Goal: Information Seeking & Learning: Learn about a topic

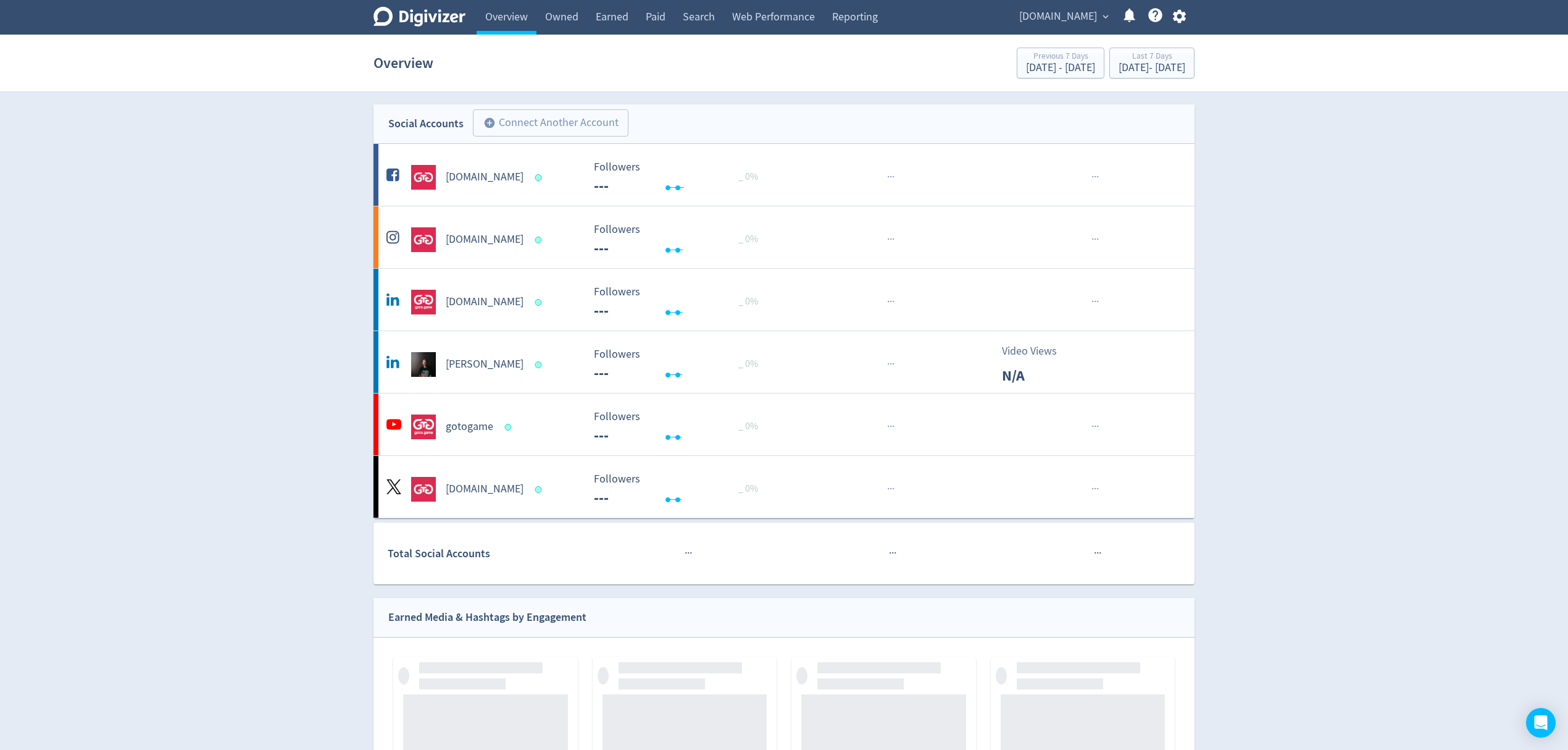
click at [1181, 24] on icon "button" at bounding box center [1179, 17] width 17 height 17
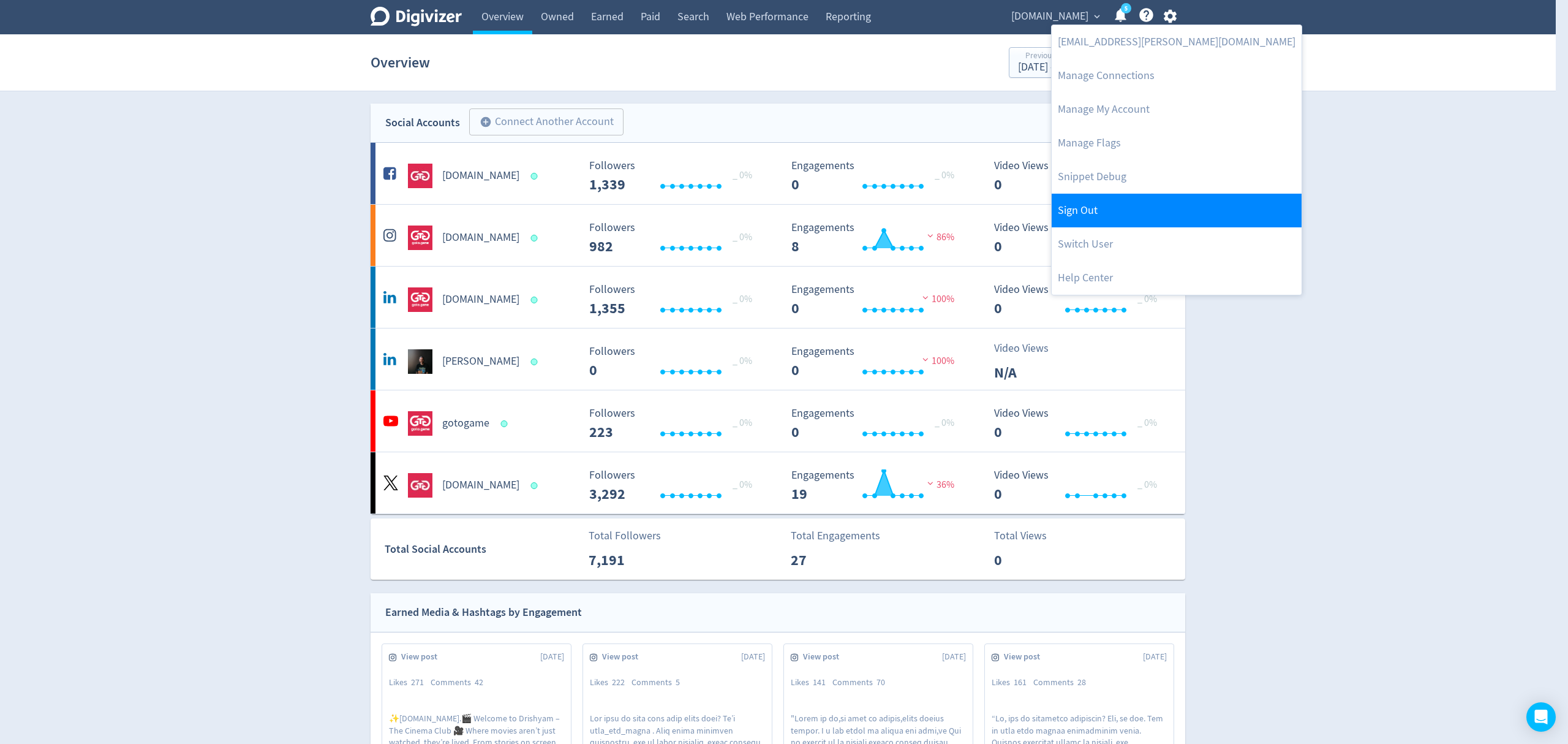
click at [1101, 214] on link "Sign Out" at bounding box center [1176, 211] width 250 height 34
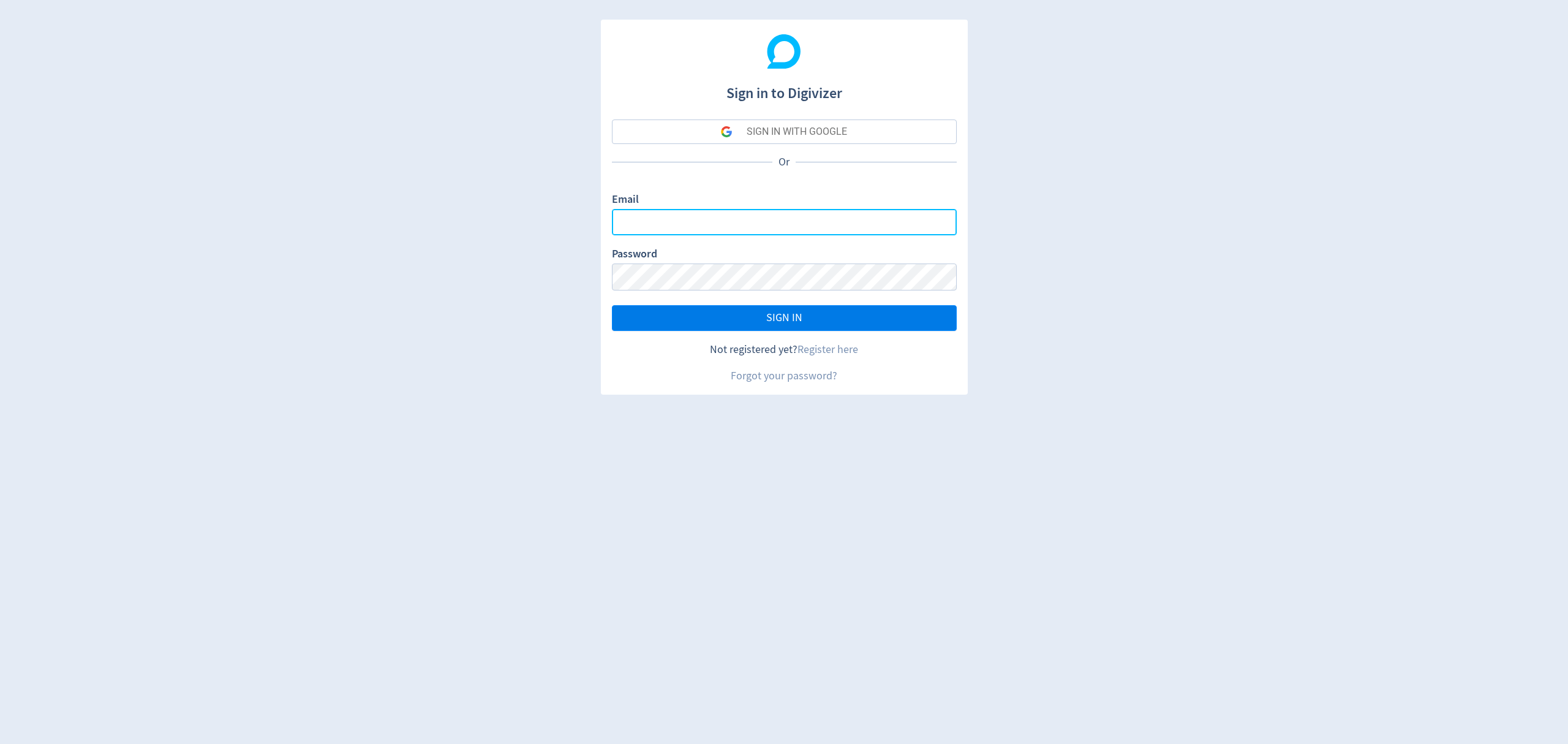
type input "[EMAIL_ADDRESS][PERSON_NAME][DOMAIN_NAME]"
click at [783, 312] on span "SIGN IN" at bounding box center [784, 318] width 36 height 11
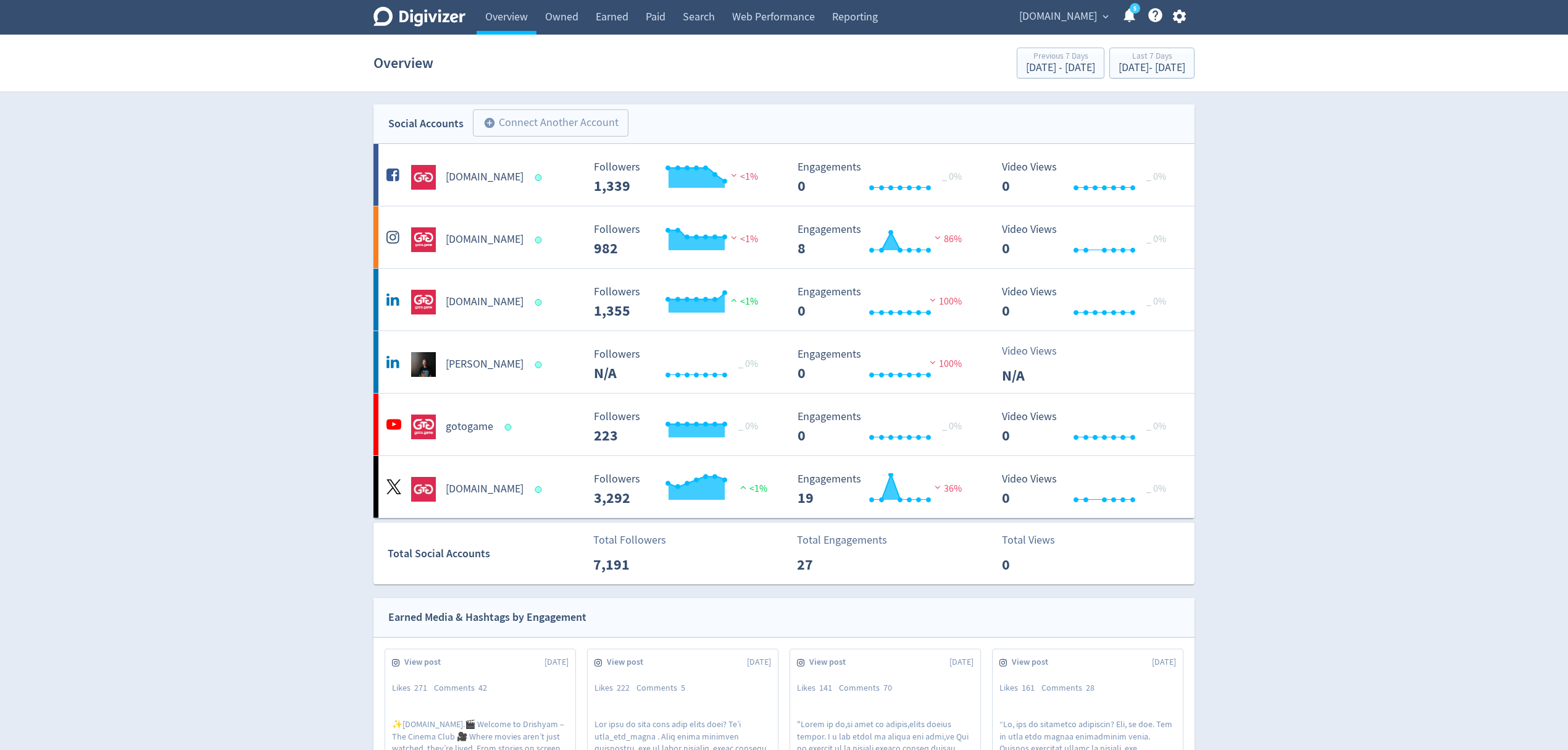
click at [1184, 18] on icon "button" at bounding box center [1179, 17] width 13 height 14
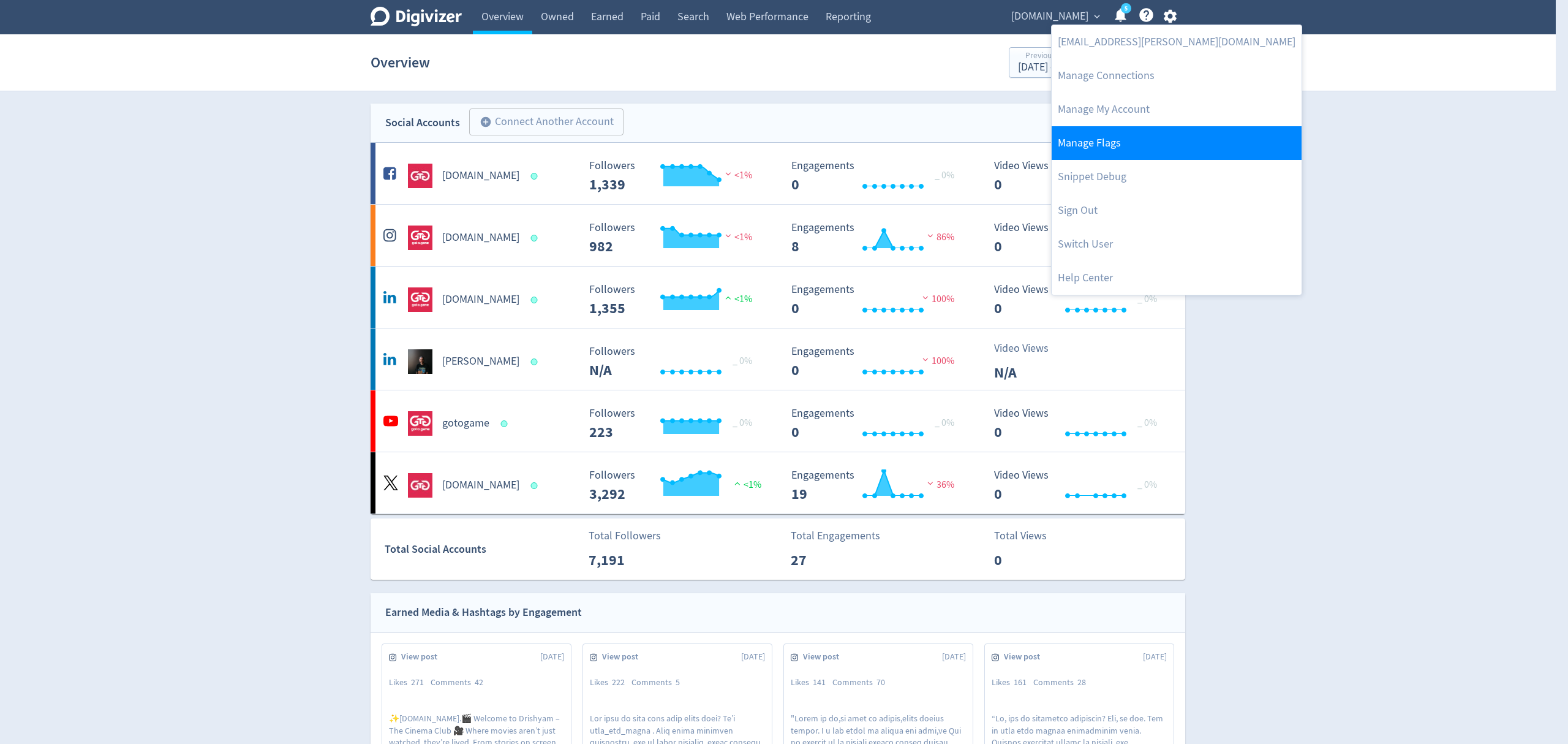
click at [1122, 143] on link "Manage Flags" at bounding box center [1176, 143] width 250 height 34
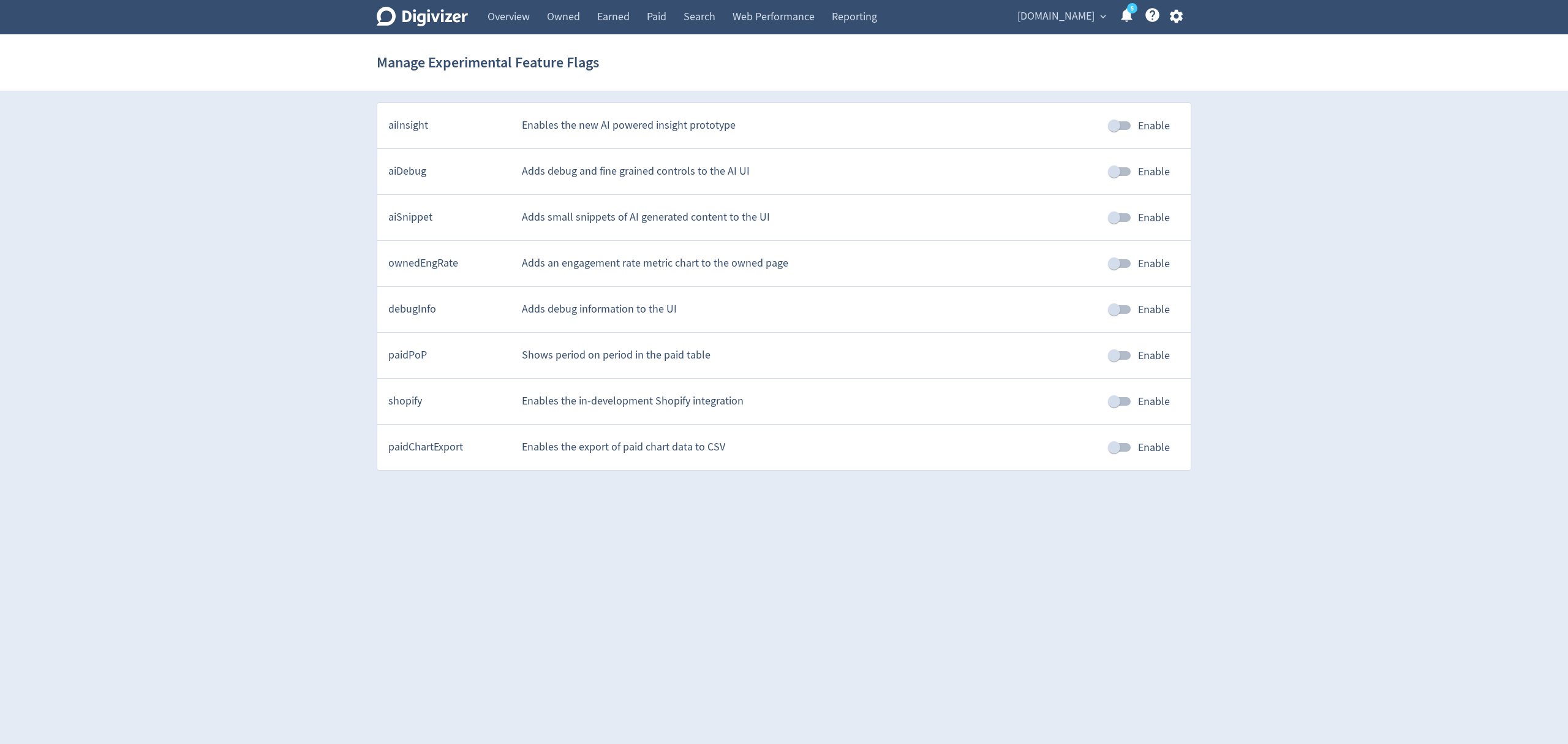
click at [1119, 356] on input "Enable" at bounding box center [1114, 355] width 70 height 23
checkbox input "true"
click at [1026, 481] on html "Digivizer Logo Mark Digivizer Logo Overview Owned Earned Paid Search Web Perfor…" at bounding box center [784, 241] width 1568 height 481
drag, startPoint x: 665, startPoint y: 20, endPoint x: 845, endPoint y: 15, distance: 180.1
click at [665, 18] on link "Paid" at bounding box center [656, 17] width 37 height 34
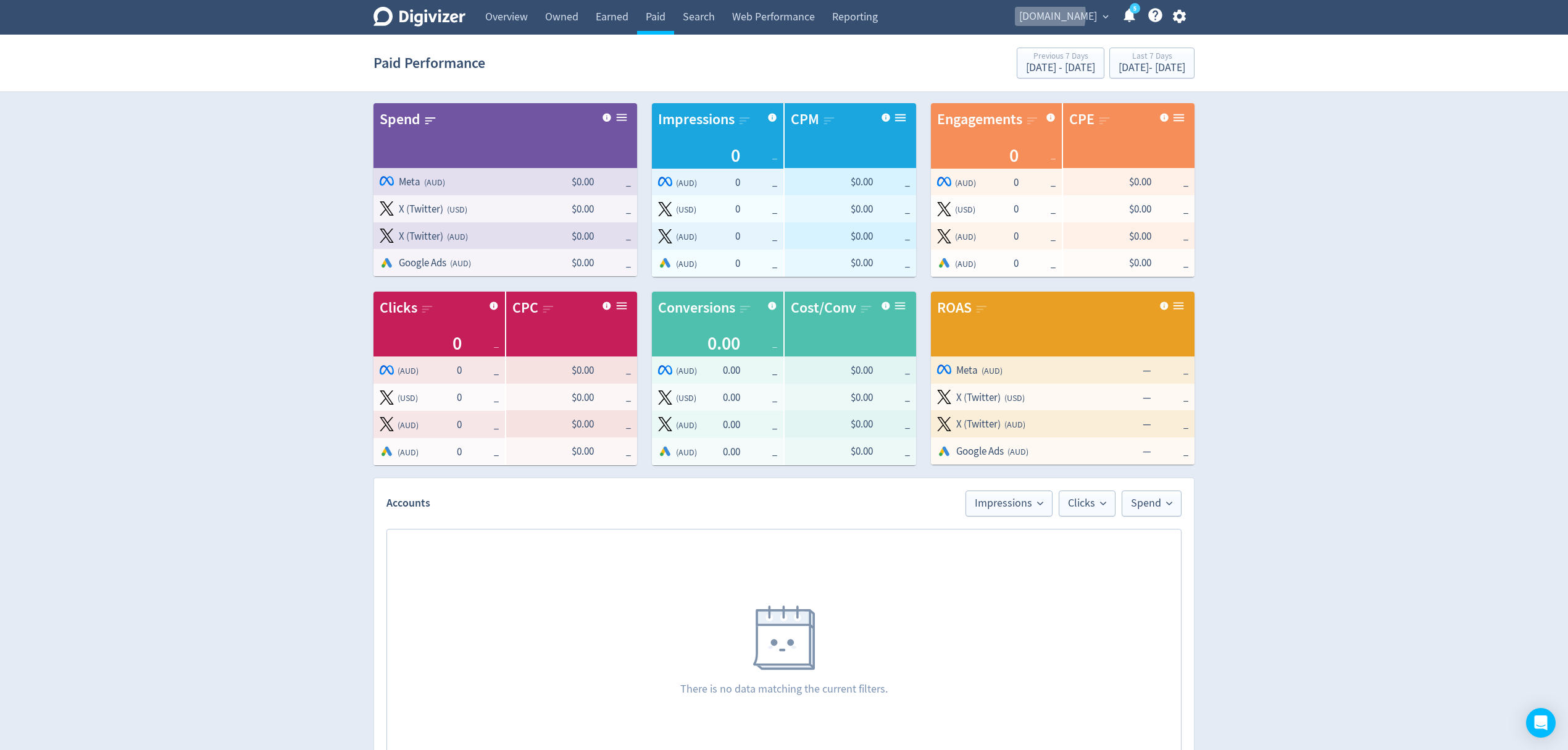
click at [1065, 14] on span "[DOMAIN_NAME]" at bounding box center [1059, 17] width 78 height 20
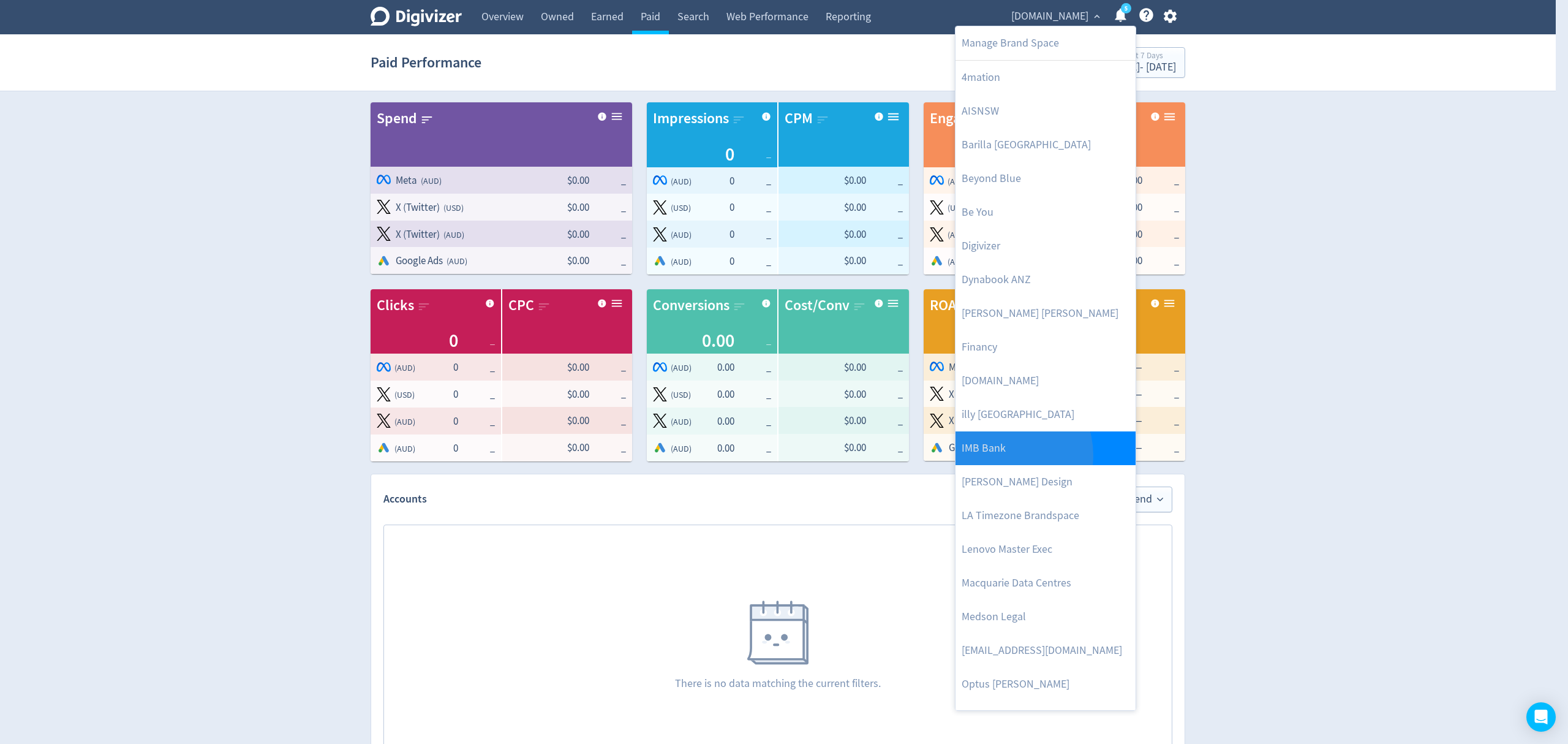
click at [999, 456] on link "IMB Bank" at bounding box center [1045, 448] width 180 height 34
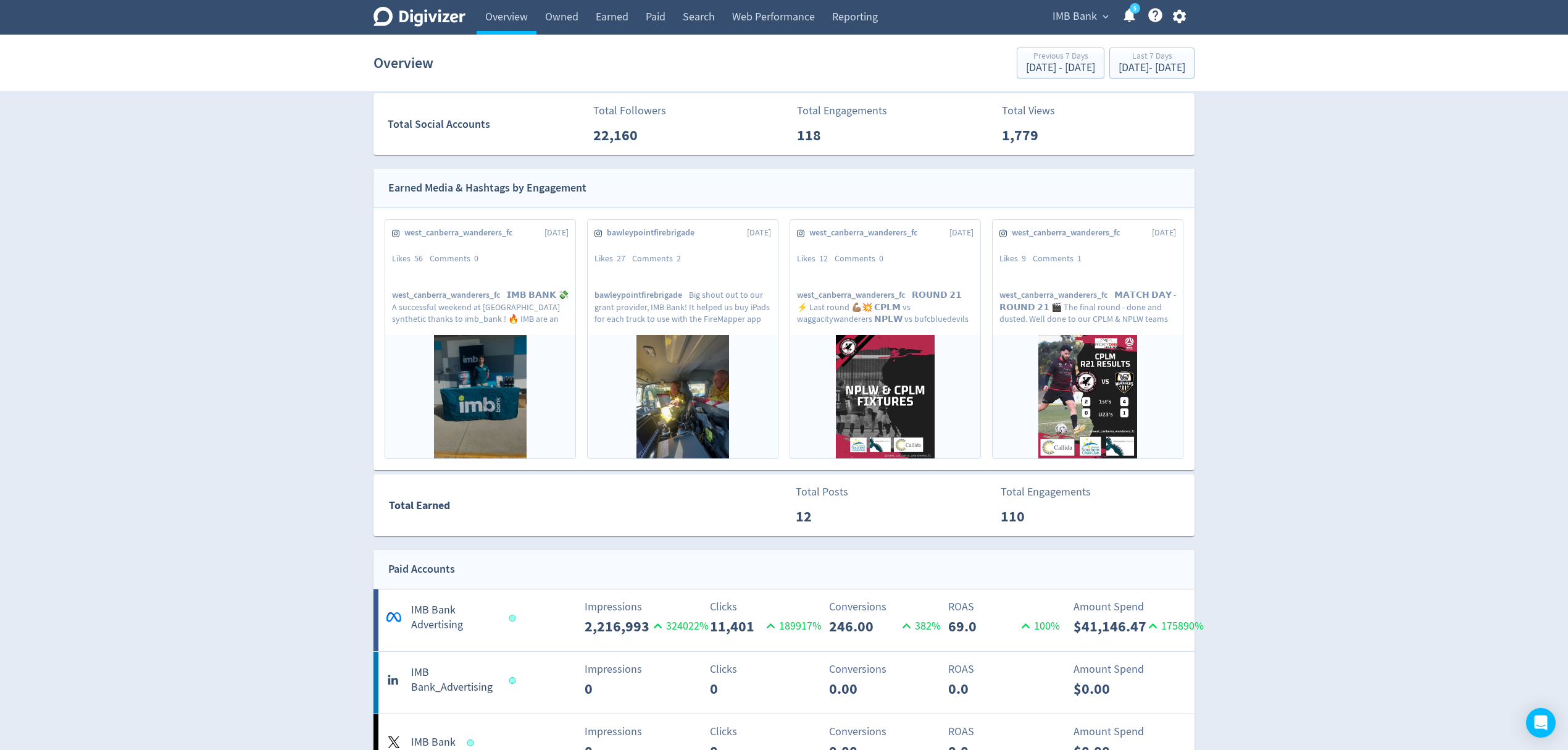
scroll to position [329, 0]
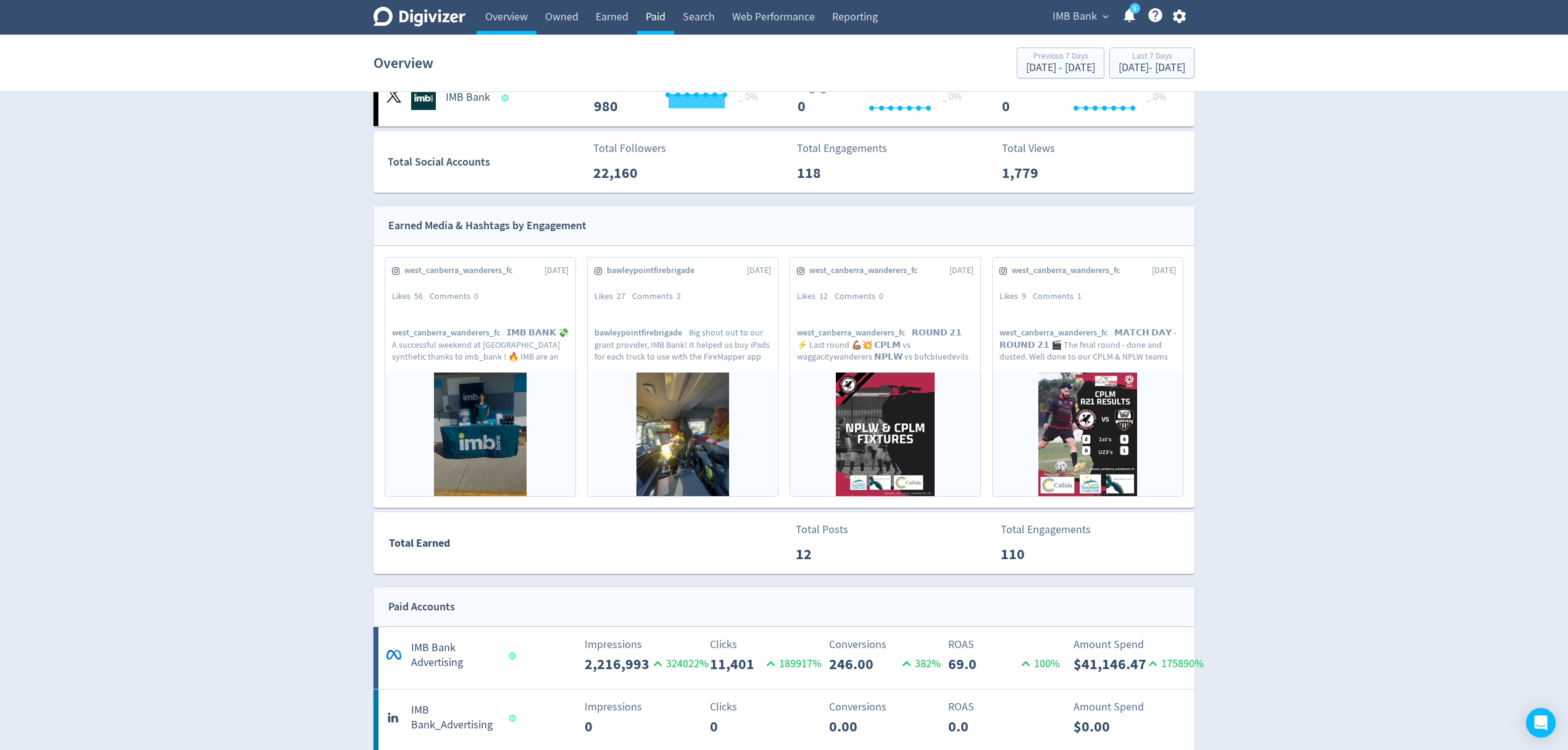
click at [647, 17] on link "Paid" at bounding box center [655, 17] width 37 height 34
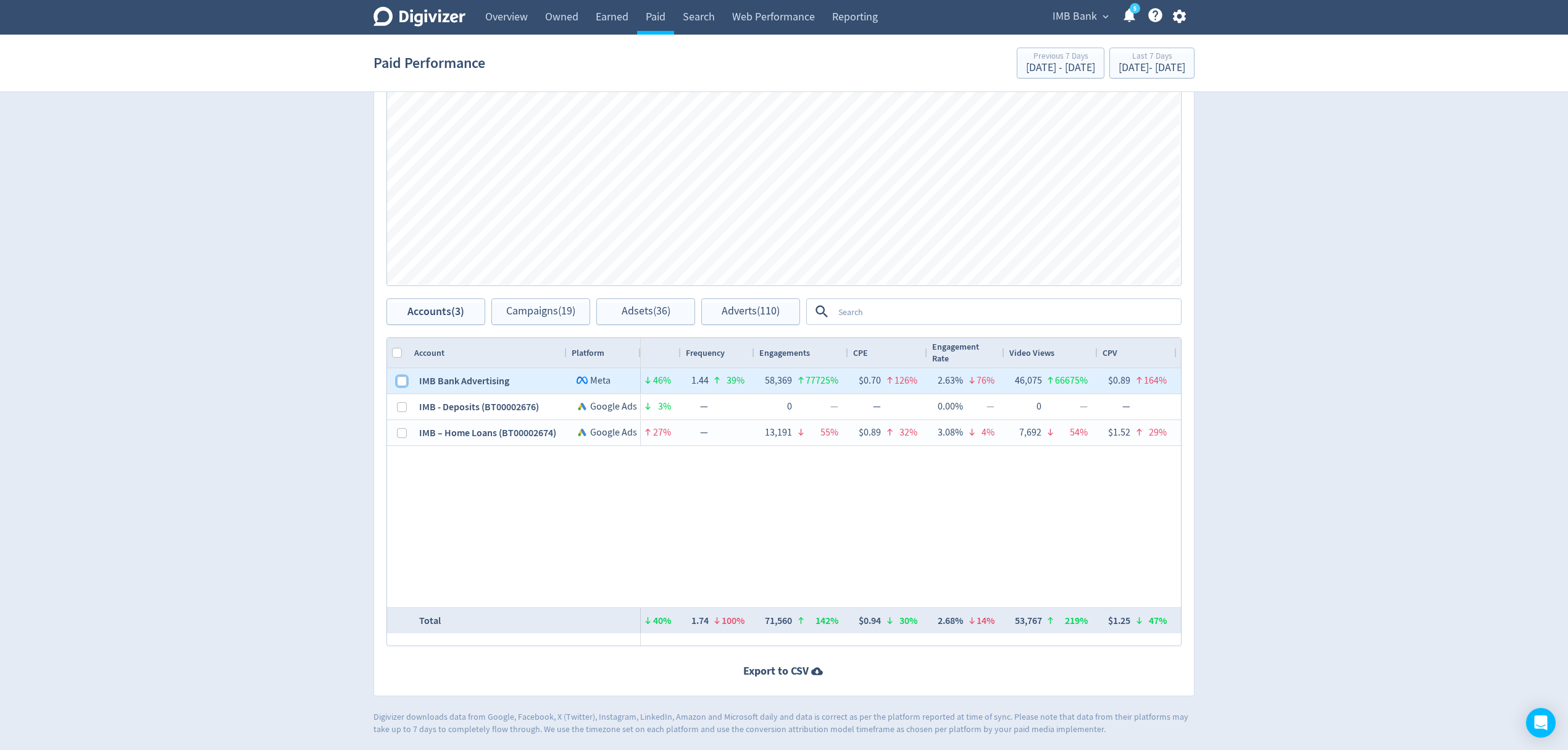
click at [400, 381] on input "Press Space to toggle row selection (unchecked)" at bounding box center [402, 381] width 10 height 10
checkbox input "true"
checkbox input "false"
click at [558, 313] on span "Campaigns (9)" at bounding box center [541, 311] width 64 height 11
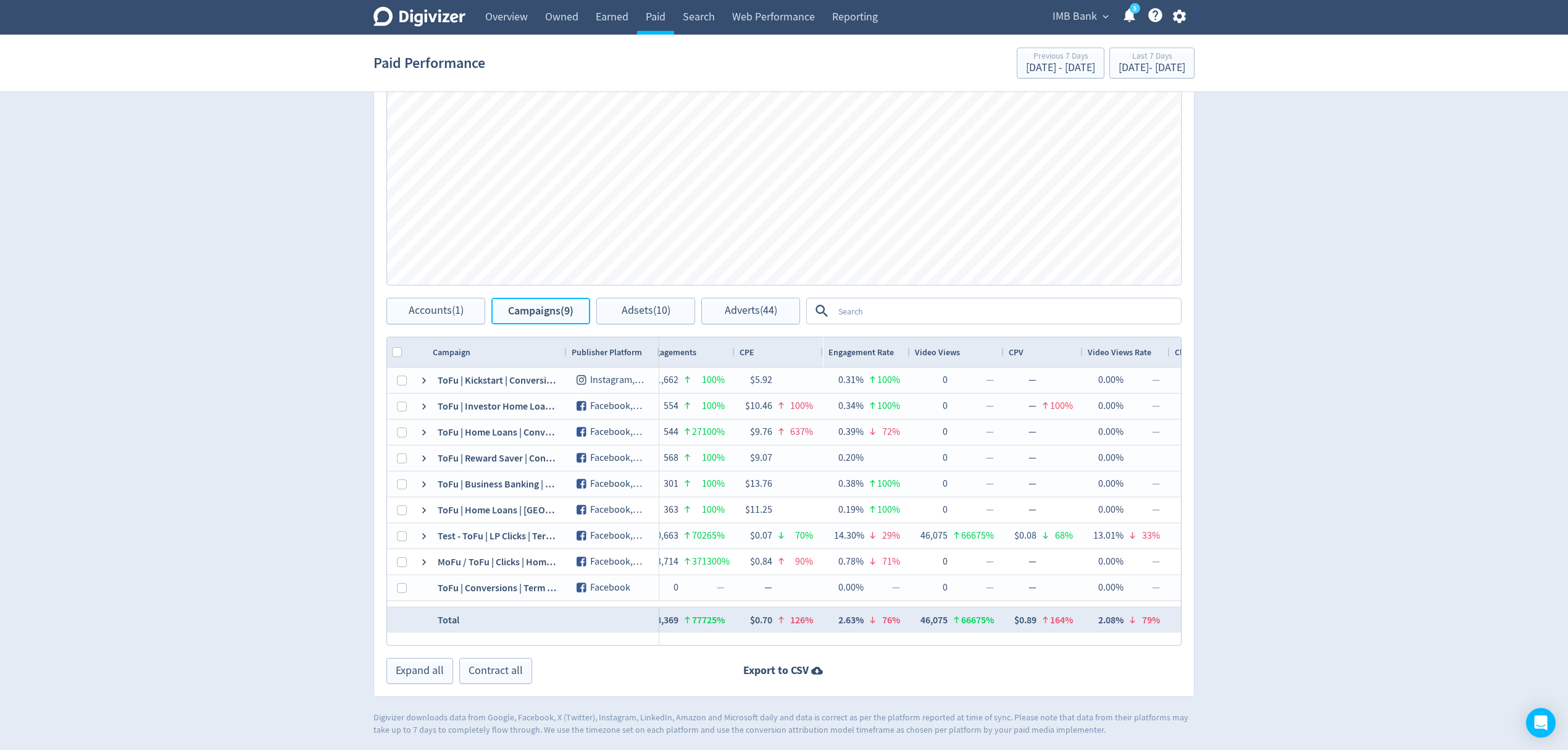
scroll to position [0, 989]
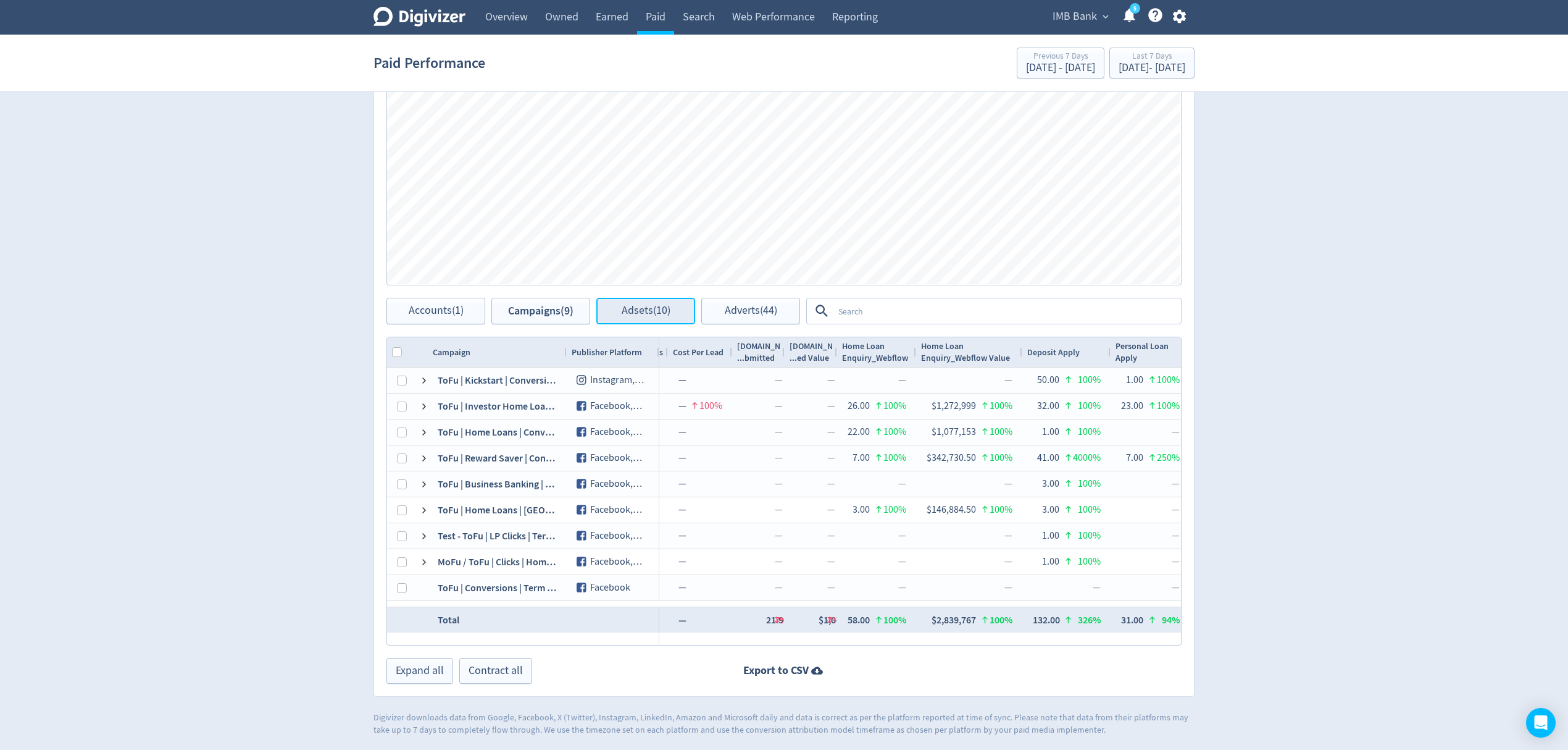
click at [637, 307] on span "Adsets (10)" at bounding box center [646, 310] width 49 height 11
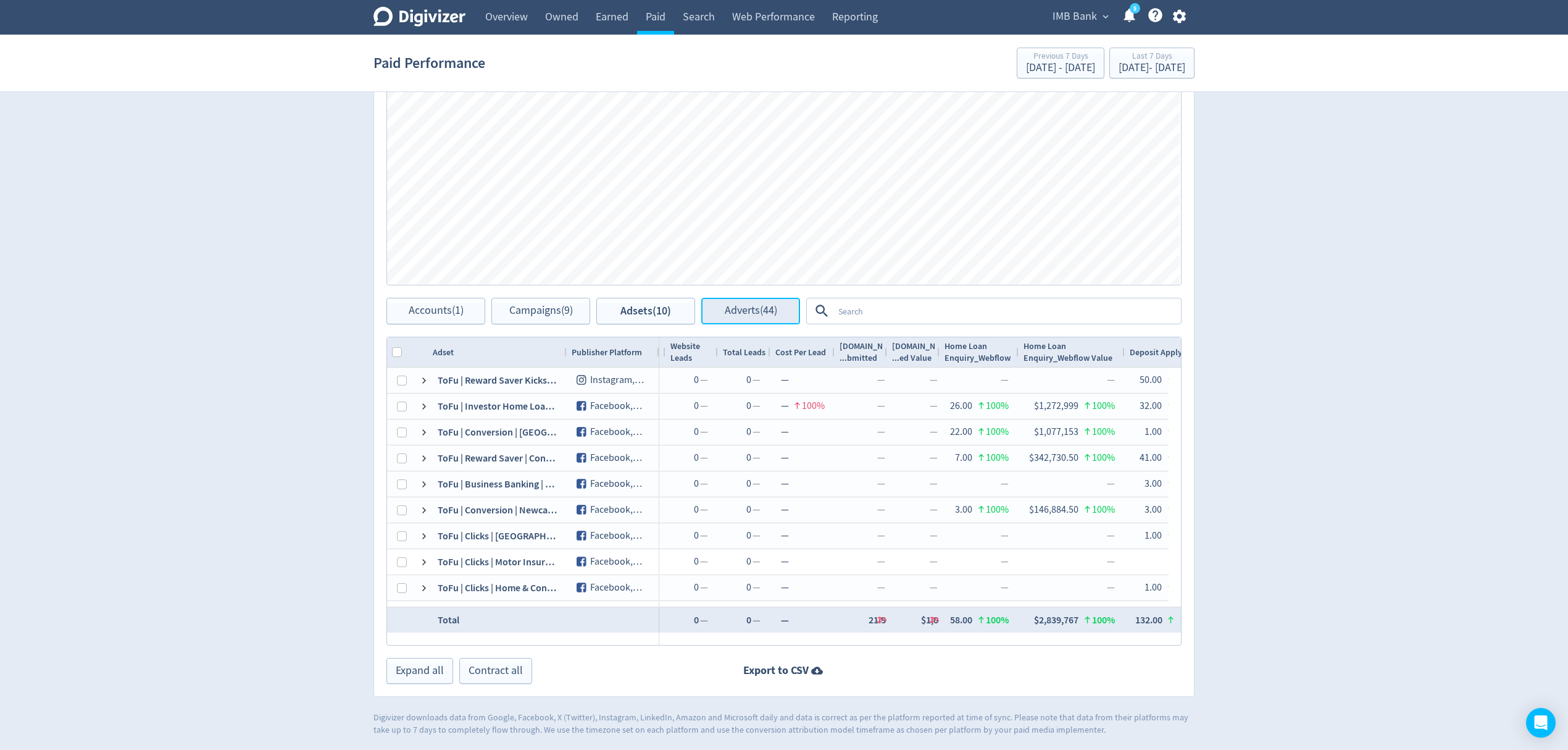
click at [746, 307] on span "Adverts (44)" at bounding box center [751, 310] width 52 height 11
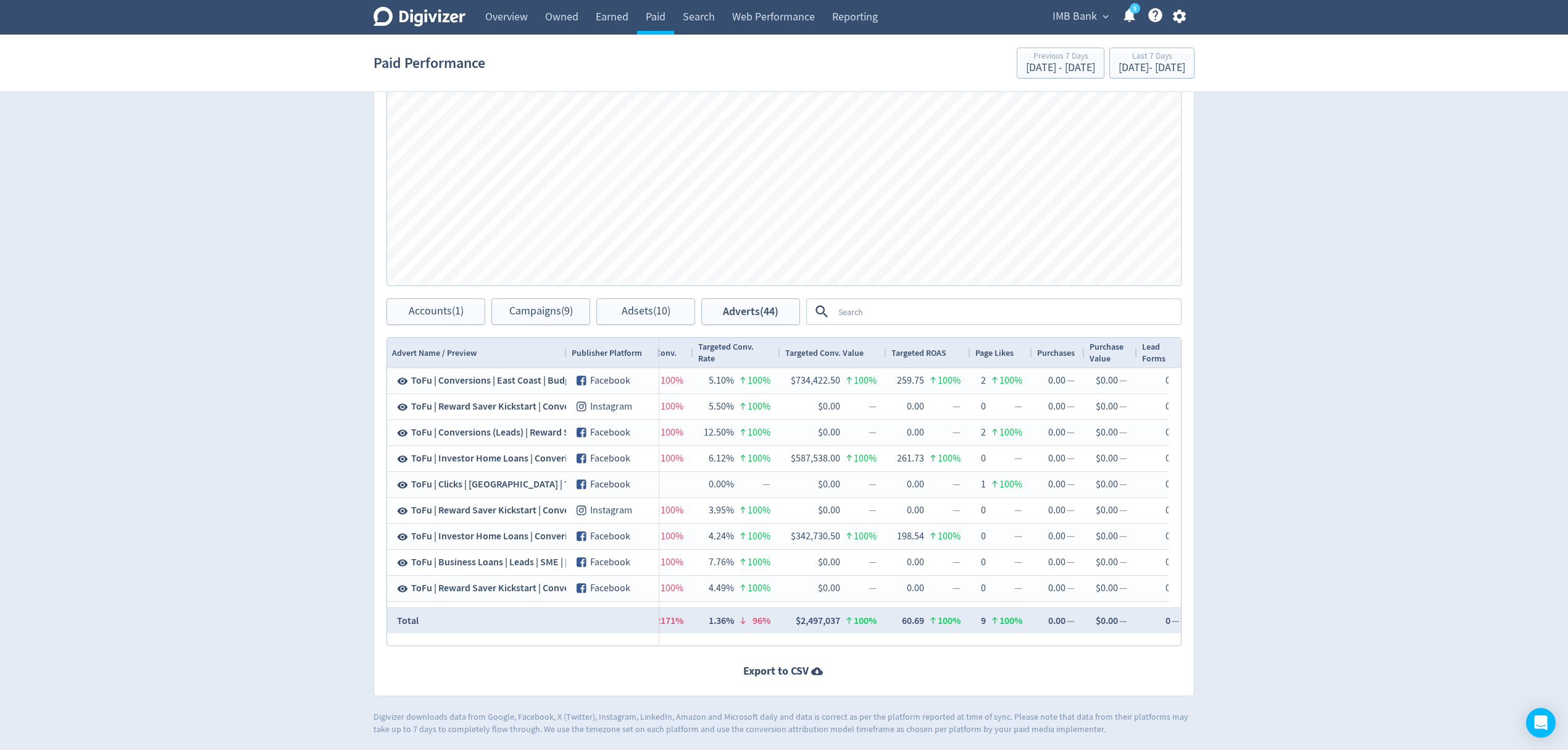
click at [1078, 10] on span "IMB Bank" at bounding box center [1074, 17] width 44 height 20
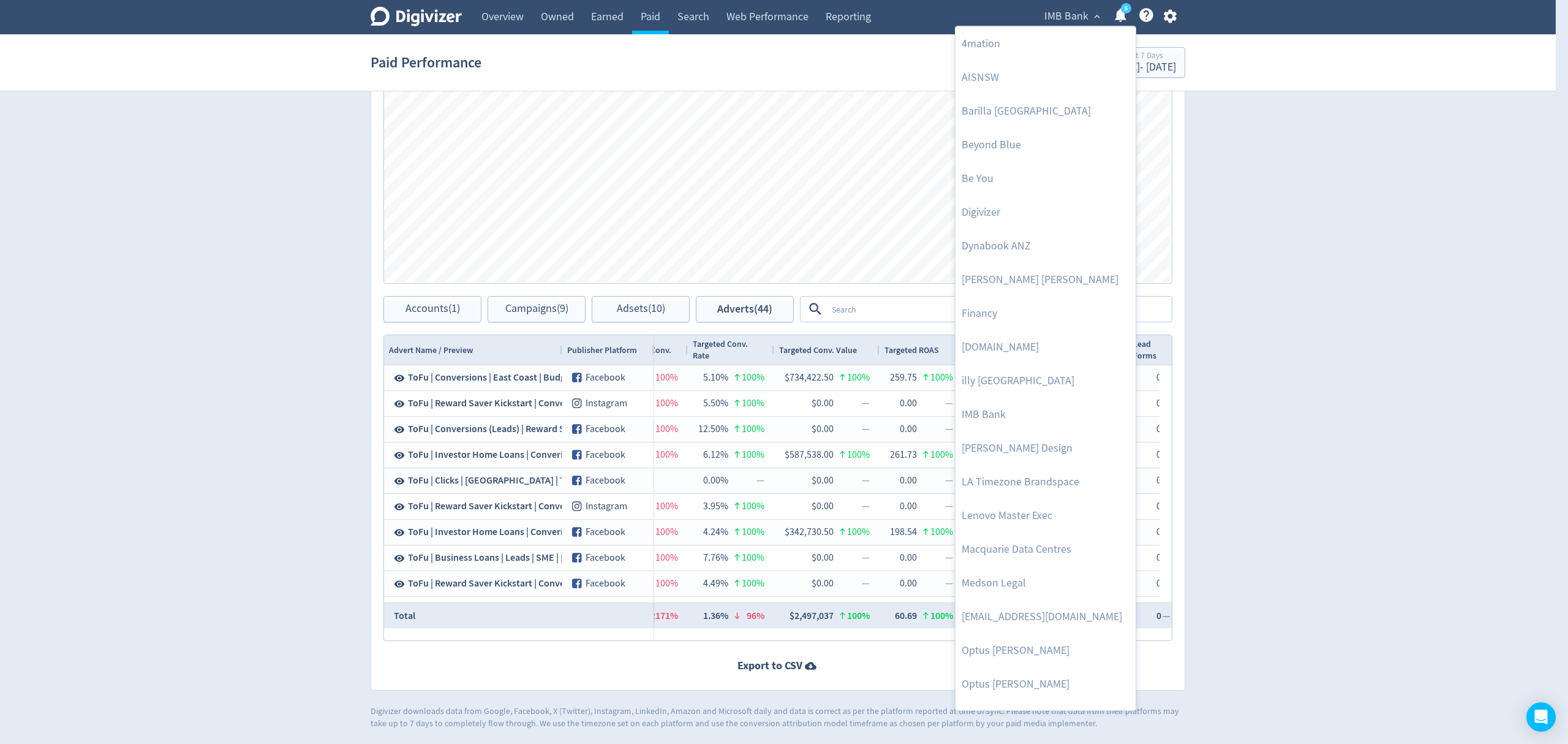
click at [1168, 14] on div at bounding box center [784, 372] width 1568 height 744
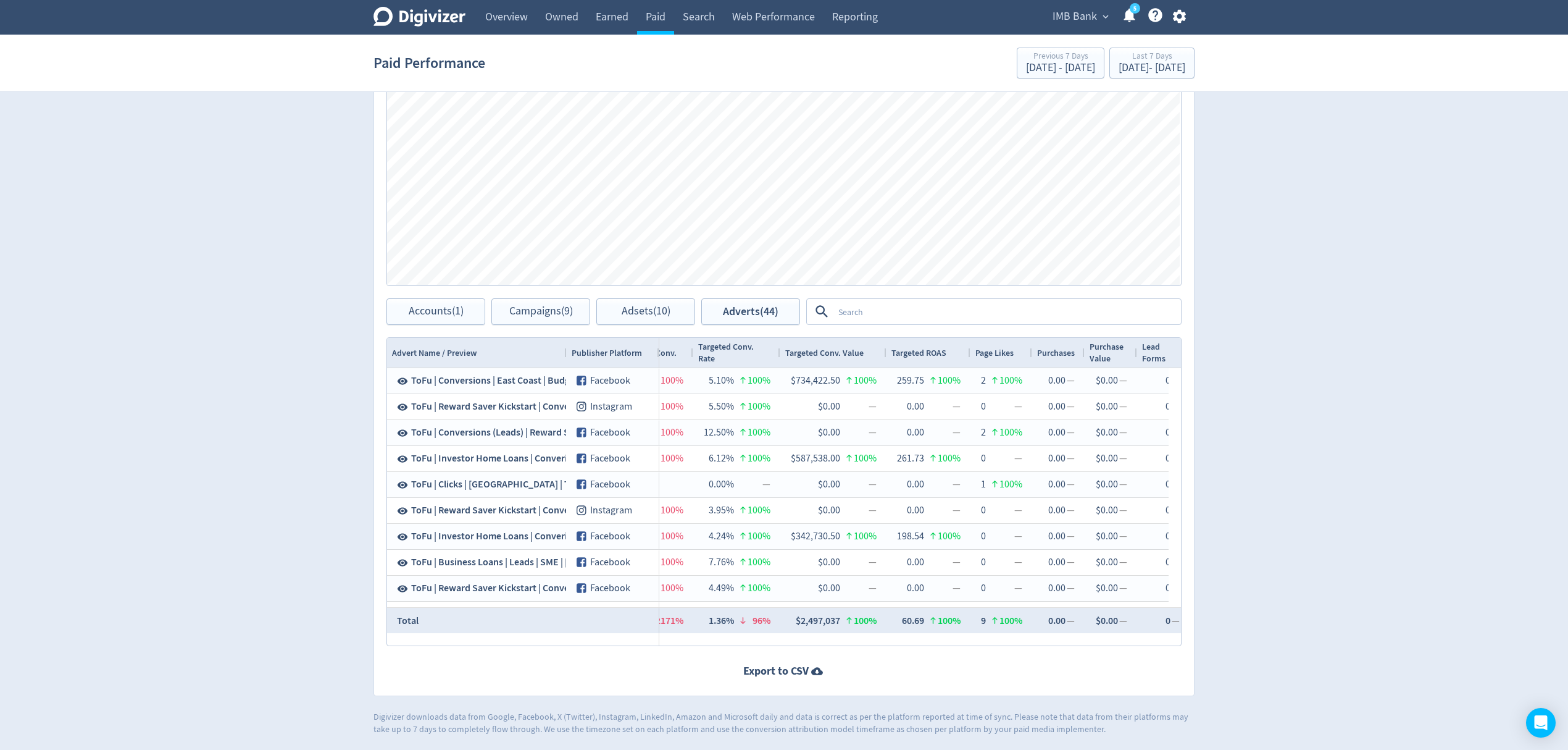
click at [1110, 17] on div "IMB Bank expand_more 5 Help Center - Searchable support on using Digivizer" at bounding box center [1117, 17] width 156 height 34
click at [1119, 54] on div "Last 7 Days" at bounding box center [1152, 57] width 67 height 11
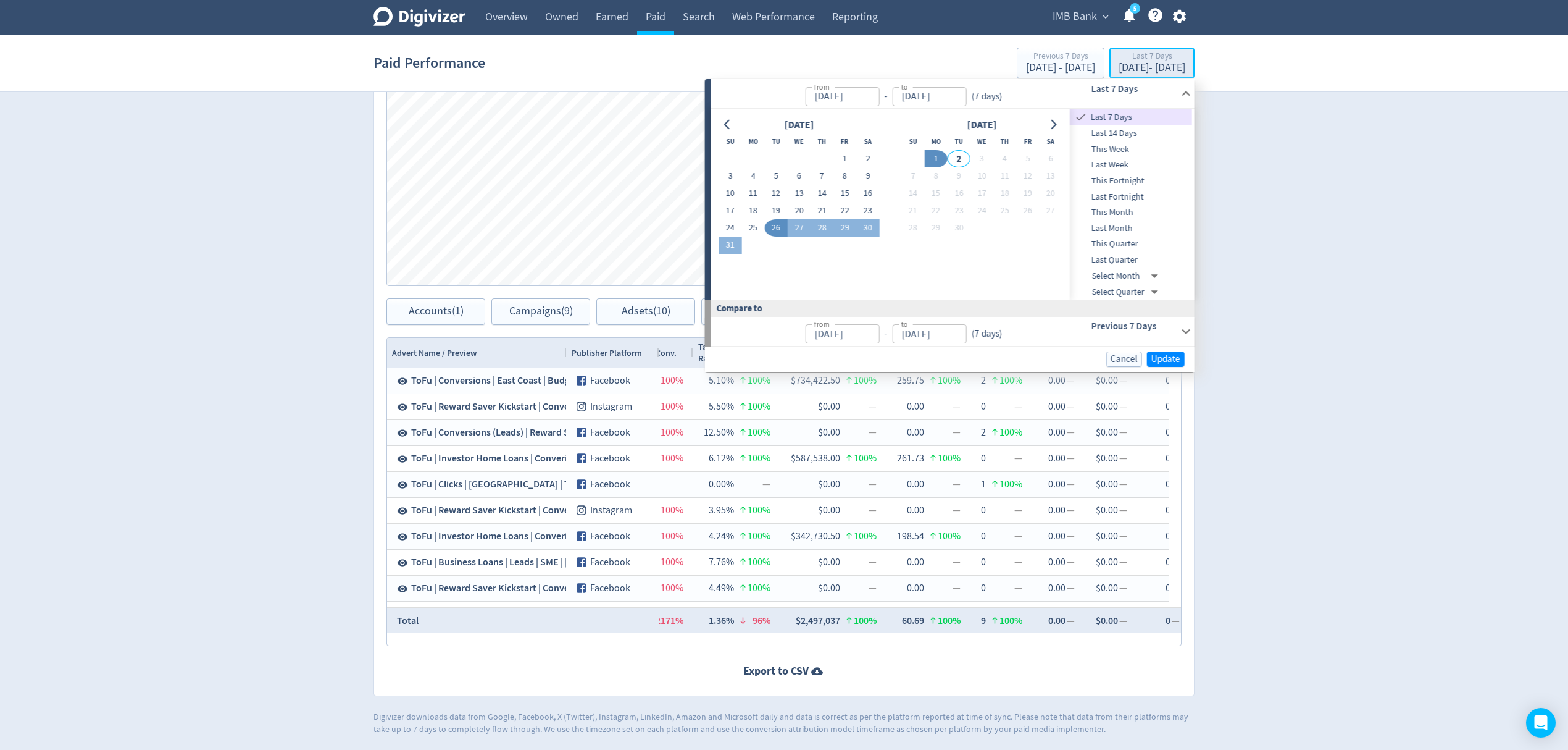
type input "[DATE]"
click at [1108, 138] on span "Last 14 Days" at bounding box center [1131, 133] width 122 height 14
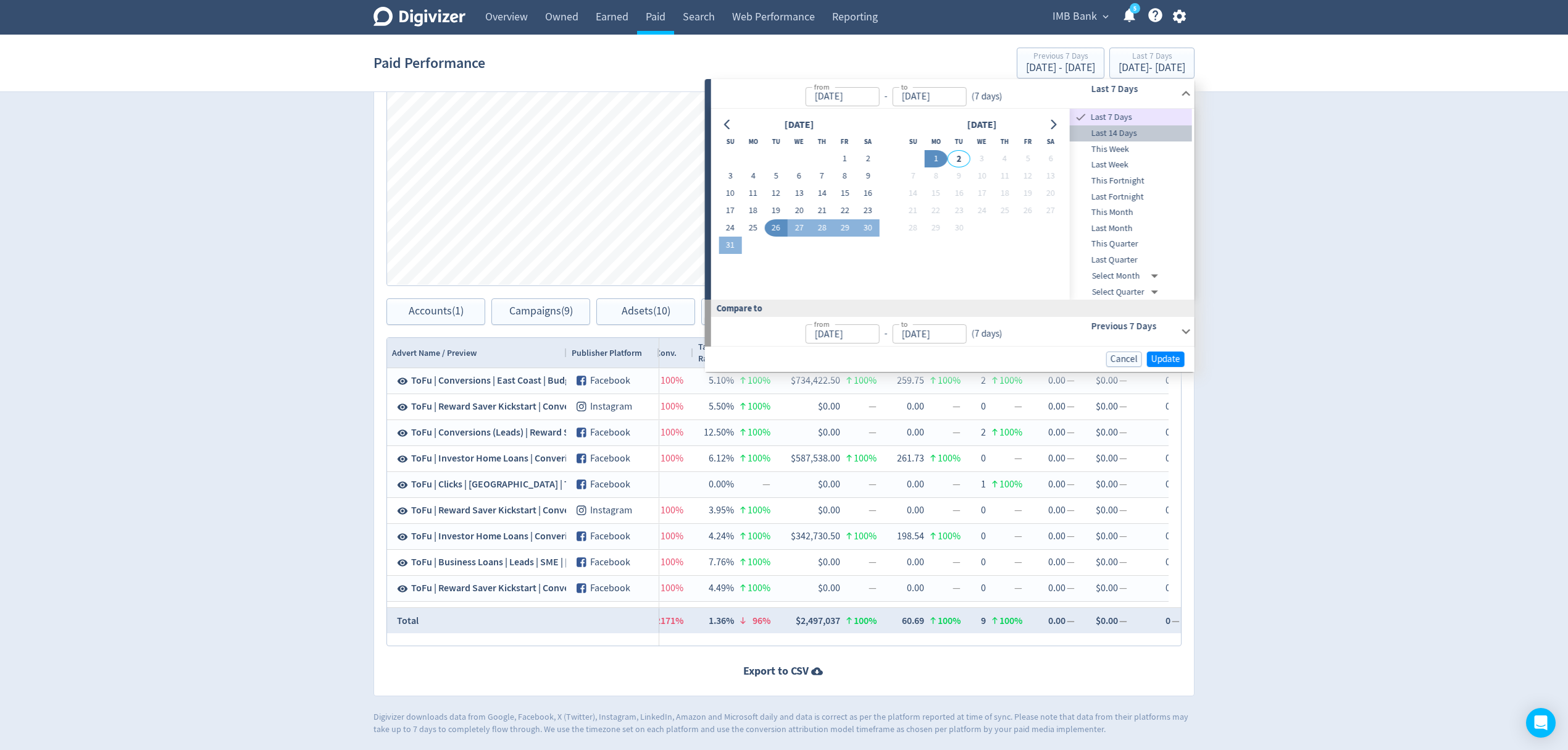
type input "[DATE]"
click at [1162, 359] on span "Update" at bounding box center [1166, 359] width 29 height 9
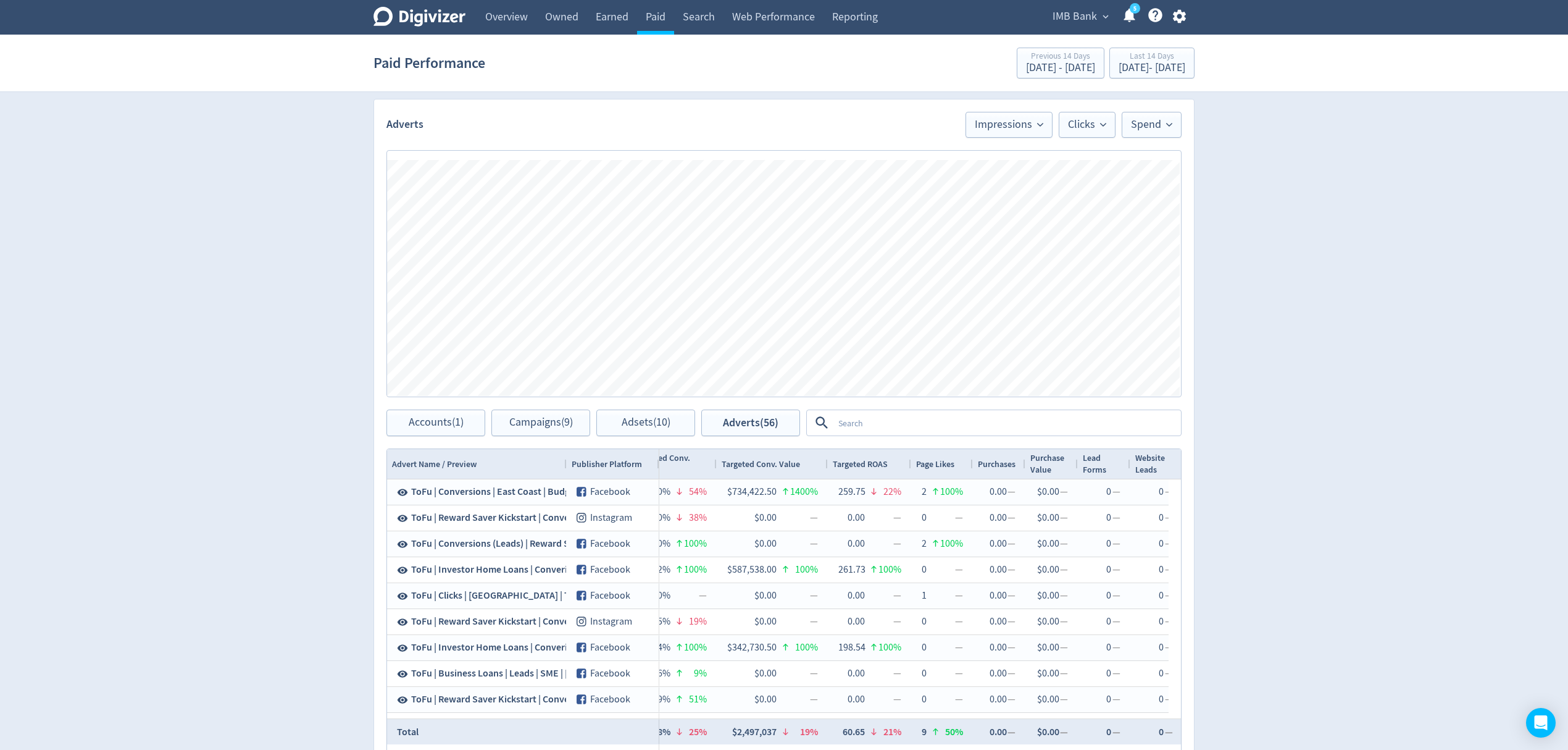
scroll to position [544, 0]
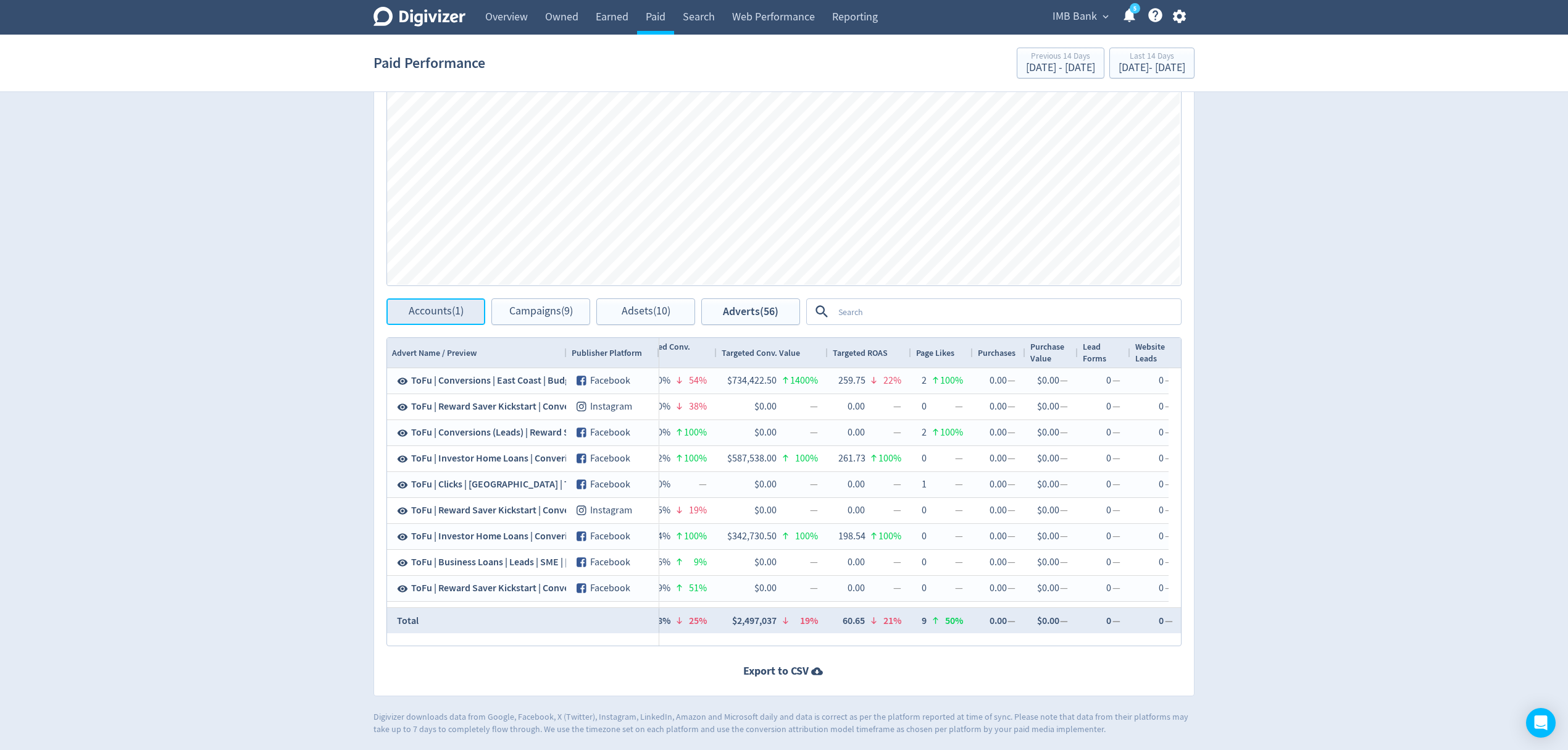
click at [430, 313] on span "Accounts (1)" at bounding box center [436, 311] width 55 height 11
checkbox input "false"
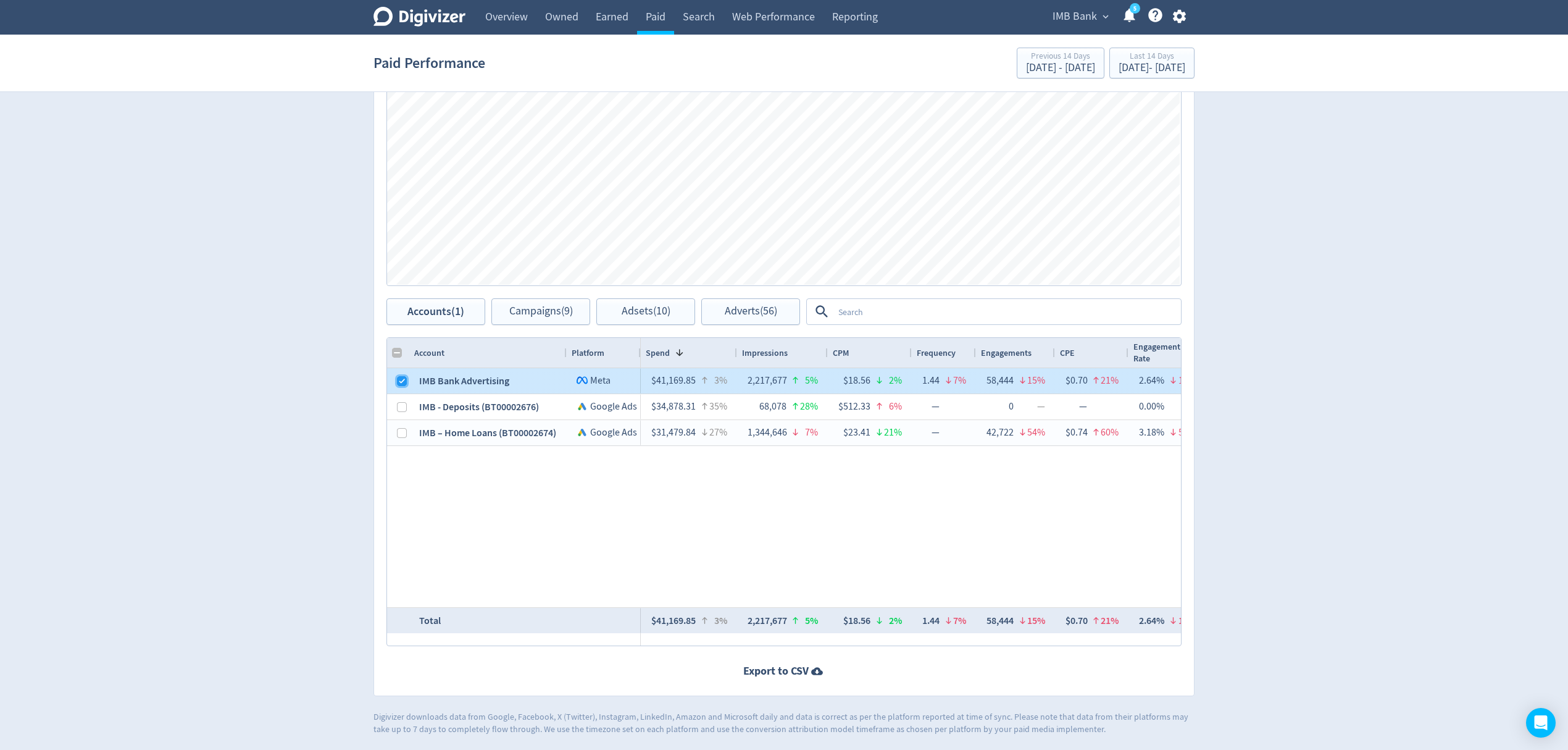
click at [404, 382] on input "Press Space to toggle row selection (checked)" at bounding box center [402, 381] width 10 height 10
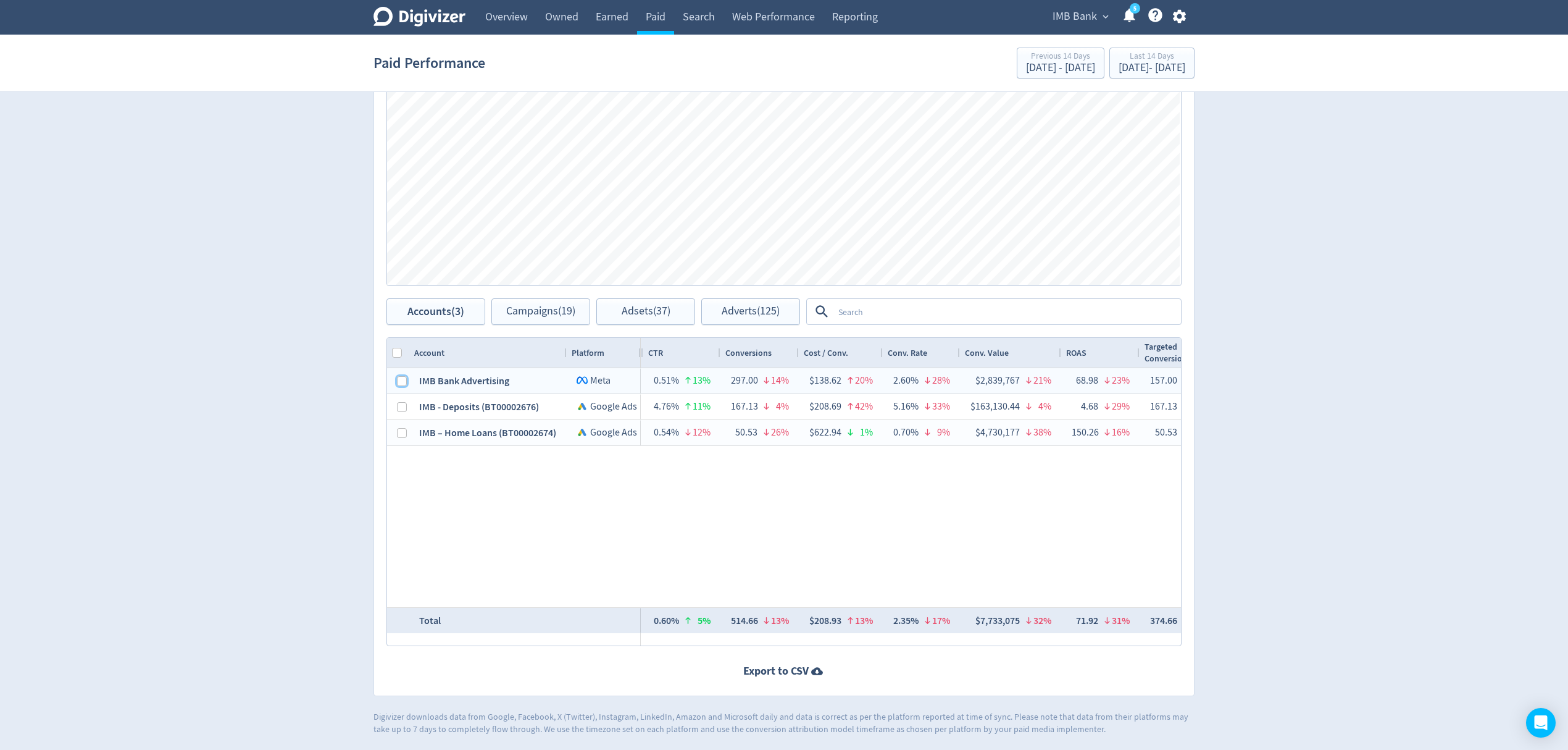
scroll to position [0, 1109]
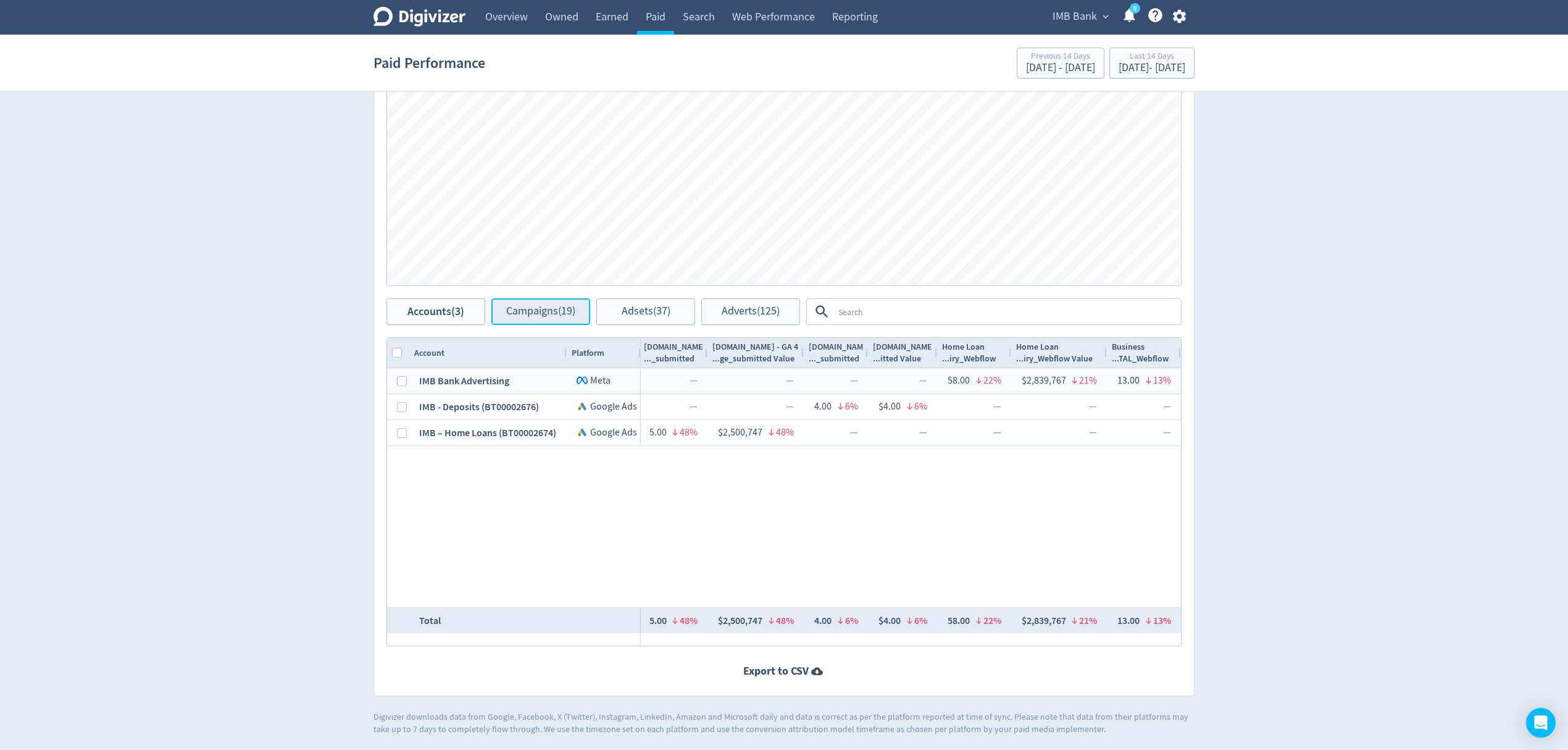
click at [525, 301] on button "Campaigns (19)" at bounding box center [541, 311] width 99 height 27
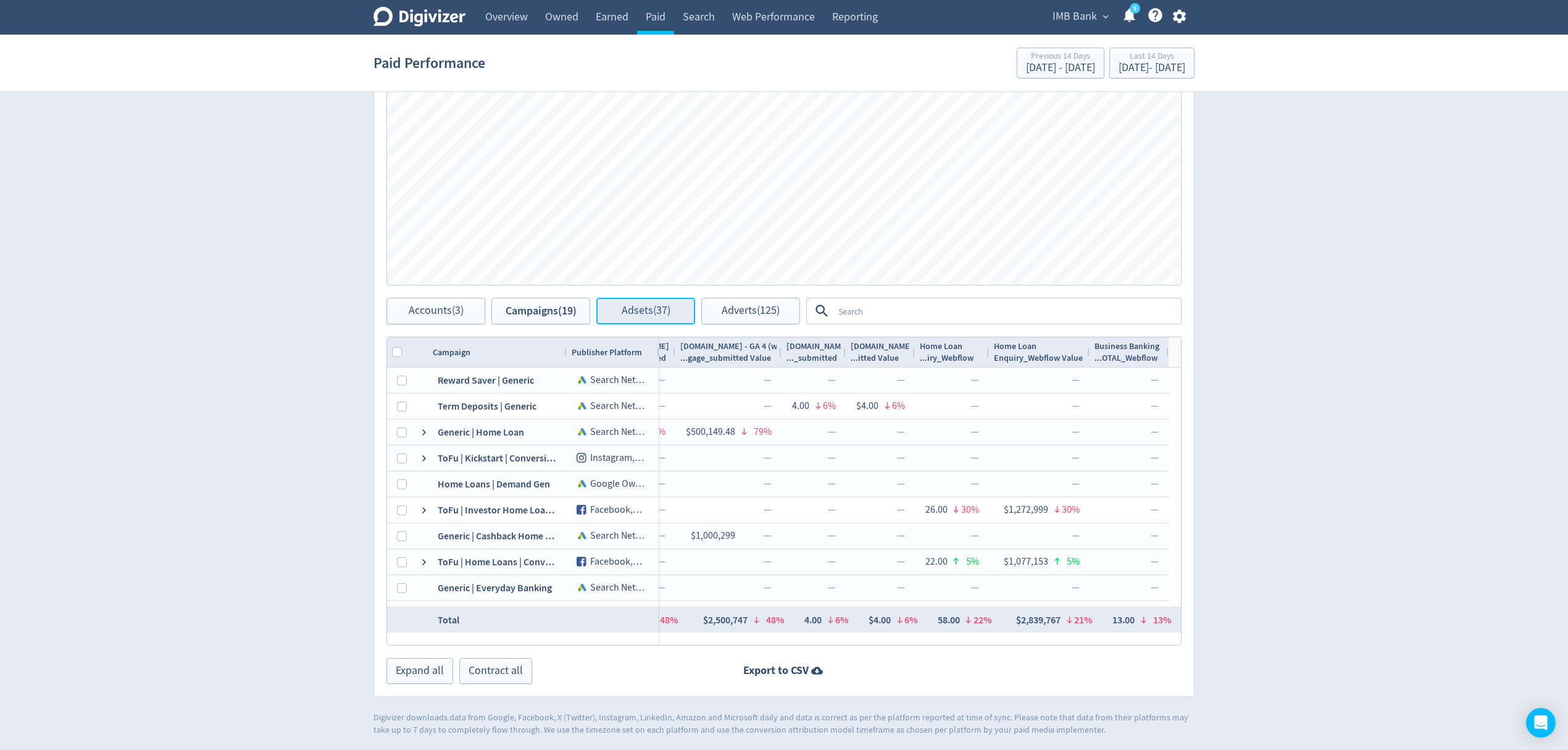
click at [646, 307] on span "Adsets (37)" at bounding box center [646, 310] width 49 height 11
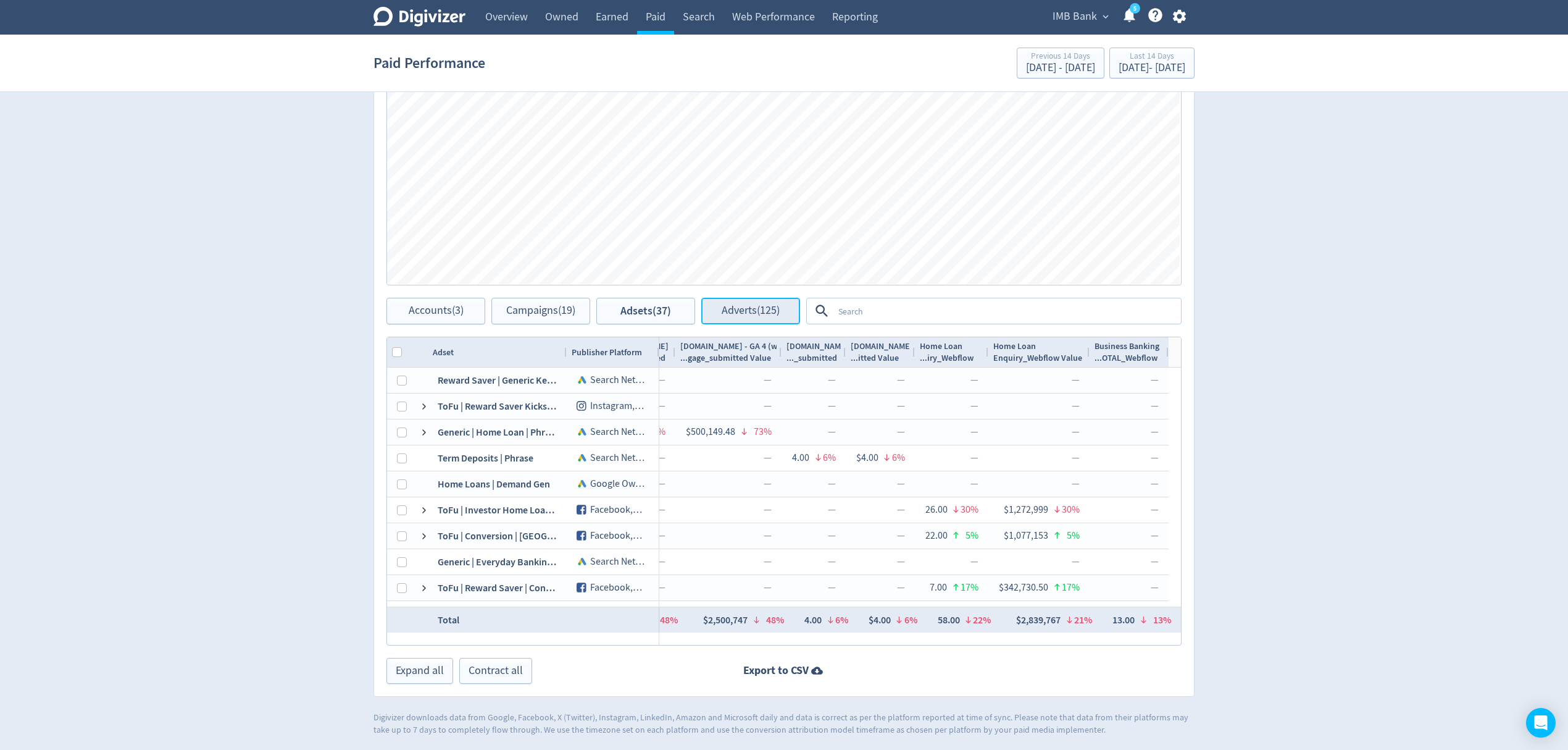
click at [730, 305] on span "Adverts (125)" at bounding box center [751, 310] width 58 height 11
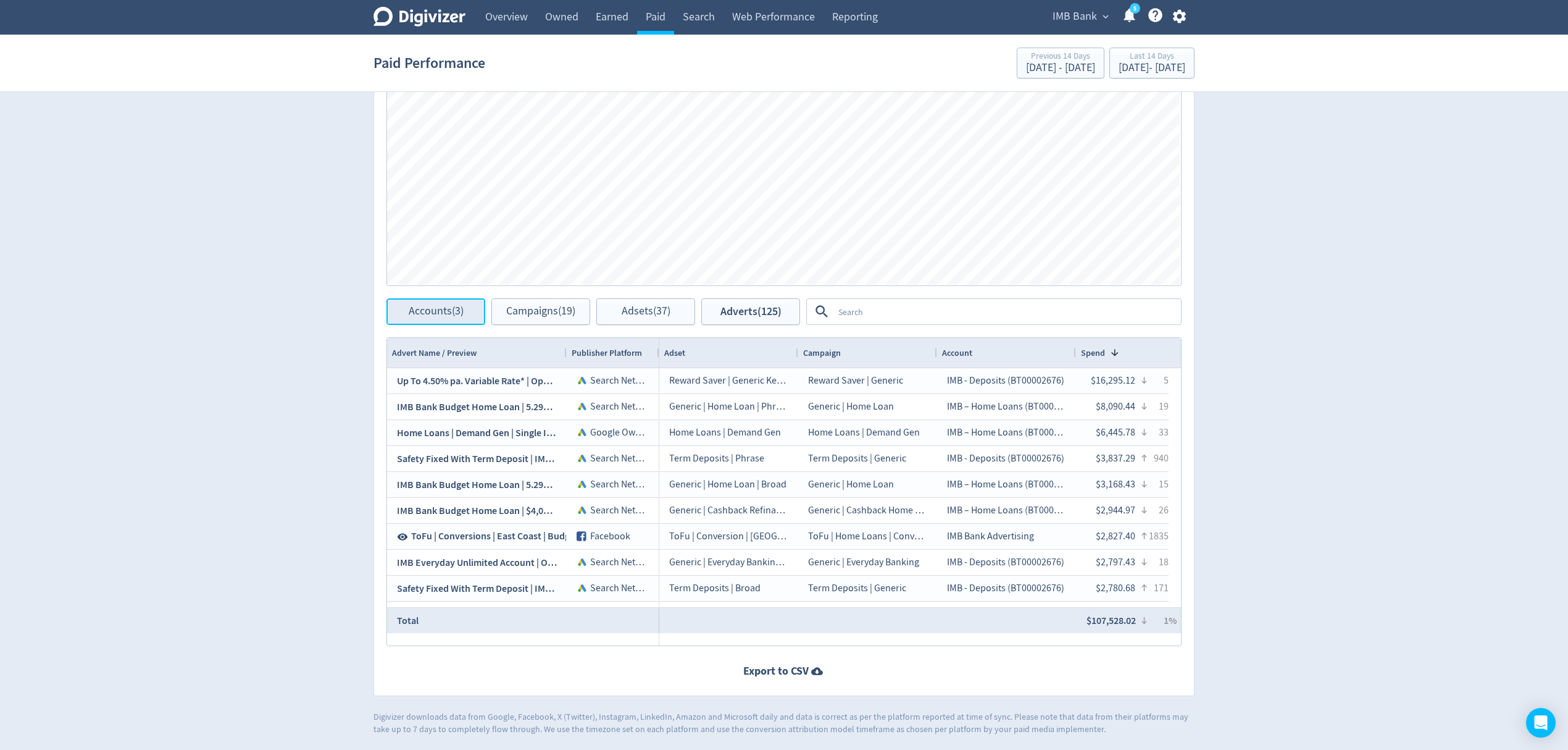
click at [425, 306] on span "Accounts (3)" at bounding box center [436, 311] width 55 height 11
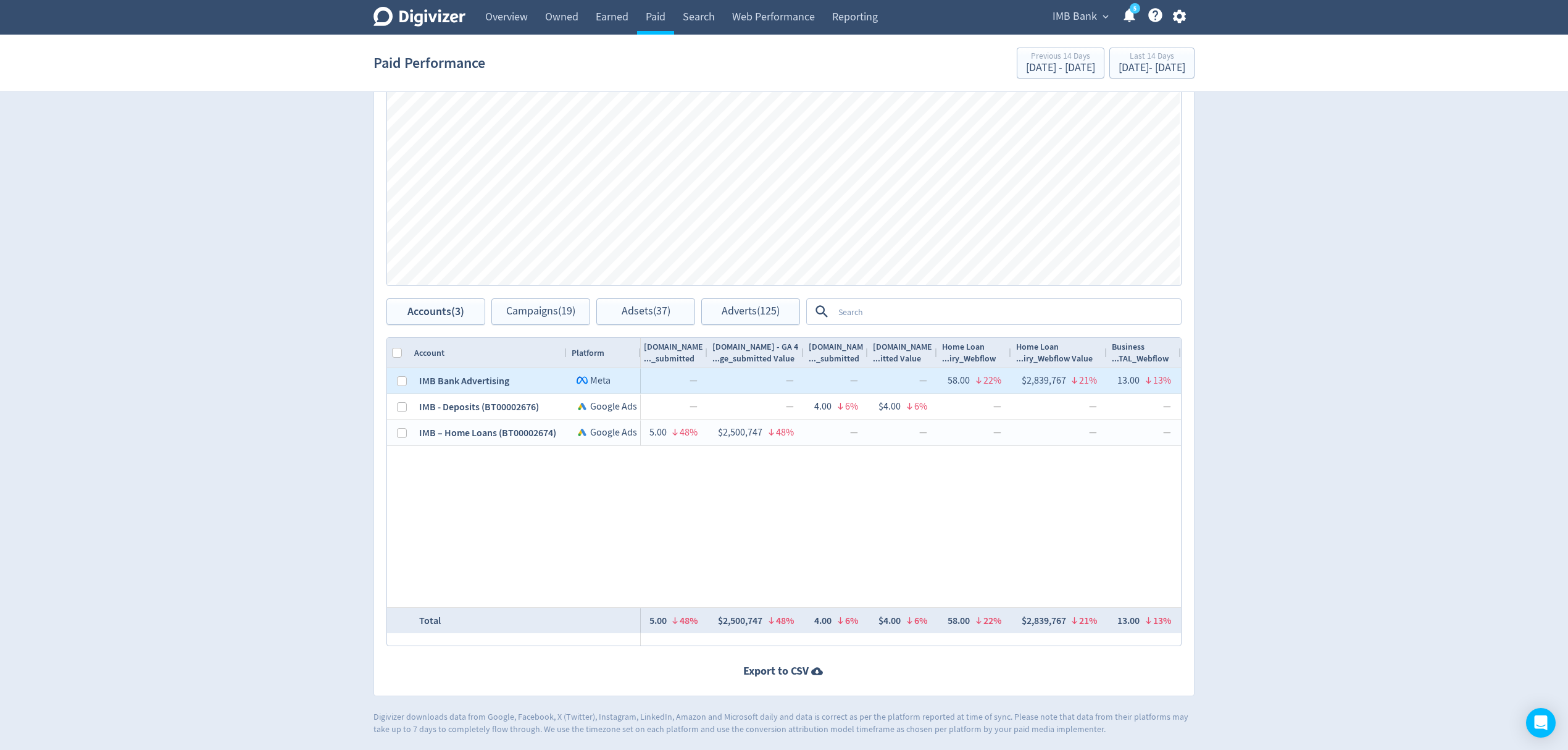
click at [399, 386] on div at bounding box center [402, 381] width 10 height 24
click at [404, 383] on input "Press Space to toggle row selection (unchecked)" at bounding box center [402, 381] width 10 height 10
checkbox input "true"
checkbox input "false"
click at [554, 321] on button "Campaigns (9)" at bounding box center [541, 311] width 99 height 27
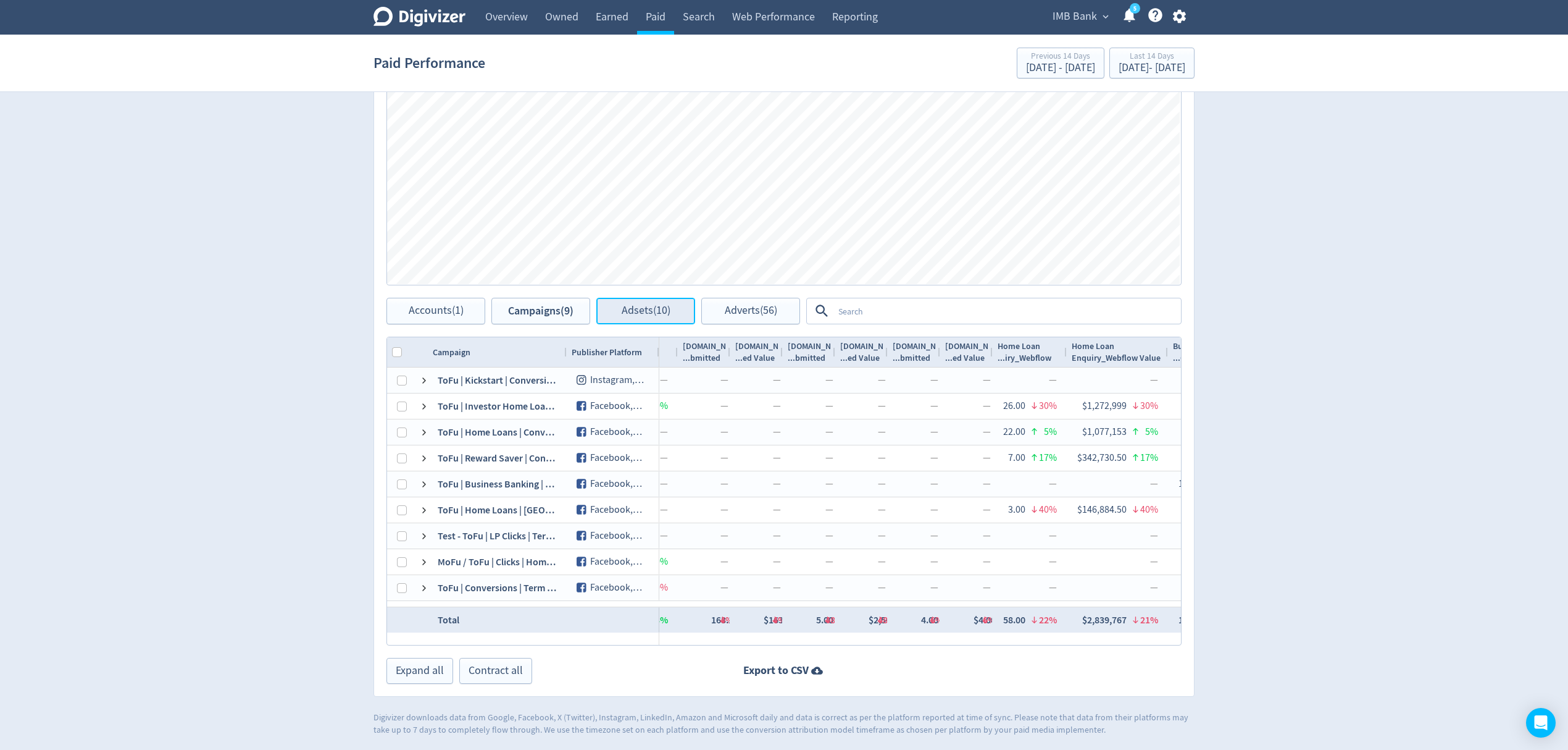
click at [636, 307] on span "Adsets (10)" at bounding box center [646, 310] width 49 height 11
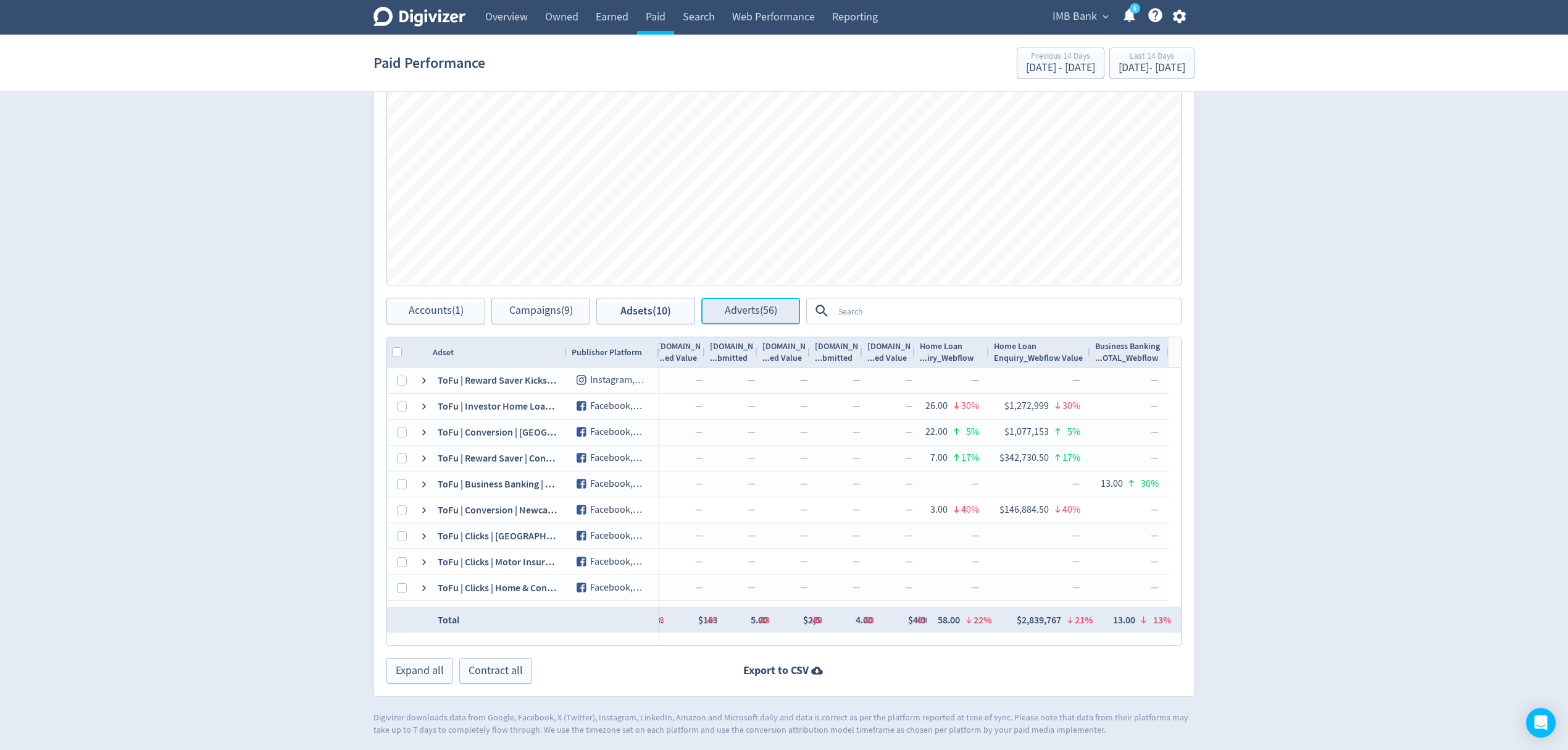
click at [760, 305] on span "Adverts (56)" at bounding box center [751, 310] width 52 height 11
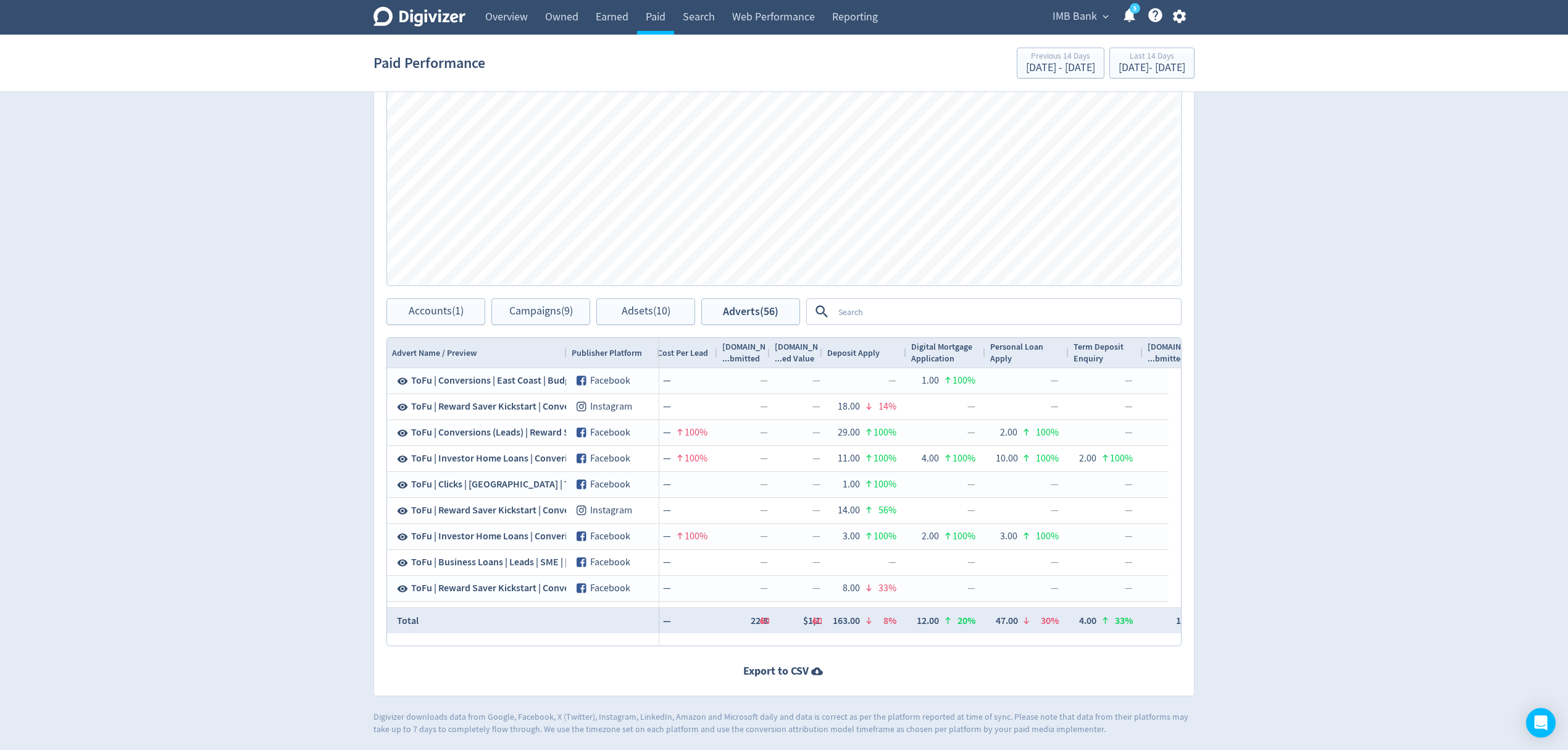
click at [1083, 11] on span "IMB Bank" at bounding box center [1074, 17] width 44 height 20
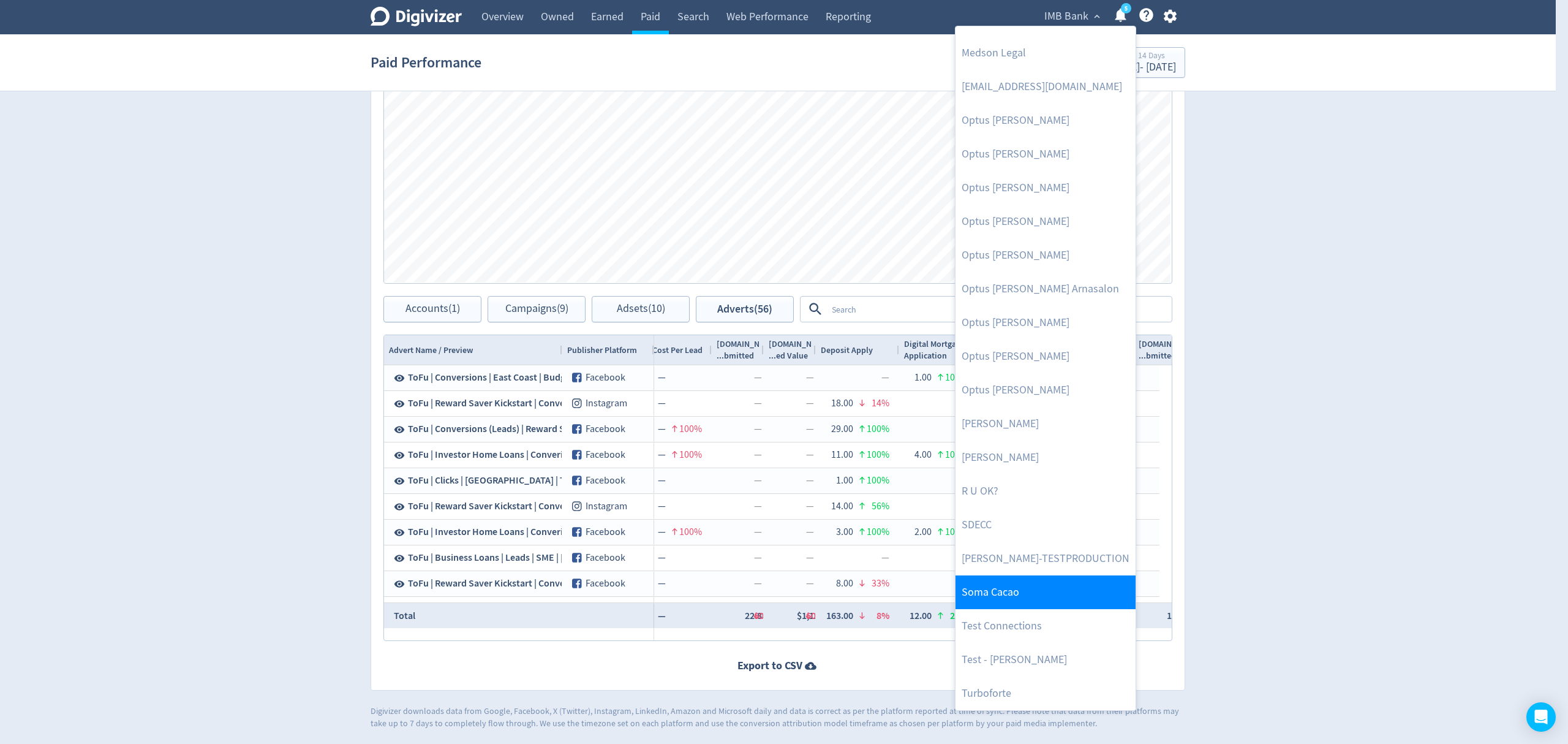
click at [1024, 596] on link "Soma Cacao" at bounding box center [1045, 592] width 180 height 34
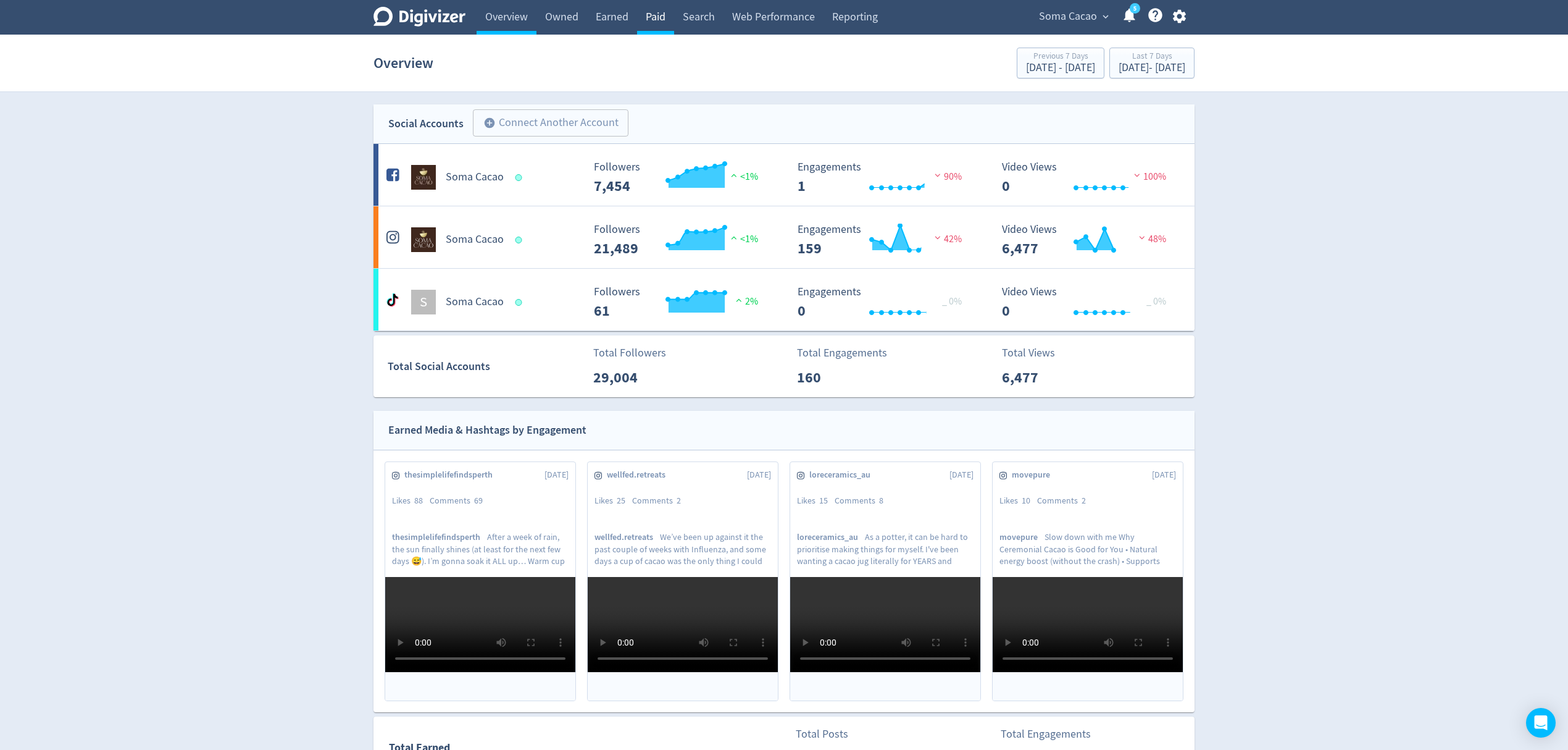
click at [660, 11] on link "Paid" at bounding box center [655, 17] width 37 height 34
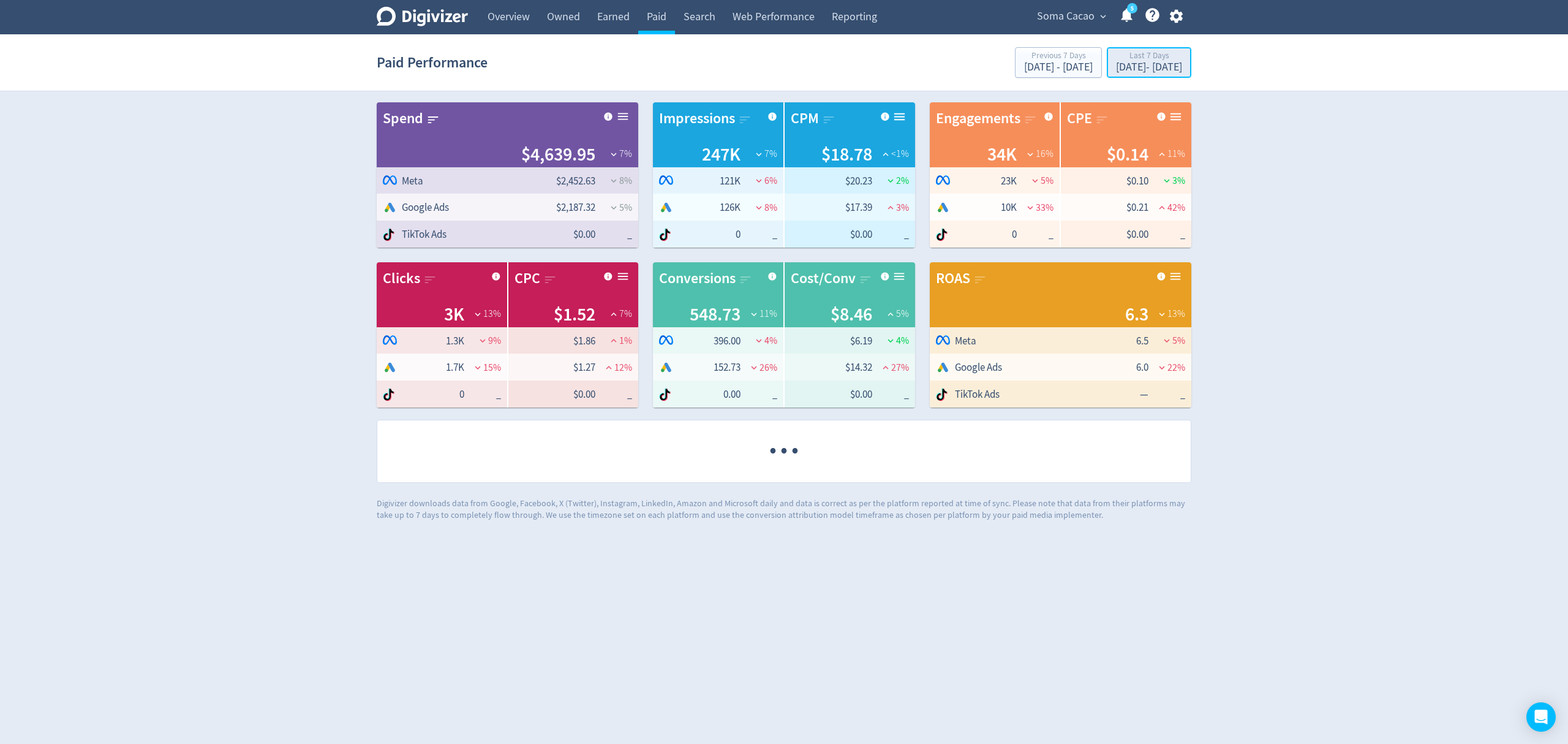
click at [1121, 63] on div "[DATE] - [DATE]" at bounding box center [1149, 67] width 66 height 11
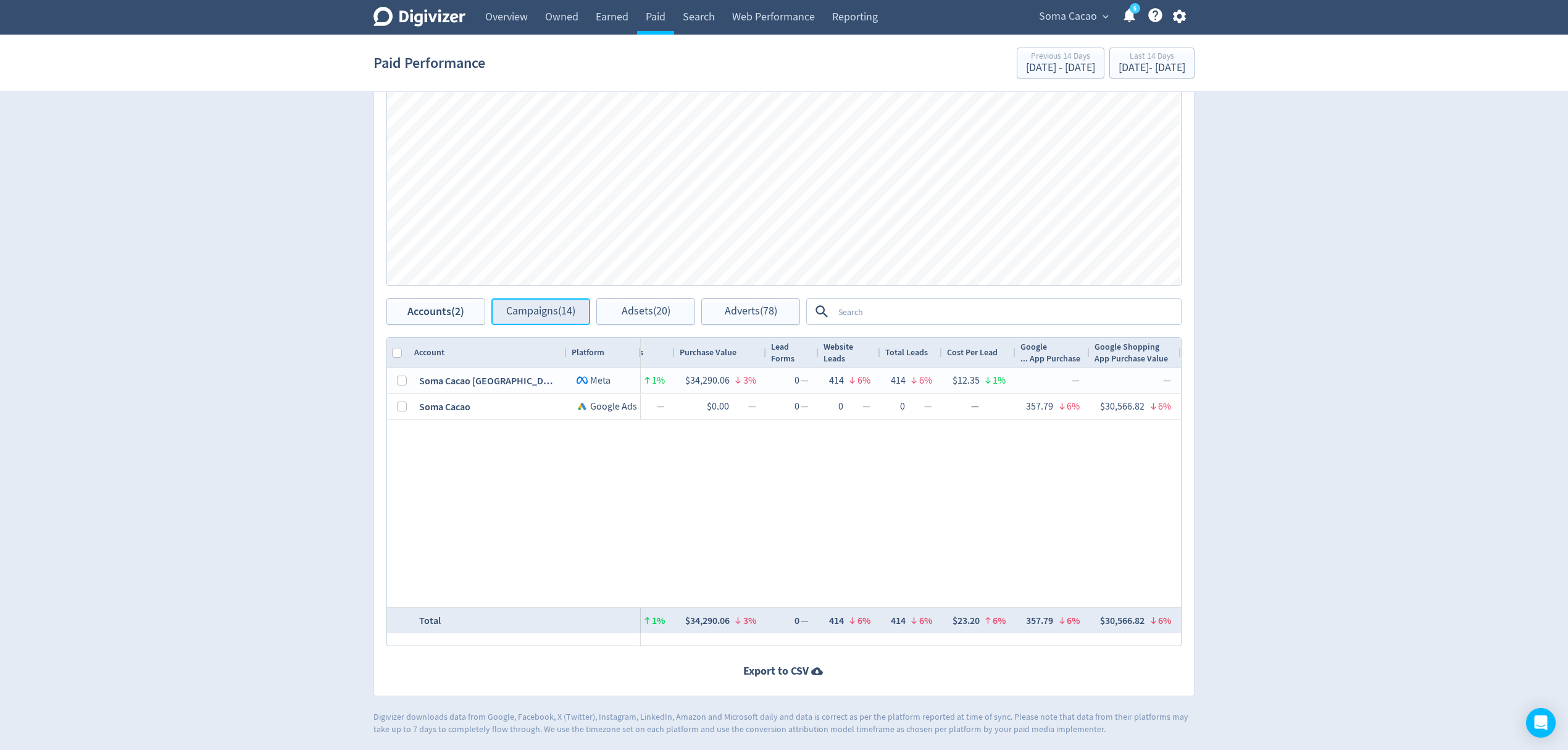
click at [535, 310] on span "Campaigns (14)" at bounding box center [541, 311] width 69 height 11
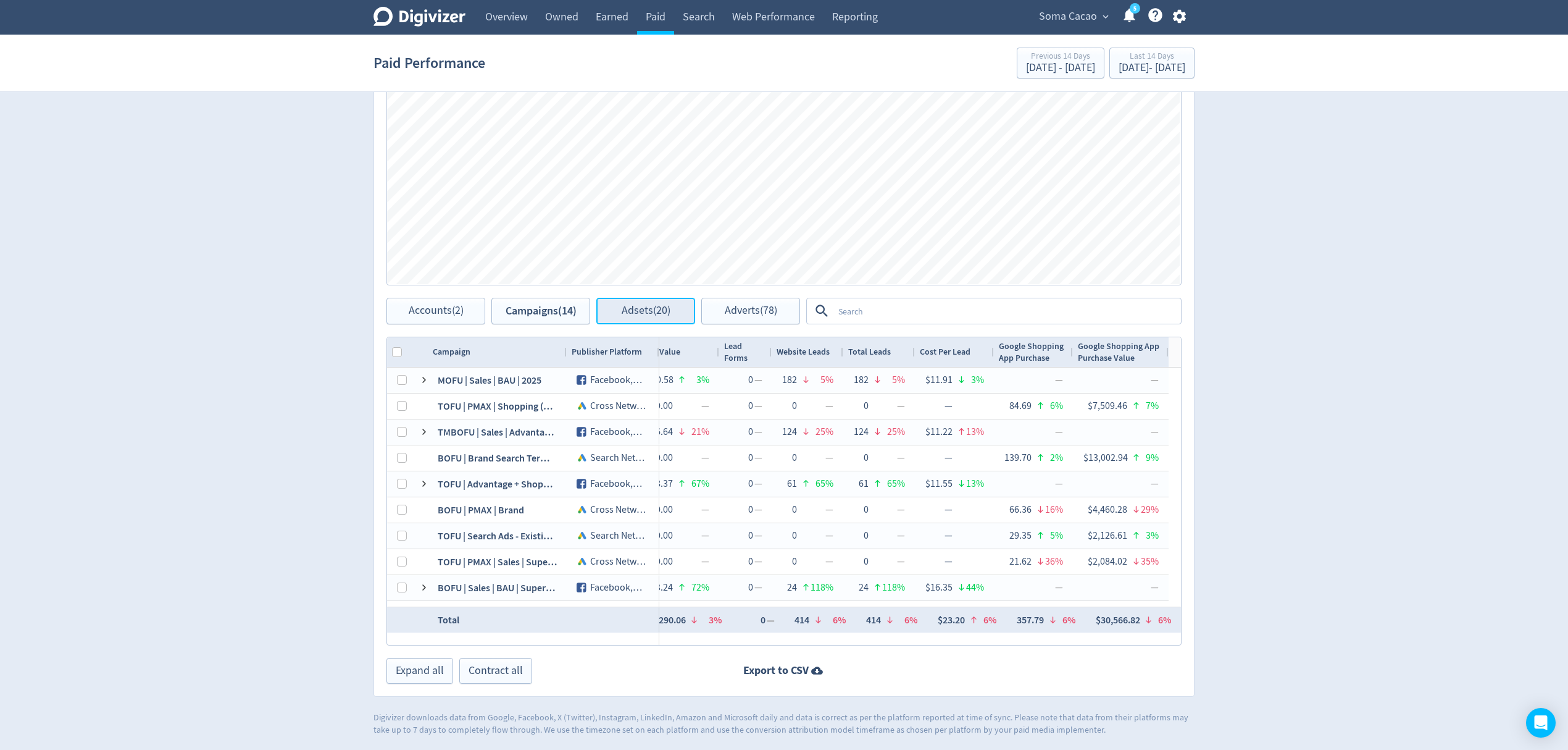
click at [639, 300] on button "Adsets (20)" at bounding box center [646, 310] width 99 height 27
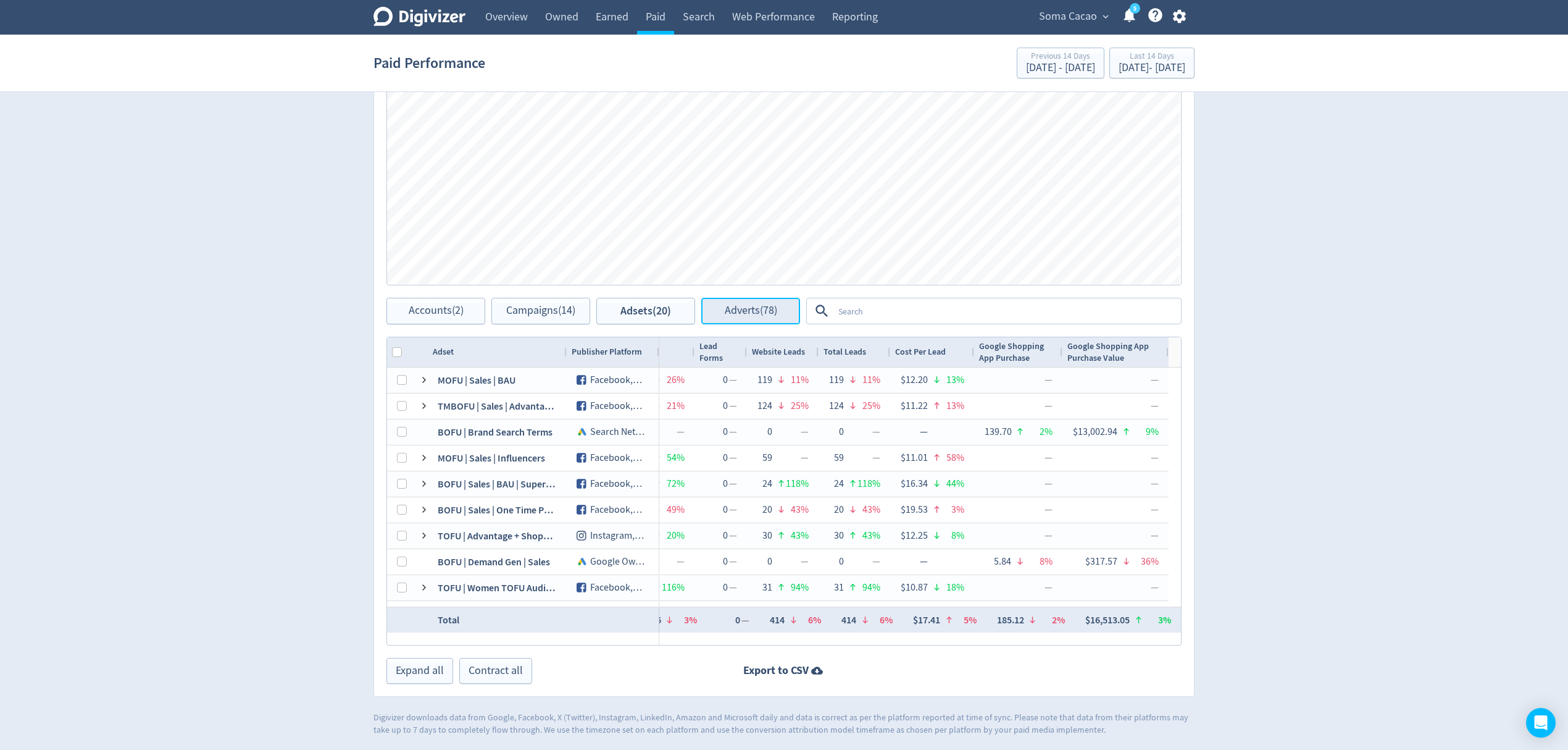
click at [737, 313] on span "Adverts (78)" at bounding box center [751, 310] width 52 height 11
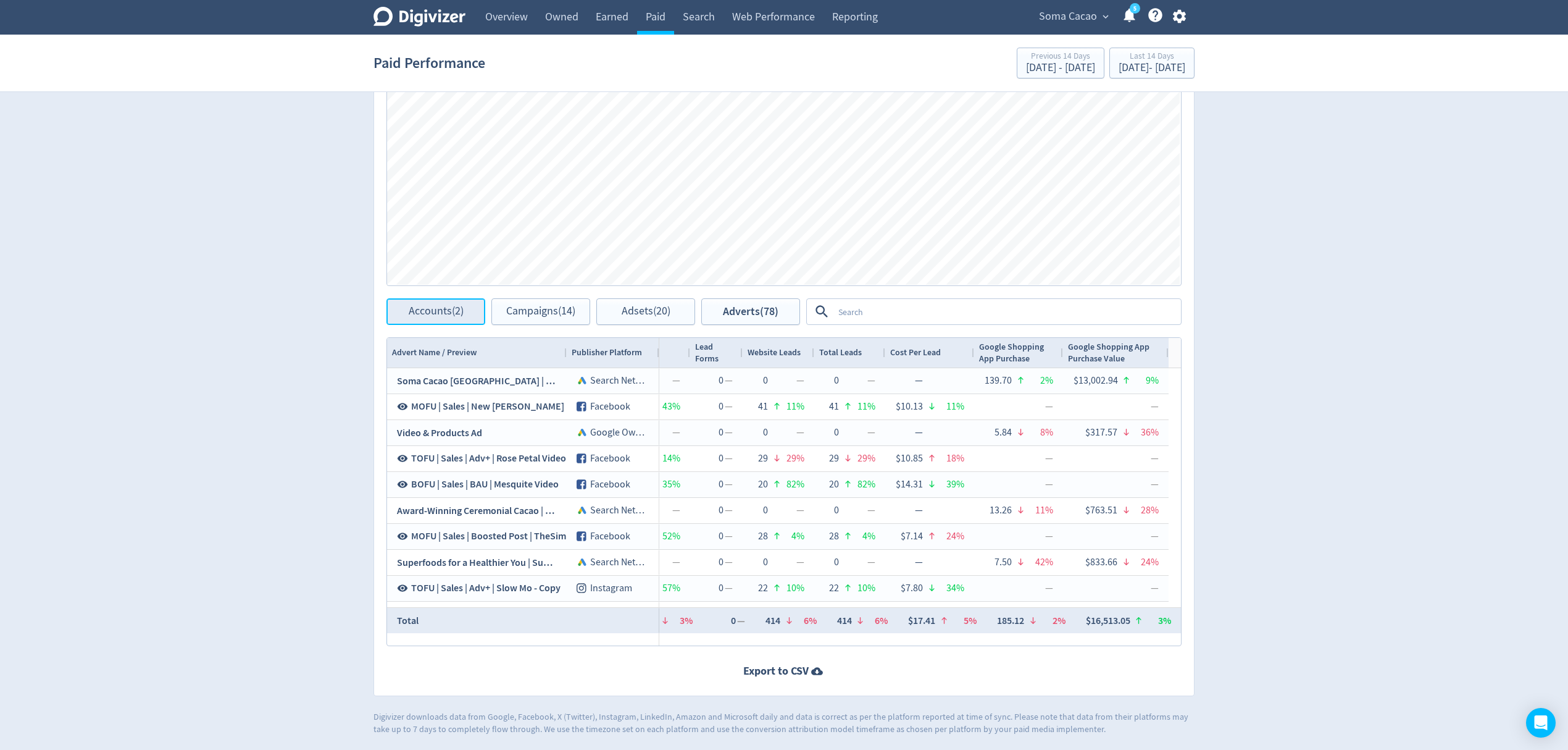
click at [432, 315] on span "Accounts (2)" at bounding box center [436, 311] width 55 height 11
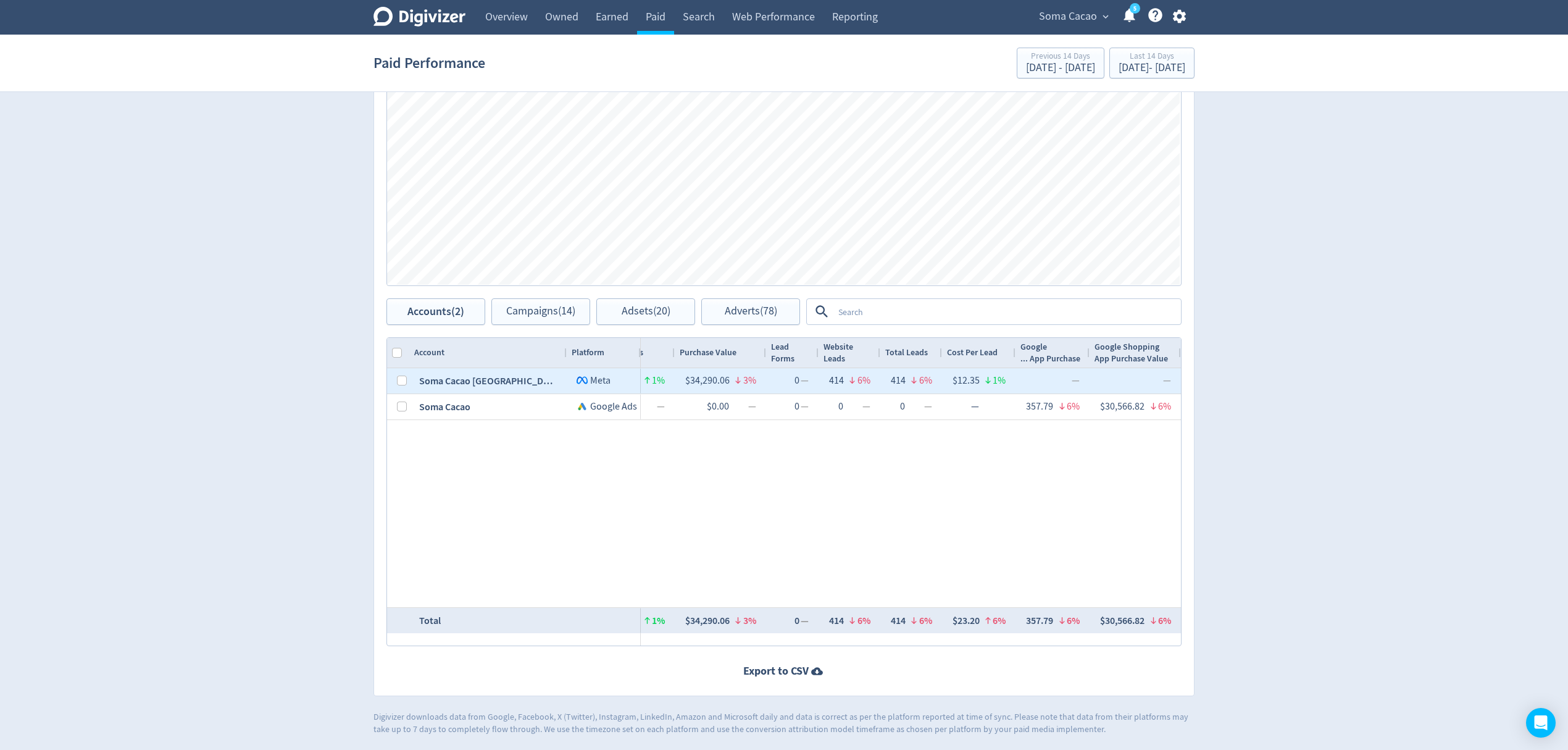
click at [393, 383] on div at bounding box center [398, 380] width 22 height 25
click at [399, 382] on input "Press Space to toggle row selection (unchecked)" at bounding box center [402, 380] width 10 height 10
checkbox input "true"
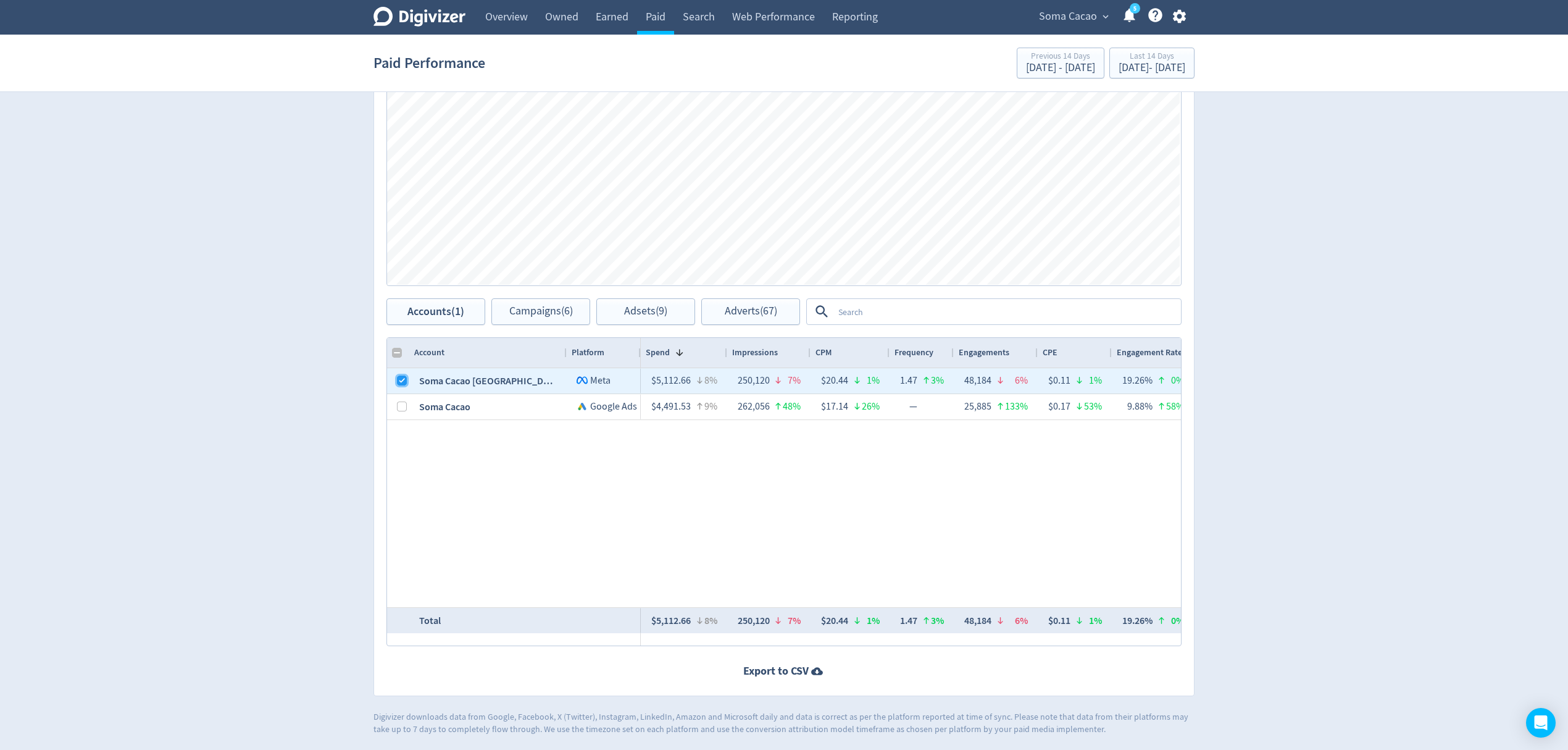
checkbox input "false"
click at [548, 307] on span "Campaigns (6)" at bounding box center [541, 311] width 64 height 11
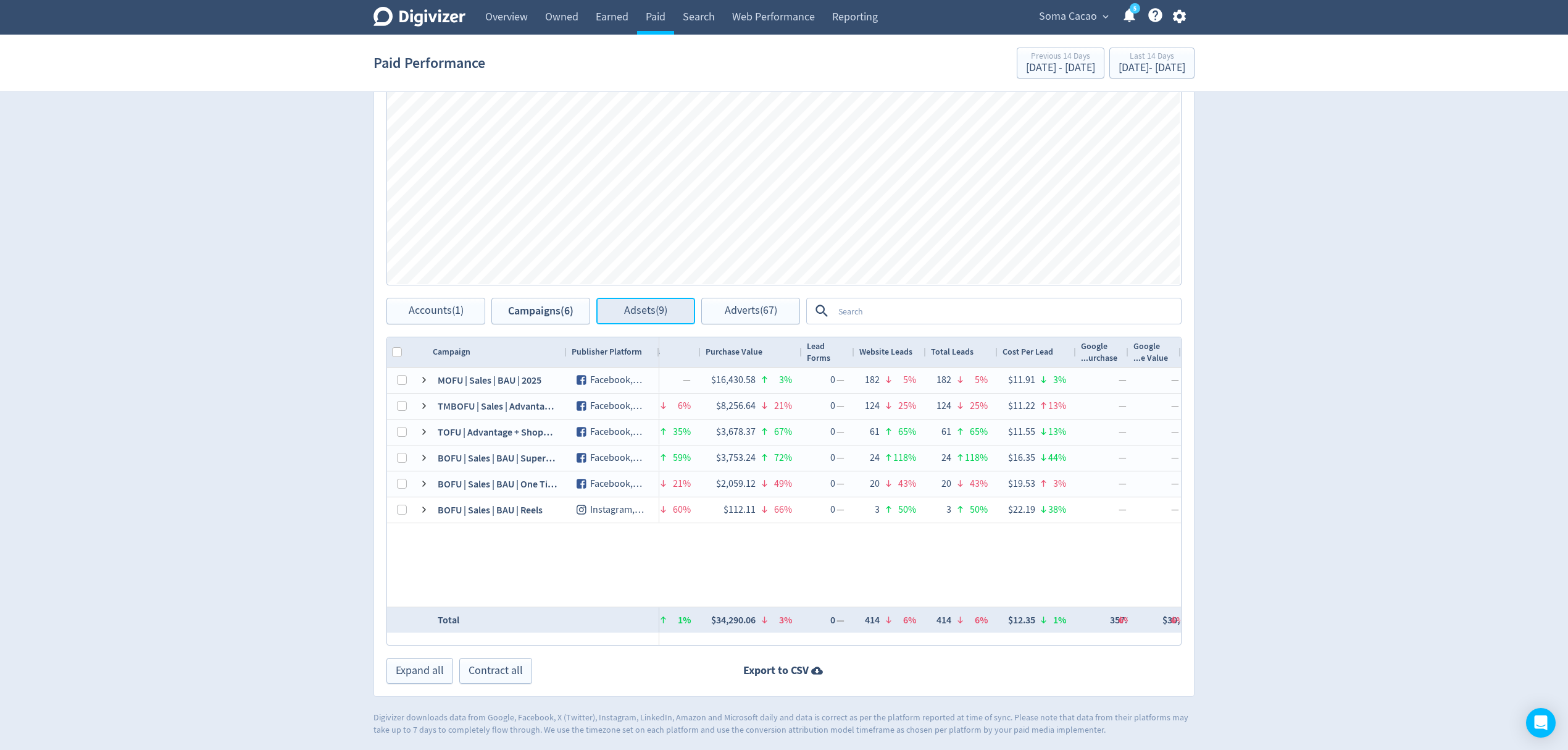
click at [648, 307] on span "Adsets (9)" at bounding box center [646, 310] width 43 height 11
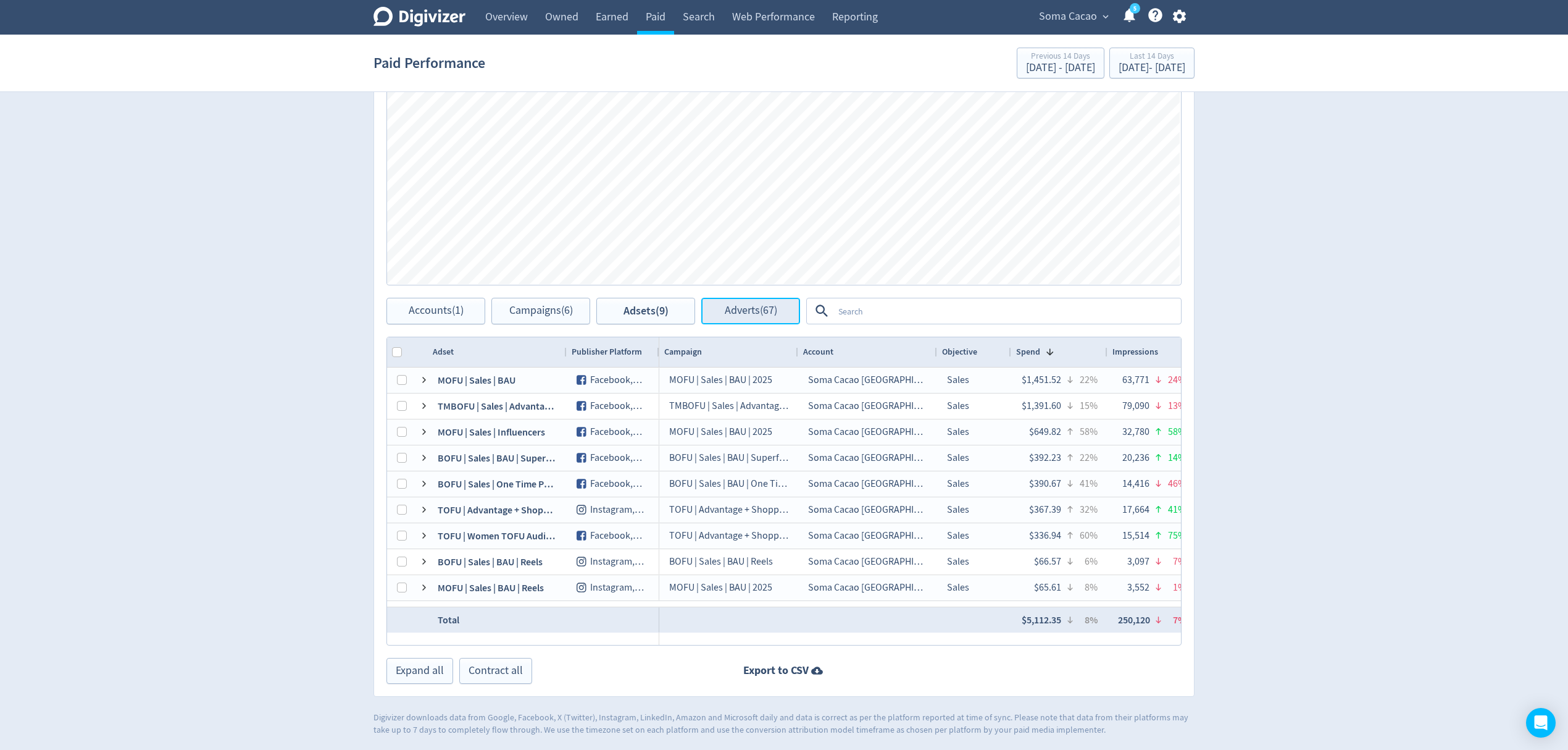
click at [754, 303] on button "Adverts (67)" at bounding box center [751, 310] width 99 height 27
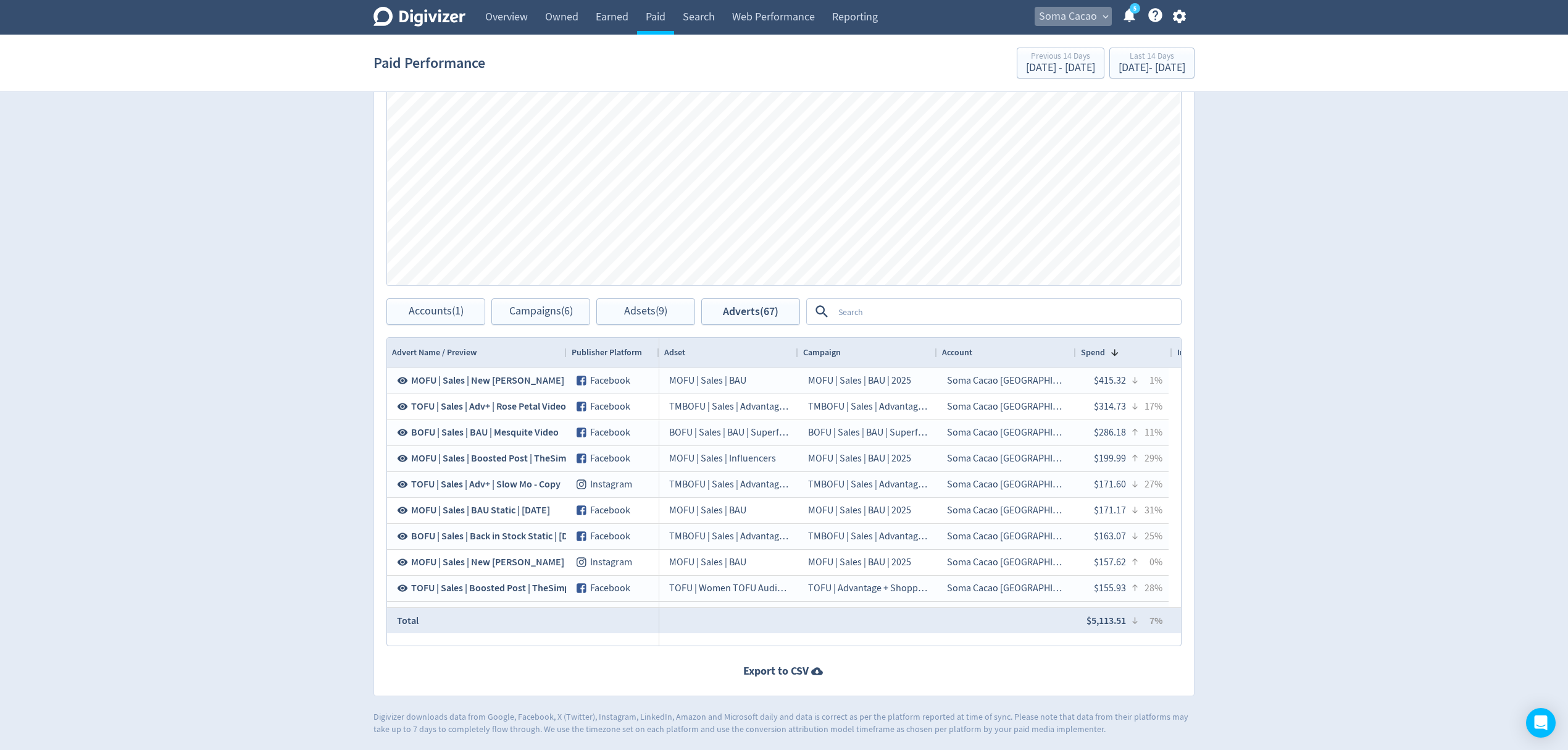
click at [1053, 13] on span "Soma Cacao" at bounding box center [1068, 17] width 58 height 20
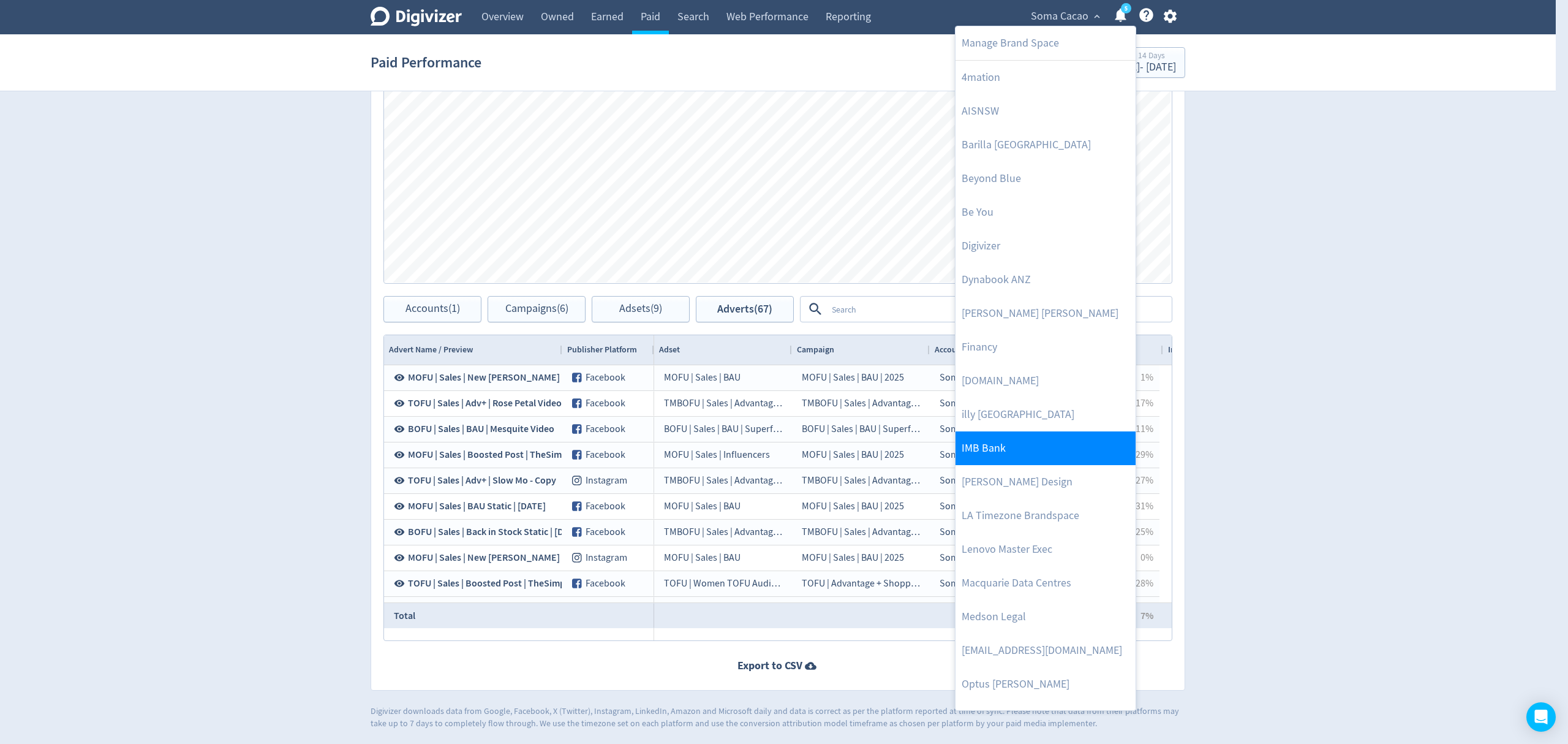
click at [1022, 459] on link "IMB Bank" at bounding box center [1045, 448] width 180 height 34
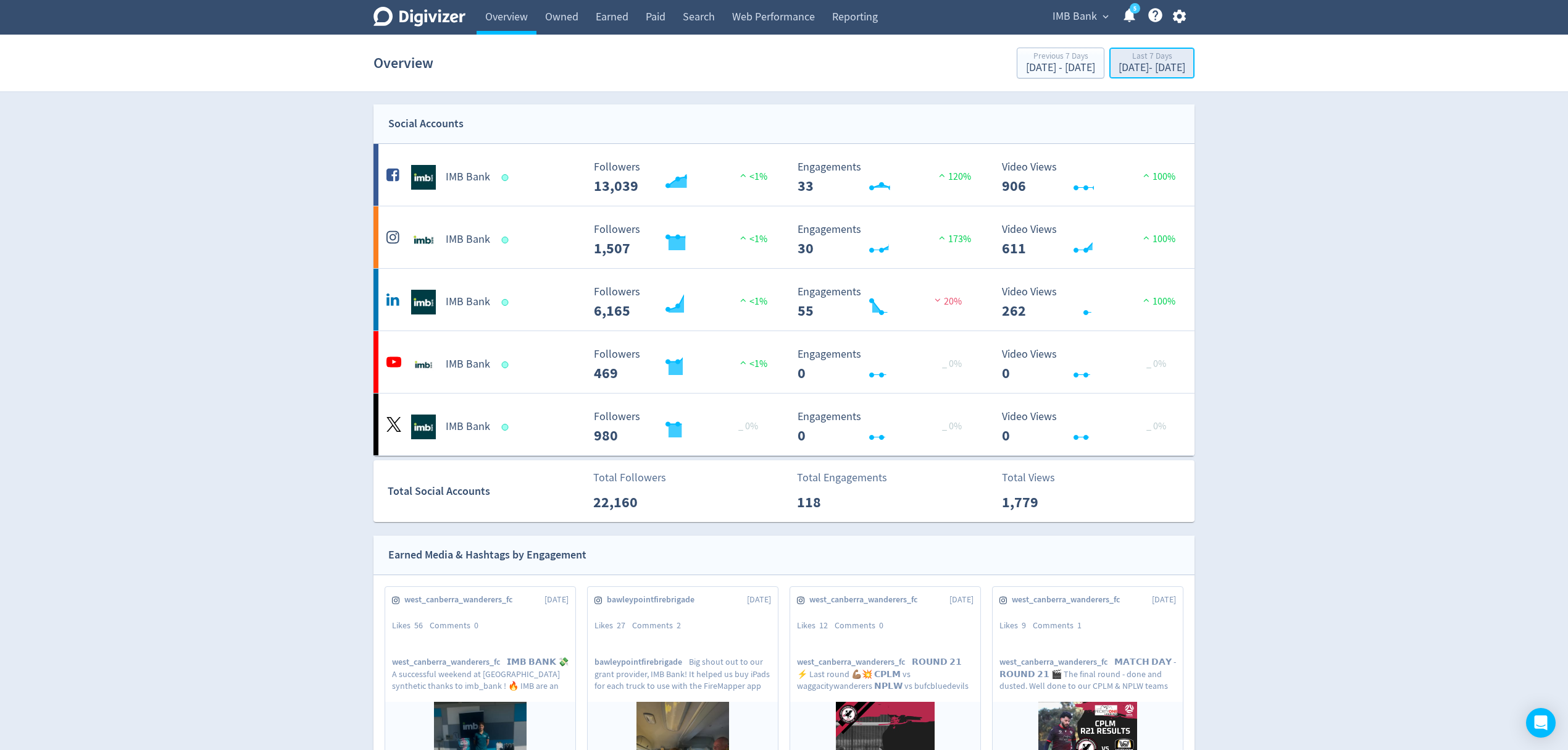
click at [1119, 56] on div "Last 7 Days" at bounding box center [1152, 57] width 67 height 11
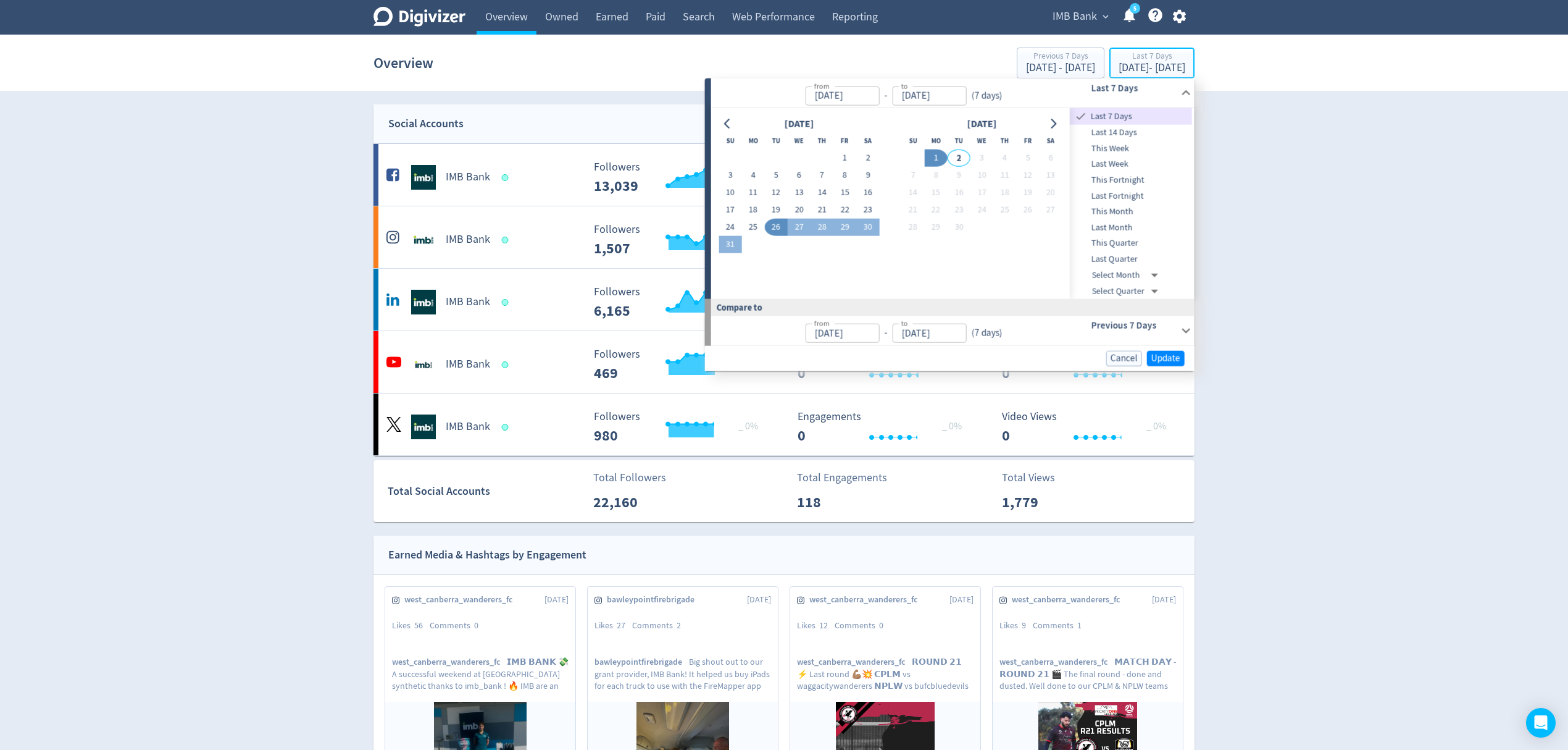
type input "[DATE]"
click at [1122, 129] on span "Last 14 Days" at bounding box center [1131, 133] width 122 height 14
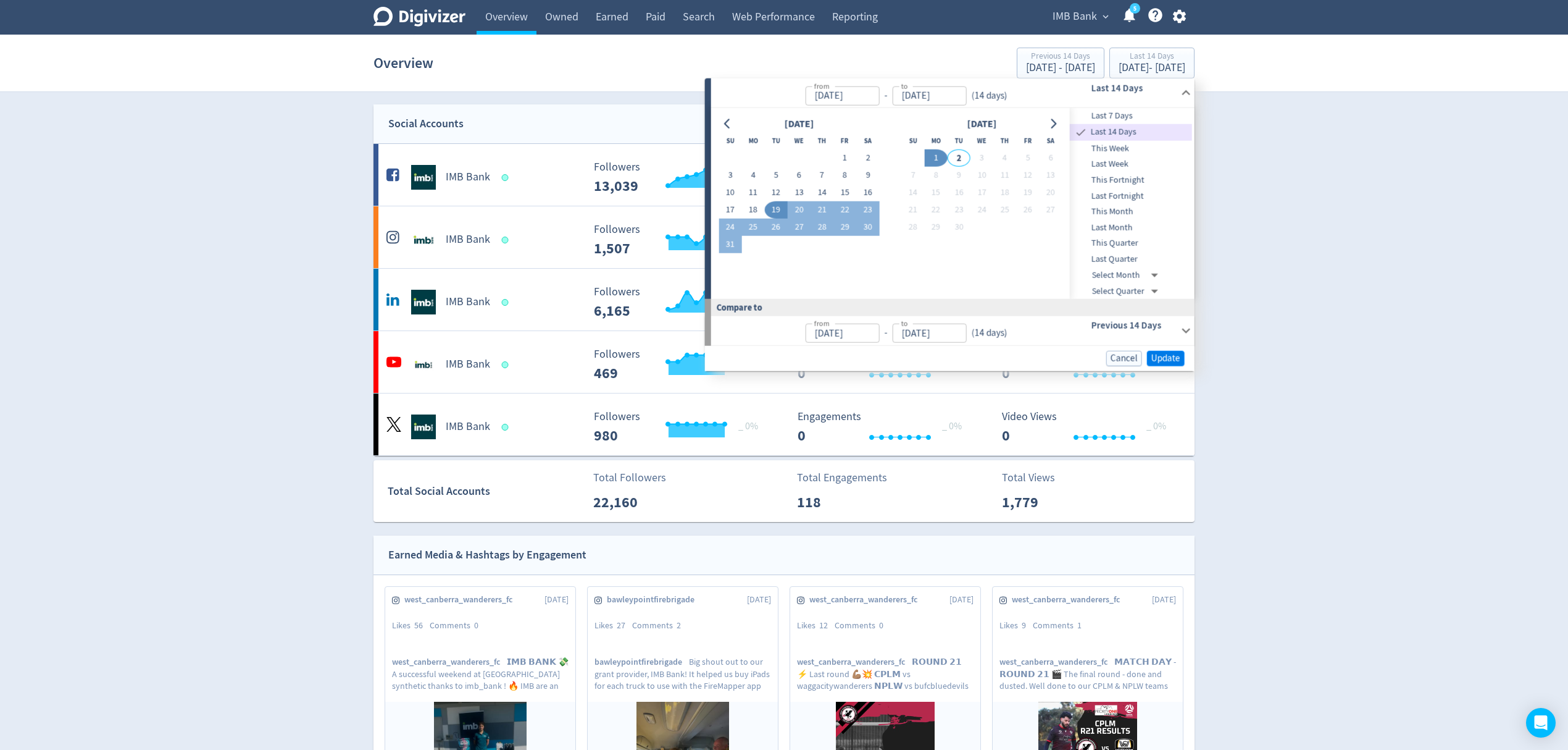
type input "[DATE]"
click at [1172, 361] on span "Update" at bounding box center [1166, 358] width 29 height 9
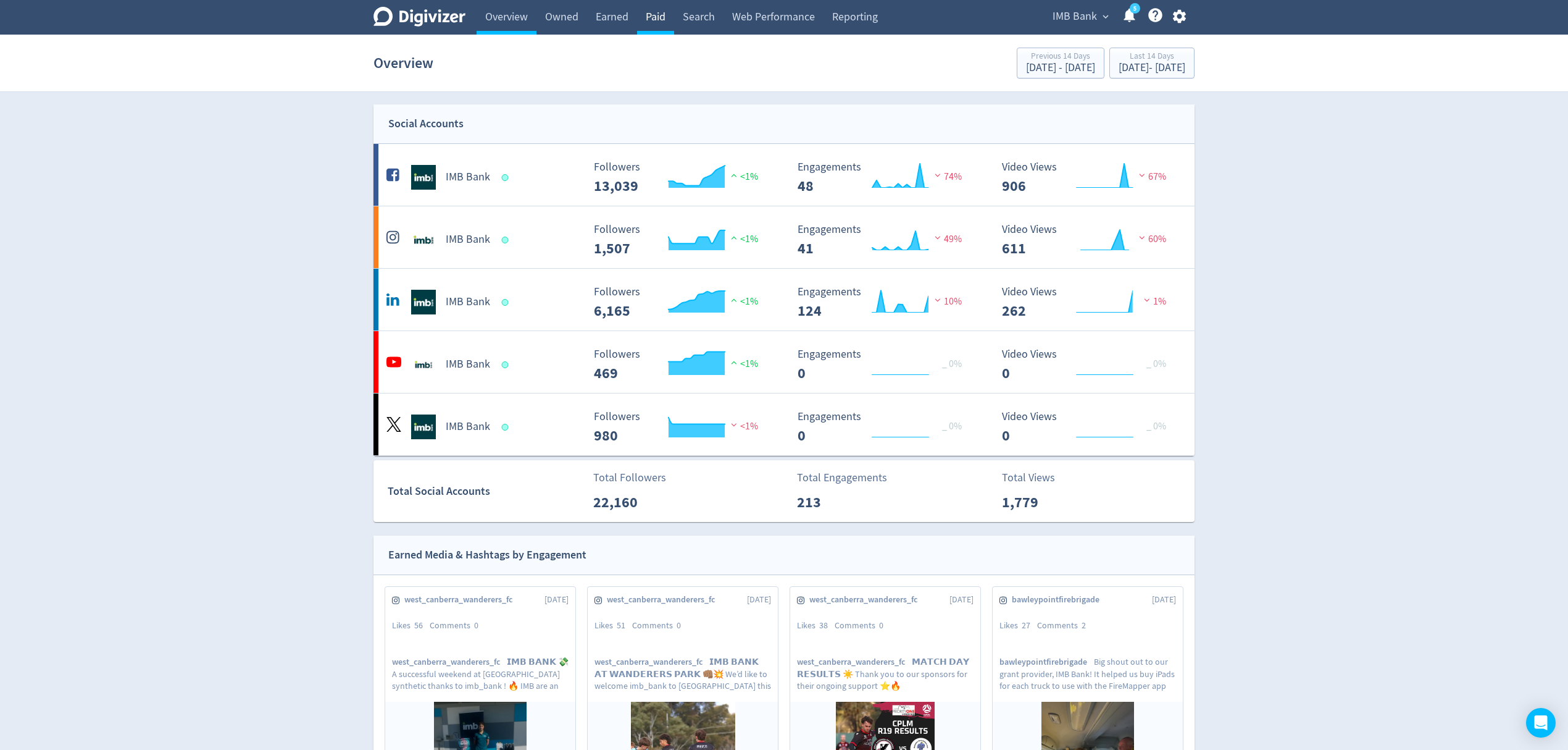
click at [660, 20] on link "Paid" at bounding box center [655, 17] width 37 height 34
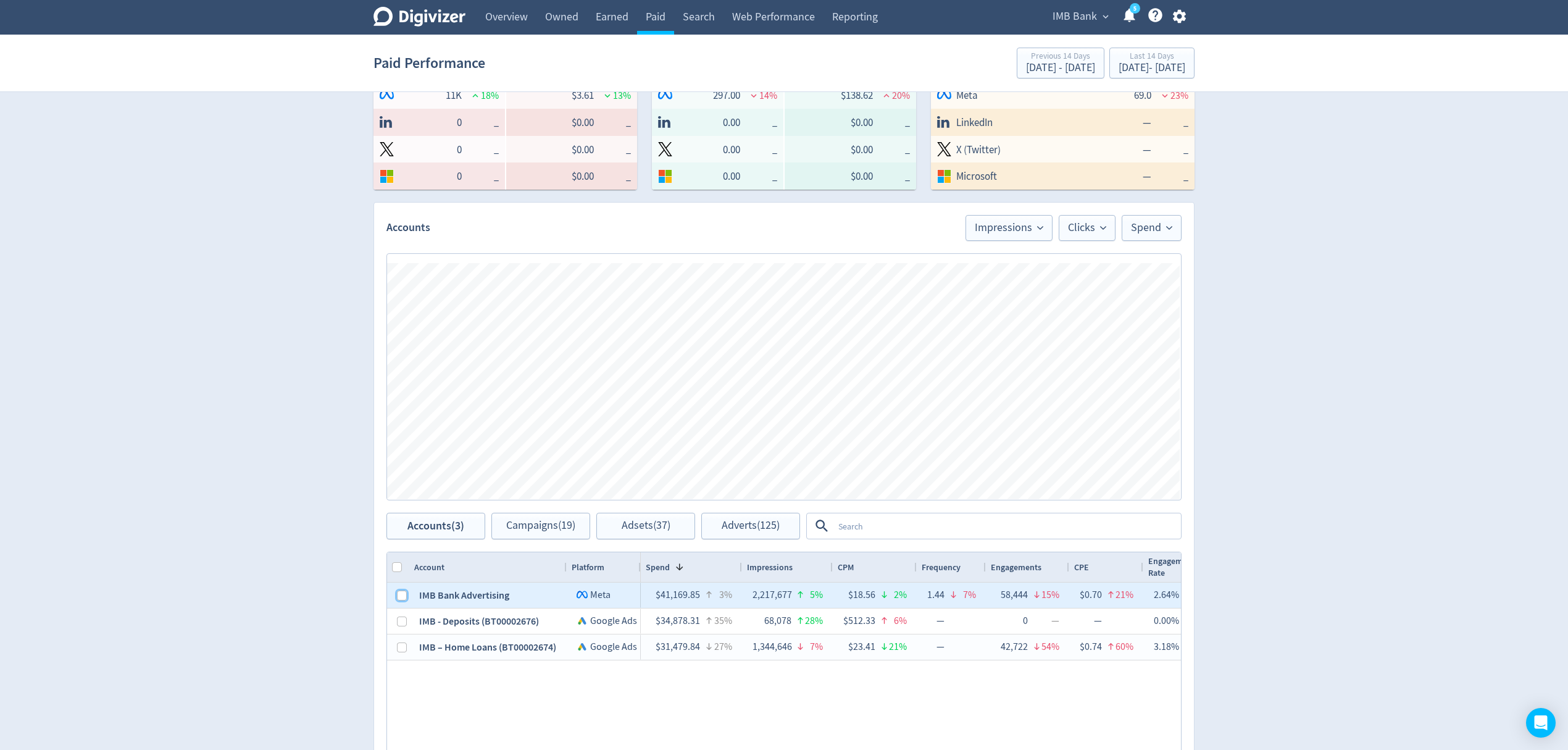
click at [399, 596] on input "Press Space to toggle row selection (unchecked)" at bounding box center [402, 595] width 10 height 10
checkbox input "true"
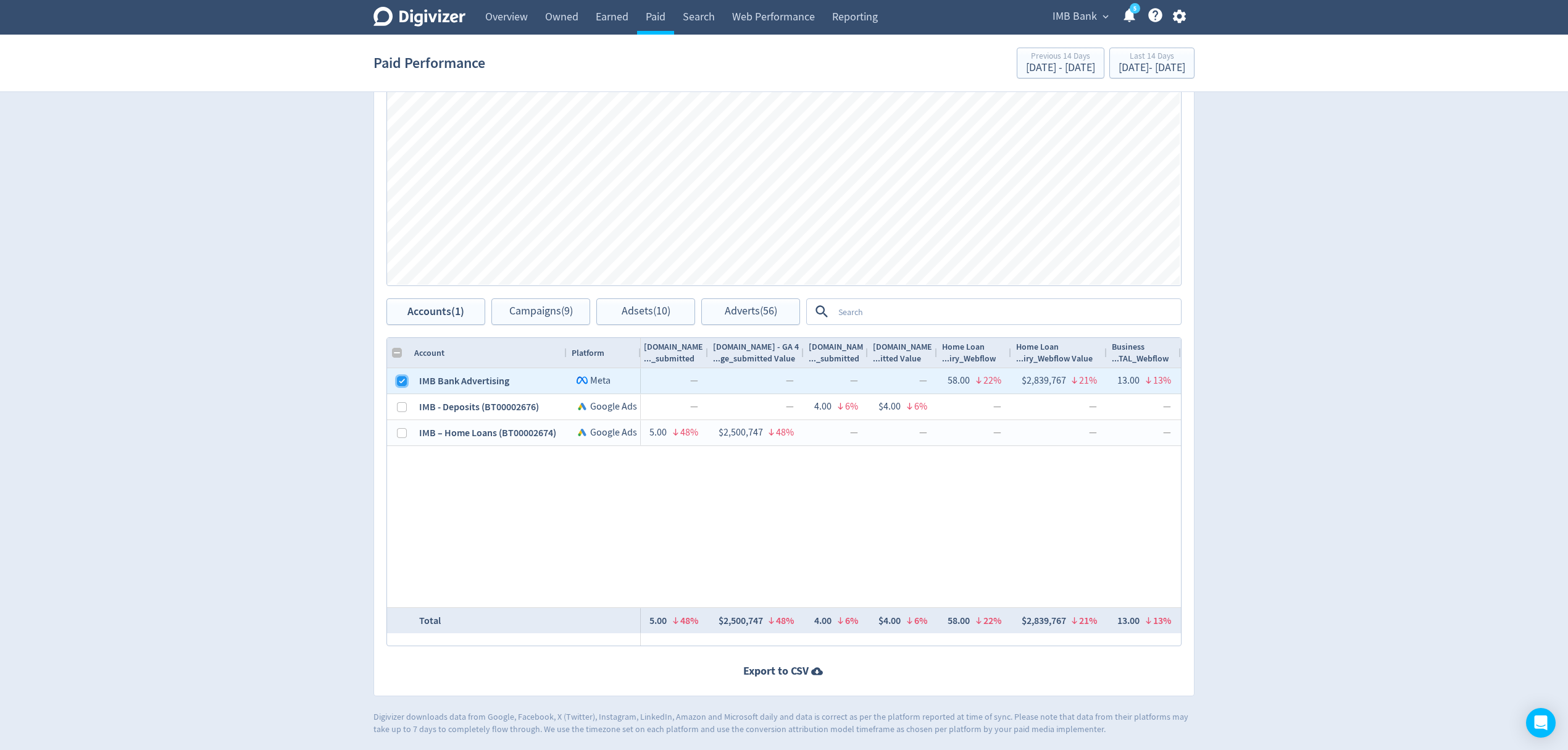
checkbox input "false"
click at [556, 307] on span "Campaigns (9)" at bounding box center [541, 311] width 64 height 11
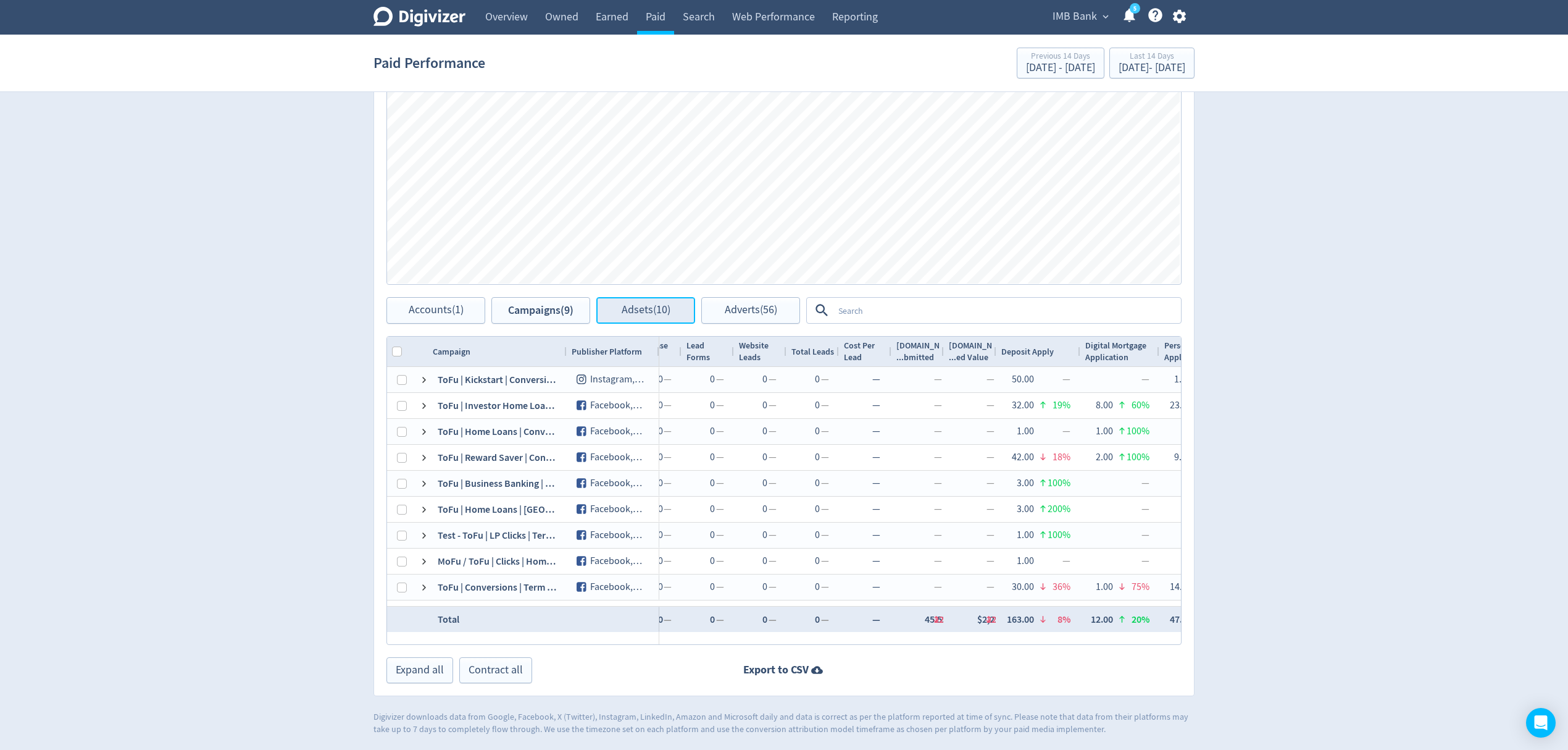
click at [648, 307] on span "Adsets (10)" at bounding box center [646, 310] width 49 height 11
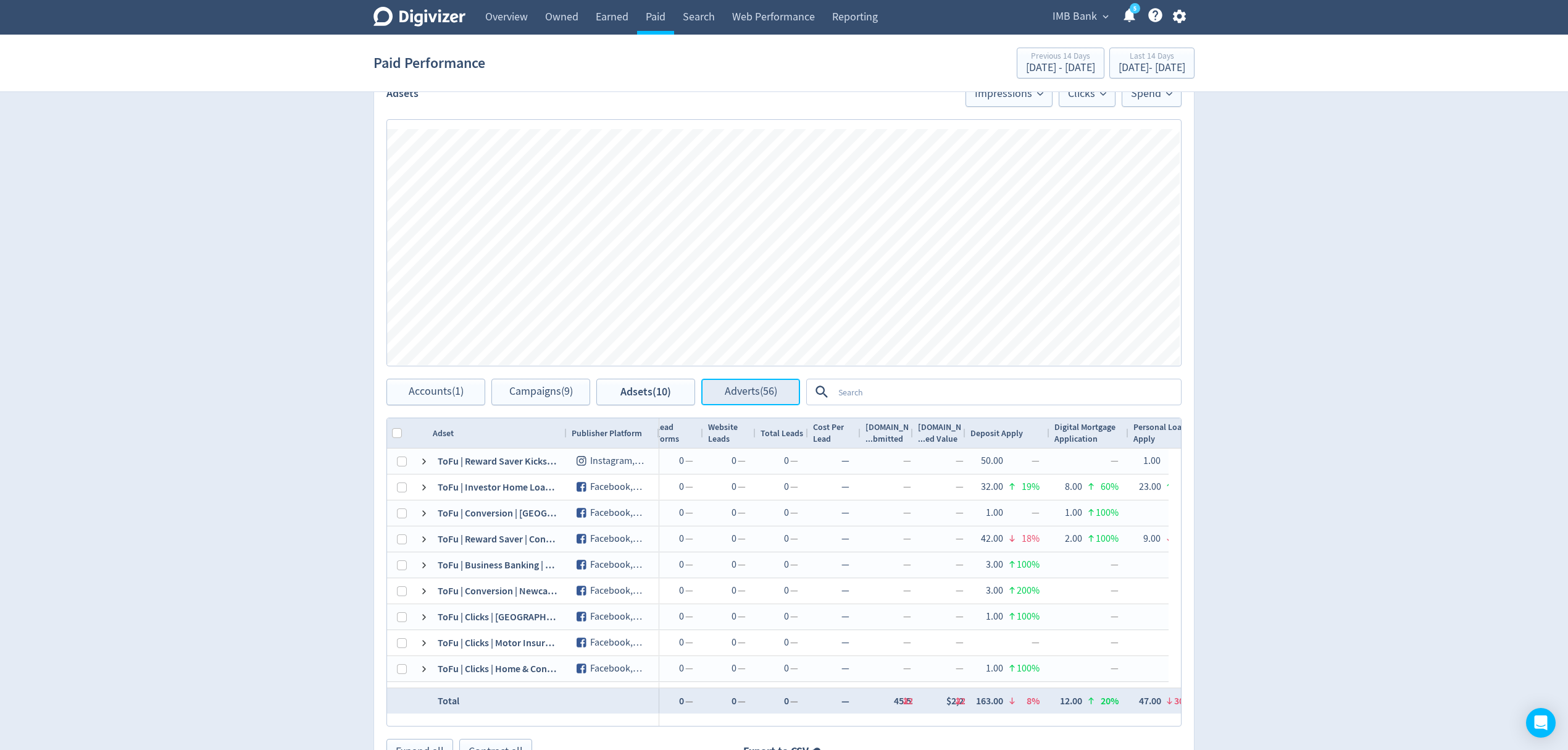
click at [732, 386] on span "Adverts (56)" at bounding box center [751, 391] width 52 height 11
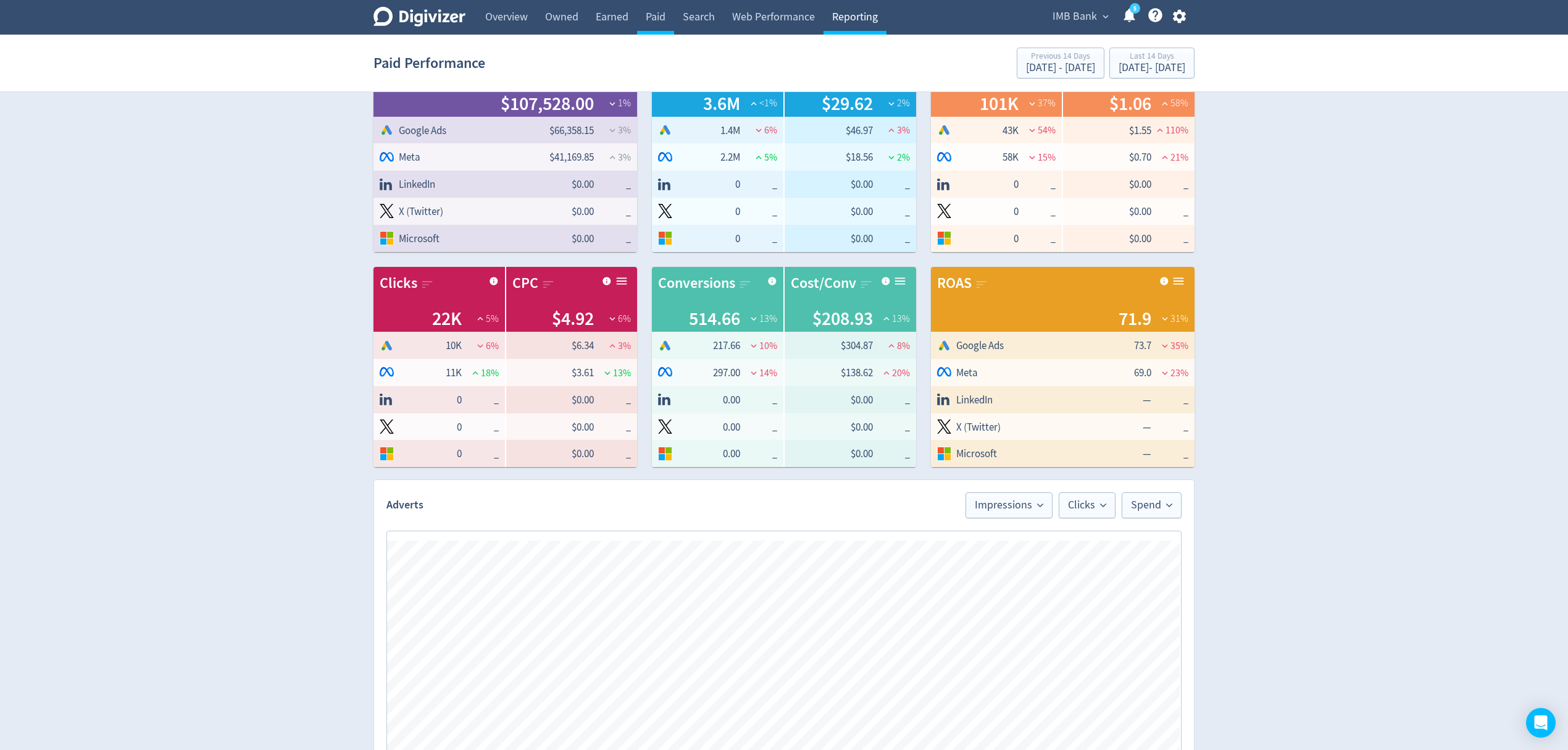
click at [852, 14] on link "Reporting" at bounding box center [855, 17] width 63 height 34
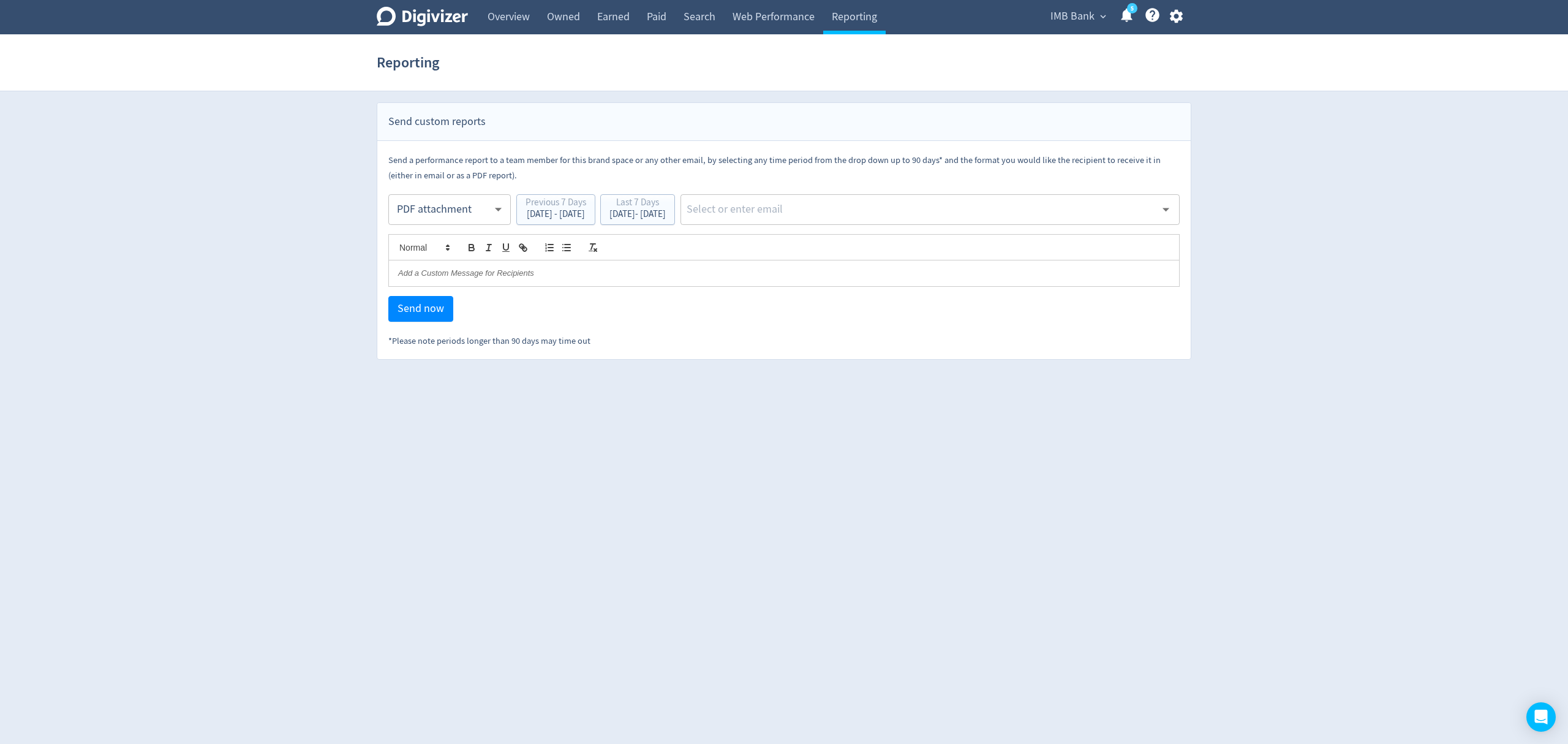
click at [1085, 8] on span "IMB Bank" at bounding box center [1072, 17] width 44 height 20
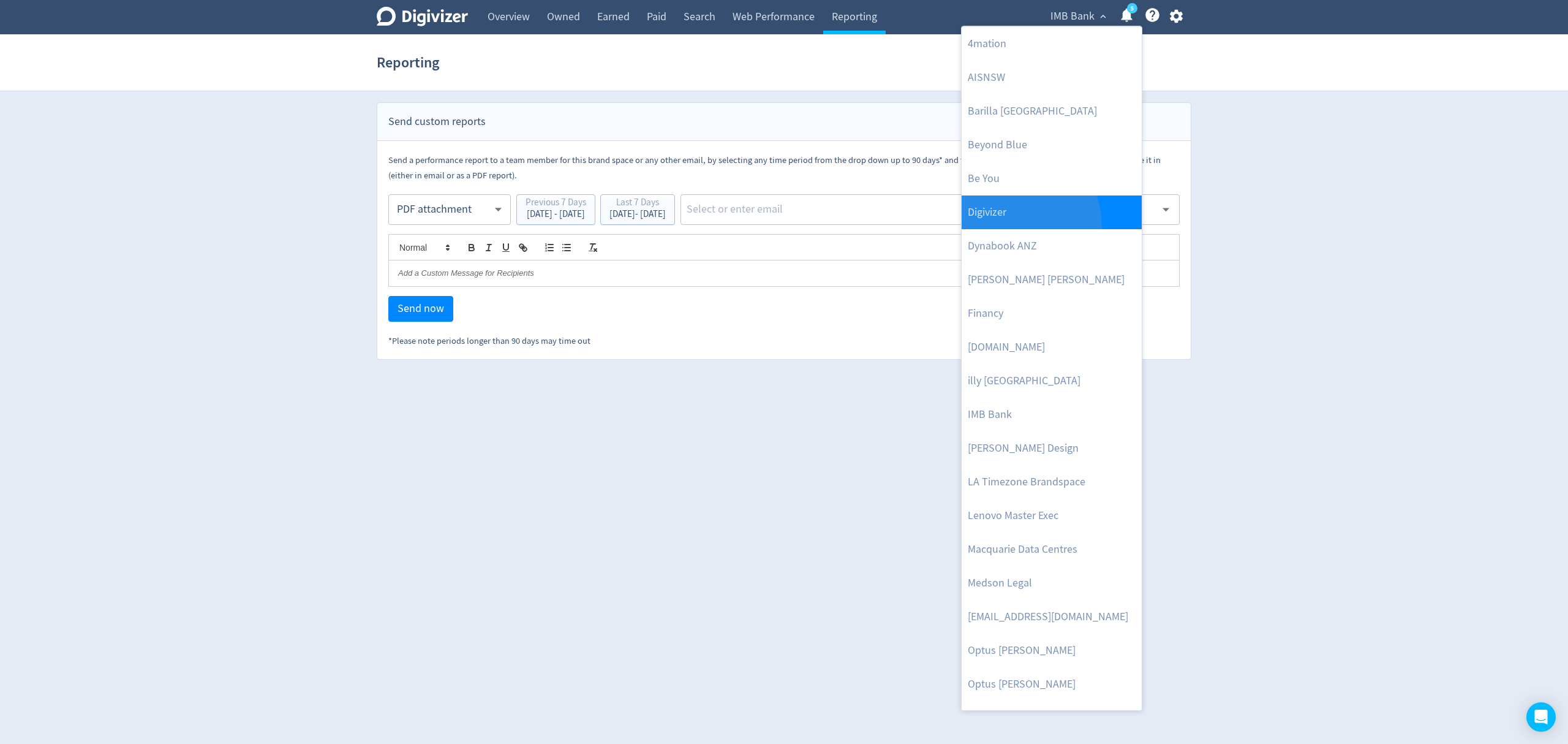
click at [1009, 226] on link "Digivizer" at bounding box center [1051, 212] width 180 height 34
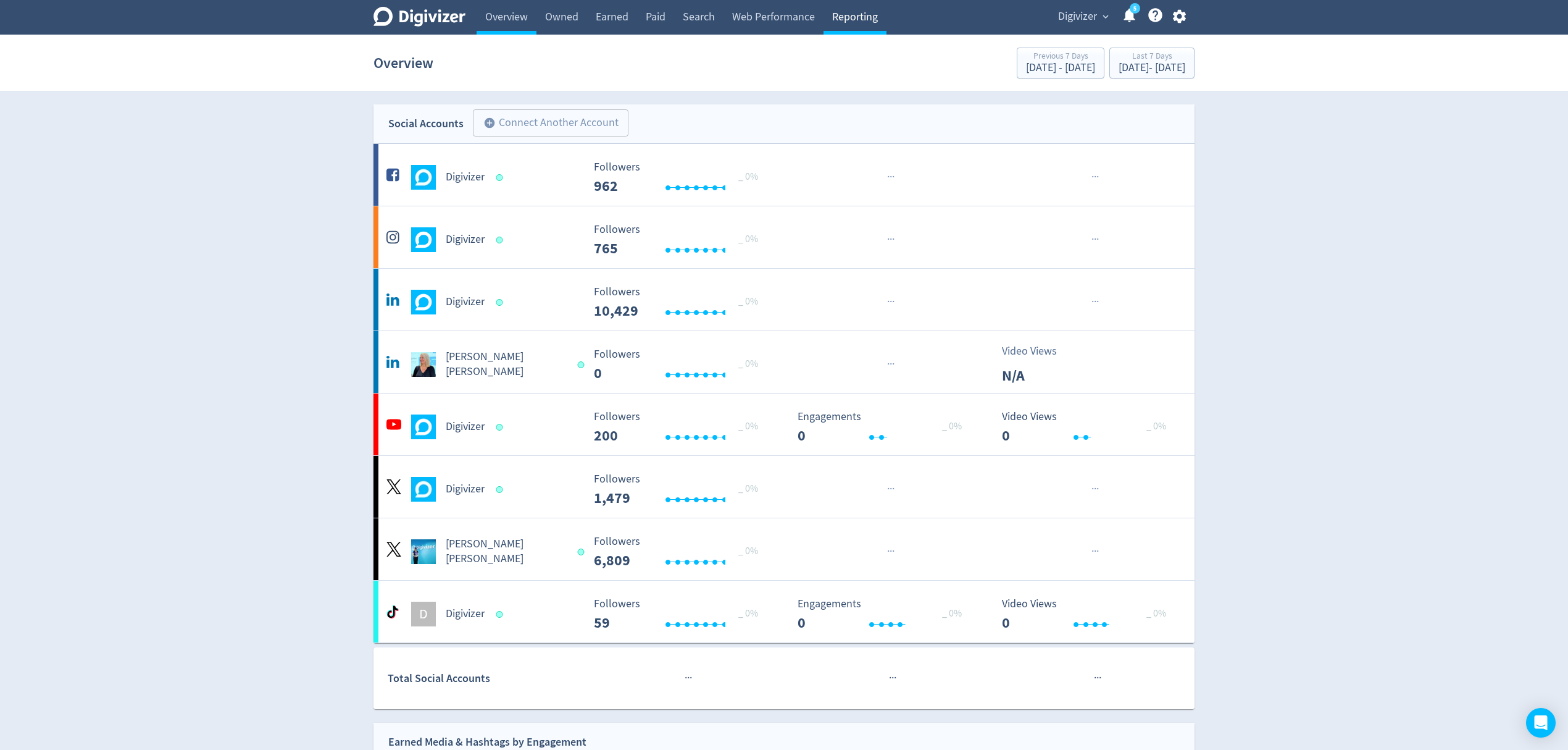
click at [862, 16] on link "Reporting" at bounding box center [855, 17] width 63 height 34
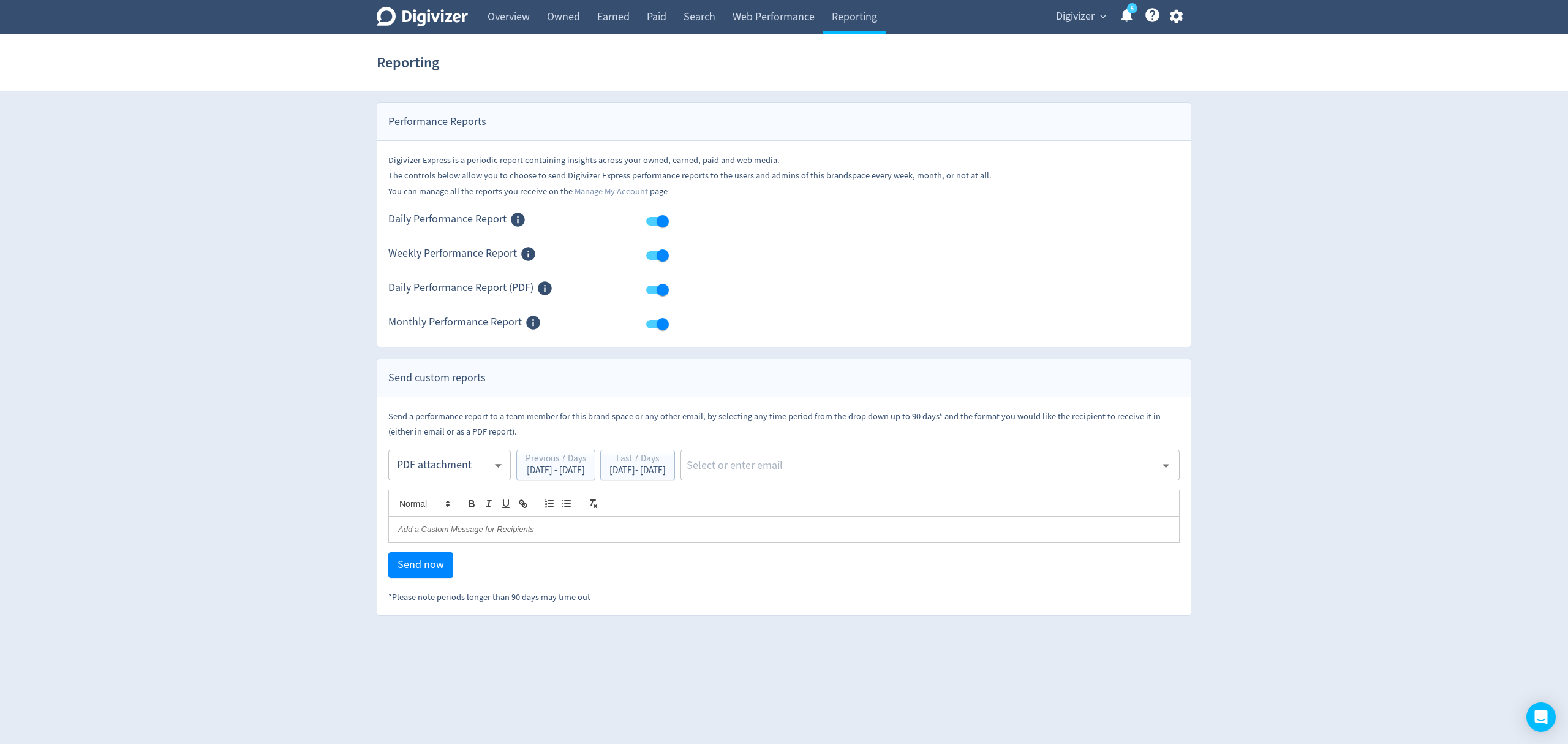
click at [417, 461] on body "Digivizer Logo [PERSON_NAME] Logo Overview Owned Earned Paid Search Web Perform…" at bounding box center [784, 308] width 1568 height 616
click at [420, 497] on div "Email" at bounding box center [450, 496] width 102 height 28
type input "html"
click at [666, 469] on div "[DATE] - [DATE]" at bounding box center [637, 470] width 57 height 9
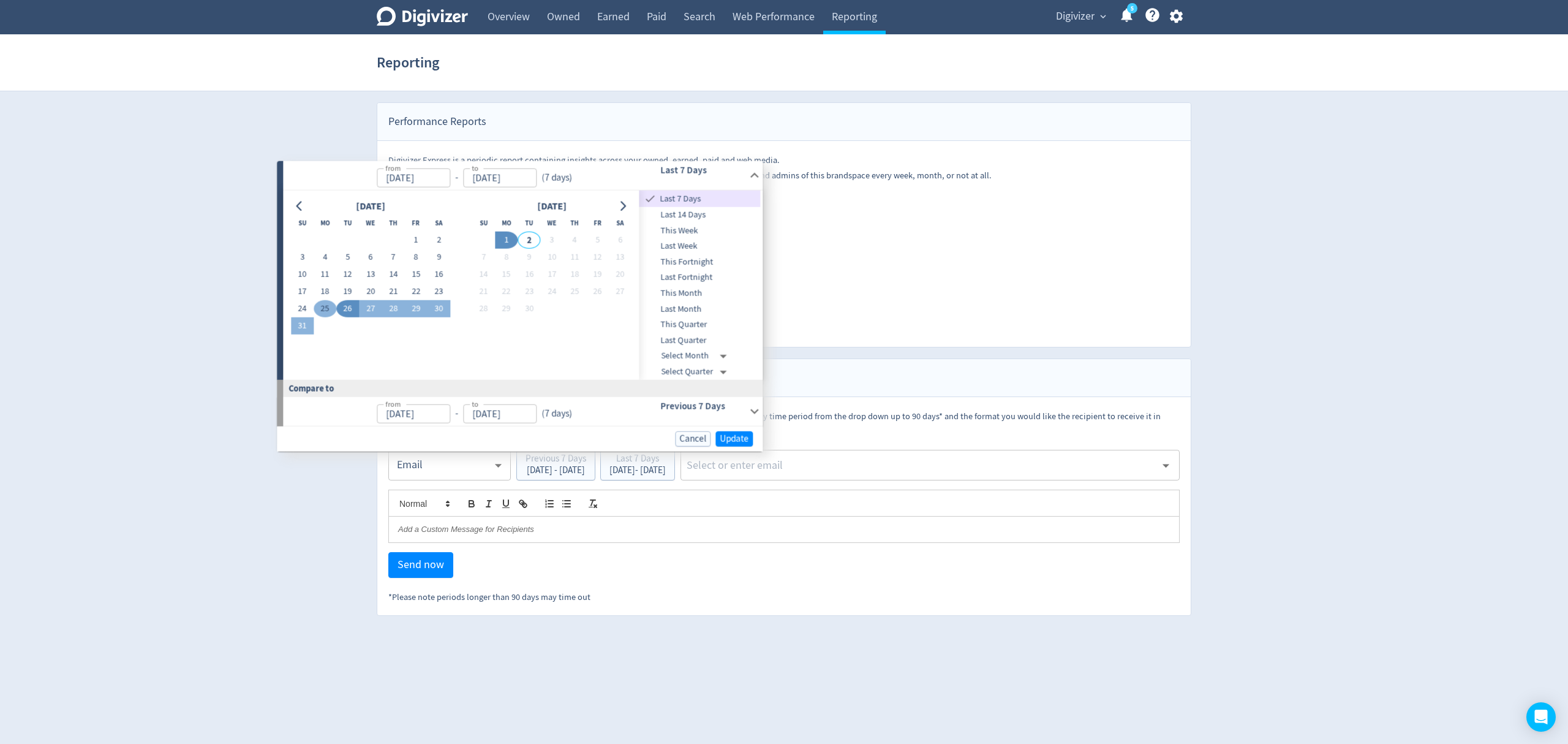
click at [327, 305] on button "25" at bounding box center [325, 309] width 23 height 17
type input "[DATE]"
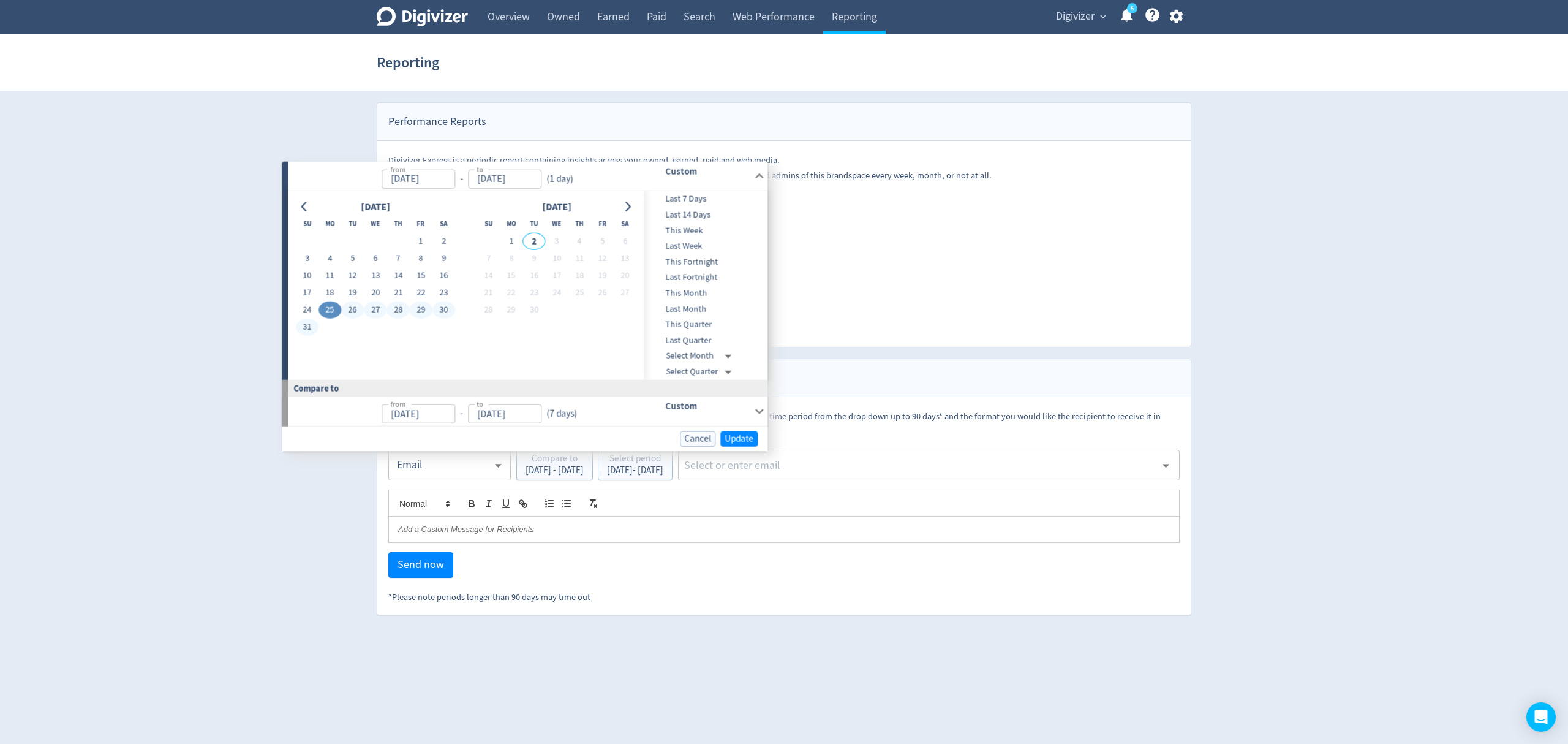
click at [302, 322] on button "31" at bounding box center [307, 326] width 23 height 17
type input "[DATE]"
click at [743, 442] on span "Update" at bounding box center [739, 438] width 29 height 9
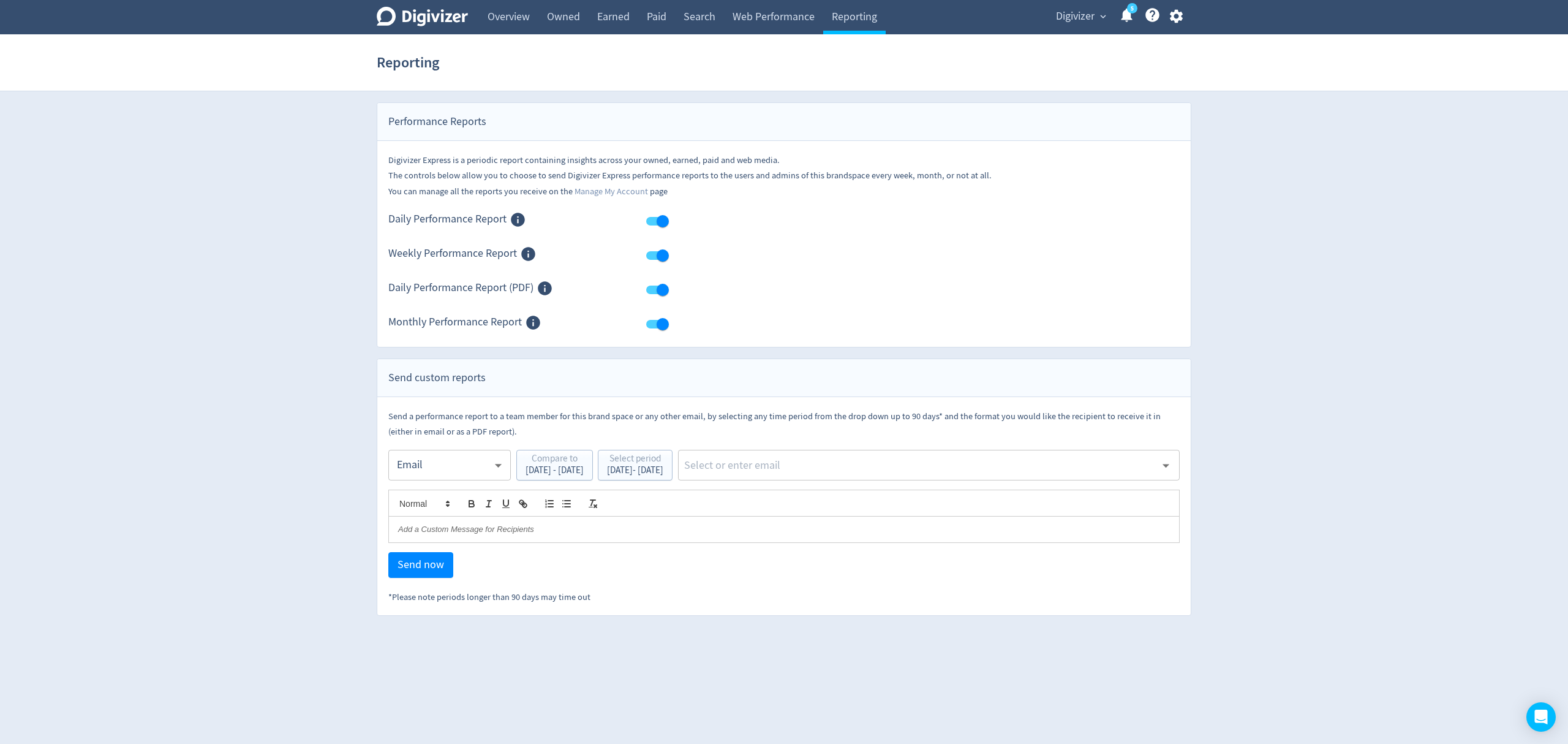
click at [816, 467] on input "text" at bounding box center [919, 465] width 473 height 18
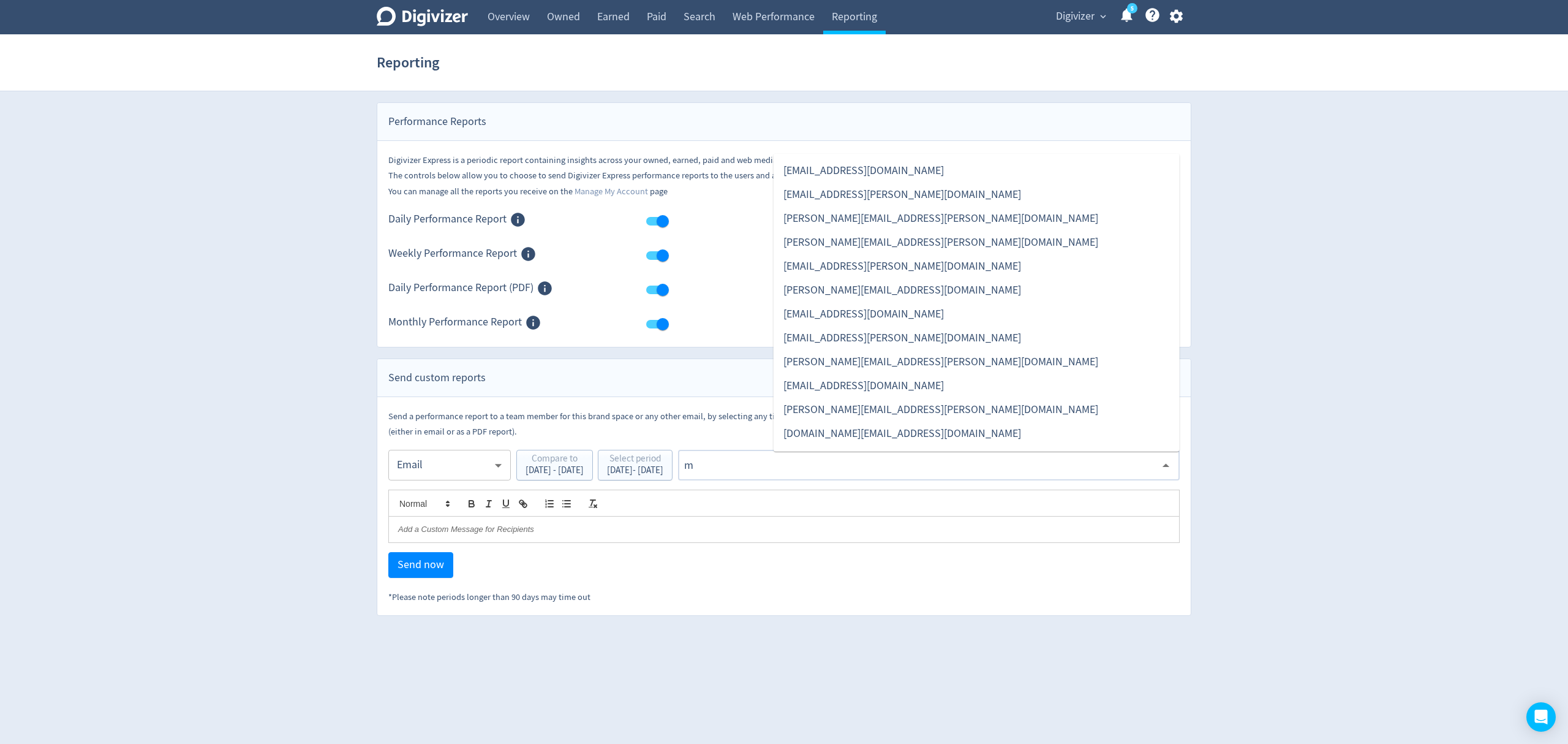
type input "ma"
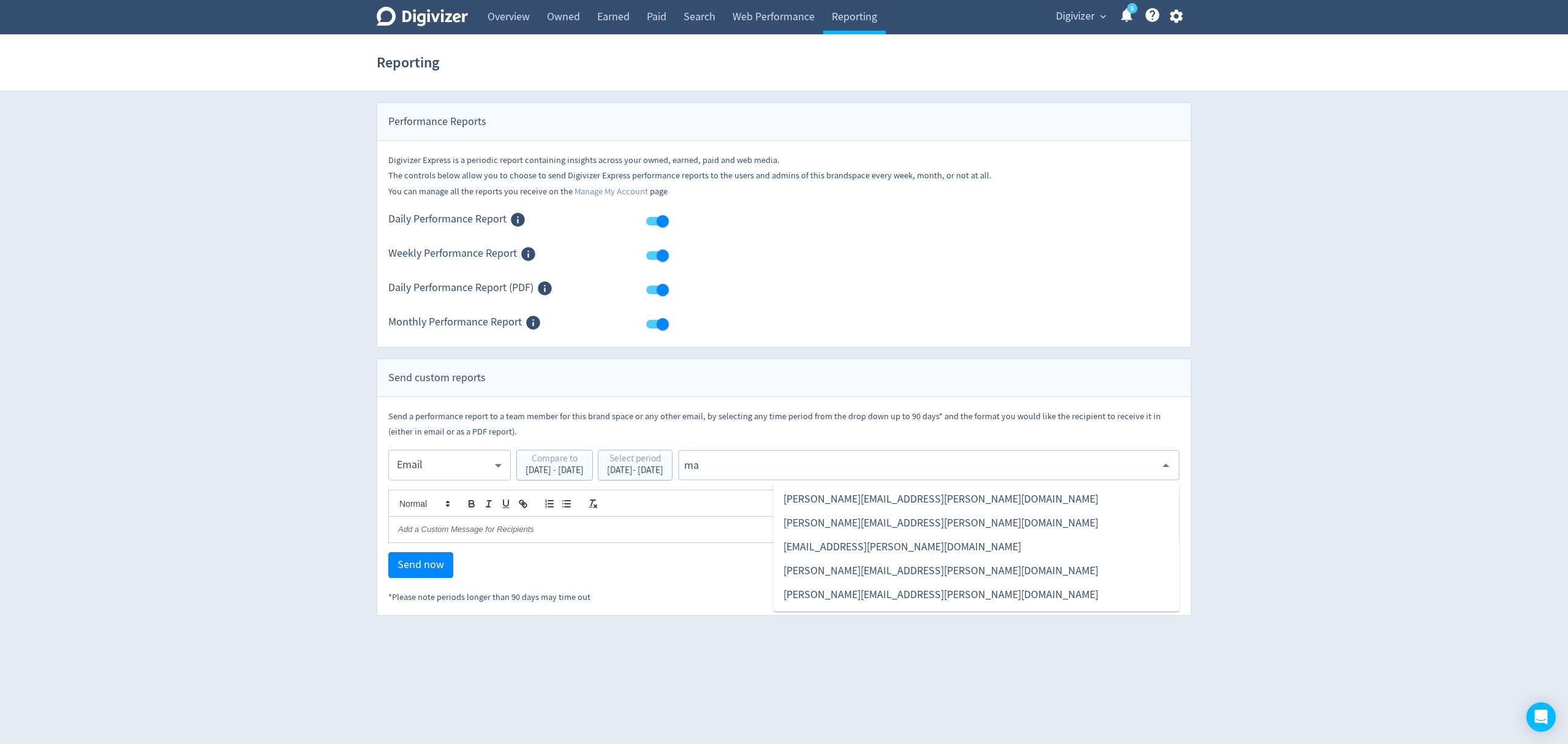
click at [855, 540] on li "[EMAIL_ADDRESS][PERSON_NAME][DOMAIN_NAME]" at bounding box center [977, 547] width 406 height 24
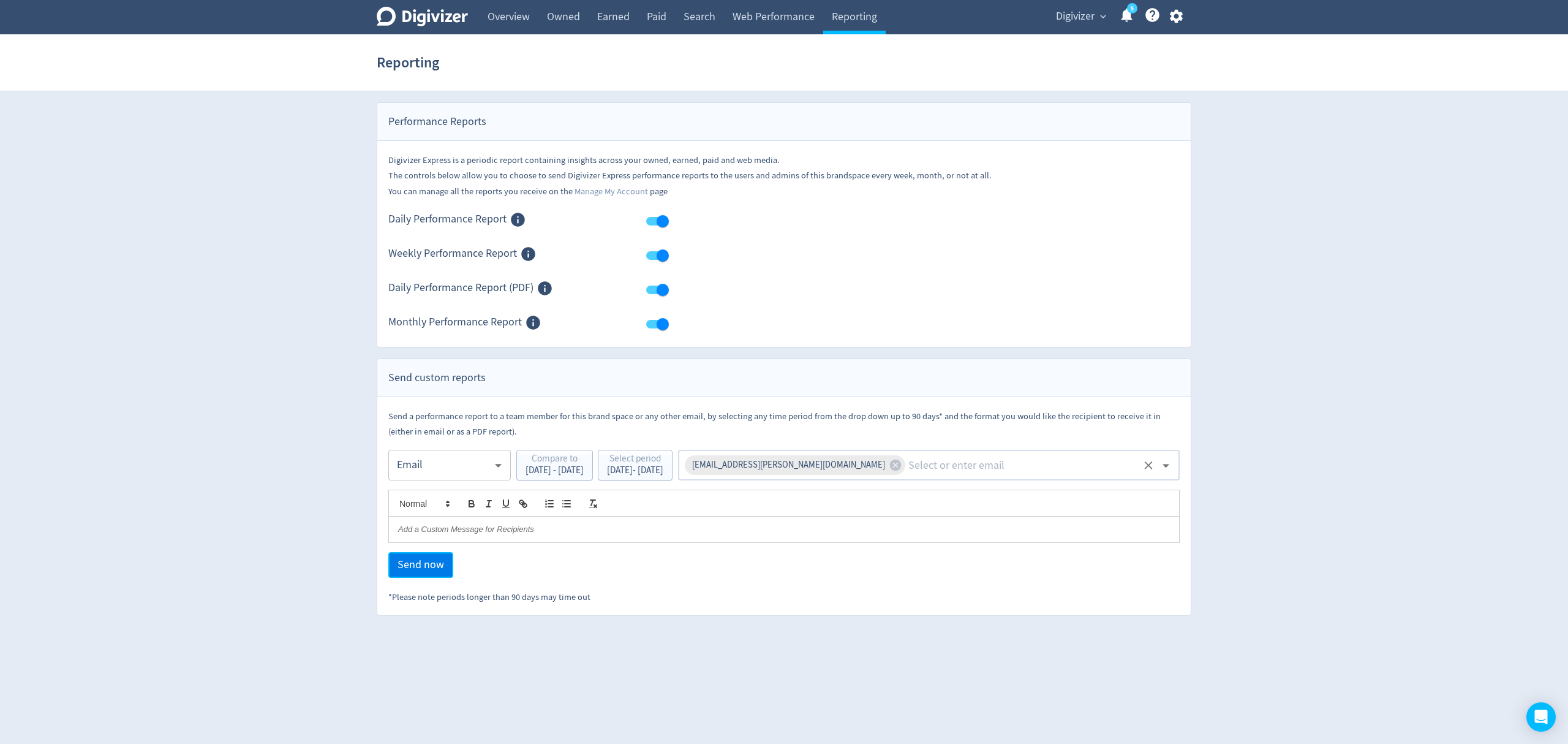
click at [412, 569] on span "Send now" at bounding box center [421, 564] width 47 height 11
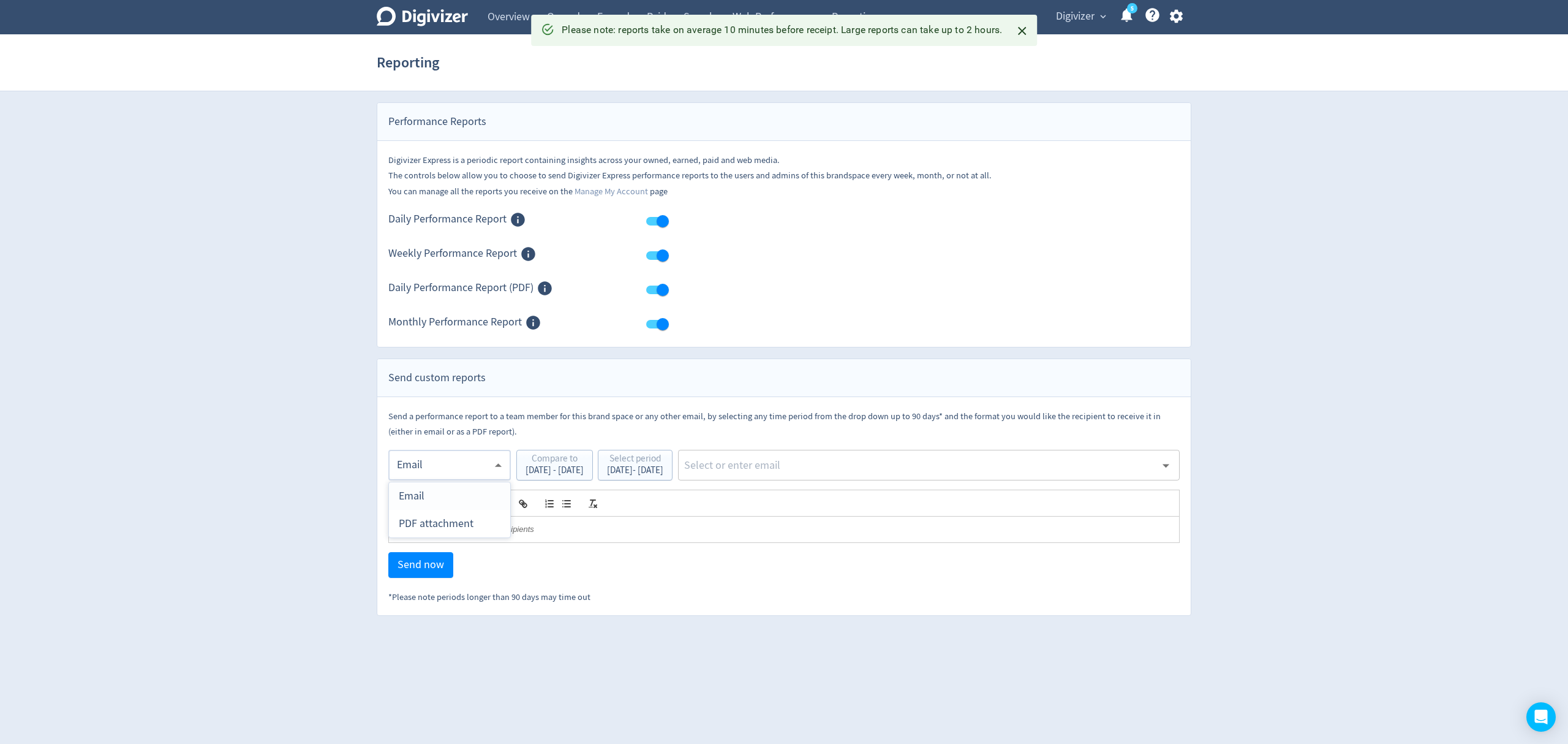
click at [427, 468] on body "Digivizer Logo [PERSON_NAME] Logo Overview Owned Earned Paid Search Web Perform…" at bounding box center [784, 308] width 1568 height 616
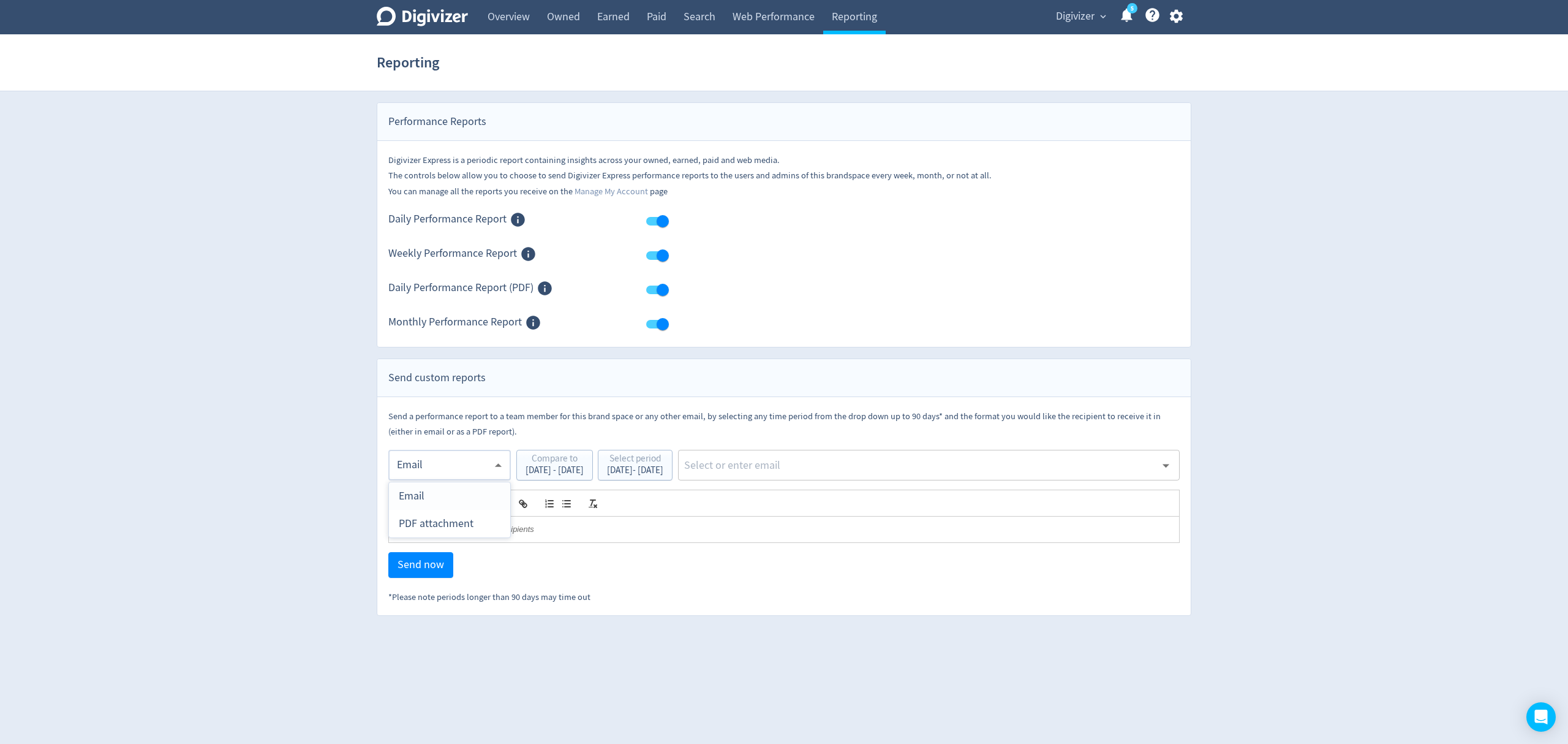
click at [439, 523] on div "PDF attachment" at bounding box center [450, 524] width 102 height 28
type input "pdf"
click at [663, 468] on div "[DATE] - [DATE]" at bounding box center [635, 470] width 57 height 9
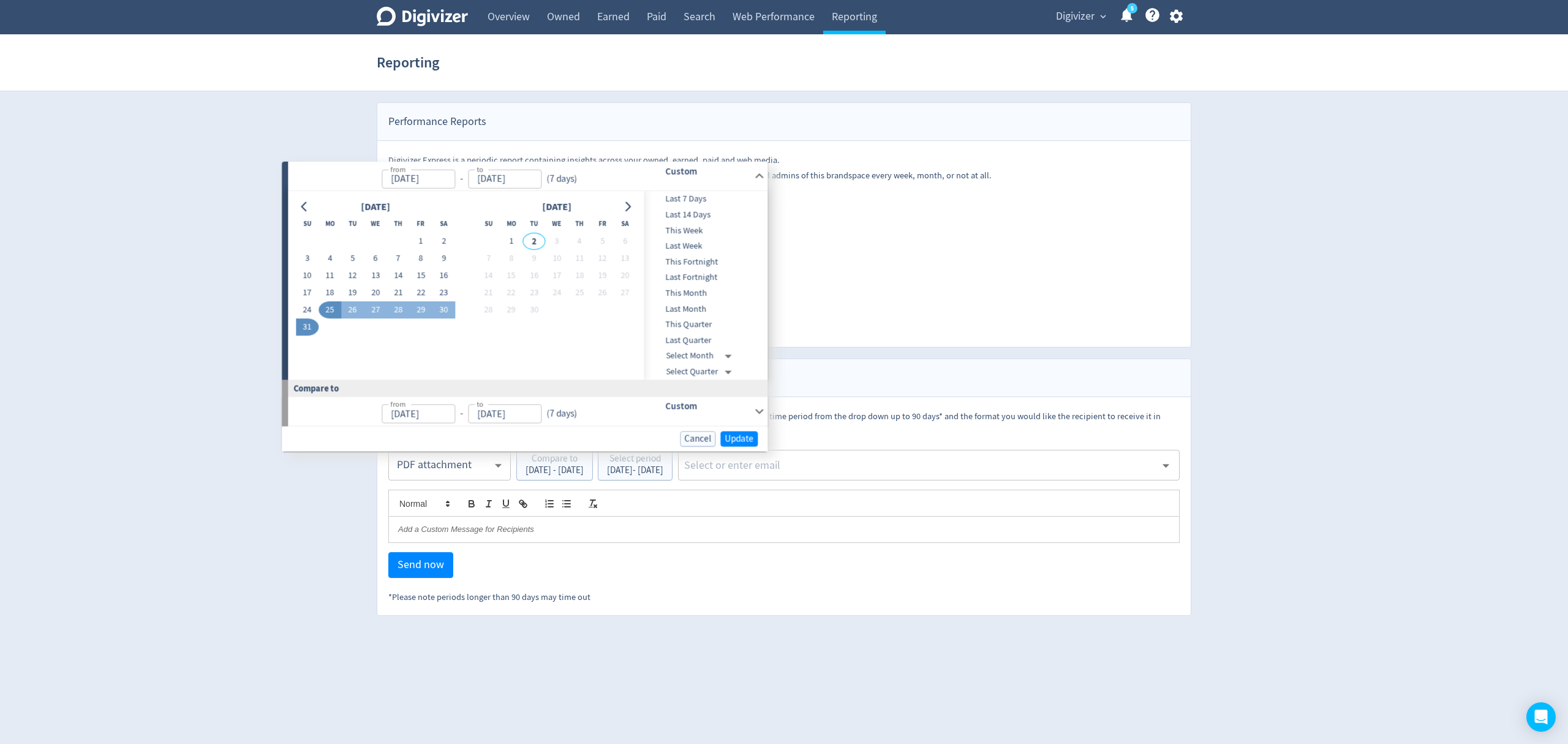
click at [329, 305] on button "25" at bounding box center [330, 309] width 23 height 17
click at [306, 321] on button "31" at bounding box center [307, 326] width 23 height 17
type input "[DATE]"
click at [741, 434] on span "Update" at bounding box center [739, 438] width 29 height 9
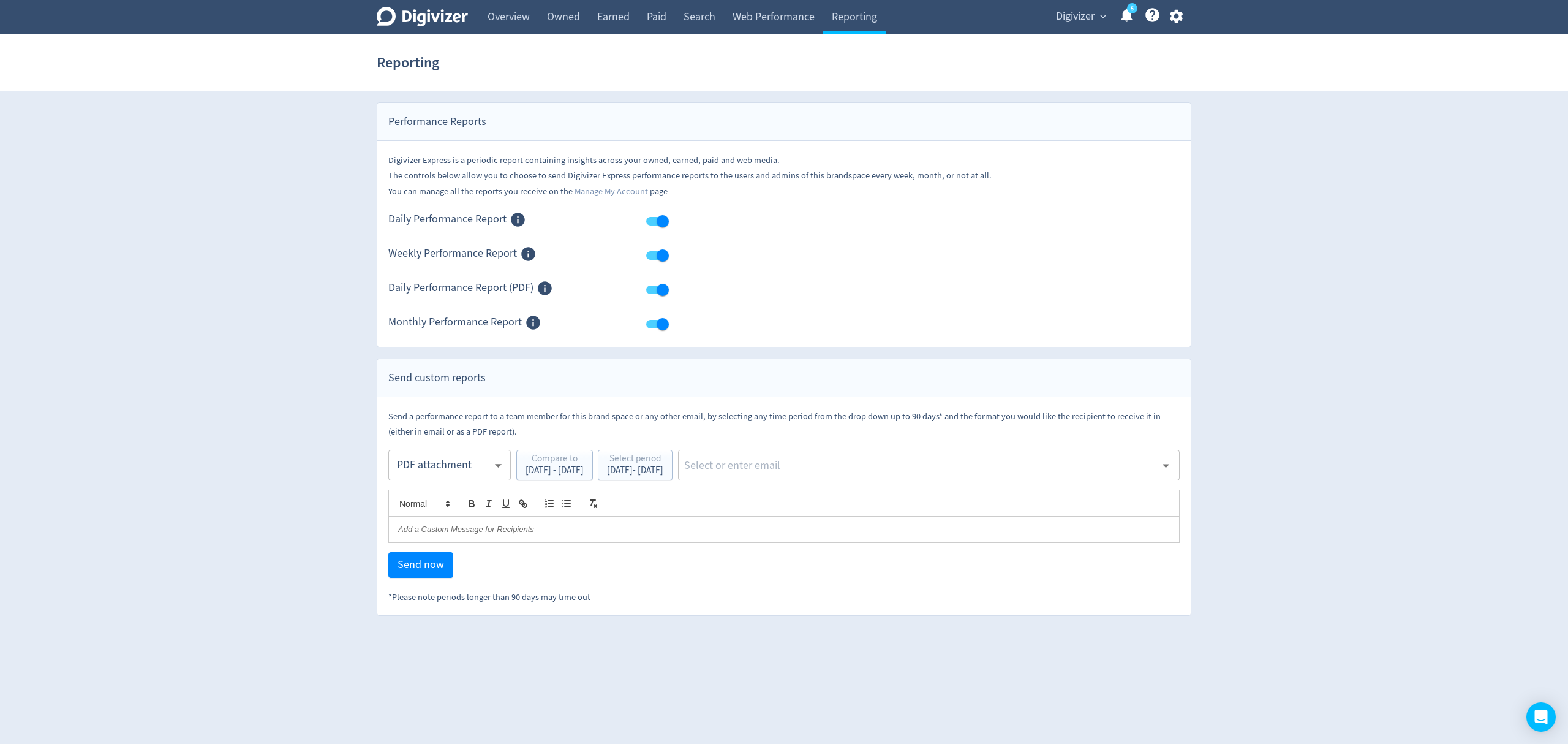
click at [811, 464] on input "text" at bounding box center [919, 465] width 473 height 18
type input "malyn"
click at [865, 496] on li "[EMAIL_ADDRESS][PERSON_NAME][DOMAIN_NAME]" at bounding box center [977, 500] width 406 height 24
click at [418, 569] on span "Send now" at bounding box center [421, 564] width 47 height 11
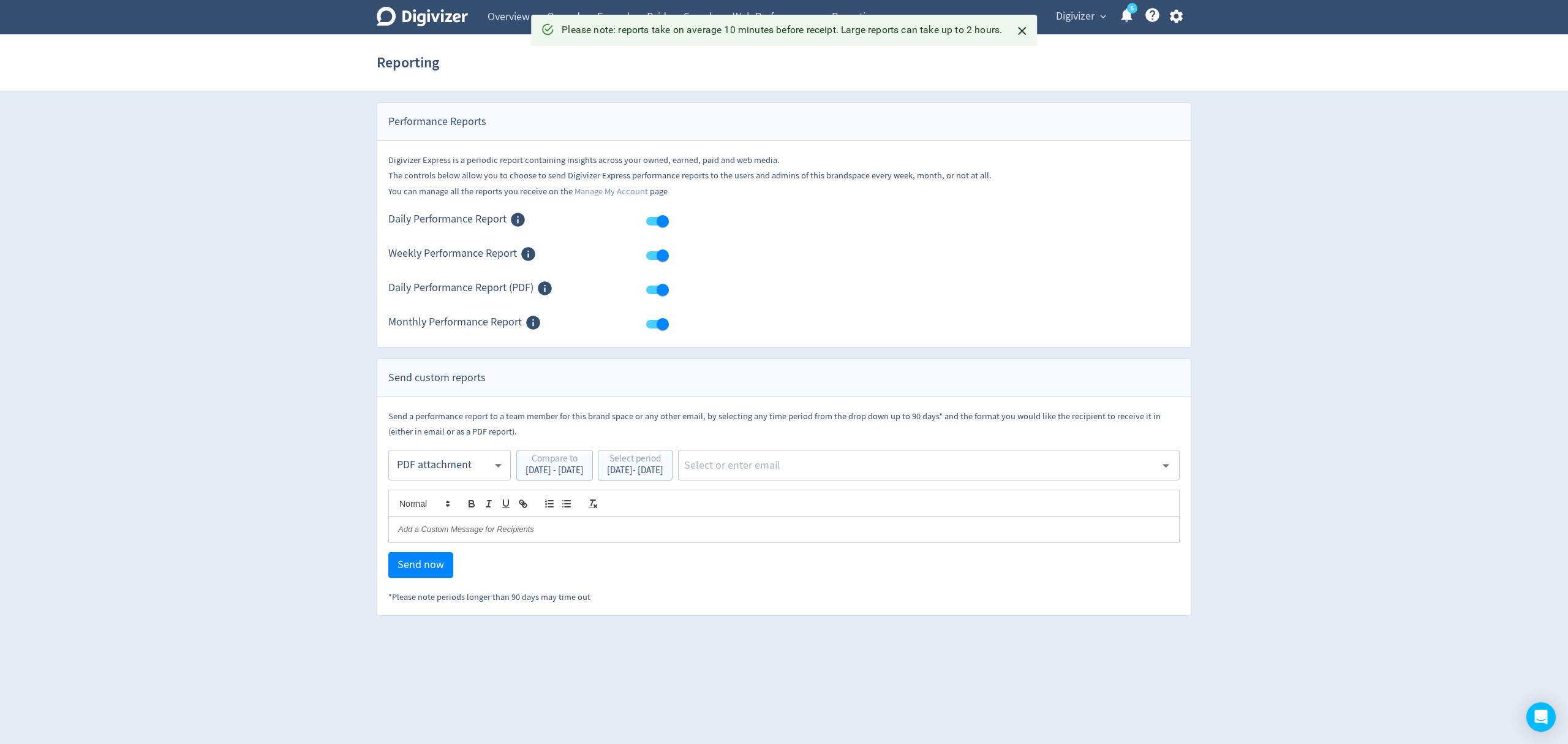
click at [462, 477] on body "Digivizer Logo [PERSON_NAME] Logo Overview Owned Earned Paid Search Web Perform…" at bounding box center [784, 308] width 1568 height 616
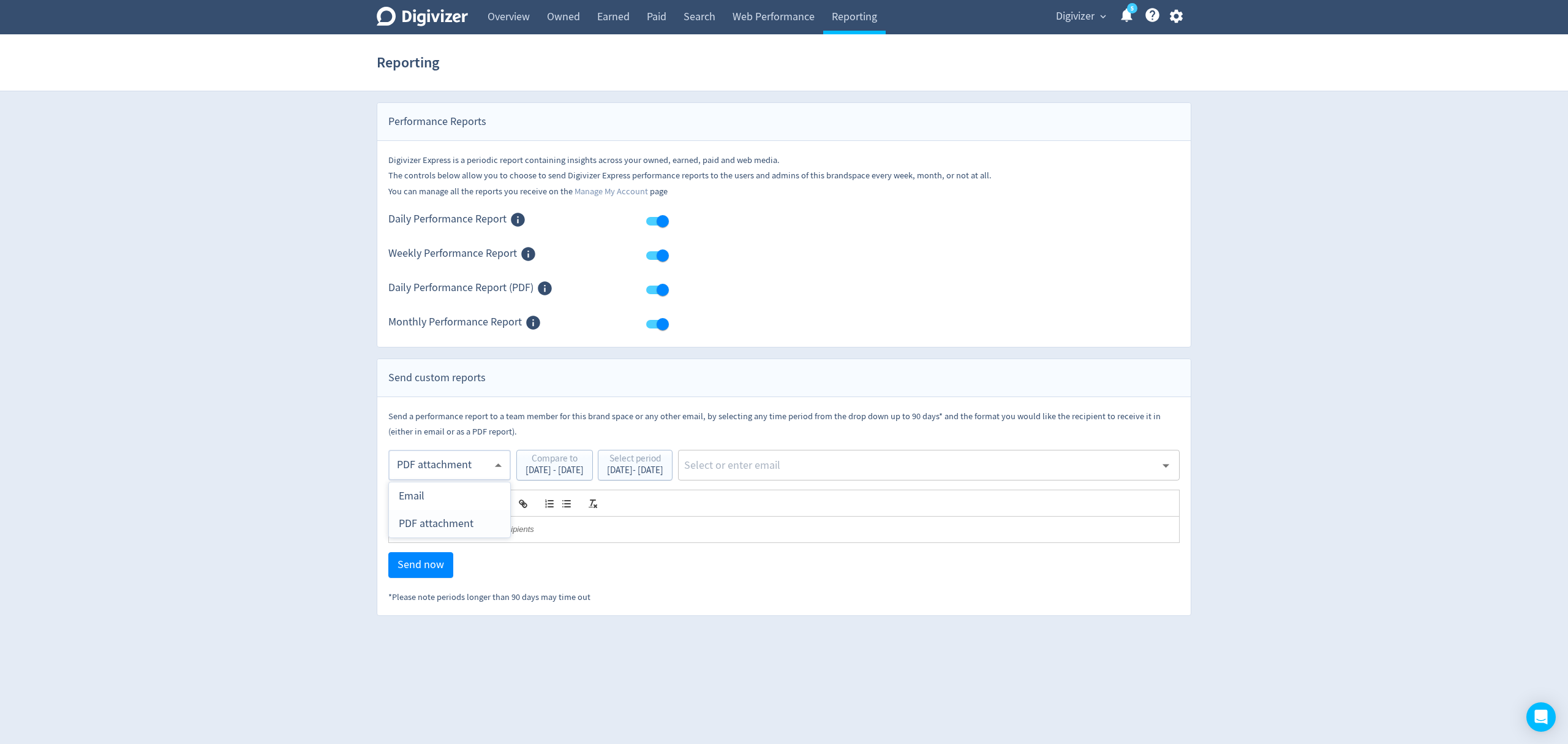
click at [463, 520] on div "PDF attachment" at bounding box center [450, 524] width 102 height 28
click at [805, 461] on input "text" at bounding box center [919, 465] width 473 height 18
type input "malyn"
click at [836, 499] on li "[EMAIL_ADDRESS][PERSON_NAME][DOMAIN_NAME]" at bounding box center [977, 500] width 406 height 24
click at [420, 567] on span "Send now" at bounding box center [421, 564] width 47 height 11
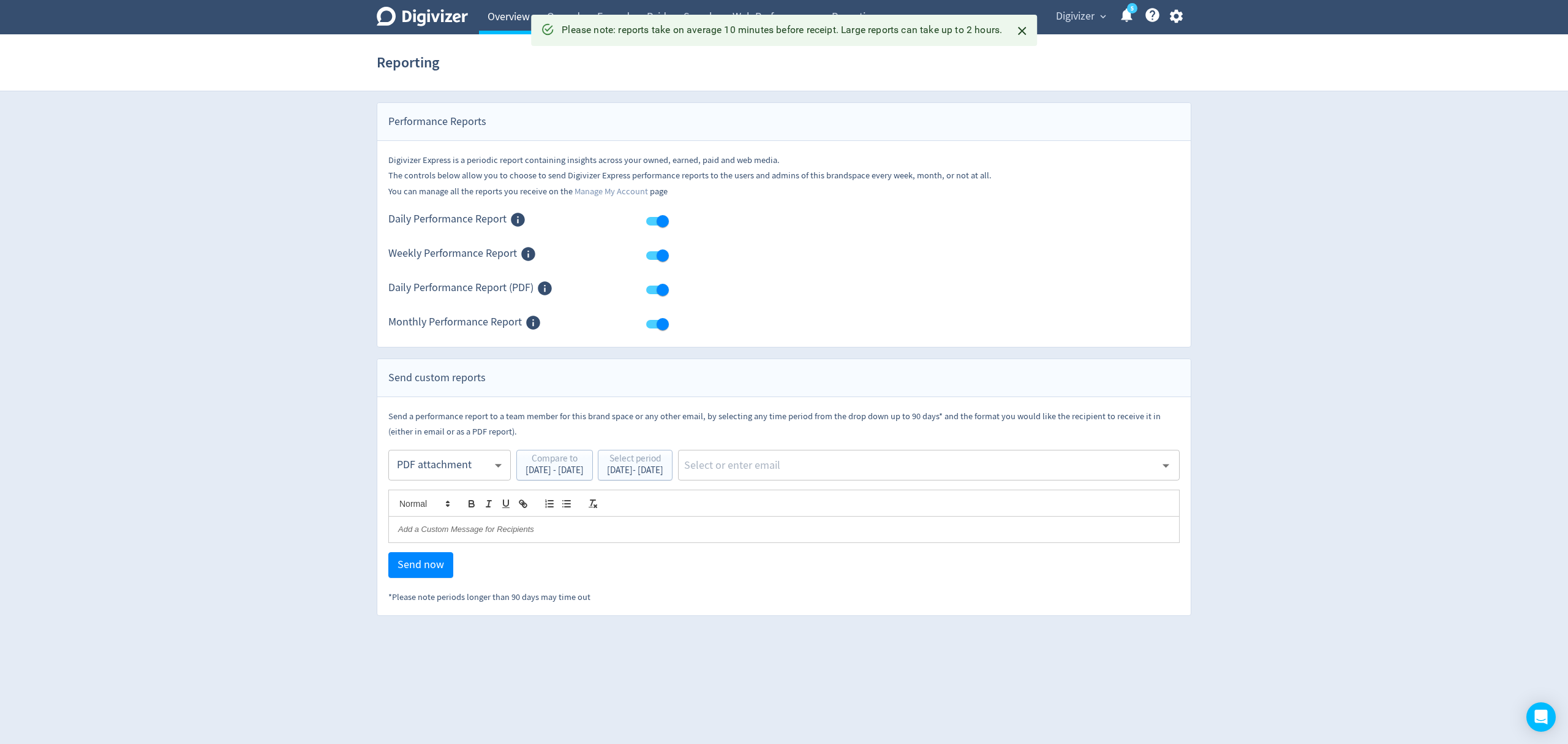
click at [513, 13] on link "Overview" at bounding box center [508, 17] width 60 height 34
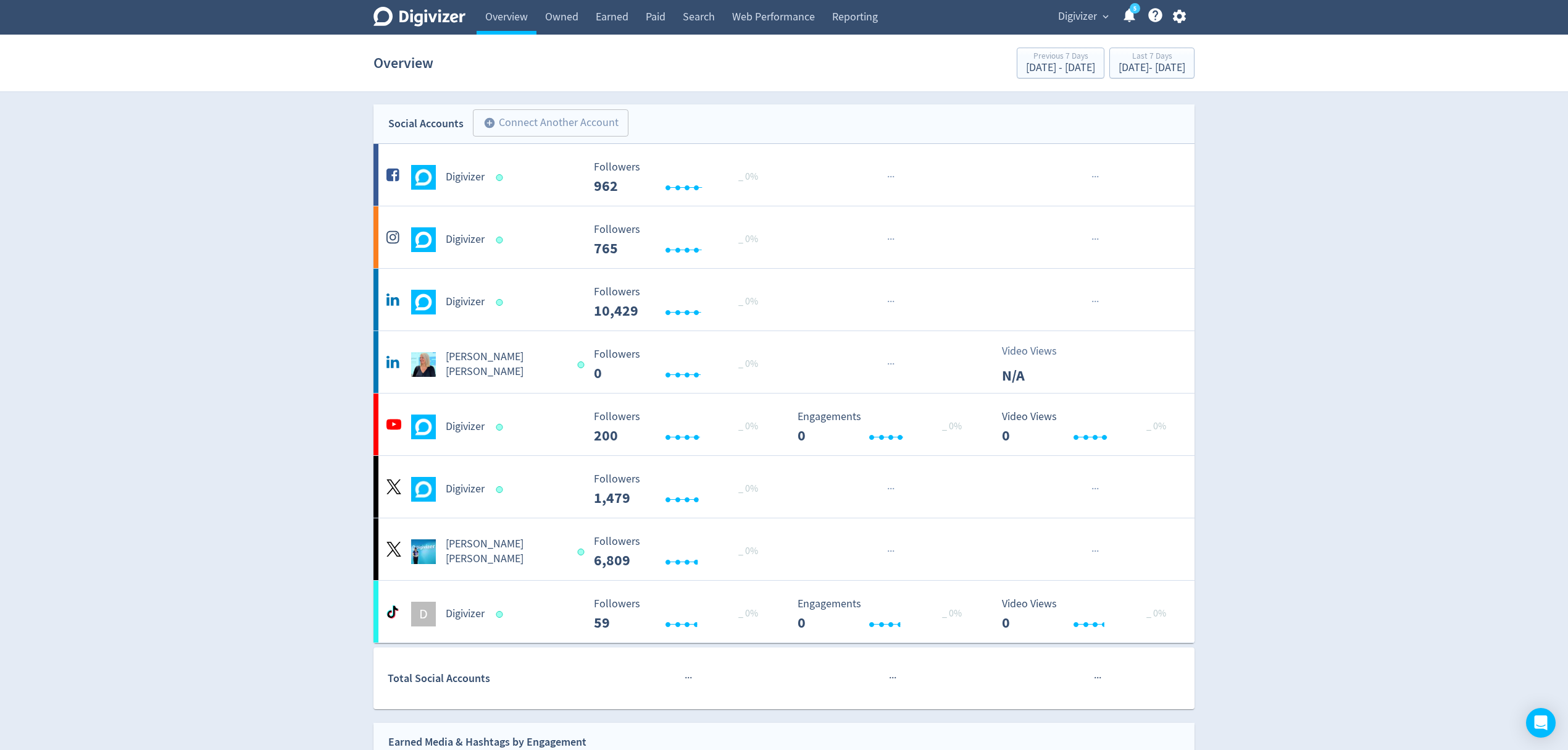
click at [1085, 13] on span "Digivizer" at bounding box center [1078, 17] width 39 height 20
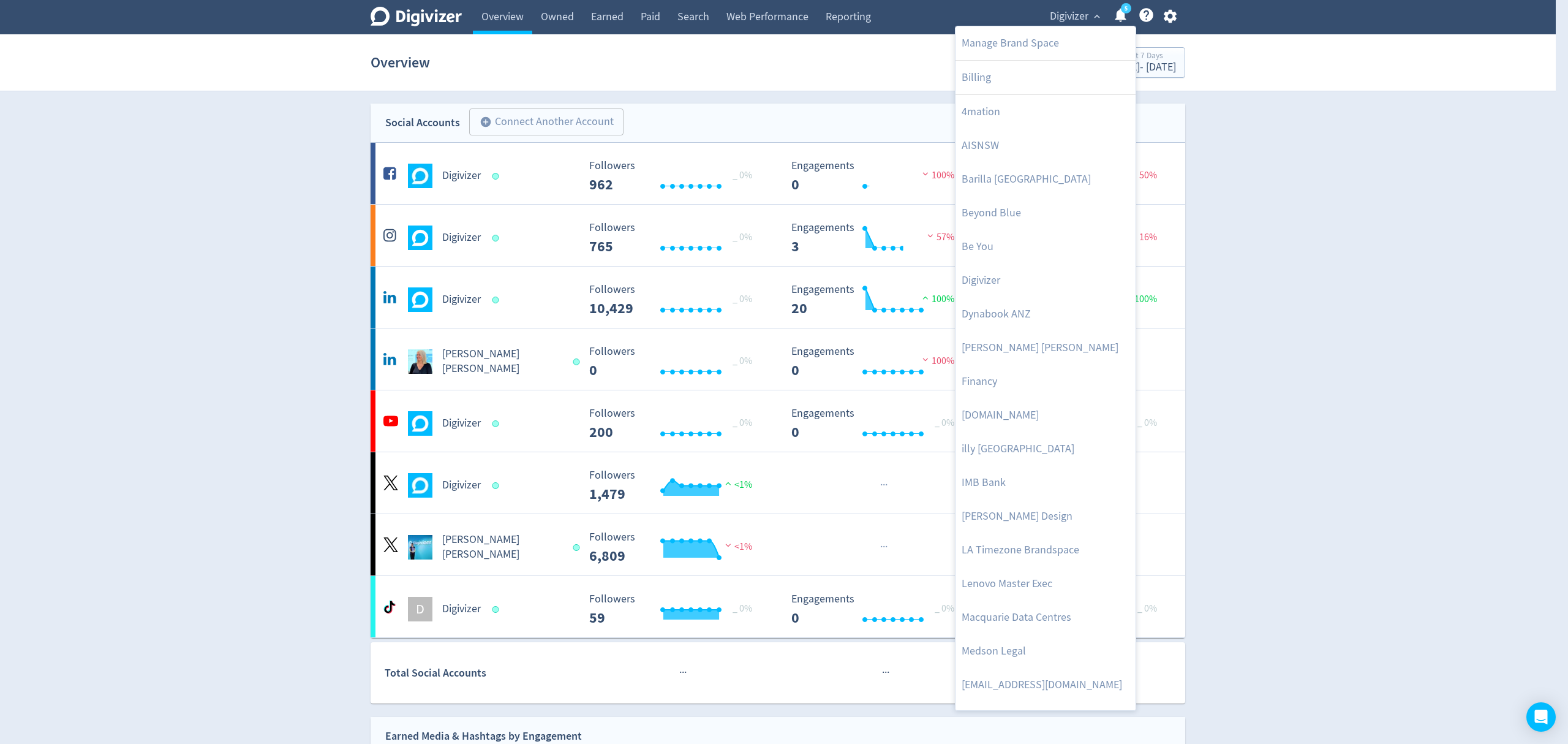
click at [1384, 416] on div at bounding box center [784, 372] width 1568 height 744
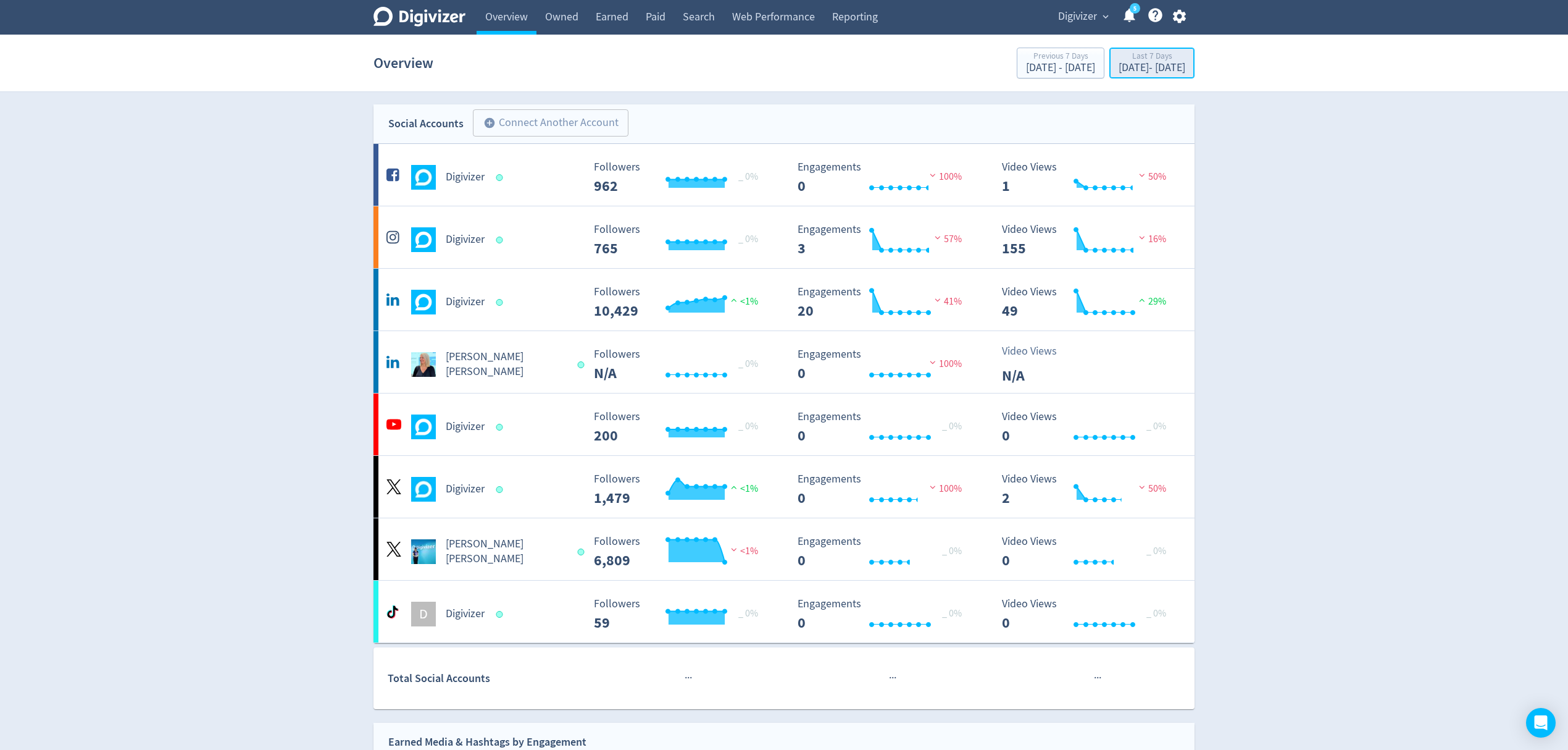
click at [1139, 74] on div "[DATE] - [DATE]" at bounding box center [1152, 68] width 67 height 11
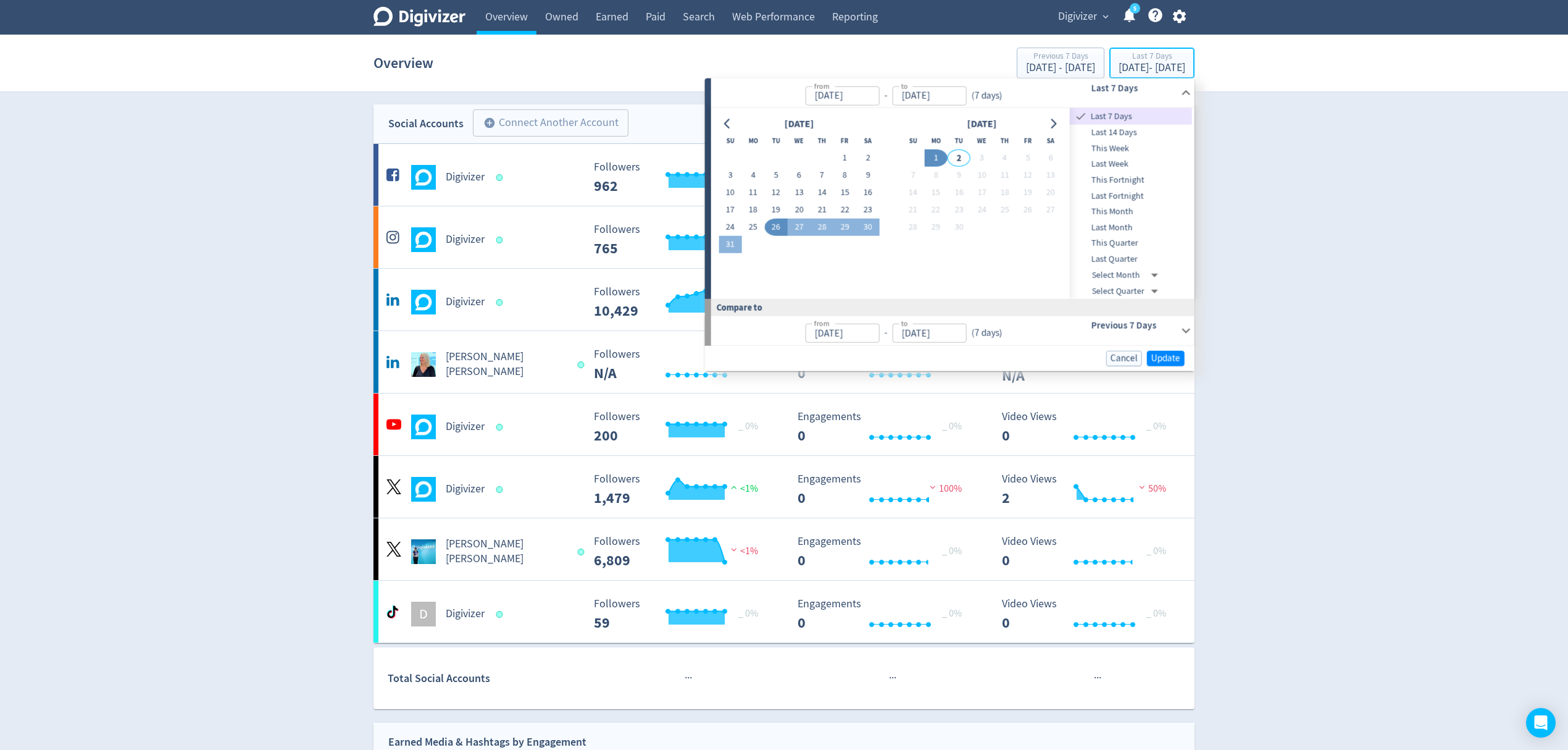
type input "[DATE]"
click at [749, 226] on button "25" at bounding box center [753, 227] width 23 height 17
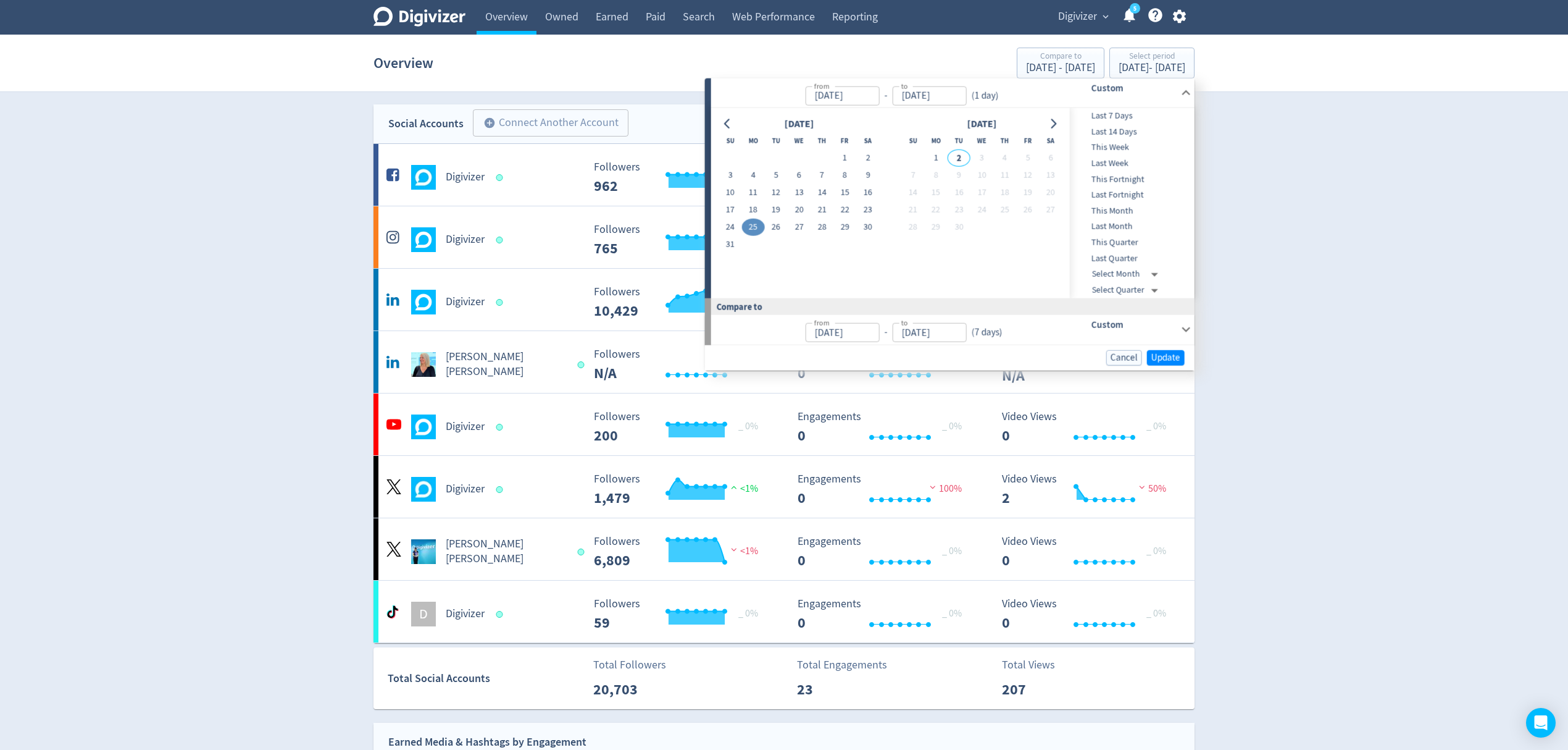
type input "[DATE]"
click at [730, 242] on button "31" at bounding box center [730, 244] width 23 height 17
type input "[DATE]"
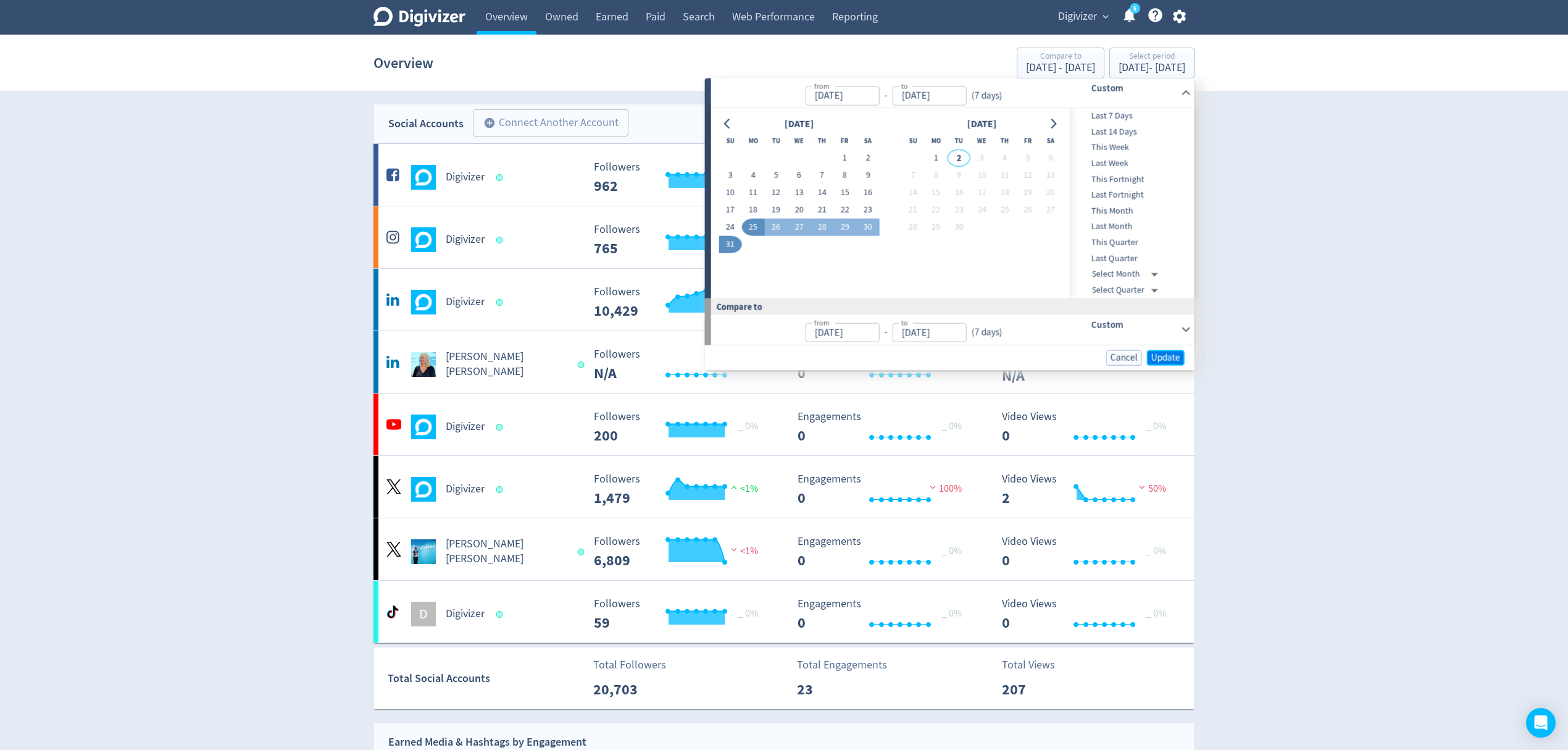
click at [1171, 356] on span "Update" at bounding box center [1166, 358] width 29 height 9
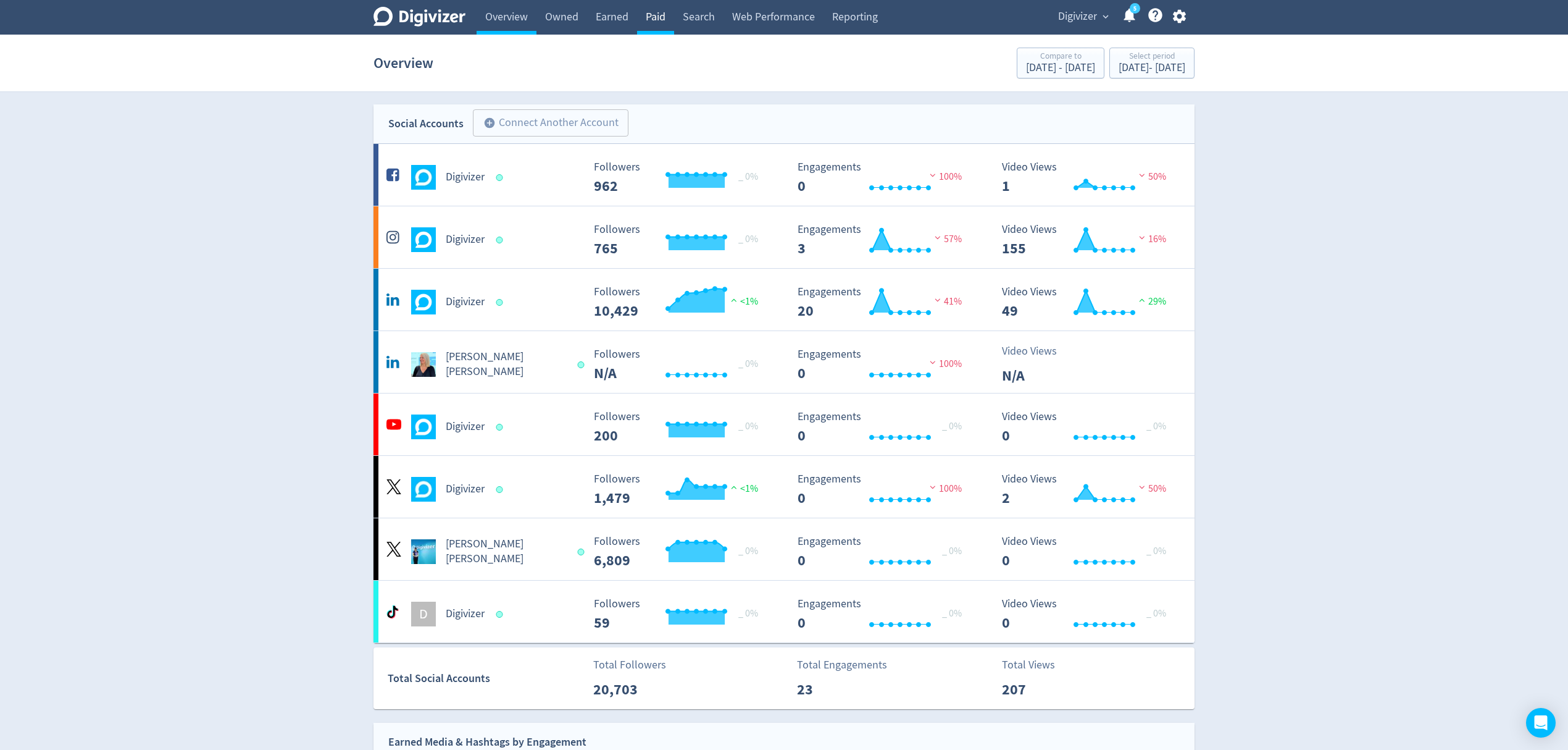
click at [655, 18] on link "Paid" at bounding box center [655, 17] width 37 height 34
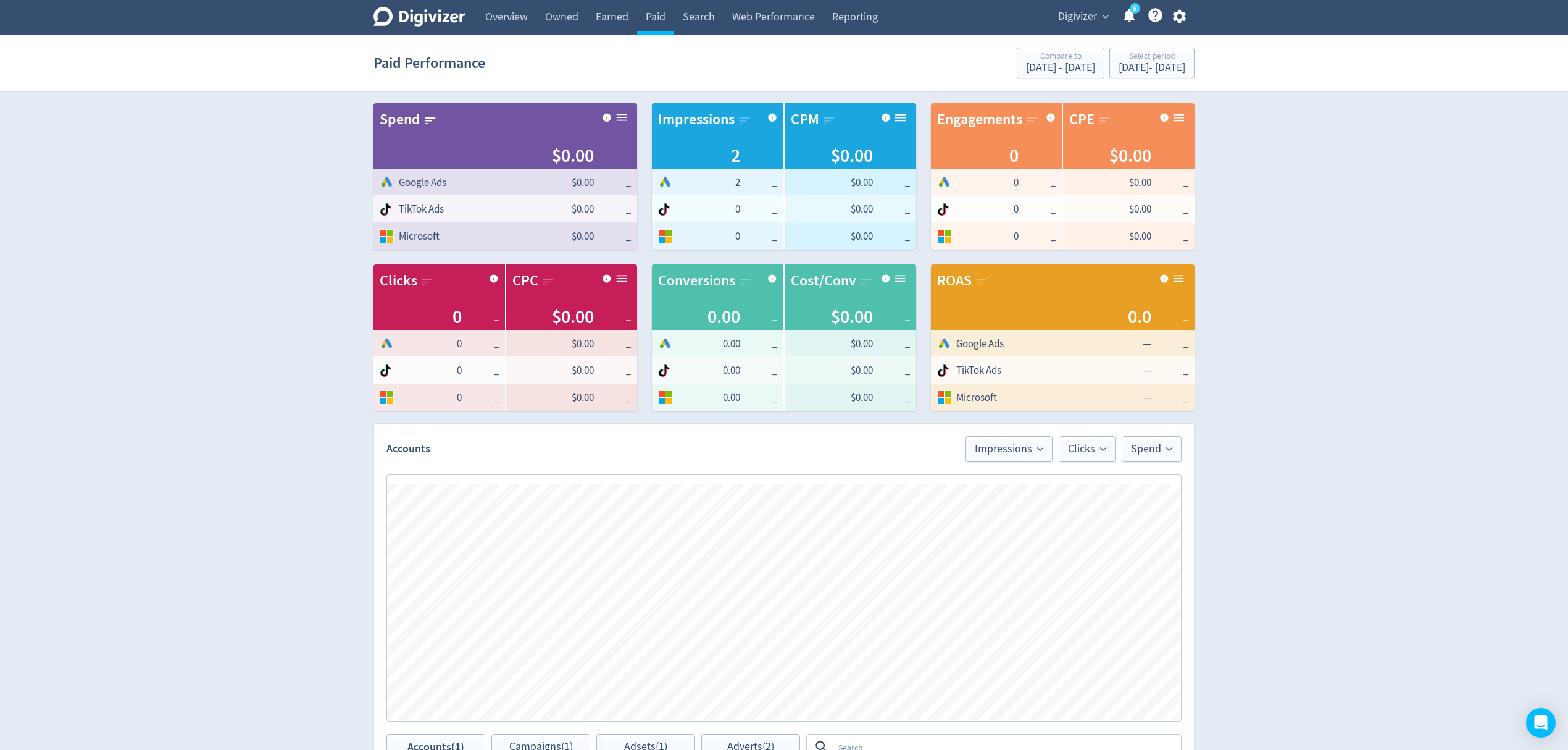
click at [1085, 14] on span "Digivizer" at bounding box center [1078, 17] width 39 height 20
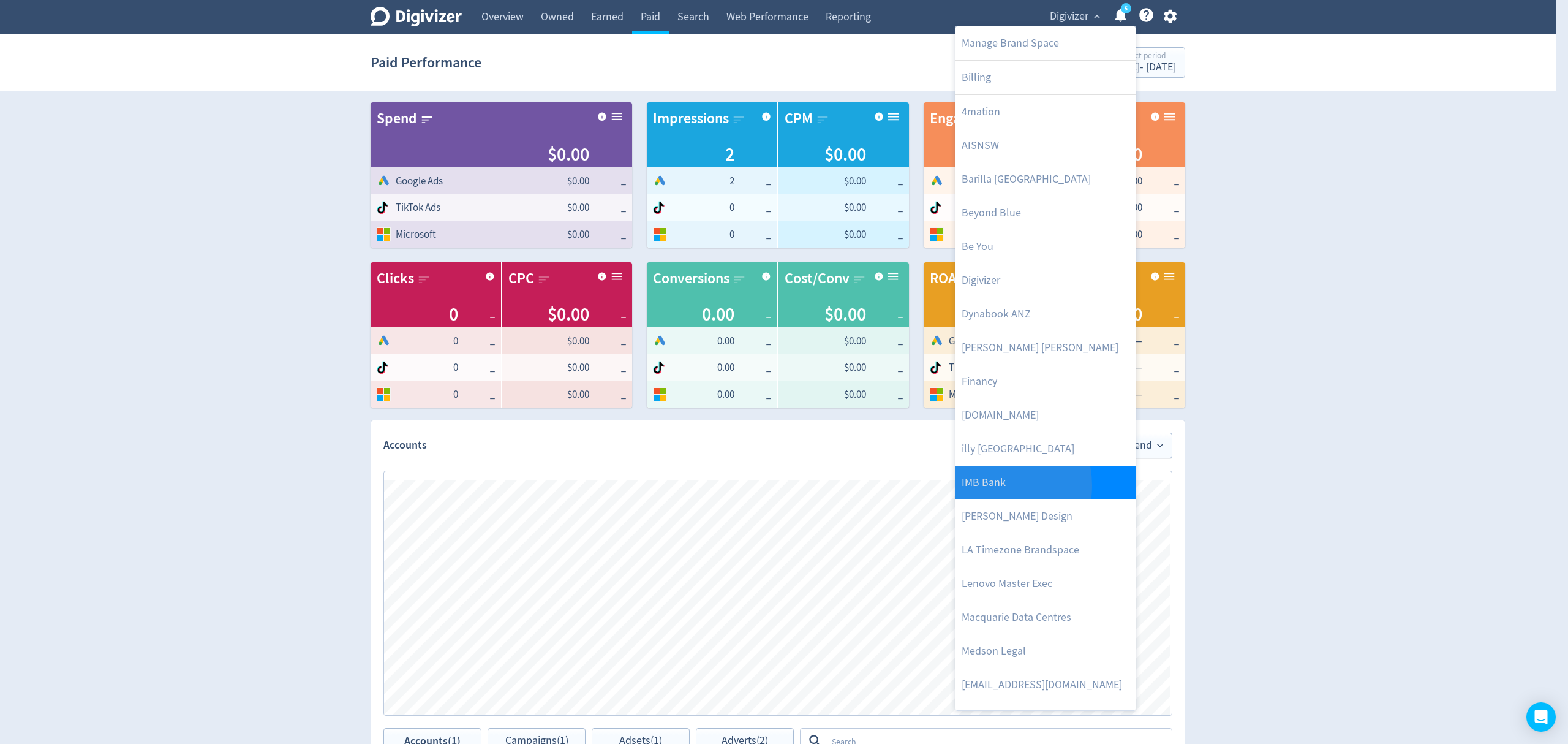
click at [990, 486] on link "IMB Bank" at bounding box center [1045, 482] width 180 height 34
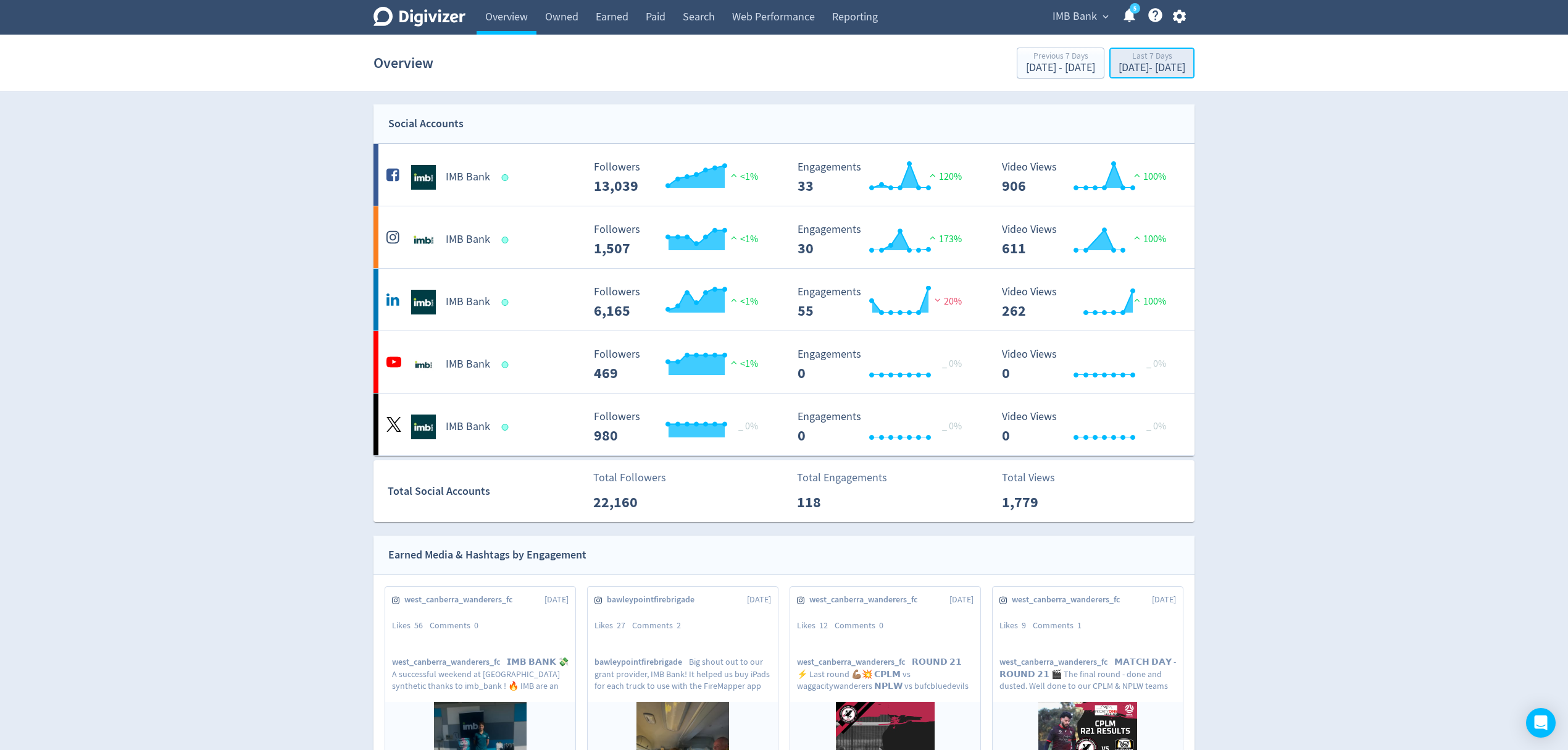
click at [1129, 62] on div "[DATE] - [DATE]" at bounding box center [1152, 68] width 67 height 11
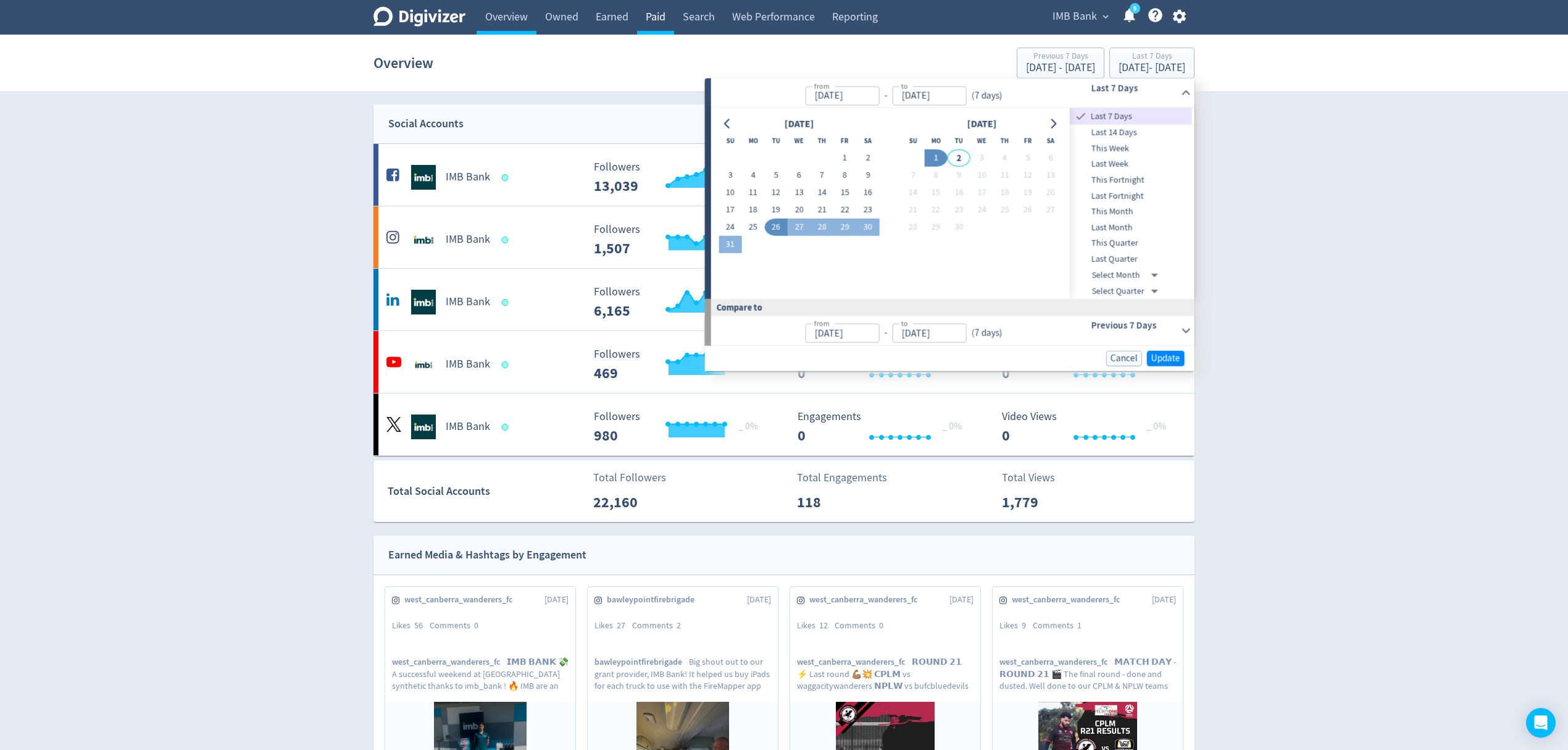
click at [661, 14] on link "Paid" at bounding box center [655, 17] width 37 height 34
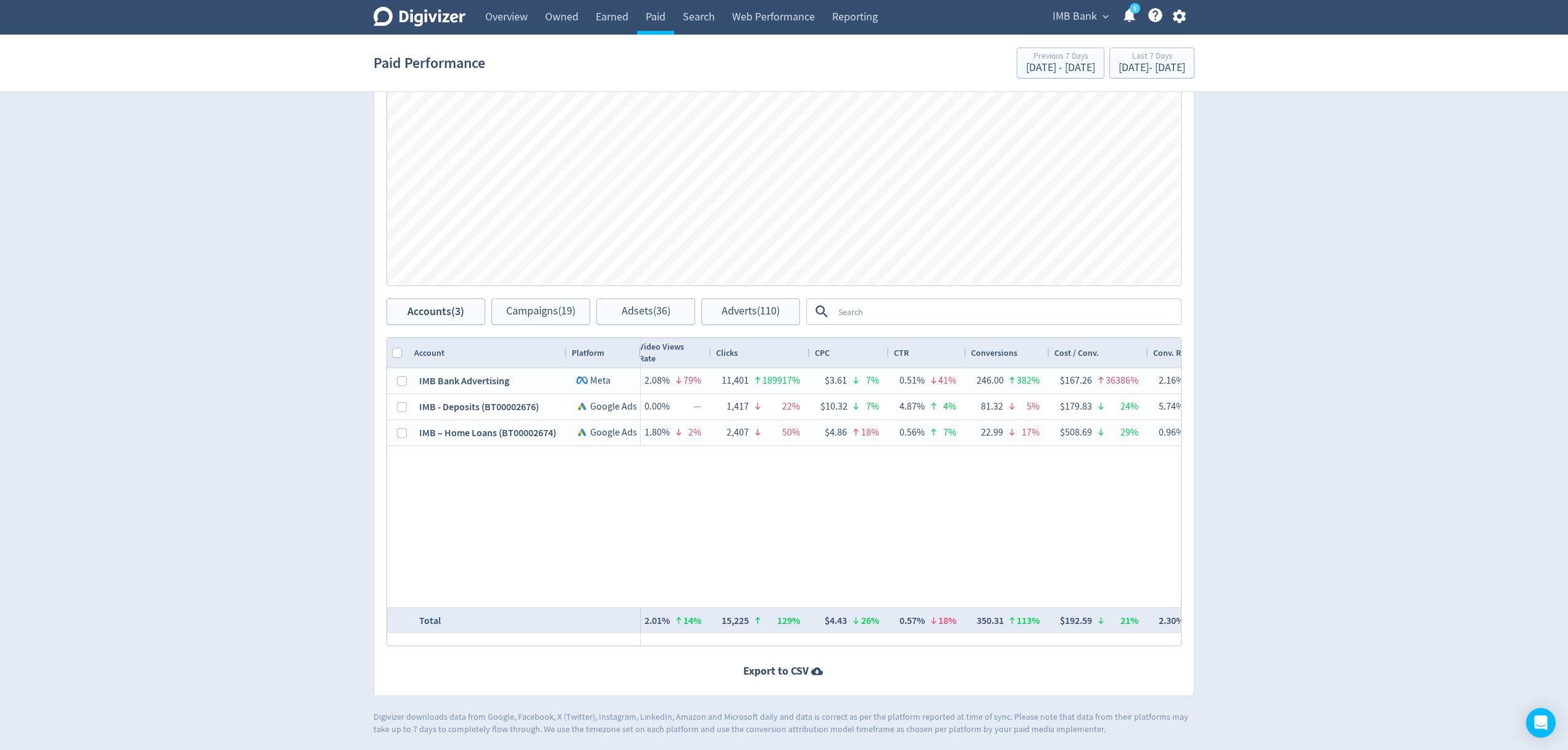
scroll to position [0, 1633]
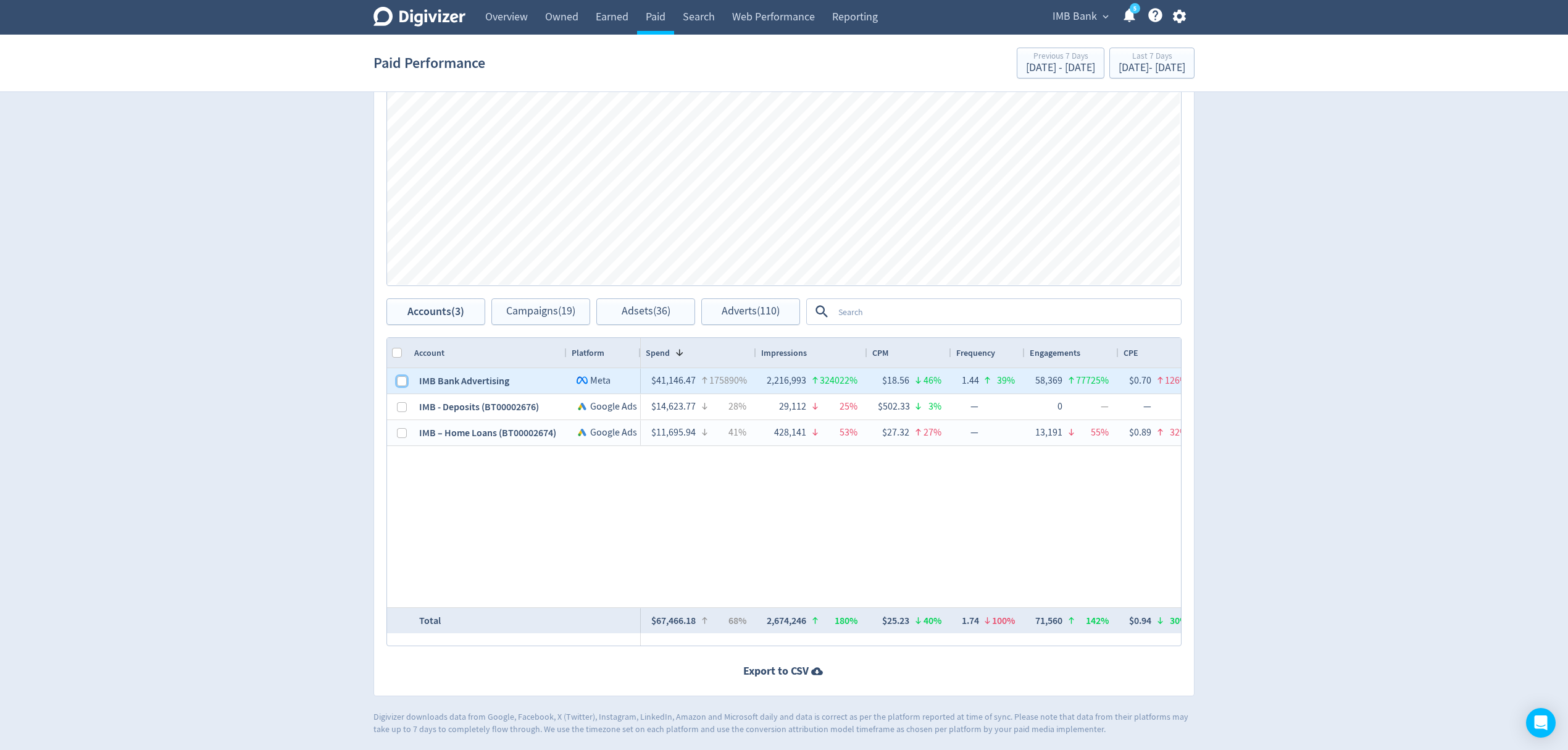
click at [405, 383] on input "Press Space to toggle row selection (unchecked)" at bounding box center [402, 381] width 10 height 10
checkbox input "true"
checkbox input "false"
click at [526, 303] on button "Campaigns (9)" at bounding box center [541, 311] width 99 height 27
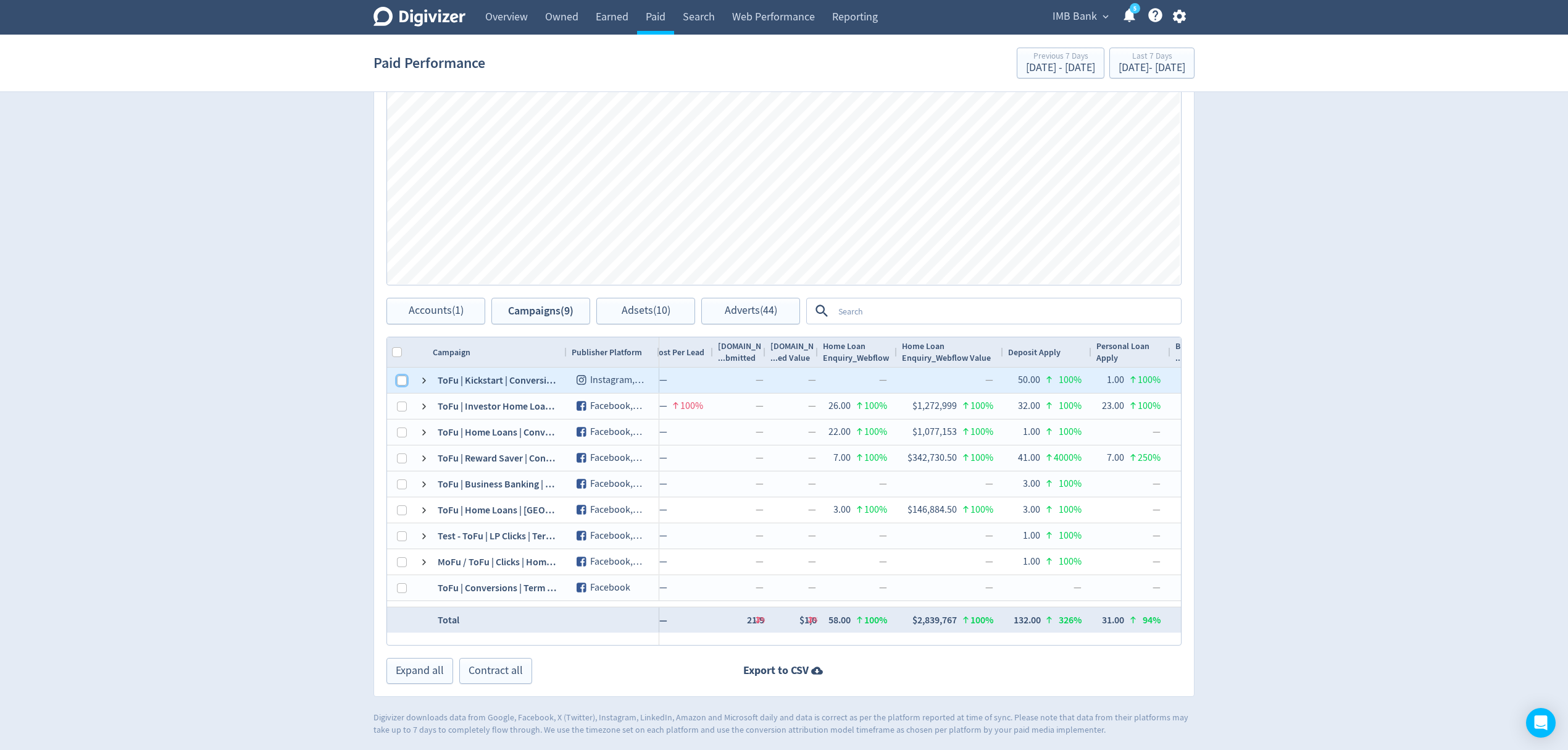
click at [399, 380] on input "Press Space to toggle row selection (unchecked)" at bounding box center [402, 380] width 10 height 10
checkbox input "true"
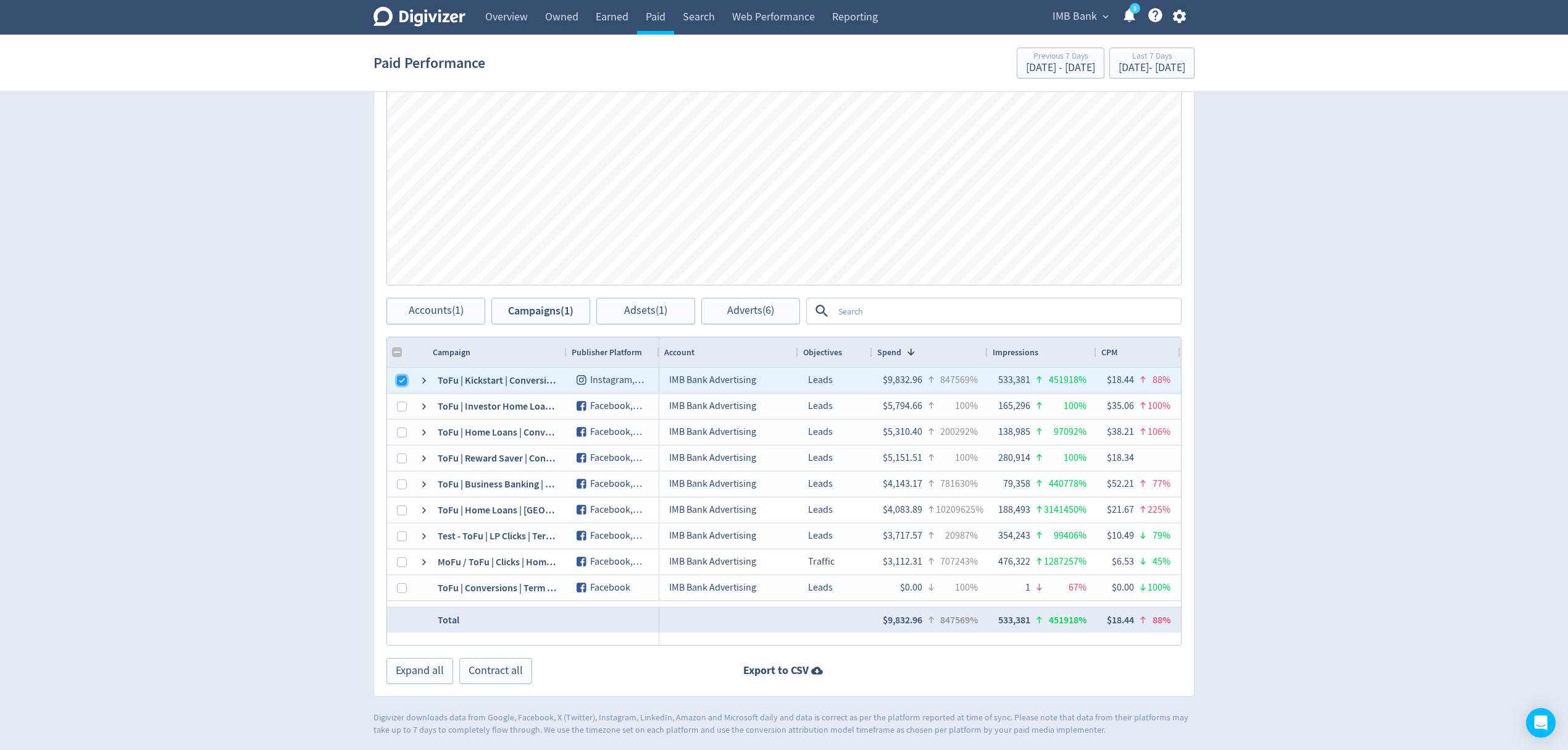
checkbox input "false"
click at [651, 307] on span "Adsets (1)" at bounding box center [646, 310] width 43 height 11
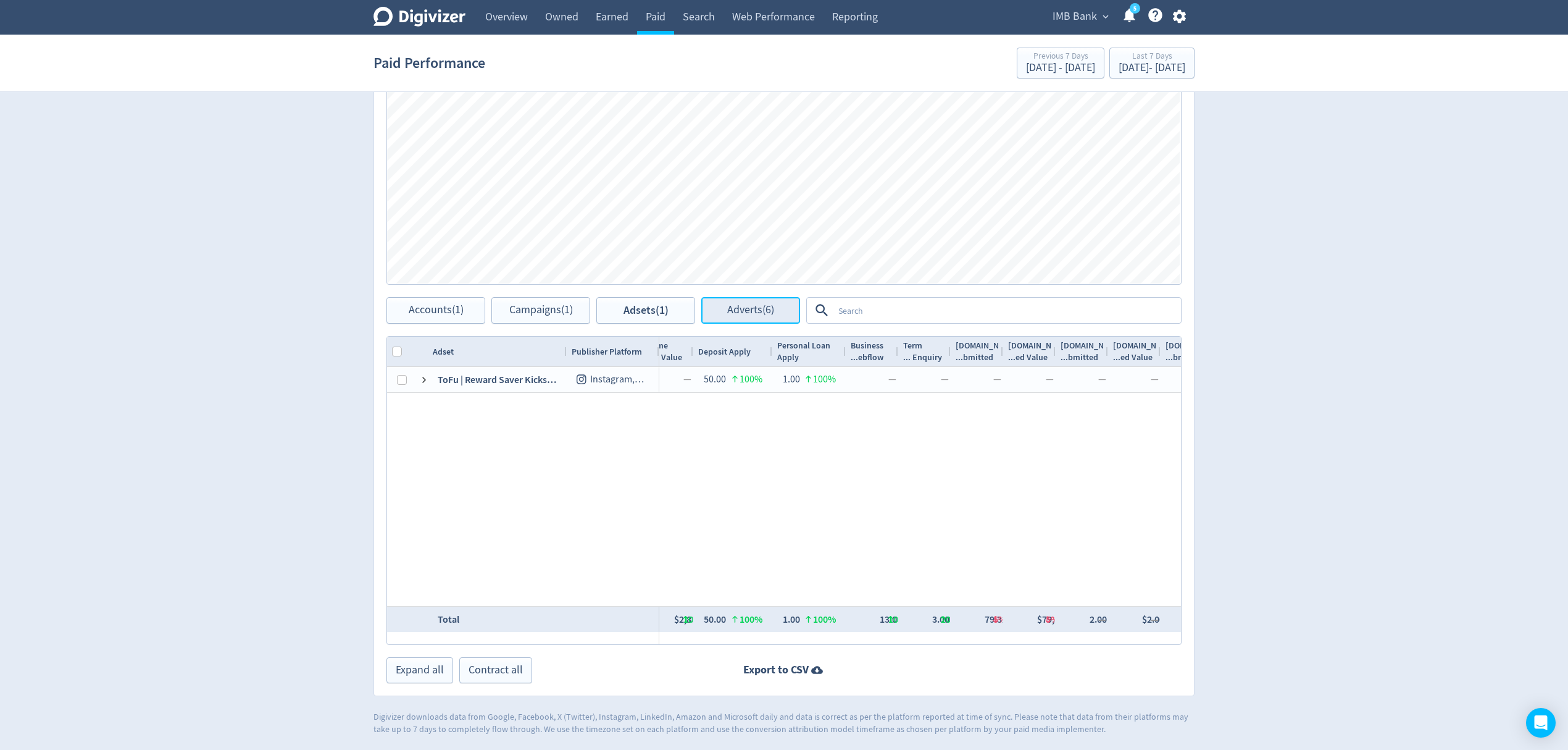
click at [712, 310] on button "Adverts (6)" at bounding box center [751, 310] width 99 height 27
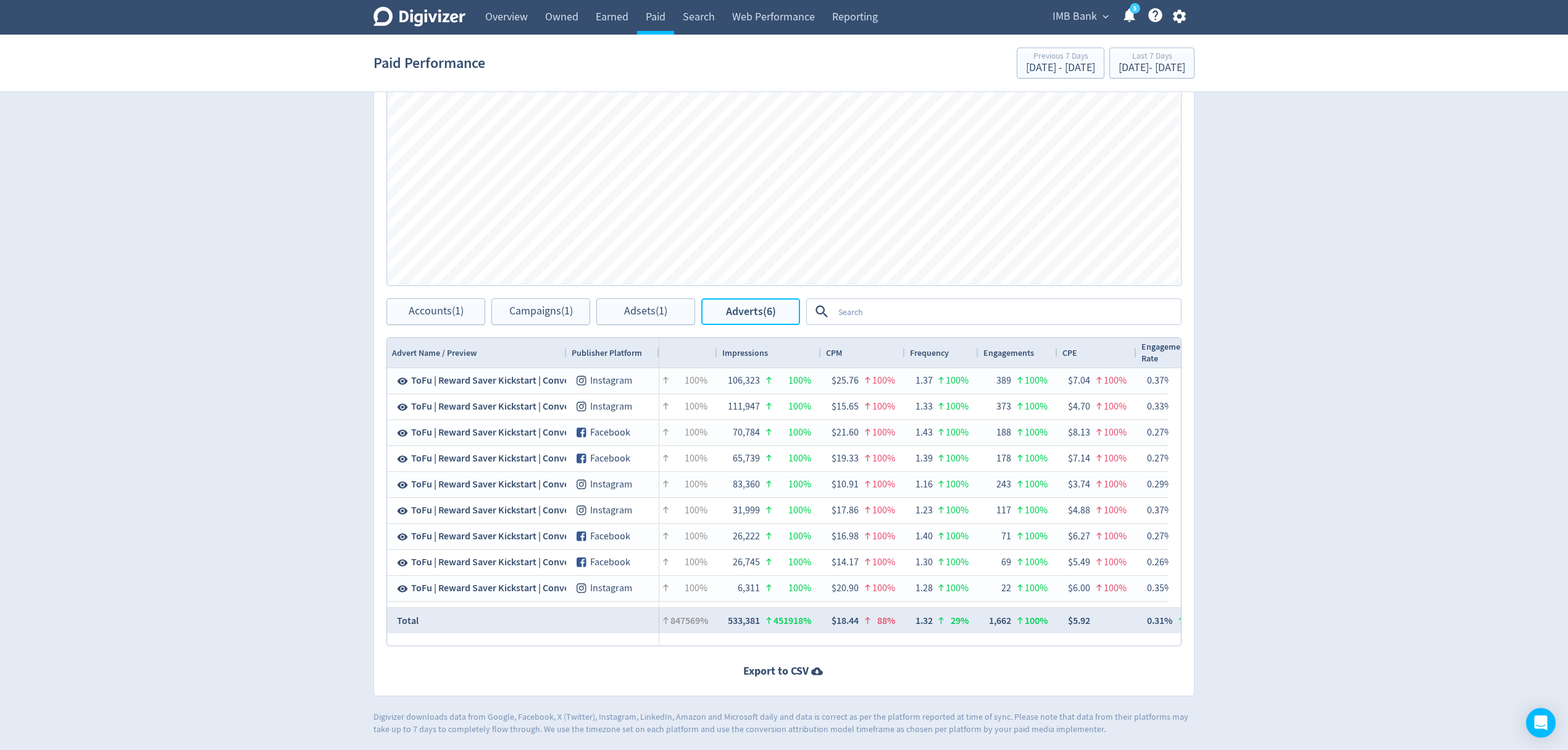
scroll to position [0, 1159]
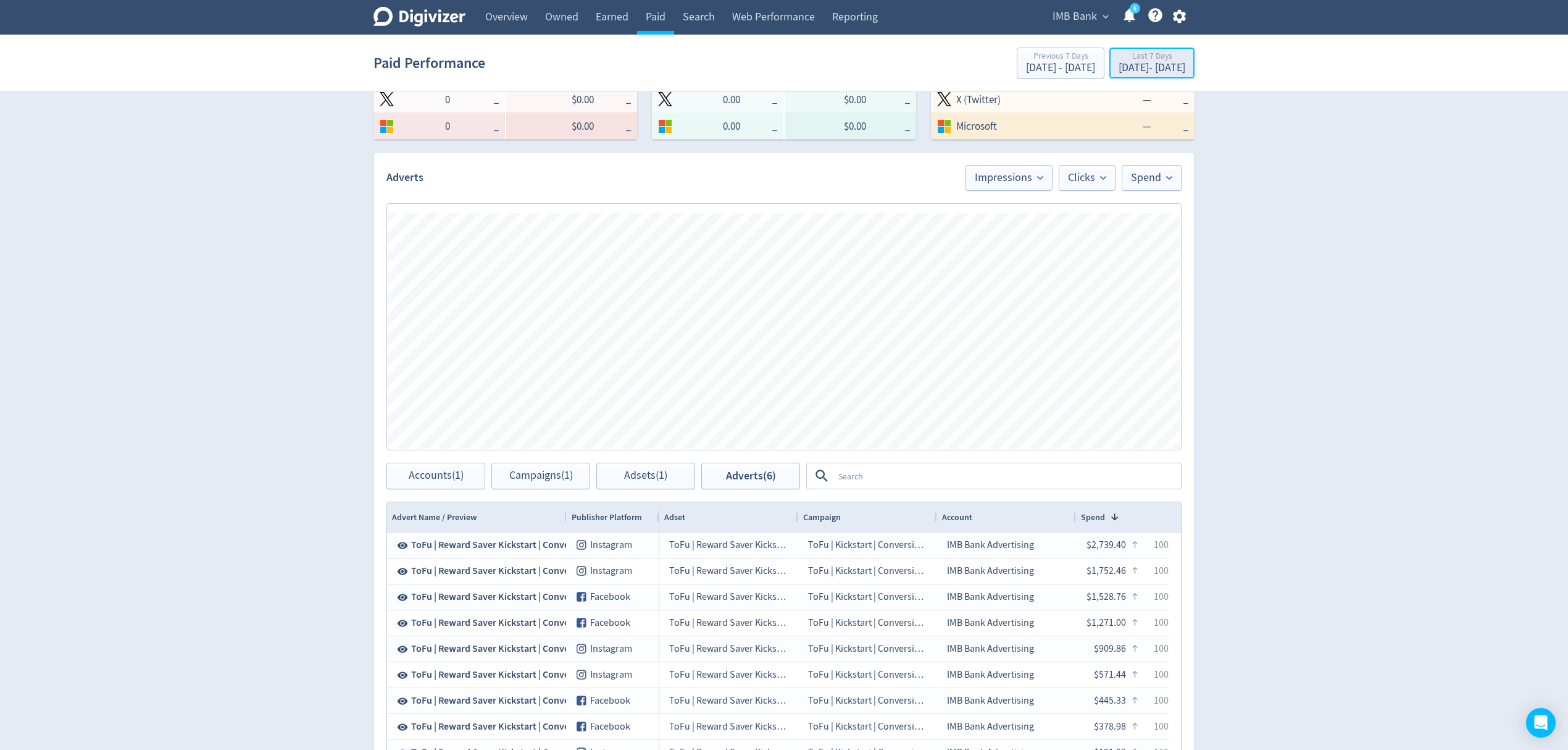
click at [1119, 55] on div "Last 7 Days" at bounding box center [1152, 57] width 67 height 11
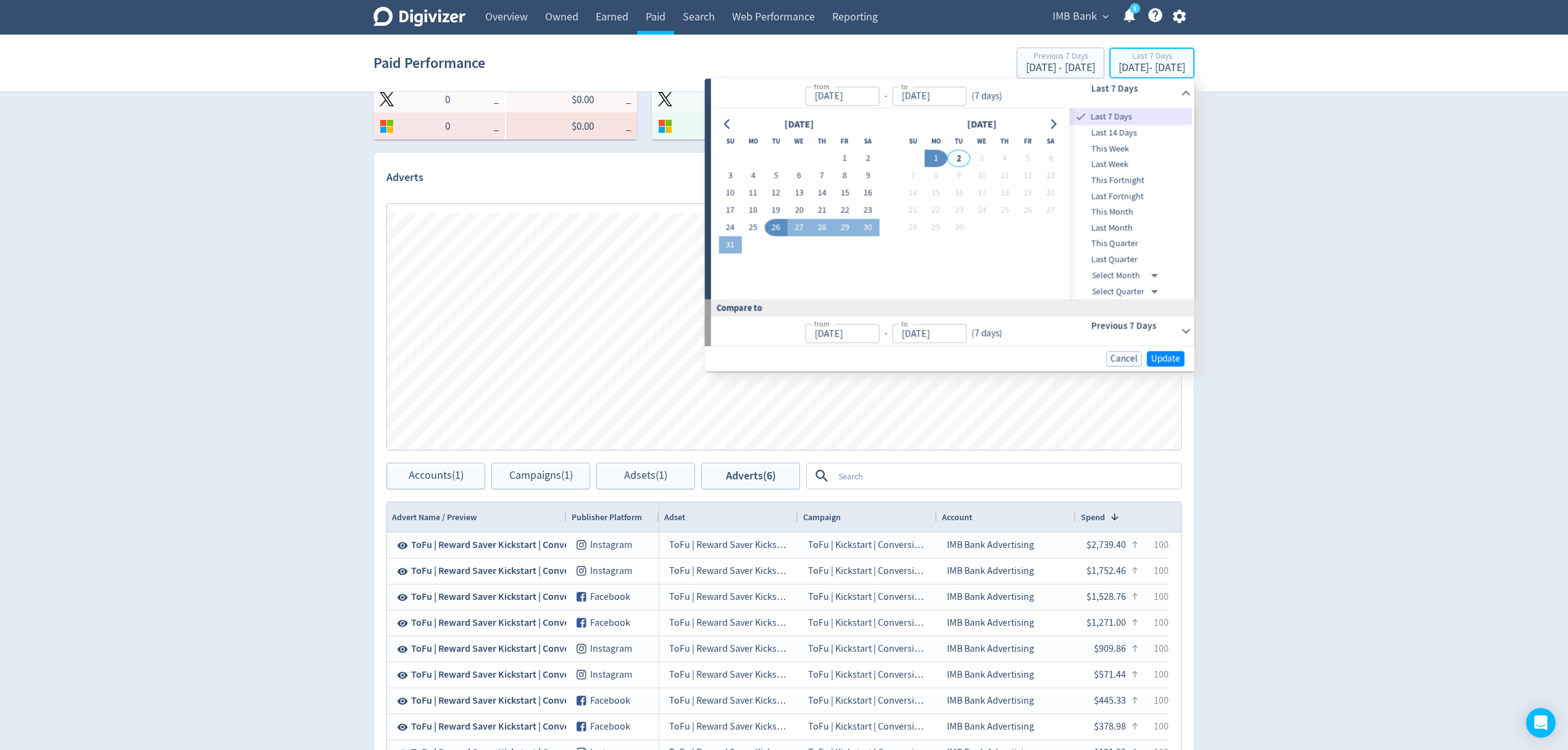
type input "[DATE]"
click at [1102, 129] on span "Last 14 Days" at bounding box center [1131, 133] width 122 height 14
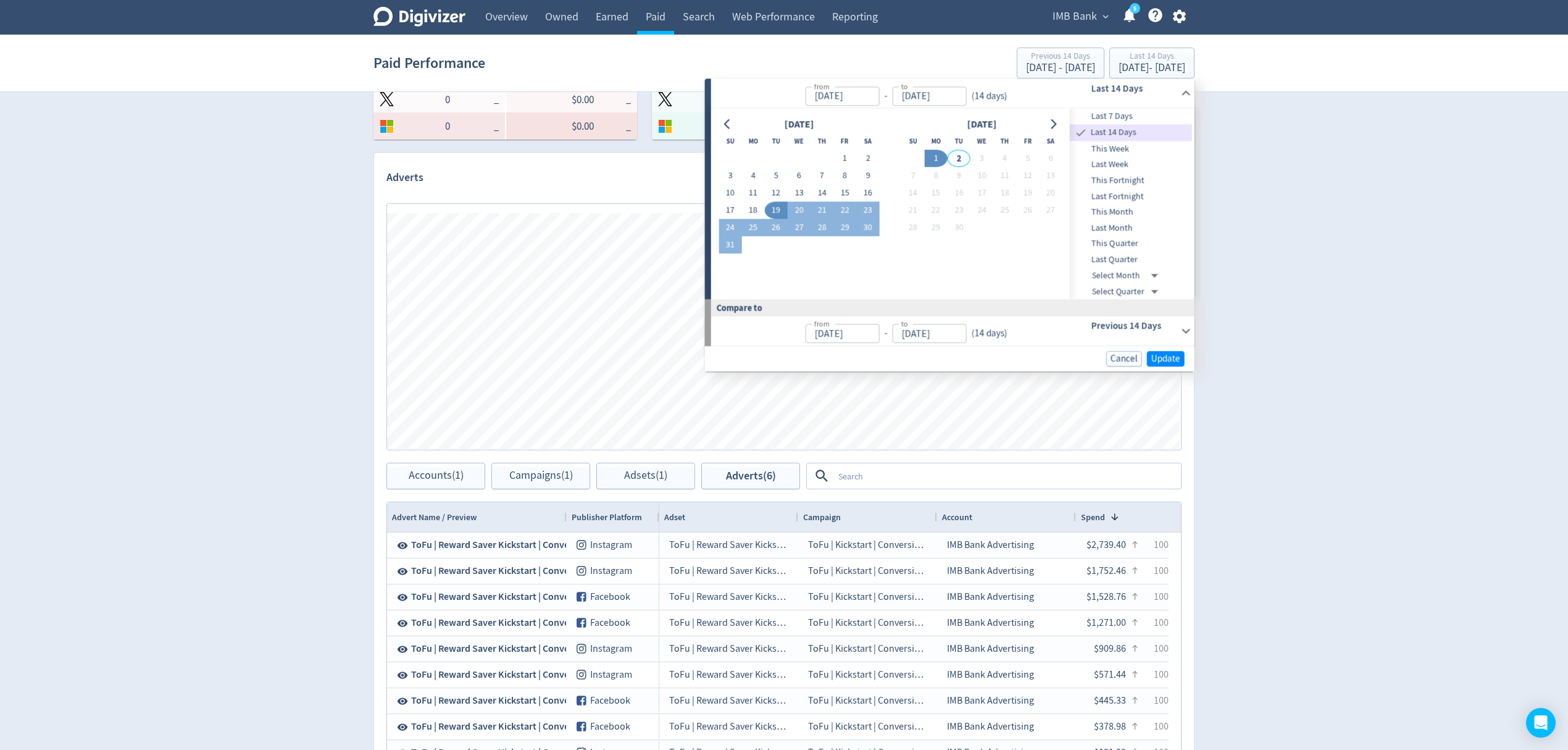
type input "[DATE]"
click at [1173, 359] on span "Update" at bounding box center [1166, 358] width 29 height 9
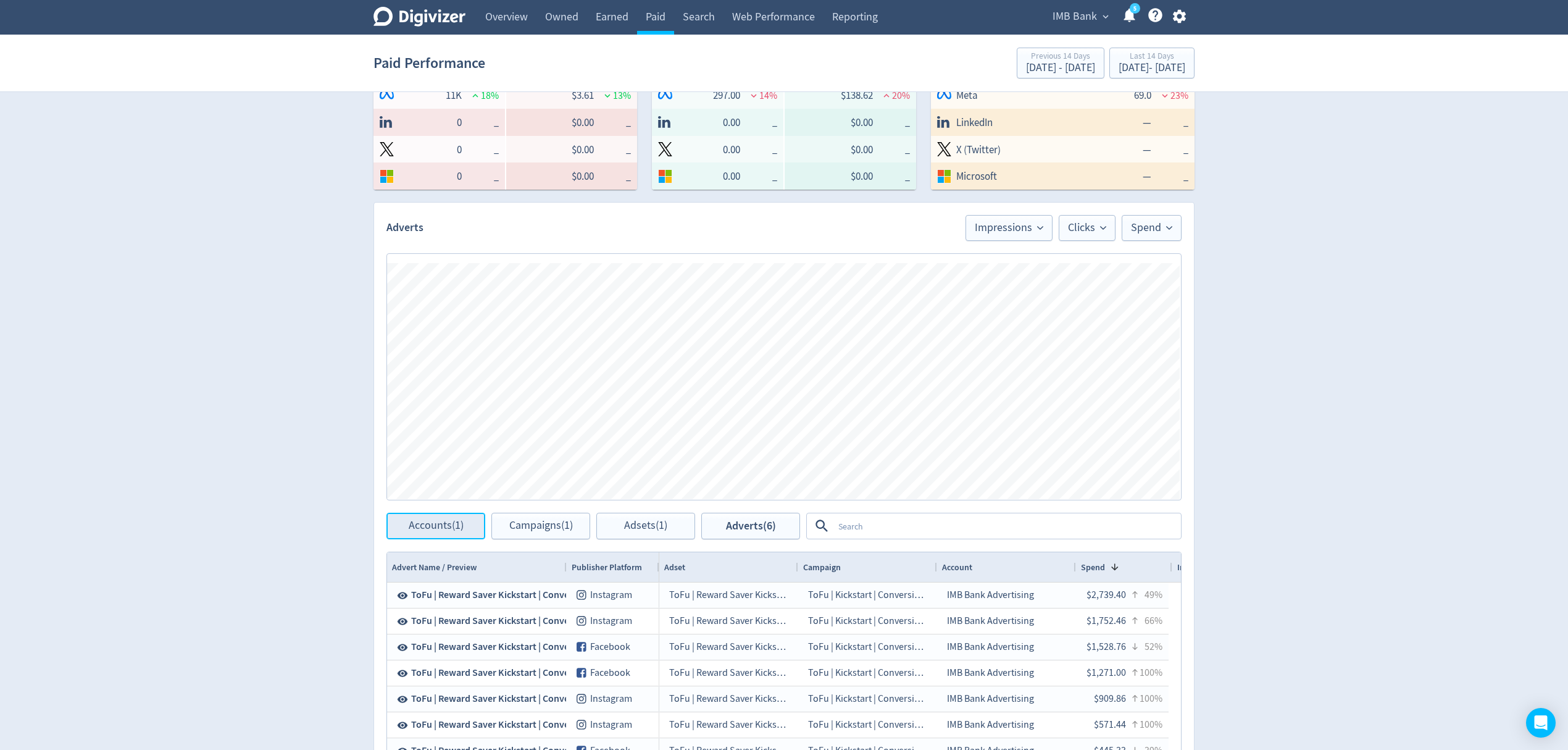
click at [449, 520] on span "Accounts (1)" at bounding box center [436, 526] width 55 height 11
checkbox input "false"
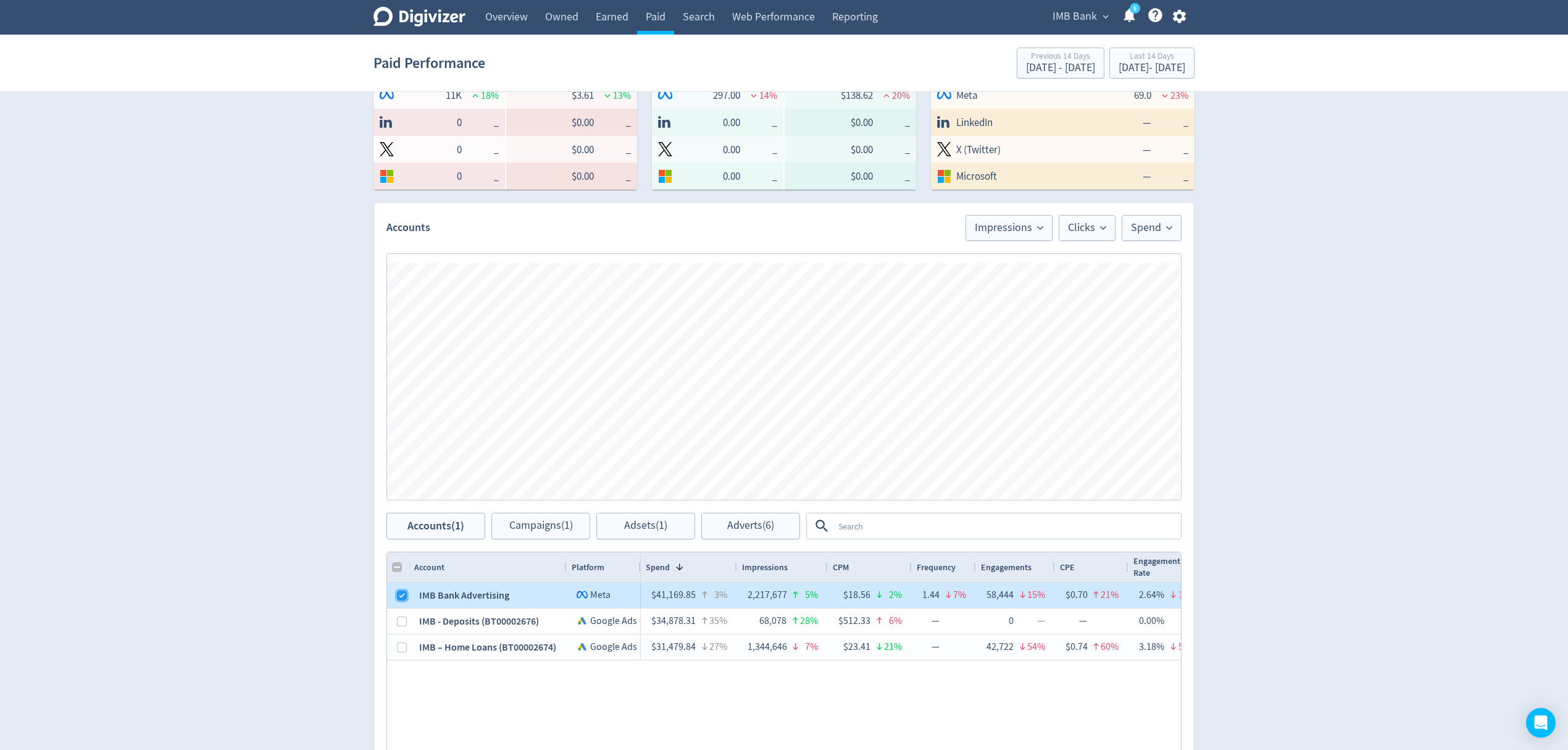
click at [401, 596] on input "Press Space to toggle row selection (checked)" at bounding box center [402, 595] width 10 height 10
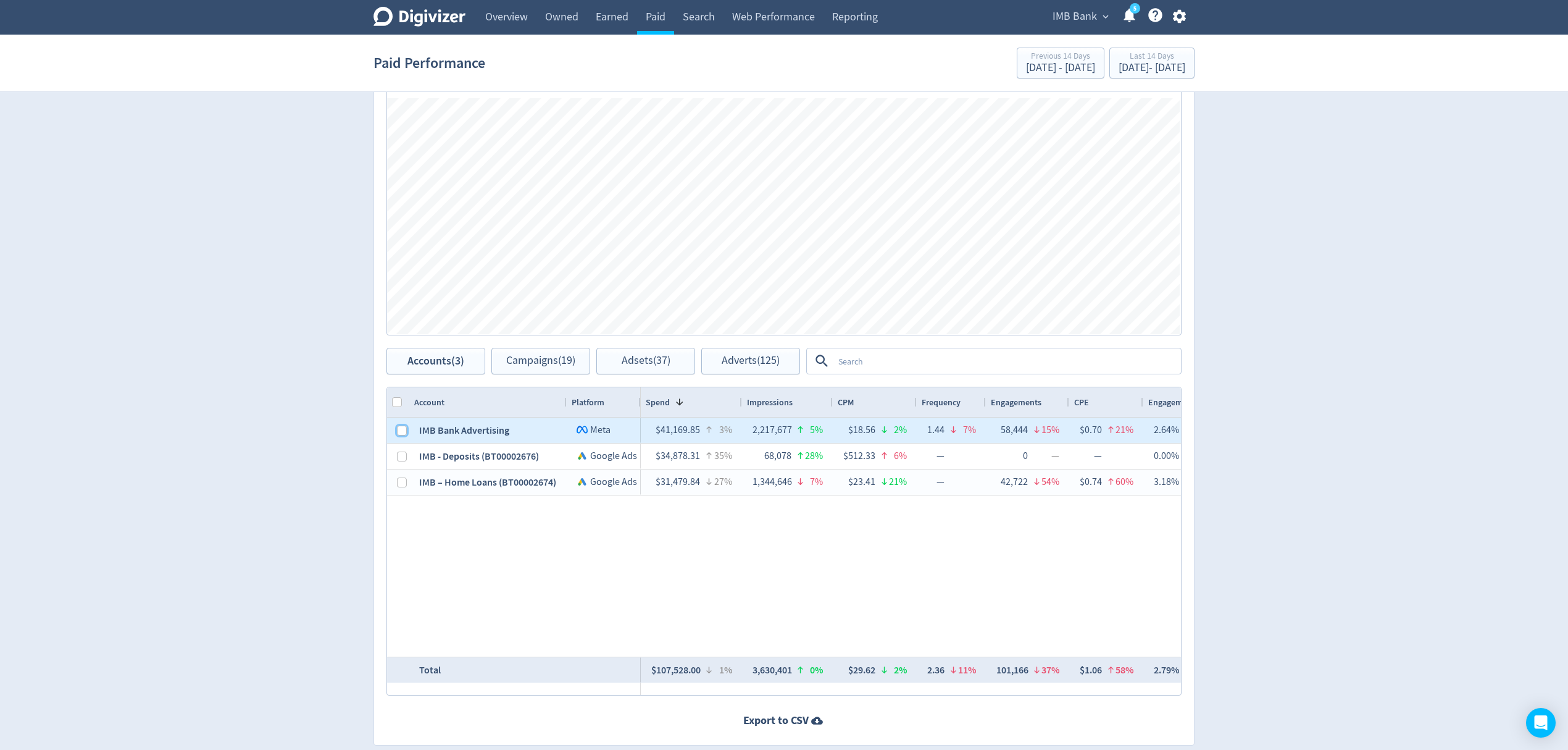
click at [403, 430] on input "Press Space to toggle row selection (unchecked)" at bounding box center [402, 430] width 10 height 10
checkbox input "true"
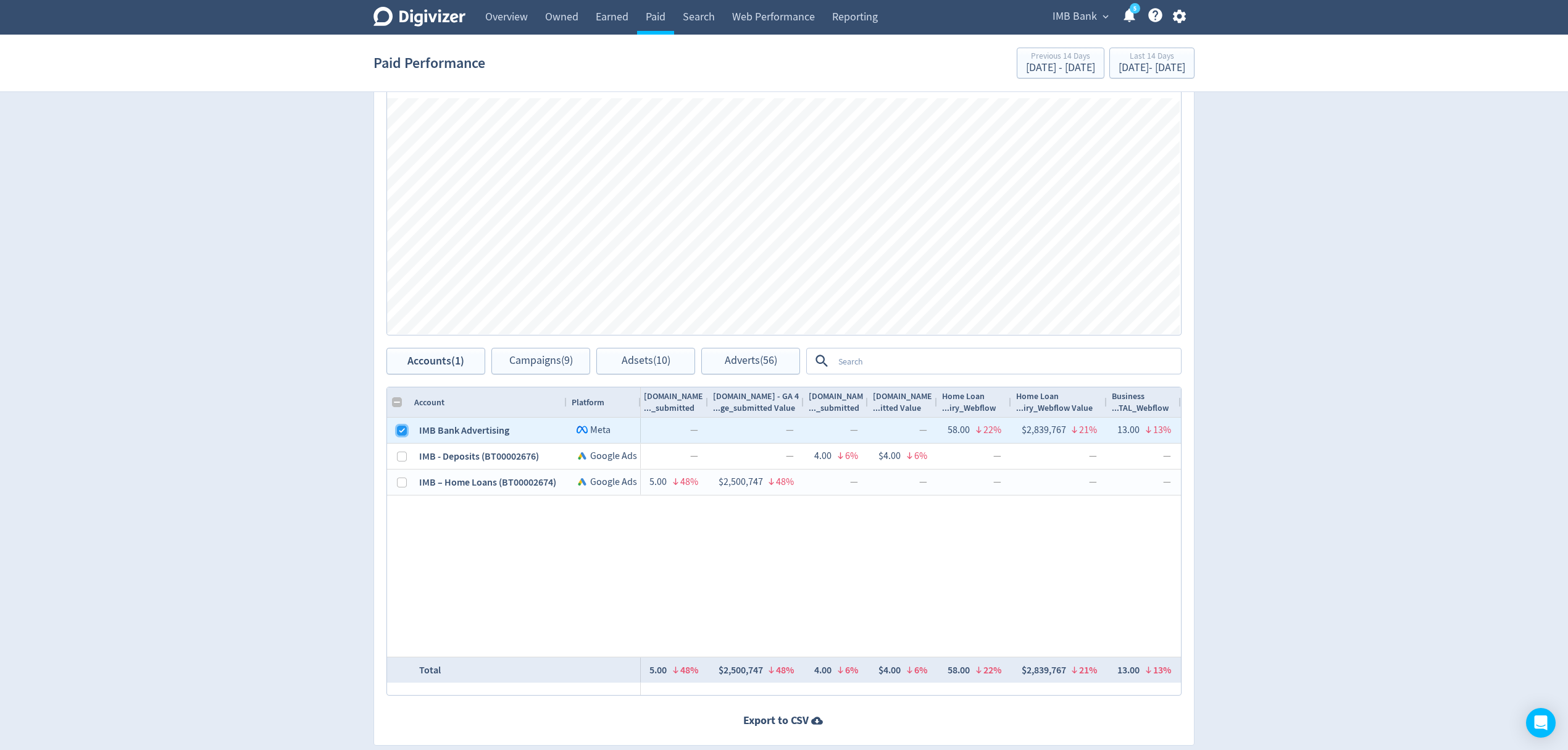
checkbox input "false"
click at [535, 362] on span "Campaigns (9)" at bounding box center [541, 361] width 64 height 11
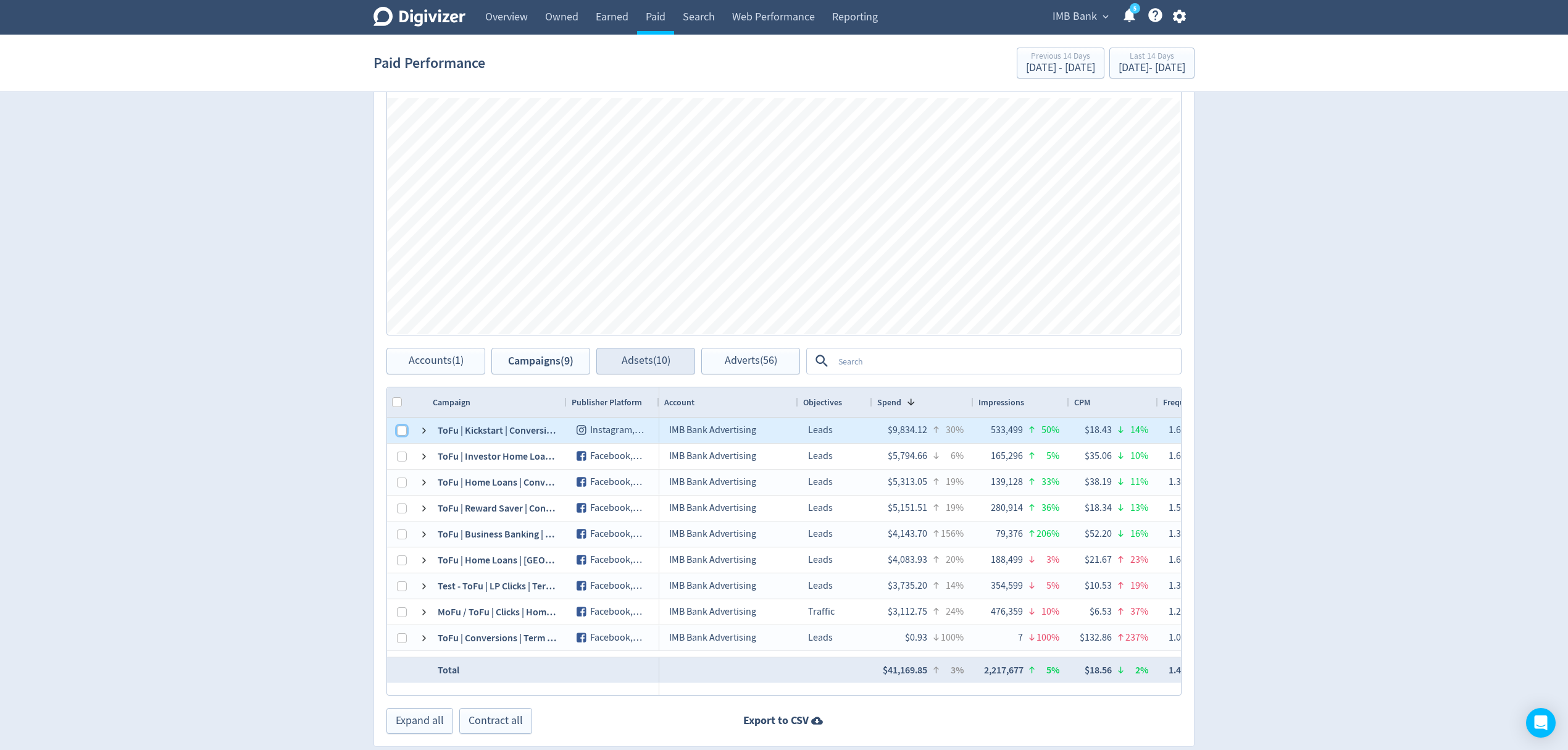
click at [404, 435] on input "Press Space to toggle row selection (unchecked)" at bounding box center [402, 430] width 10 height 10
checkbox input "true"
checkbox input "false"
click at [661, 359] on span "Adsets (1)" at bounding box center [646, 361] width 43 height 11
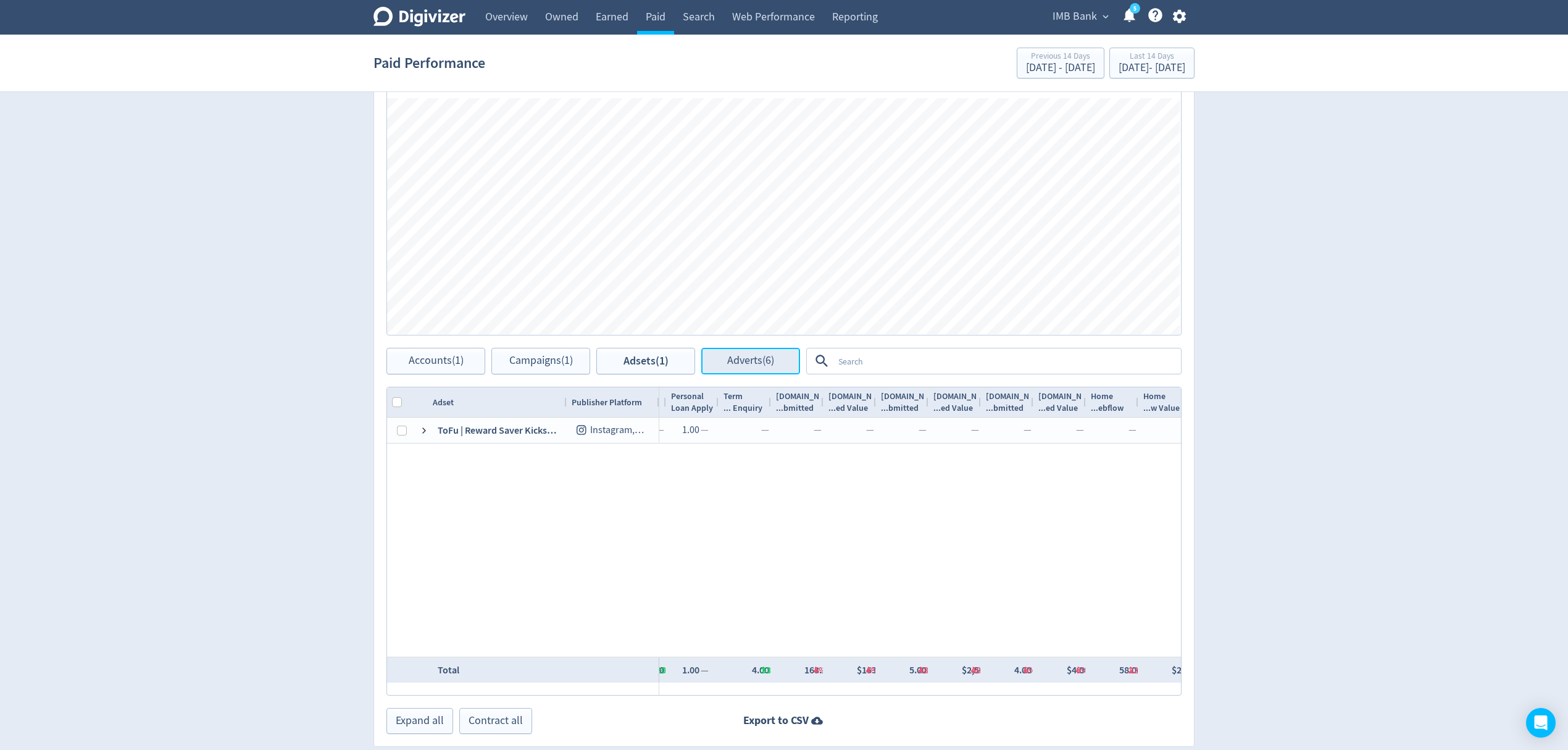
click at [751, 369] on button "Adverts (6)" at bounding box center [751, 361] width 99 height 27
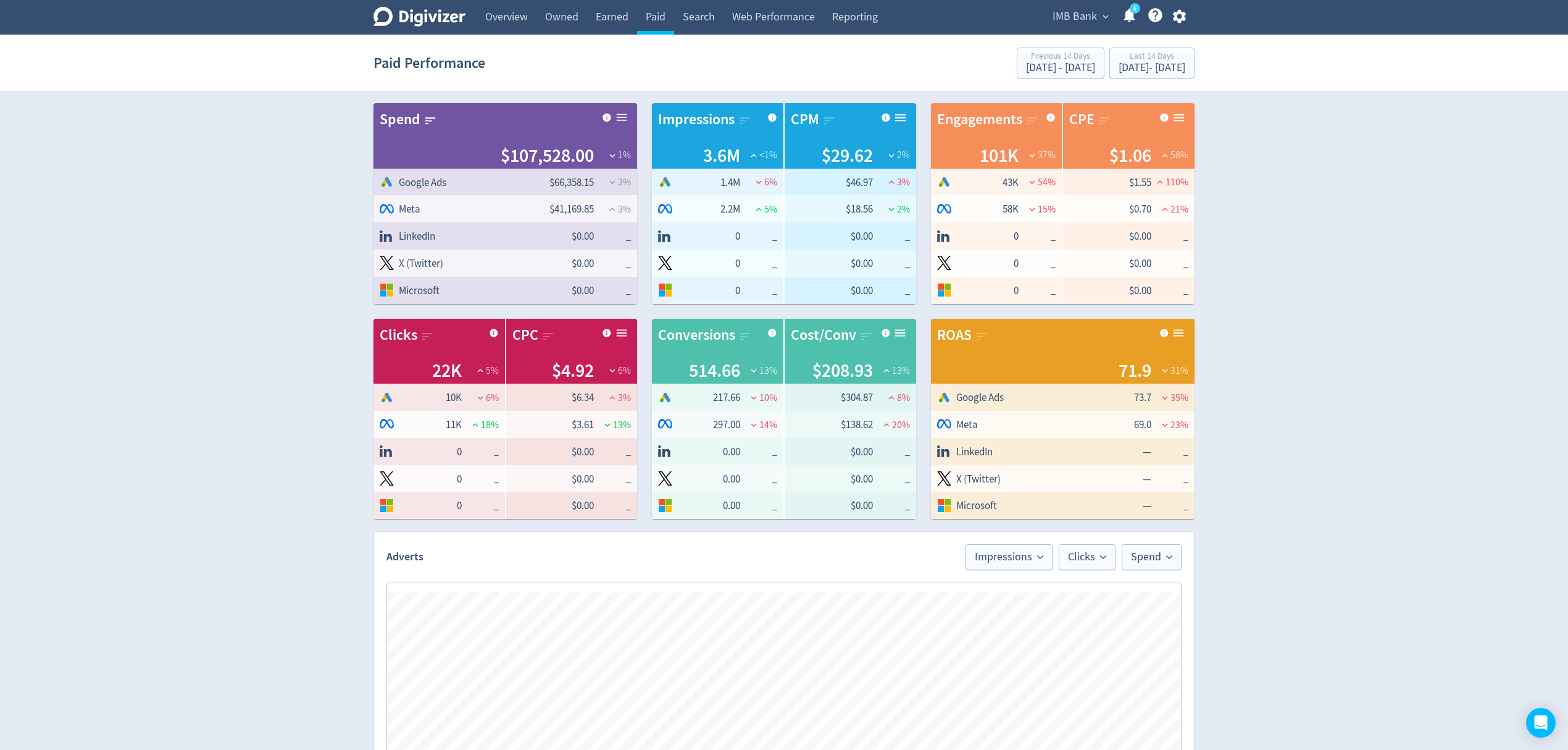
click at [1087, 20] on span "IMB Bank" at bounding box center [1074, 17] width 44 height 20
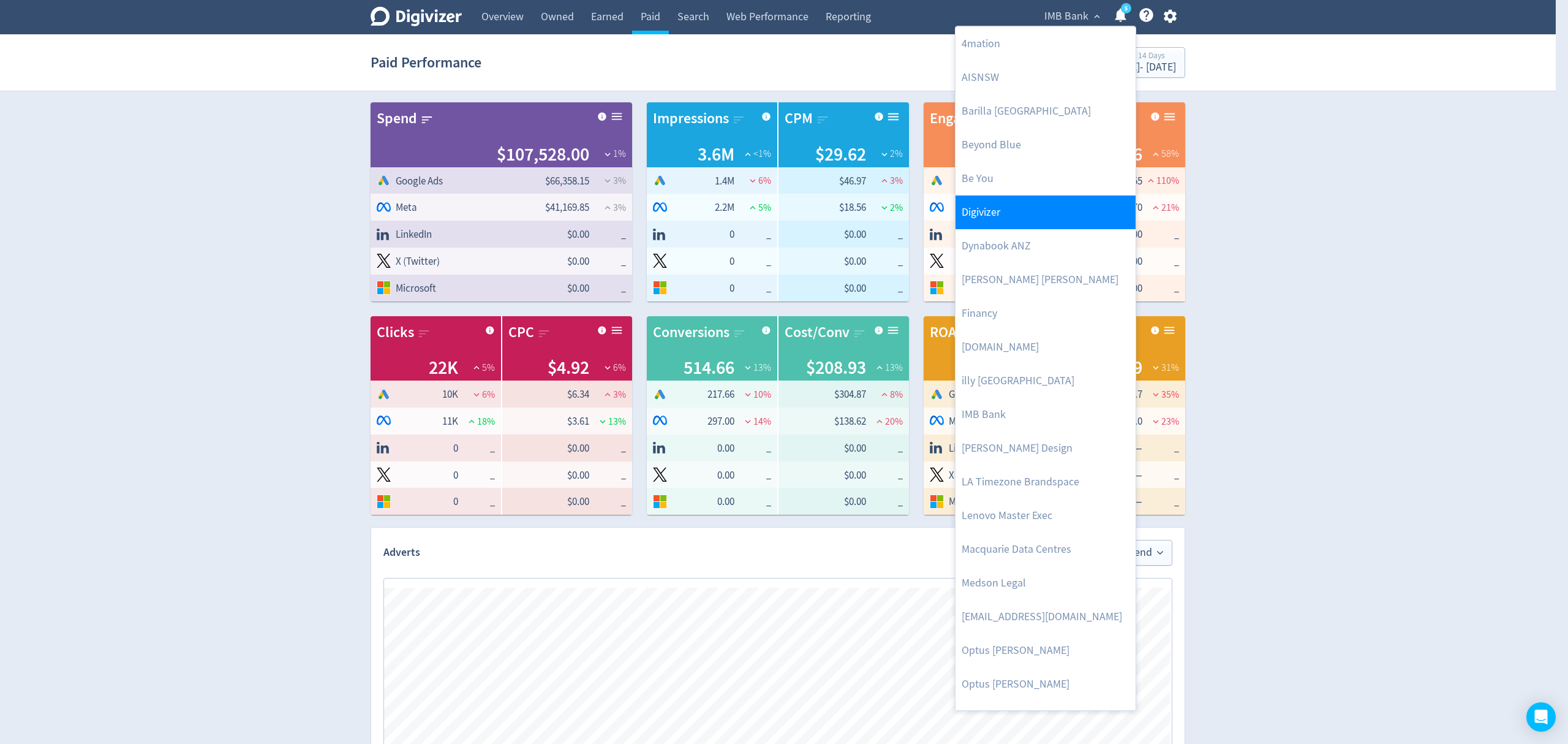
click at [1018, 207] on link "Digivizer" at bounding box center [1045, 212] width 180 height 34
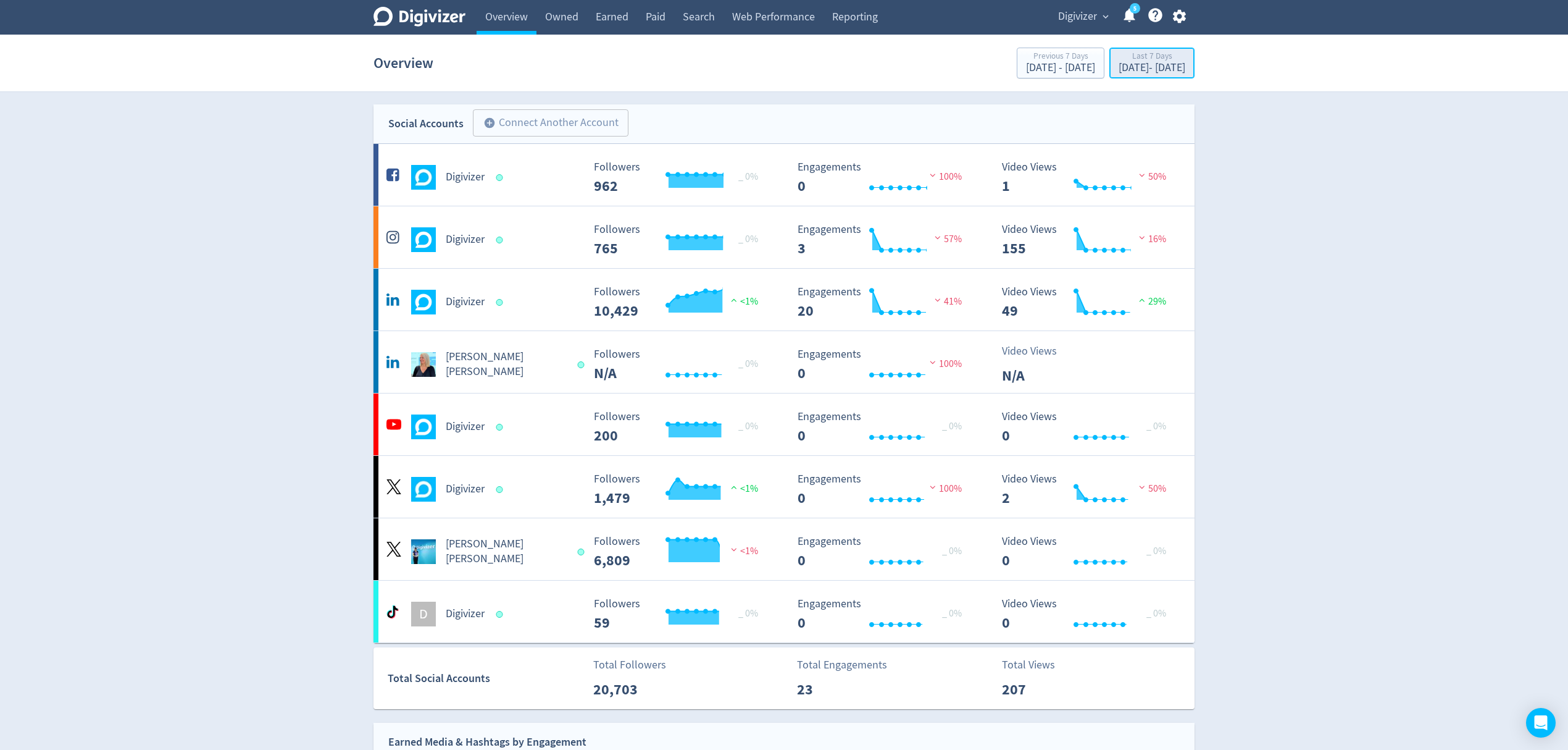
click at [1128, 61] on div "Last 7 Days" at bounding box center [1152, 57] width 67 height 11
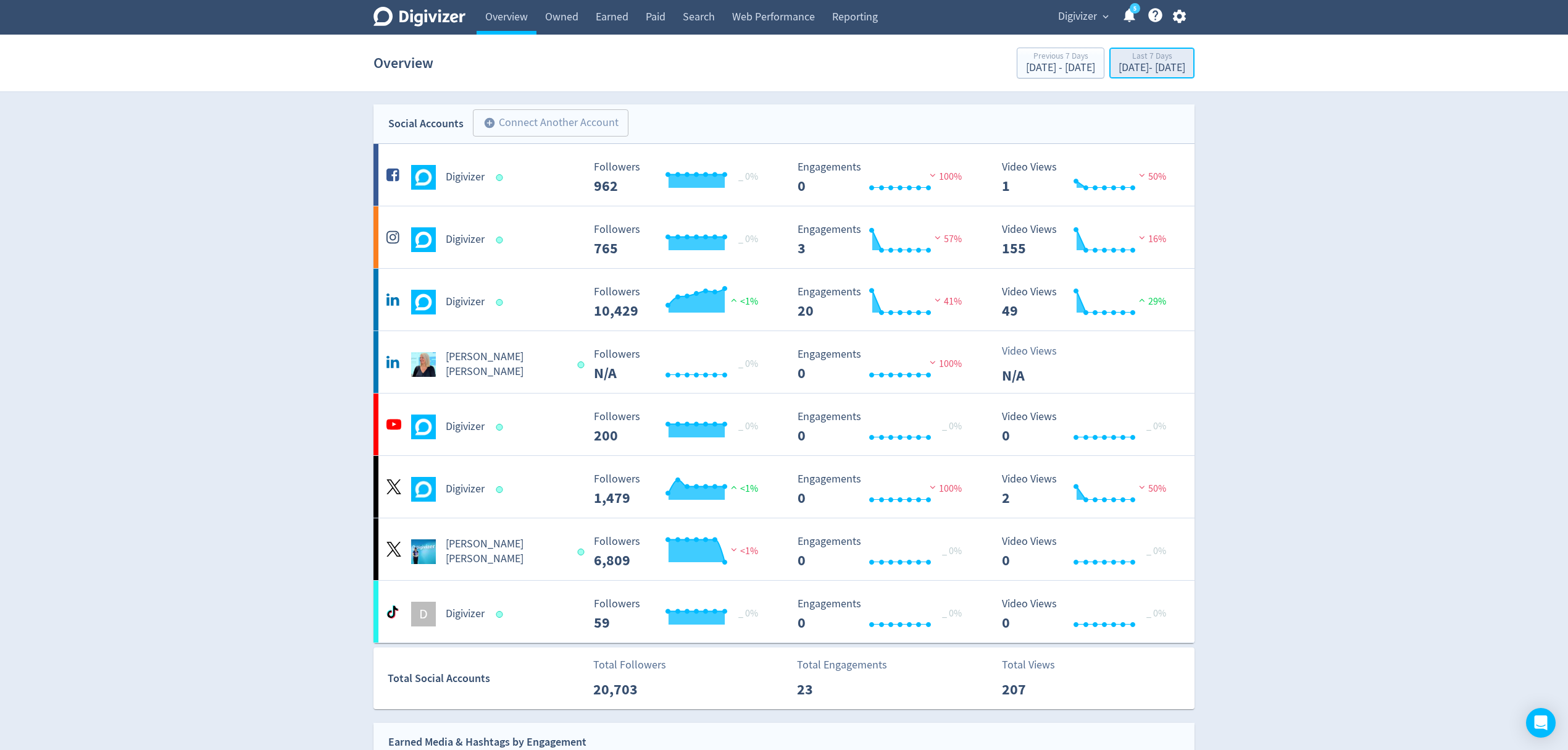
click at [1119, 61] on div "Last 7 Days" at bounding box center [1152, 57] width 67 height 11
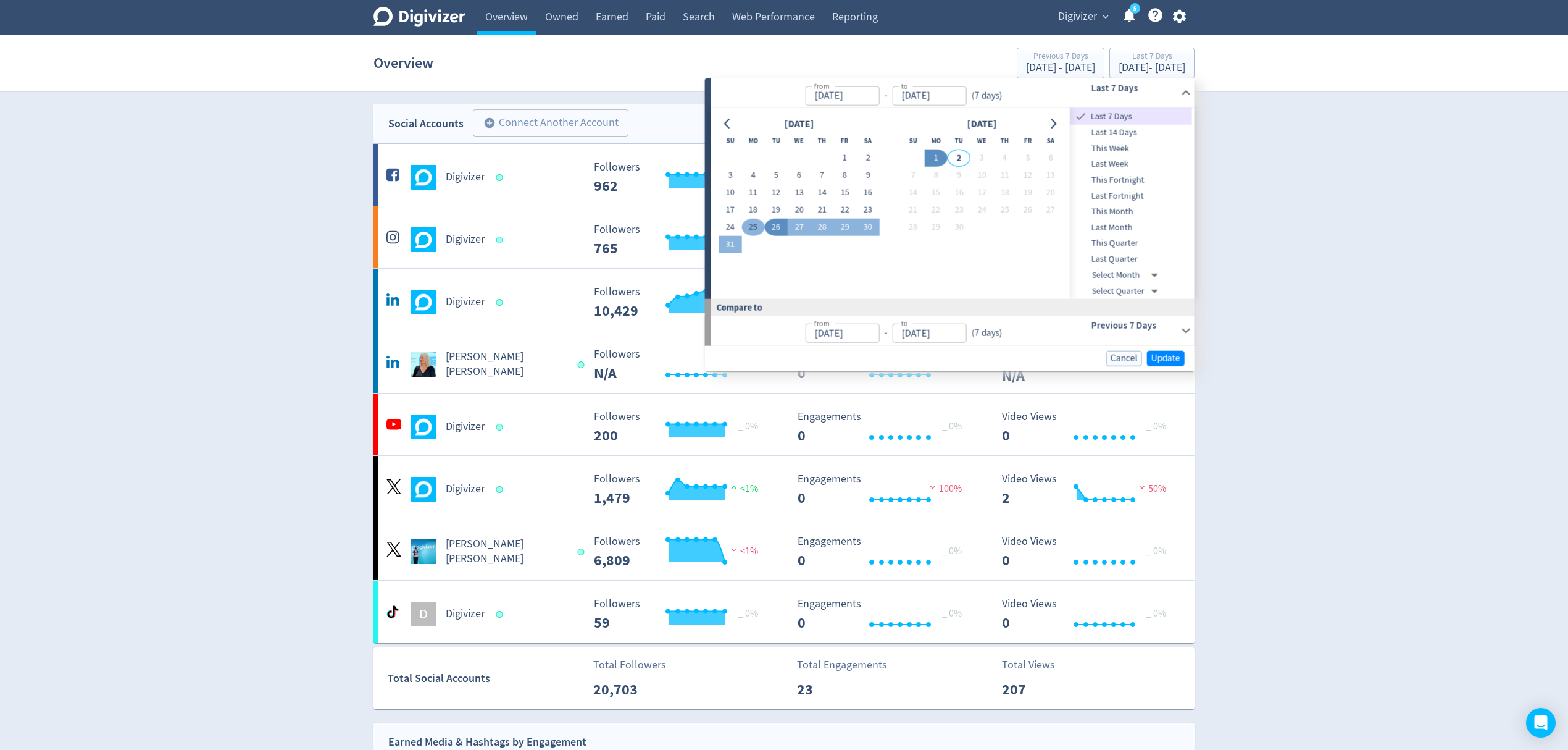
click at [752, 226] on button "25" at bounding box center [753, 227] width 23 height 17
type input "[DATE]"
click at [728, 246] on button "31" at bounding box center [730, 244] width 23 height 17
type input "[DATE]"
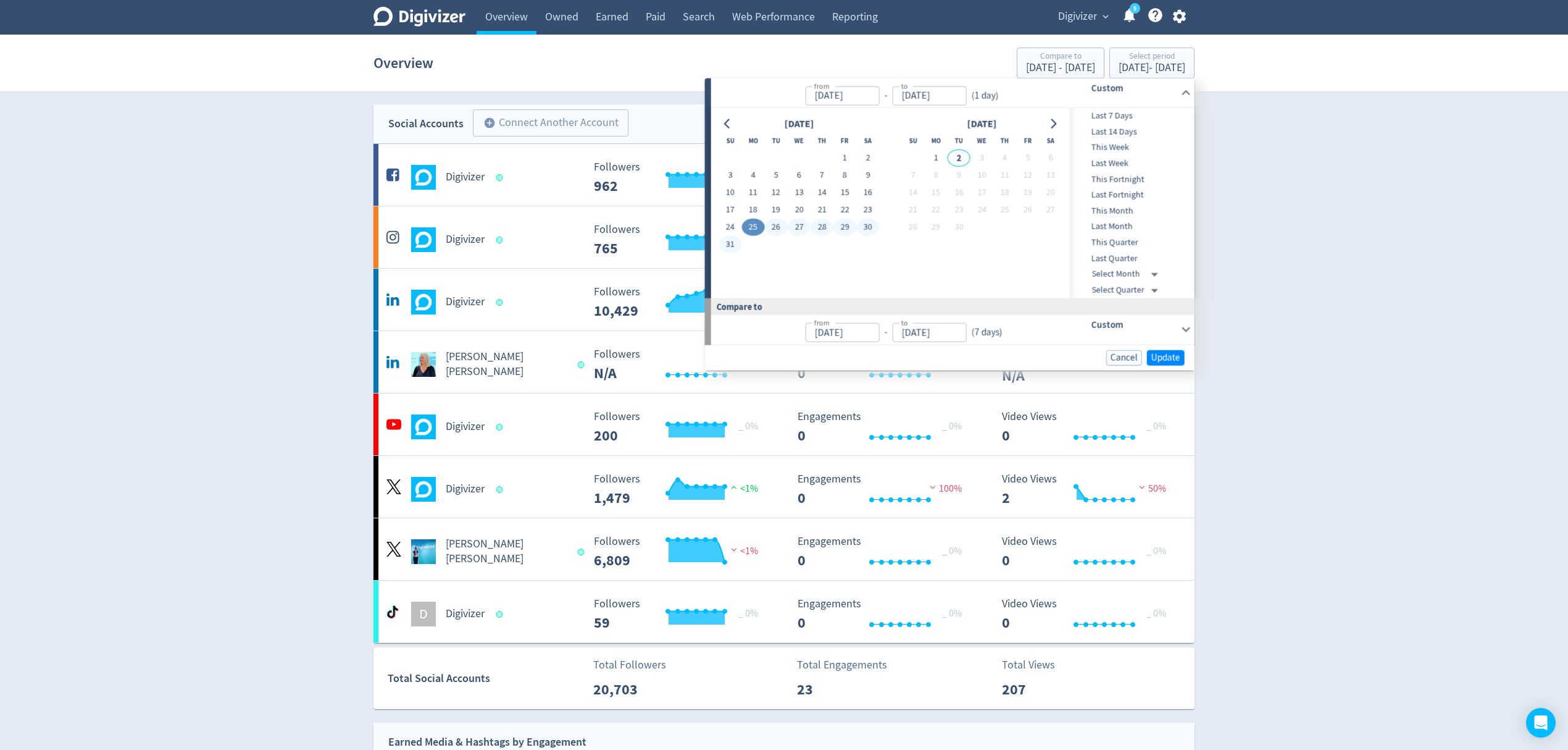
type input "[DATE]"
click at [1156, 361] on span "Update" at bounding box center [1166, 358] width 29 height 9
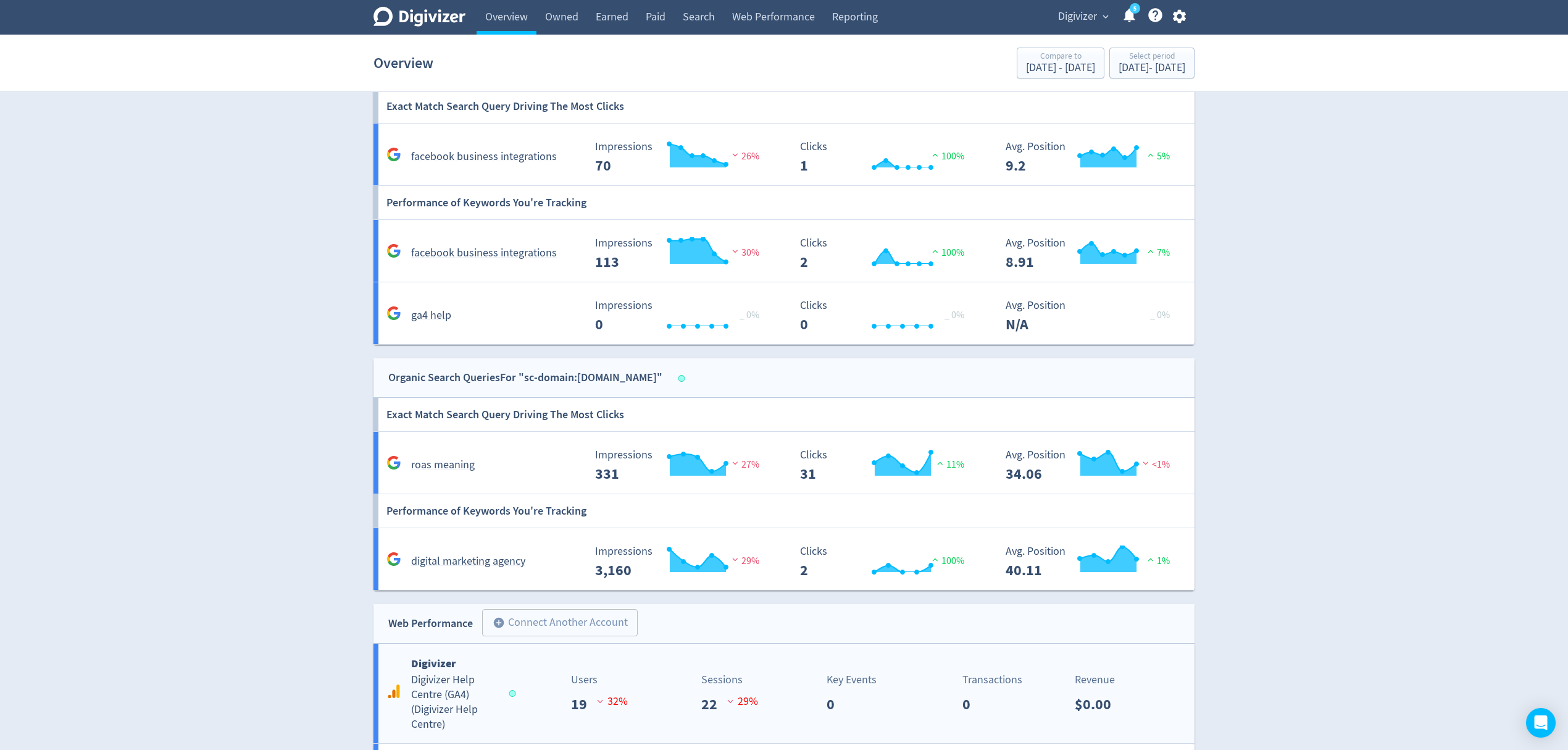
scroll to position [991, 0]
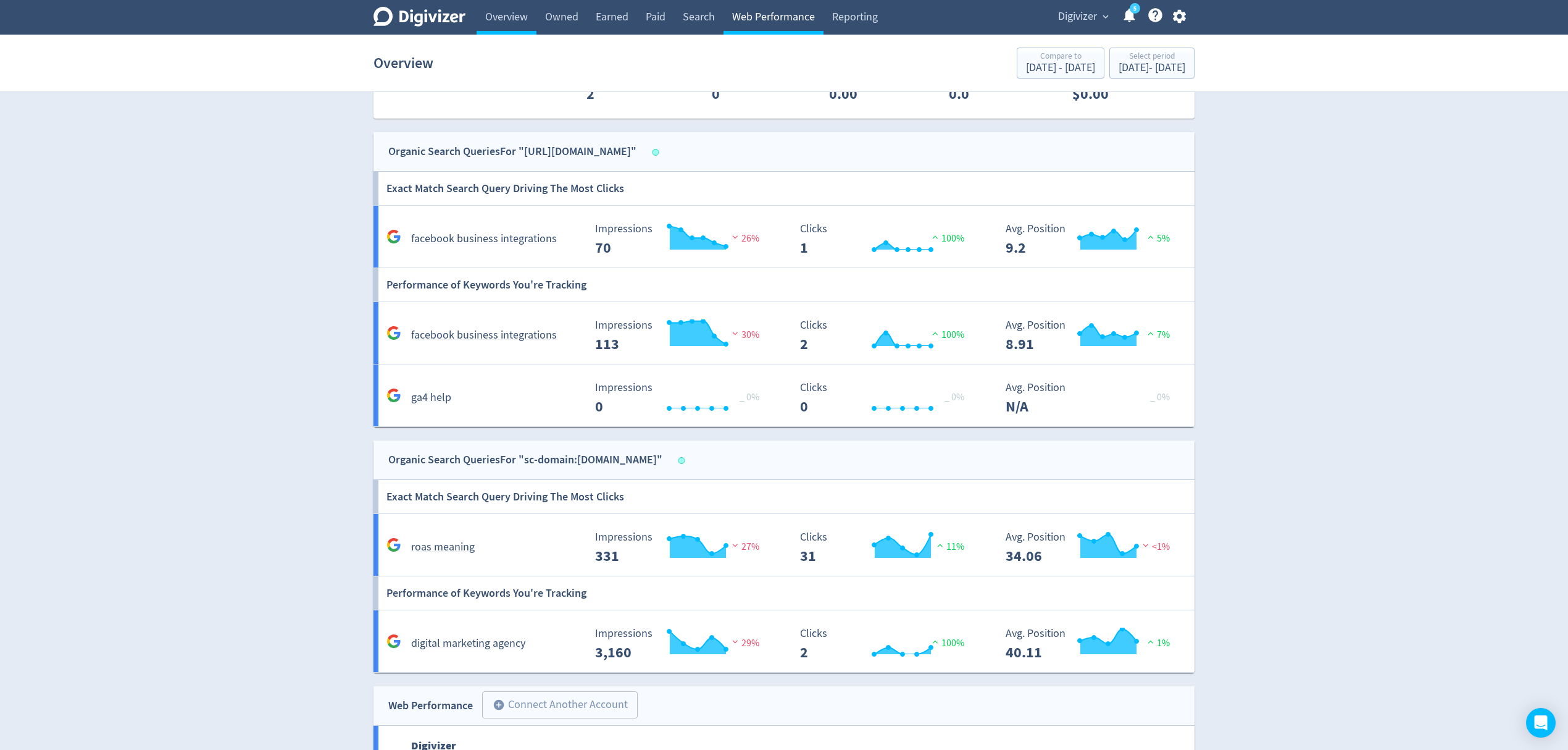
drag, startPoint x: 761, startPoint y: 18, endPoint x: 793, endPoint y: 18, distance: 32.0
click at [761, 18] on link "Web Performance" at bounding box center [774, 17] width 100 height 34
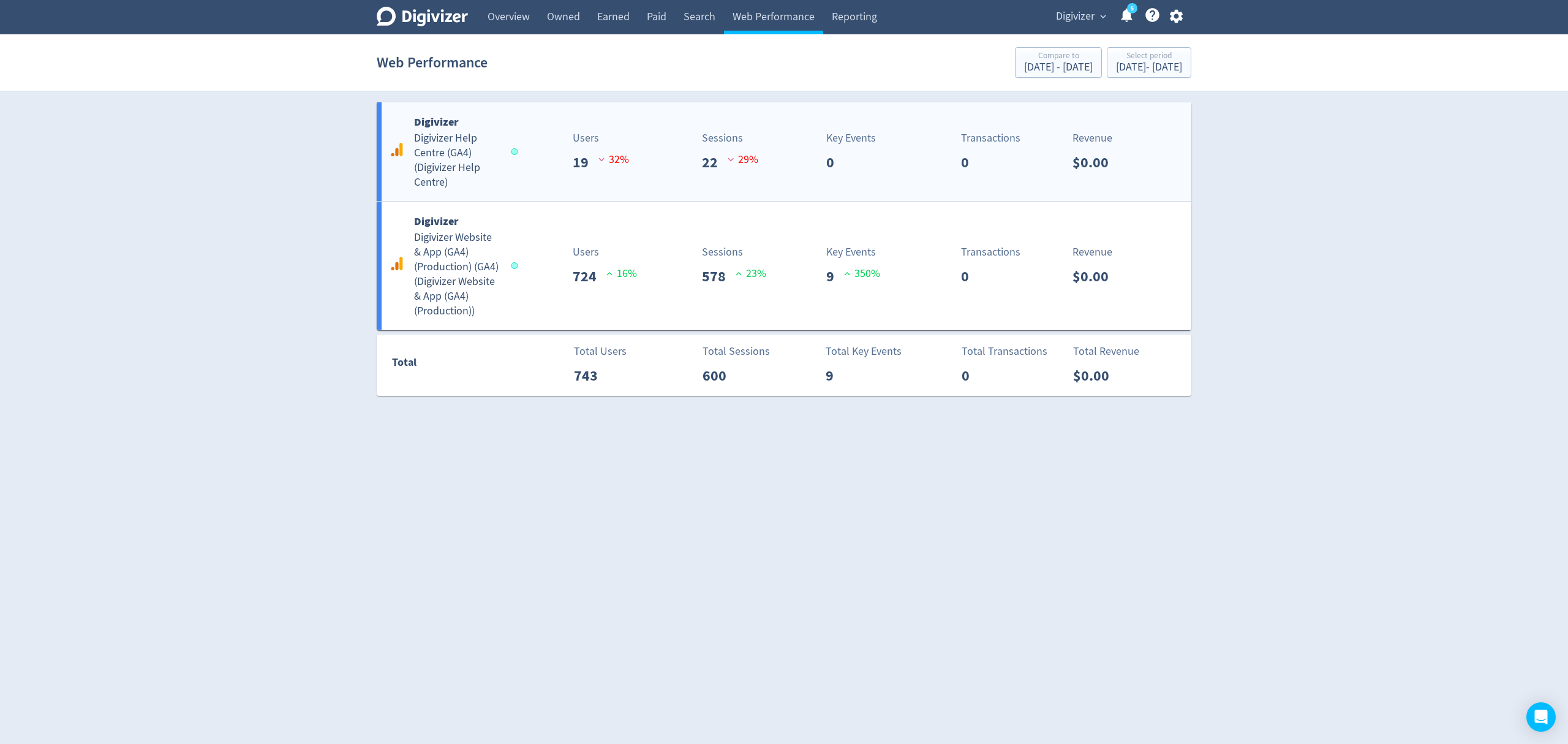
click at [525, 173] on div "Users 19 32 %" at bounding box center [584, 152] width 135 height 44
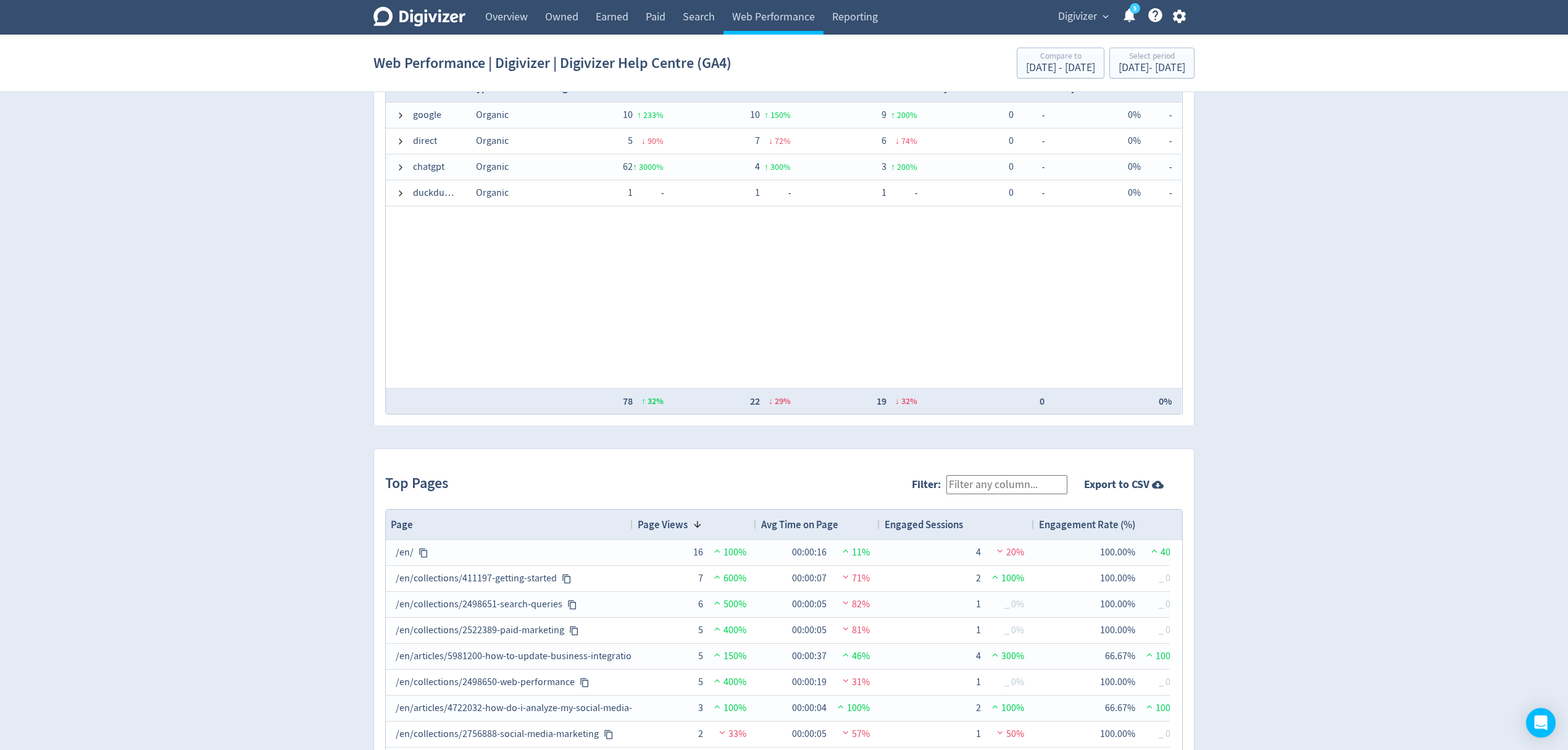
scroll to position [1051, 0]
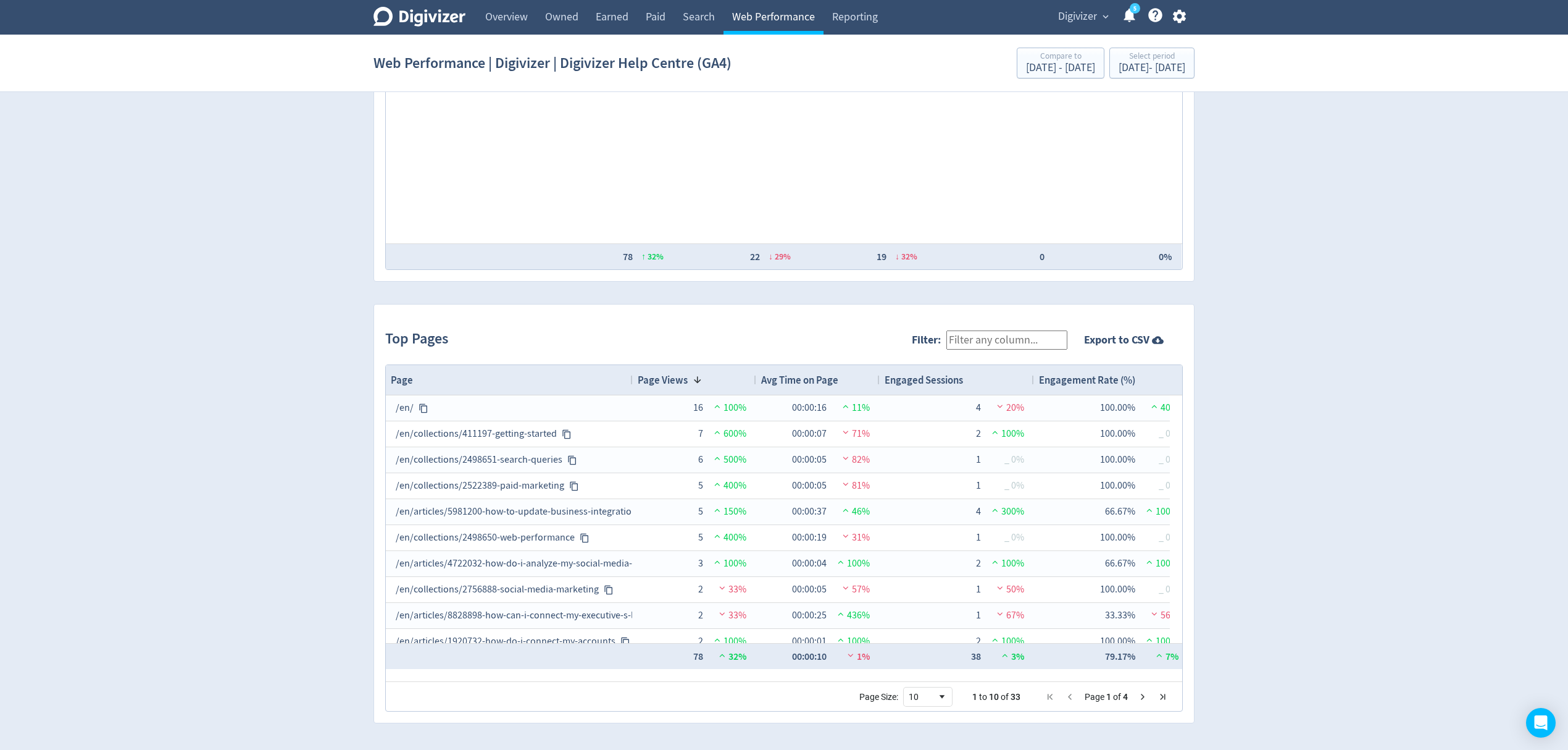
click at [771, 20] on link "Web Performance" at bounding box center [774, 17] width 100 height 34
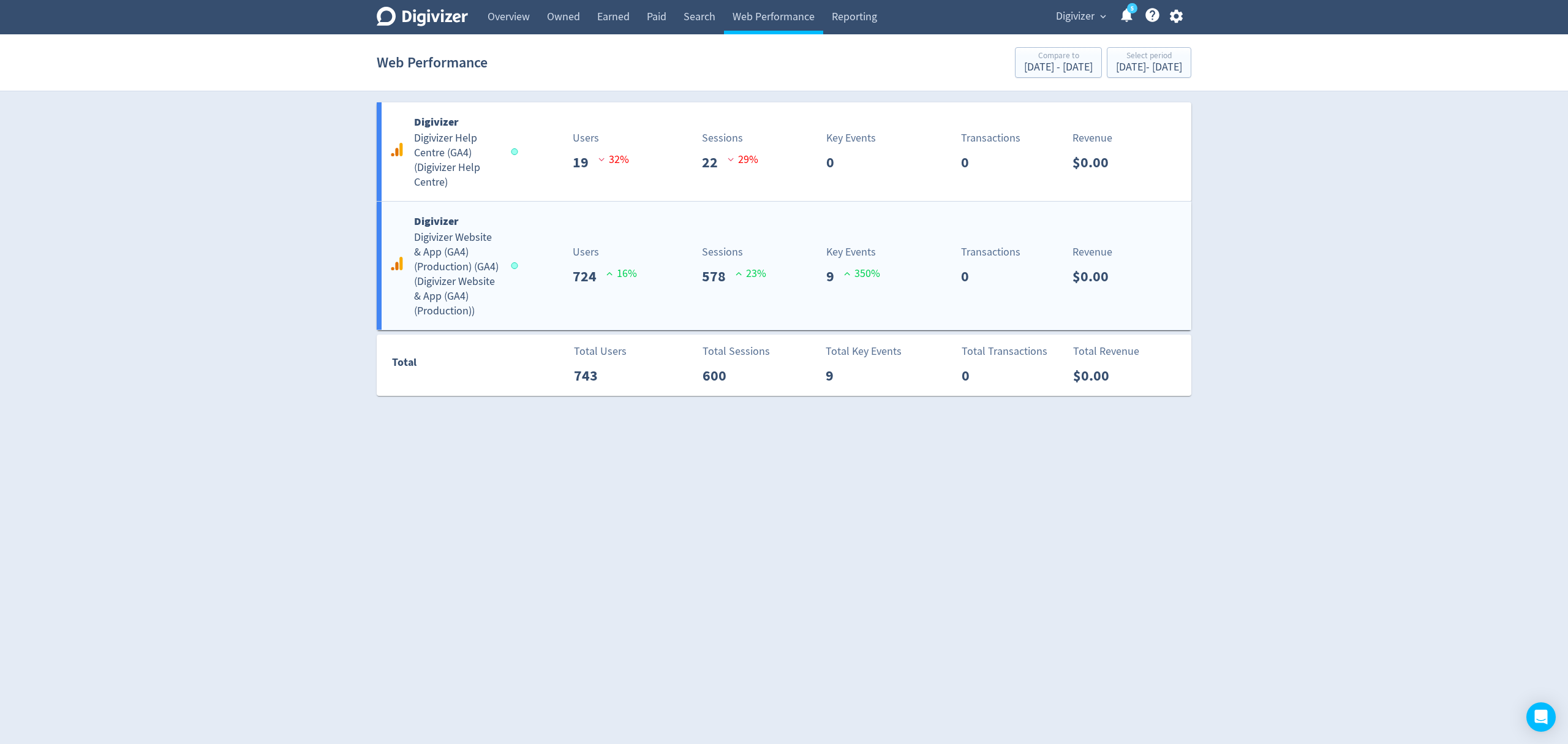
click at [534, 282] on div "Users 724 16 %" at bounding box center [584, 266] width 135 height 44
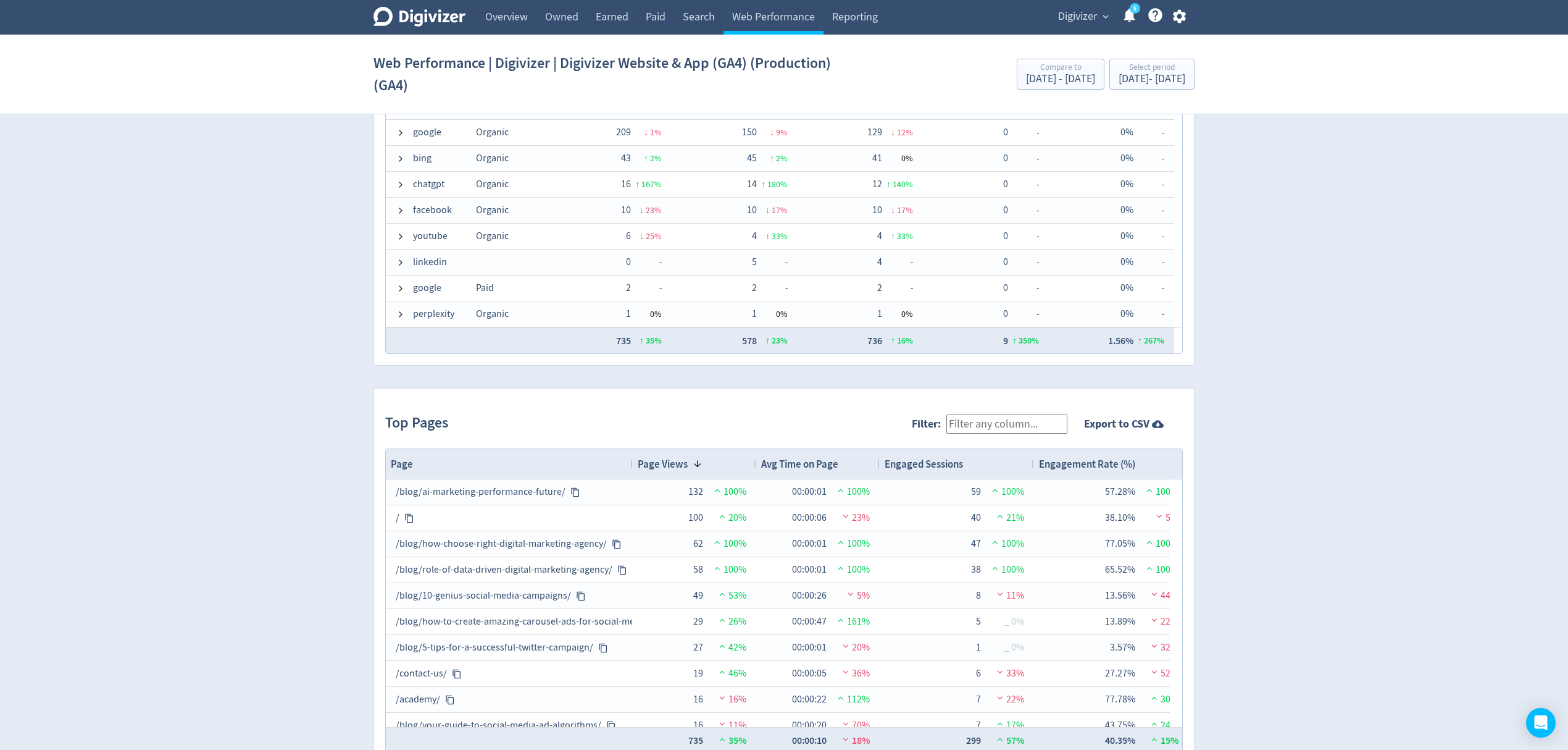
scroll to position [659, 0]
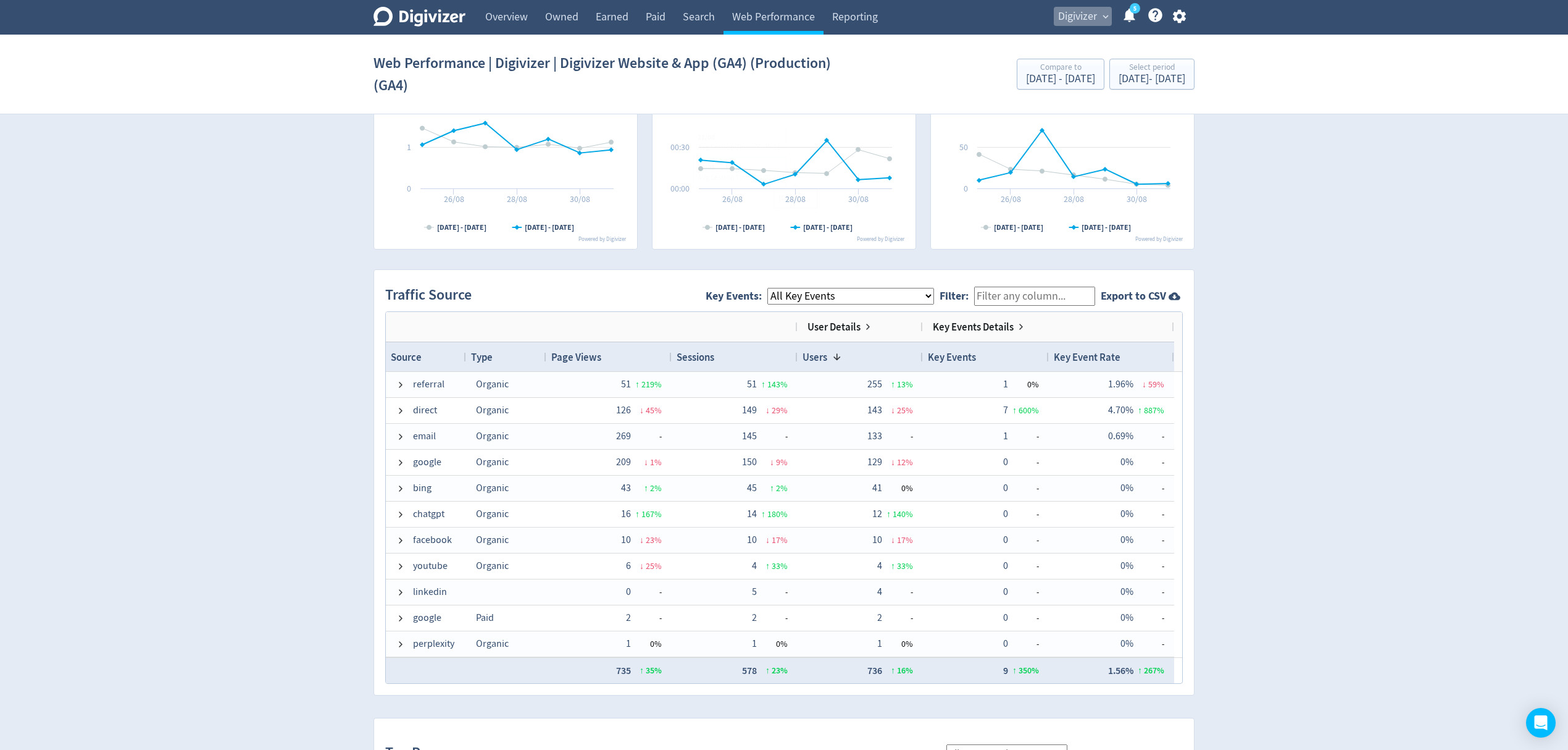
drag, startPoint x: 1098, startPoint y: 14, endPoint x: 1158, endPoint y: 91, distance: 97.6
click at [1097, 14] on button "Digivizer expand_more" at bounding box center [1083, 17] width 58 height 20
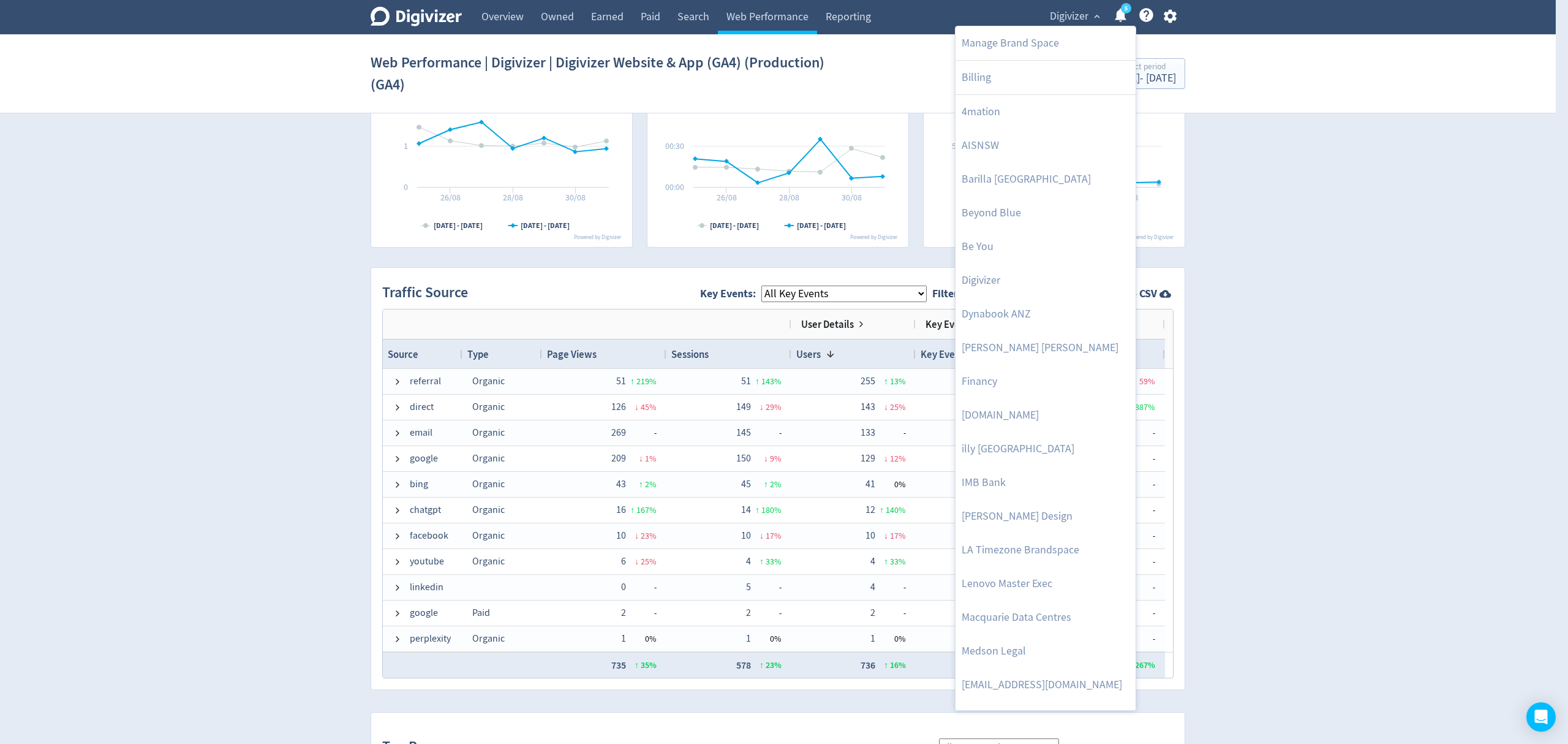
click at [502, 8] on div at bounding box center [784, 372] width 1568 height 744
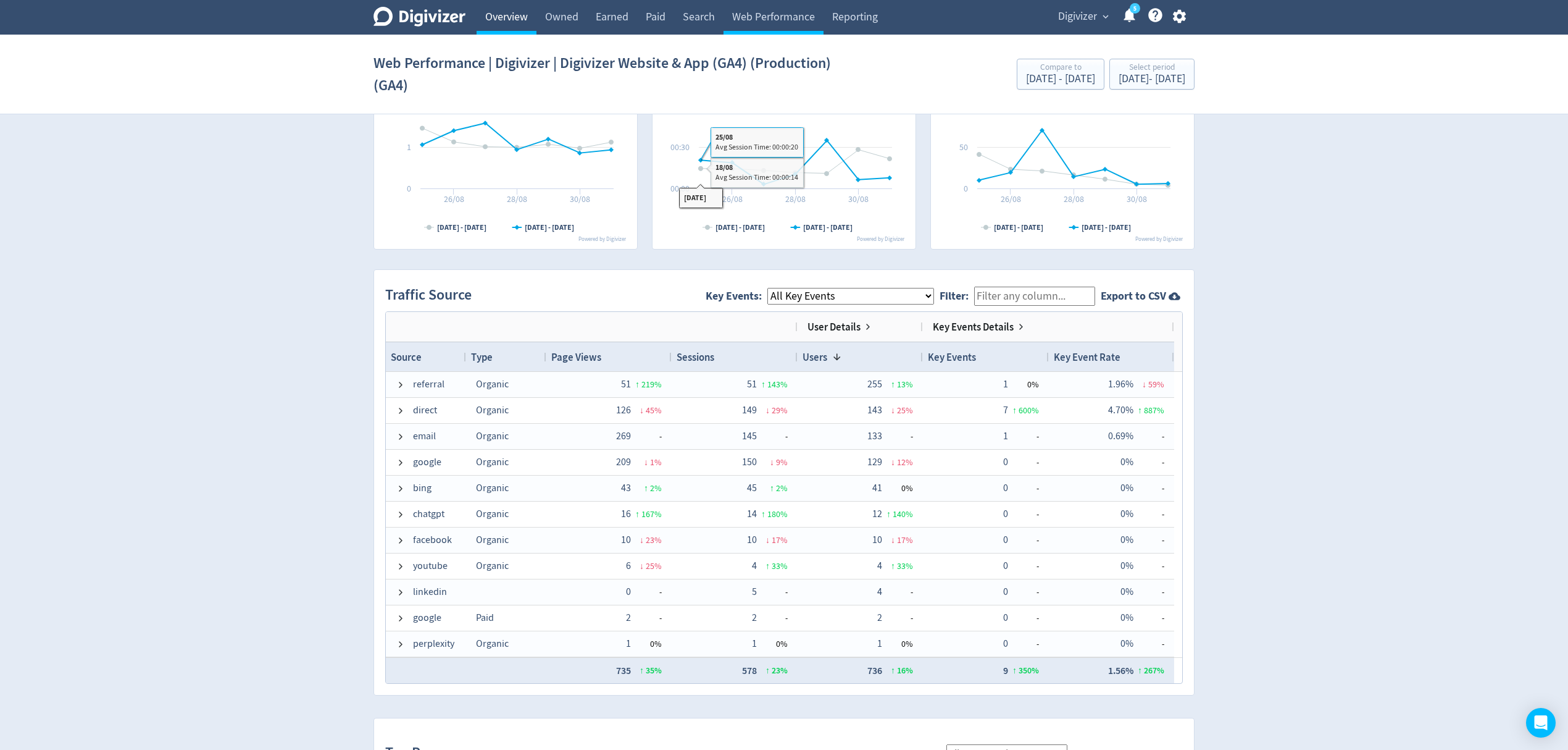
click at [507, 8] on link "Overview" at bounding box center [506, 17] width 60 height 34
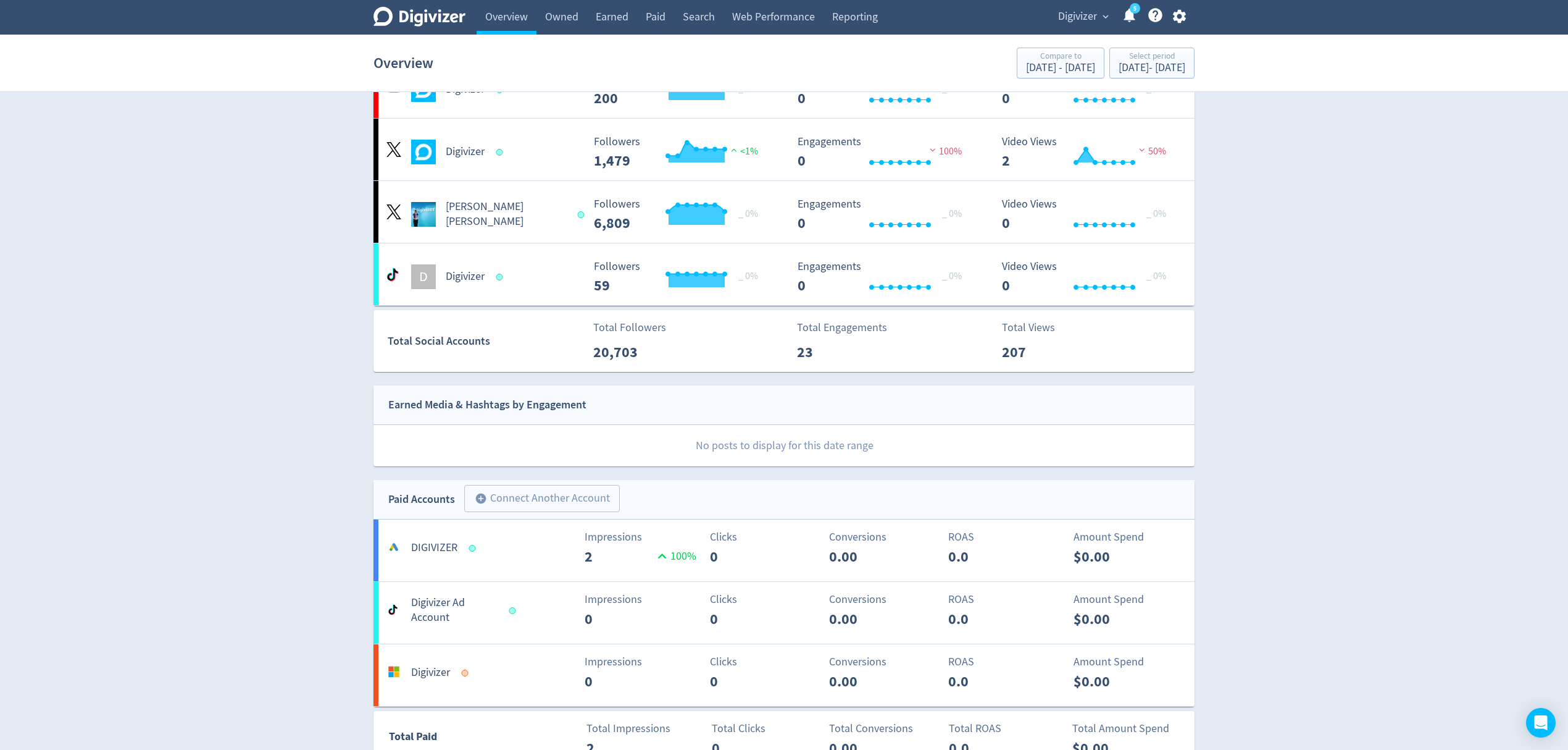
scroll to position [250, 0]
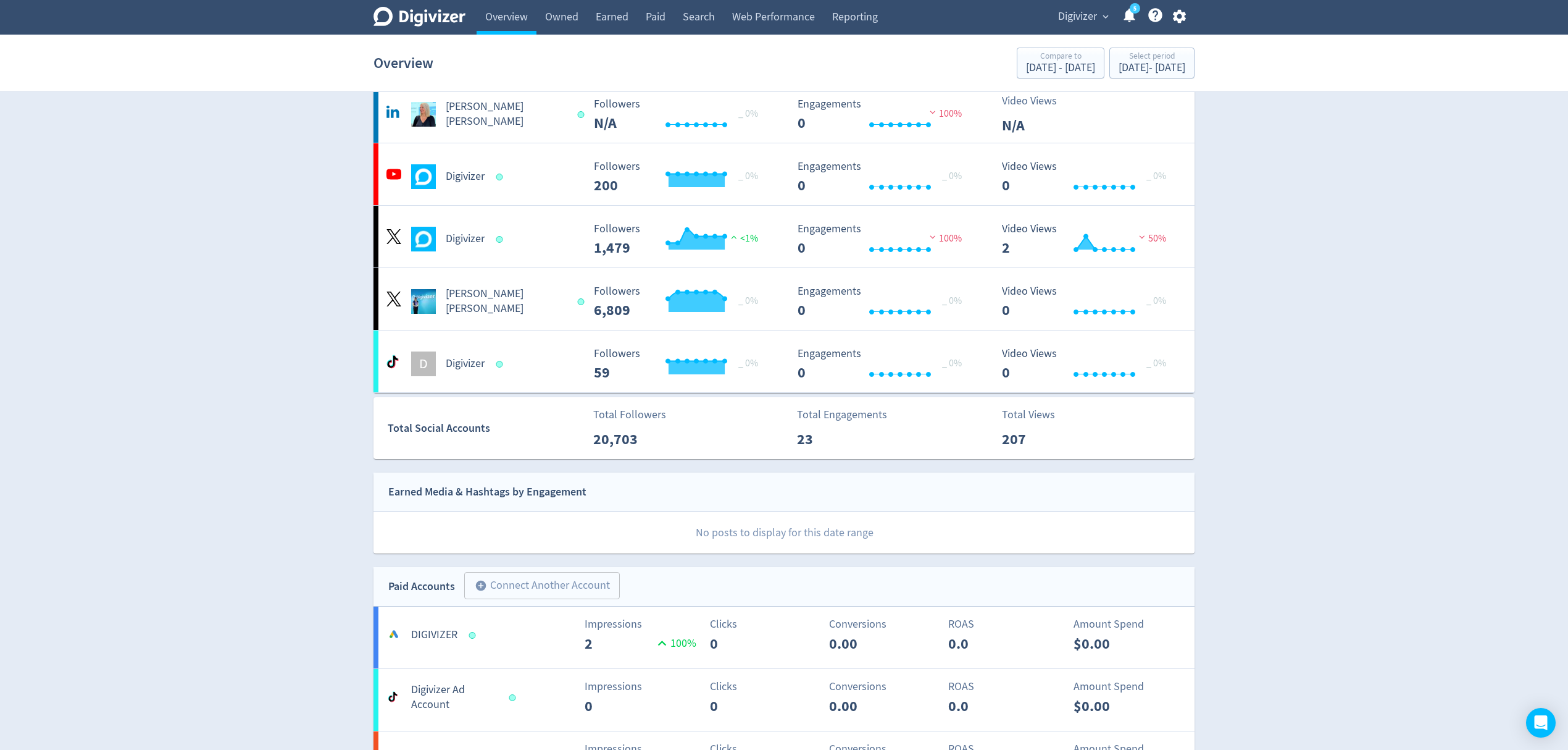
click at [1088, 14] on span "Digivizer" at bounding box center [1078, 17] width 39 height 20
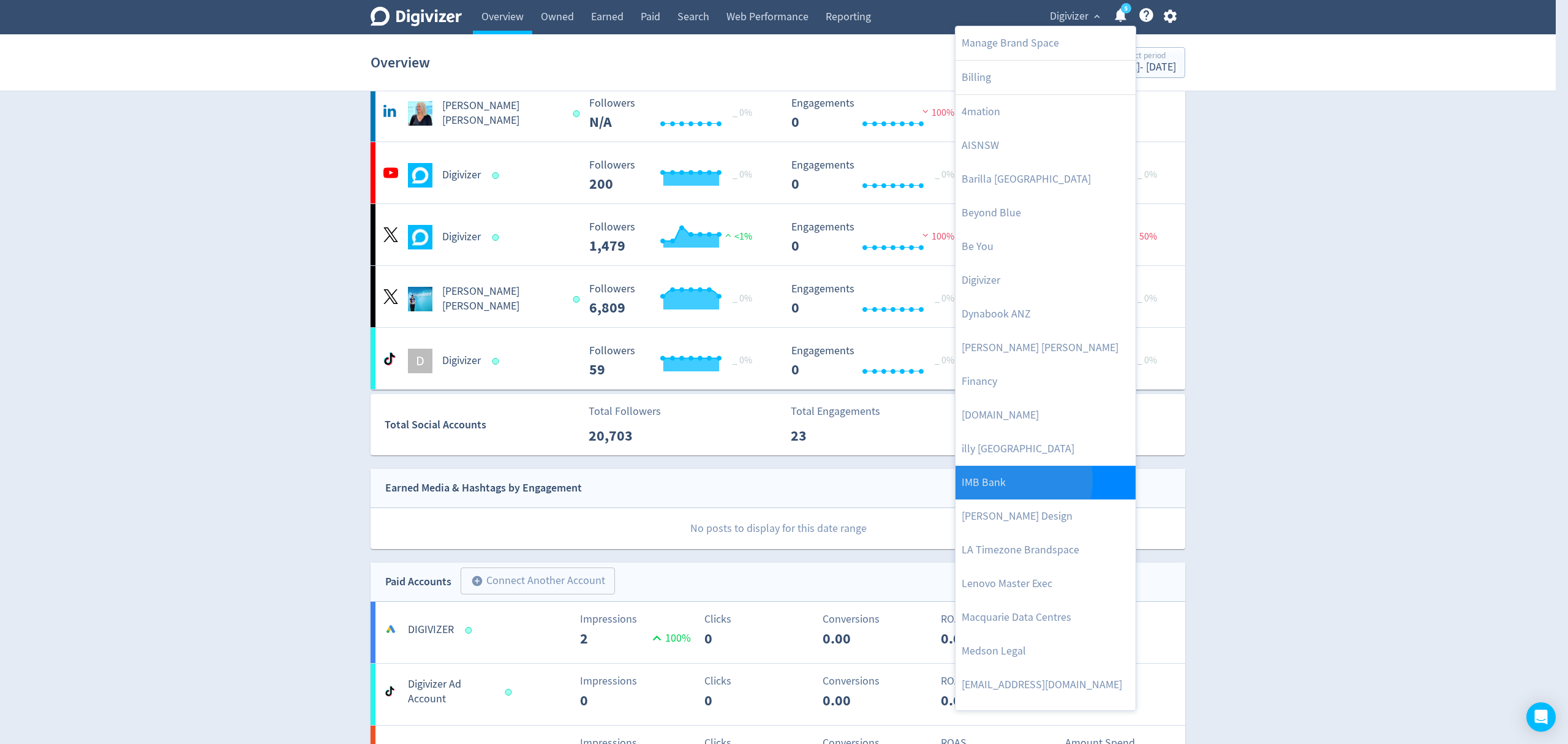
click at [1002, 481] on link "IMB Bank" at bounding box center [1045, 482] width 180 height 34
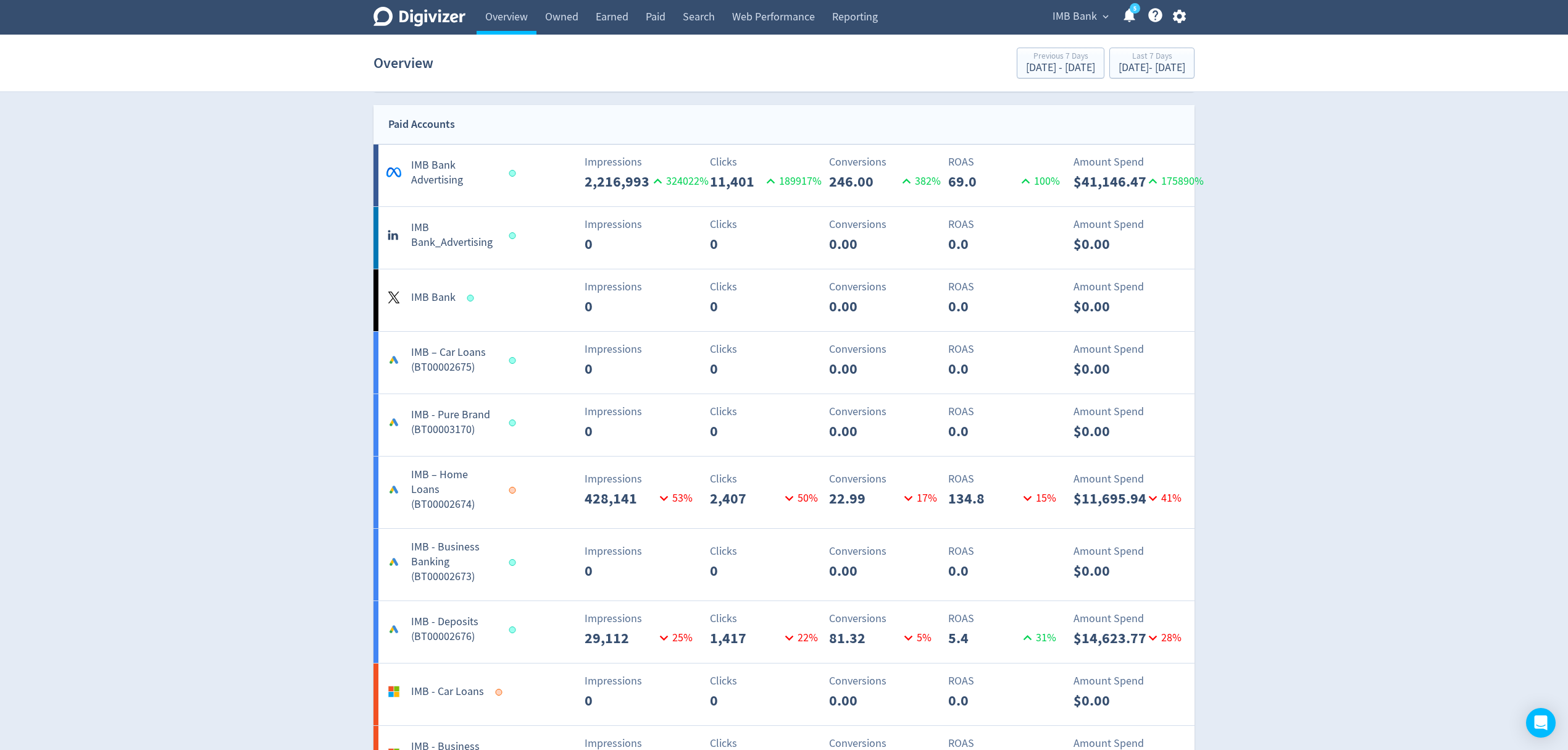
scroll to position [823, 0]
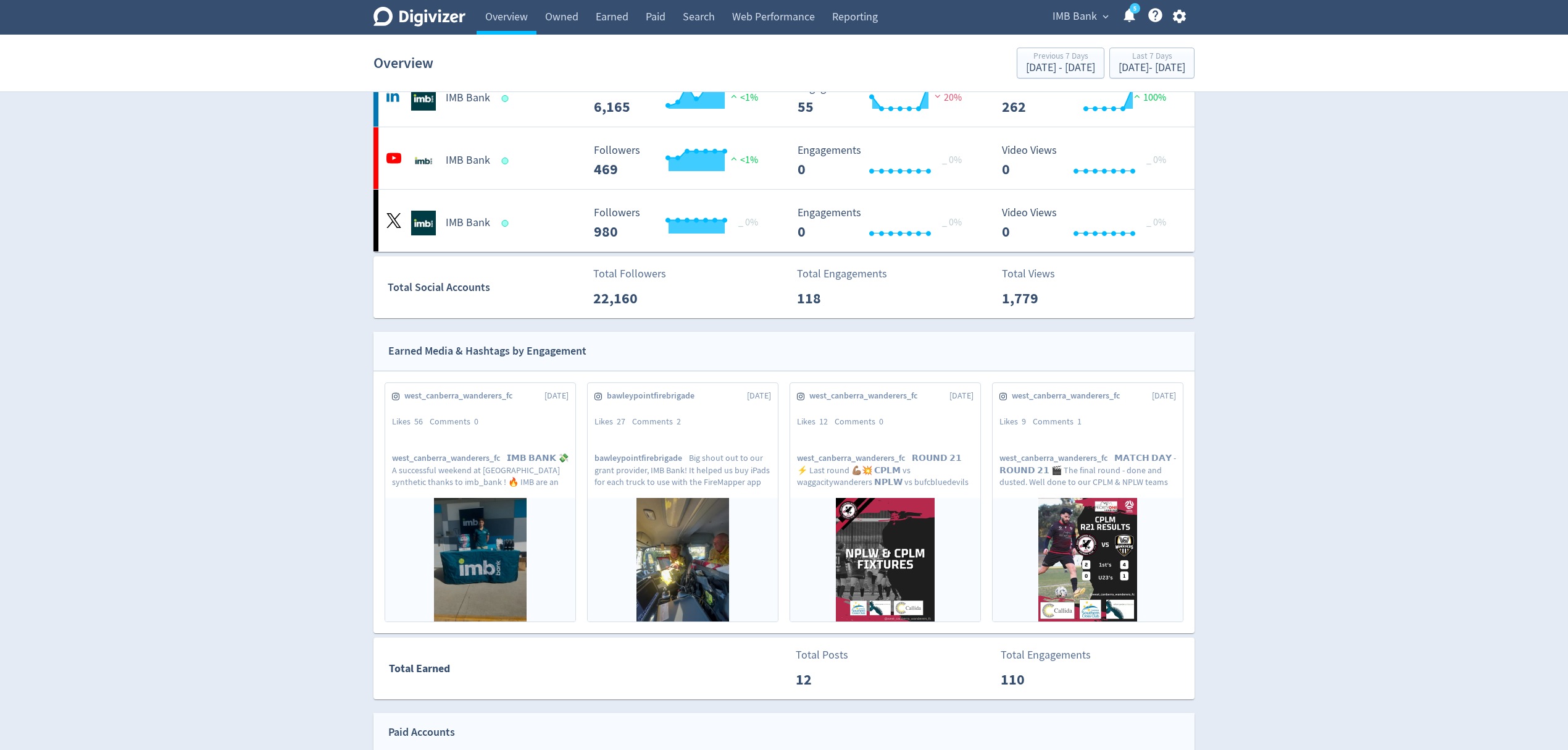
scroll to position [82, 0]
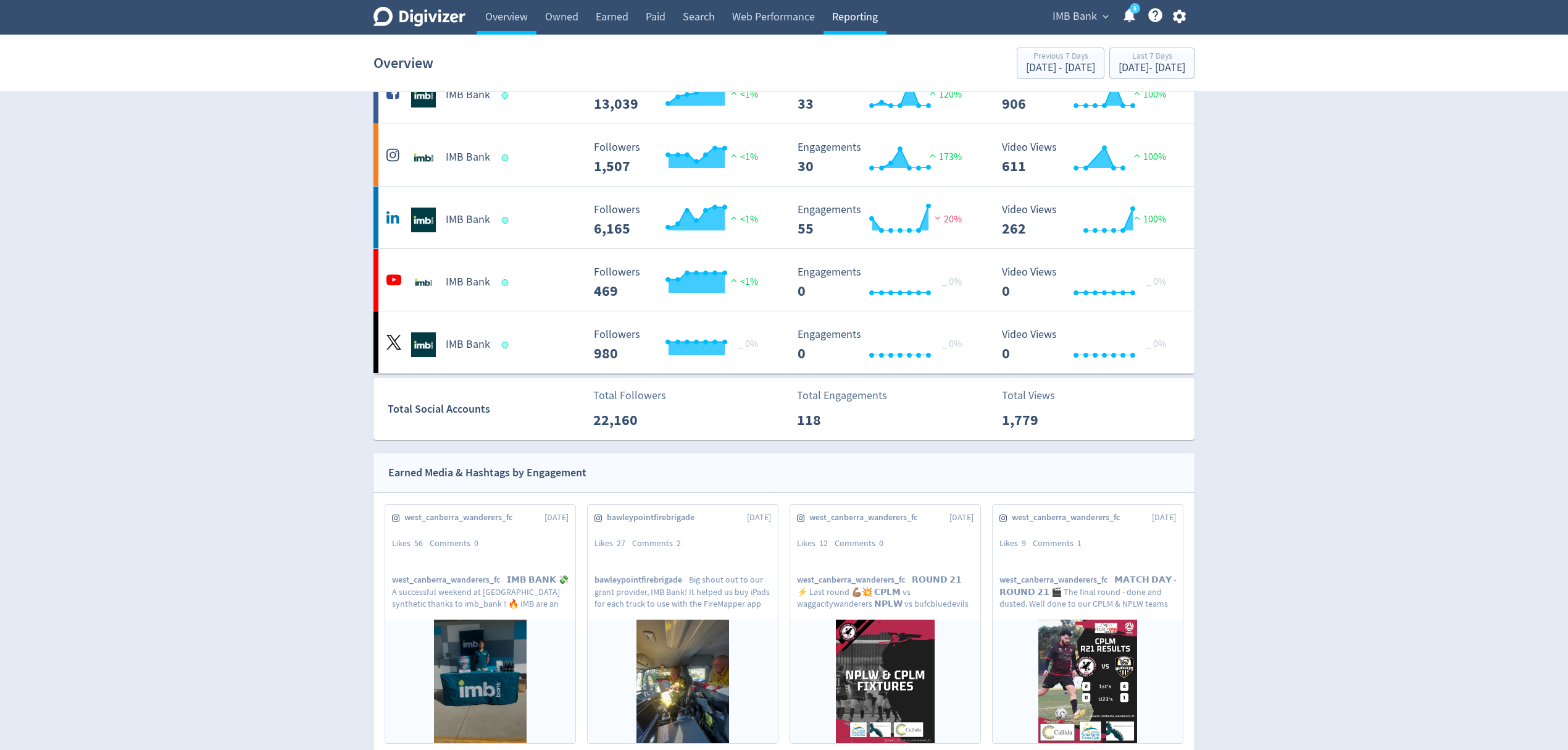
click at [860, 20] on link "Reporting" at bounding box center [855, 17] width 63 height 34
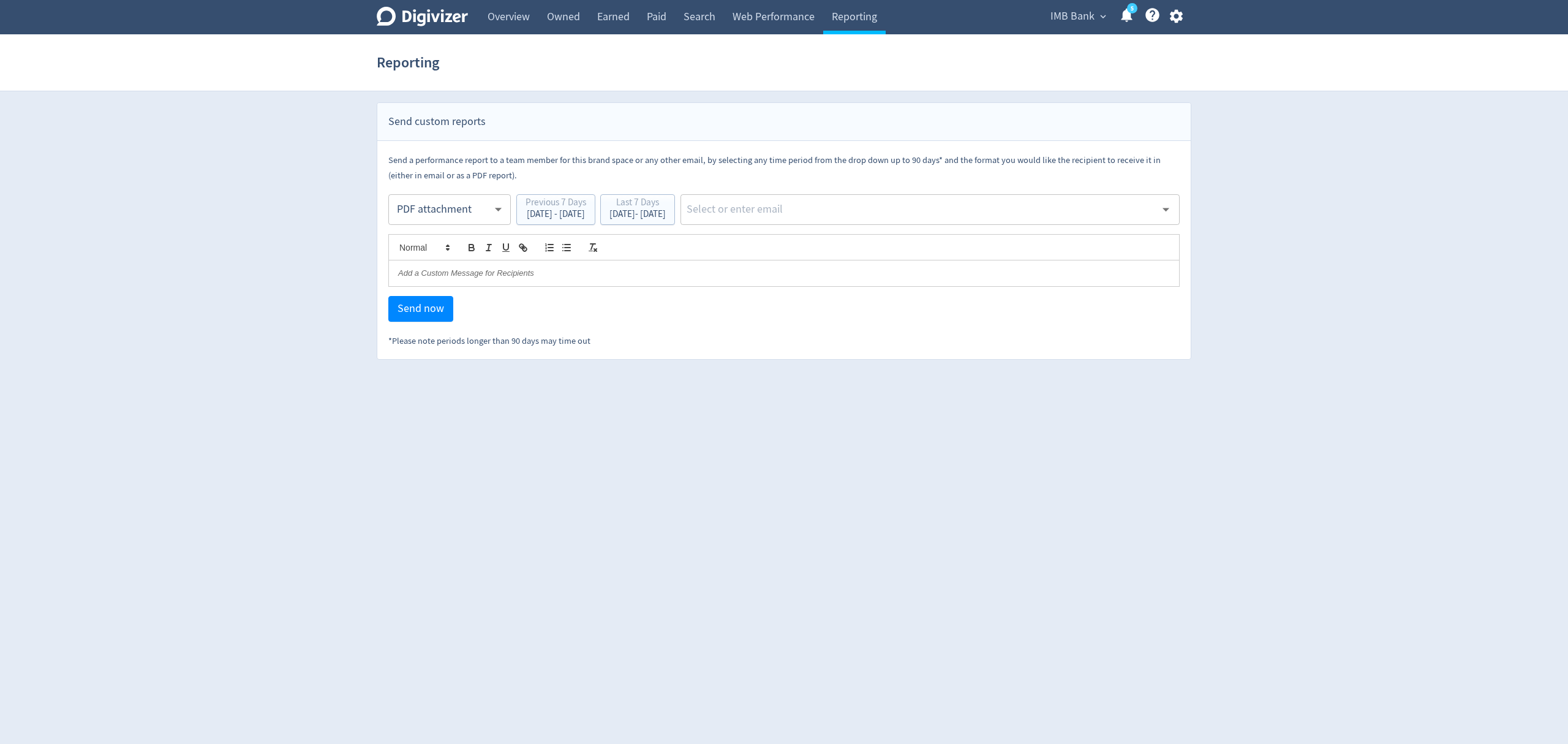
click at [444, 206] on body "Digivizer Logo Mark Digivizer Logo Overview Owned Earned Paid Search Web Perfor…" at bounding box center [784, 180] width 1568 height 360
click at [427, 239] on div "Email" at bounding box center [450, 240] width 102 height 28
type input "html"
click at [666, 207] on div "Last 7 Days" at bounding box center [637, 203] width 57 height 11
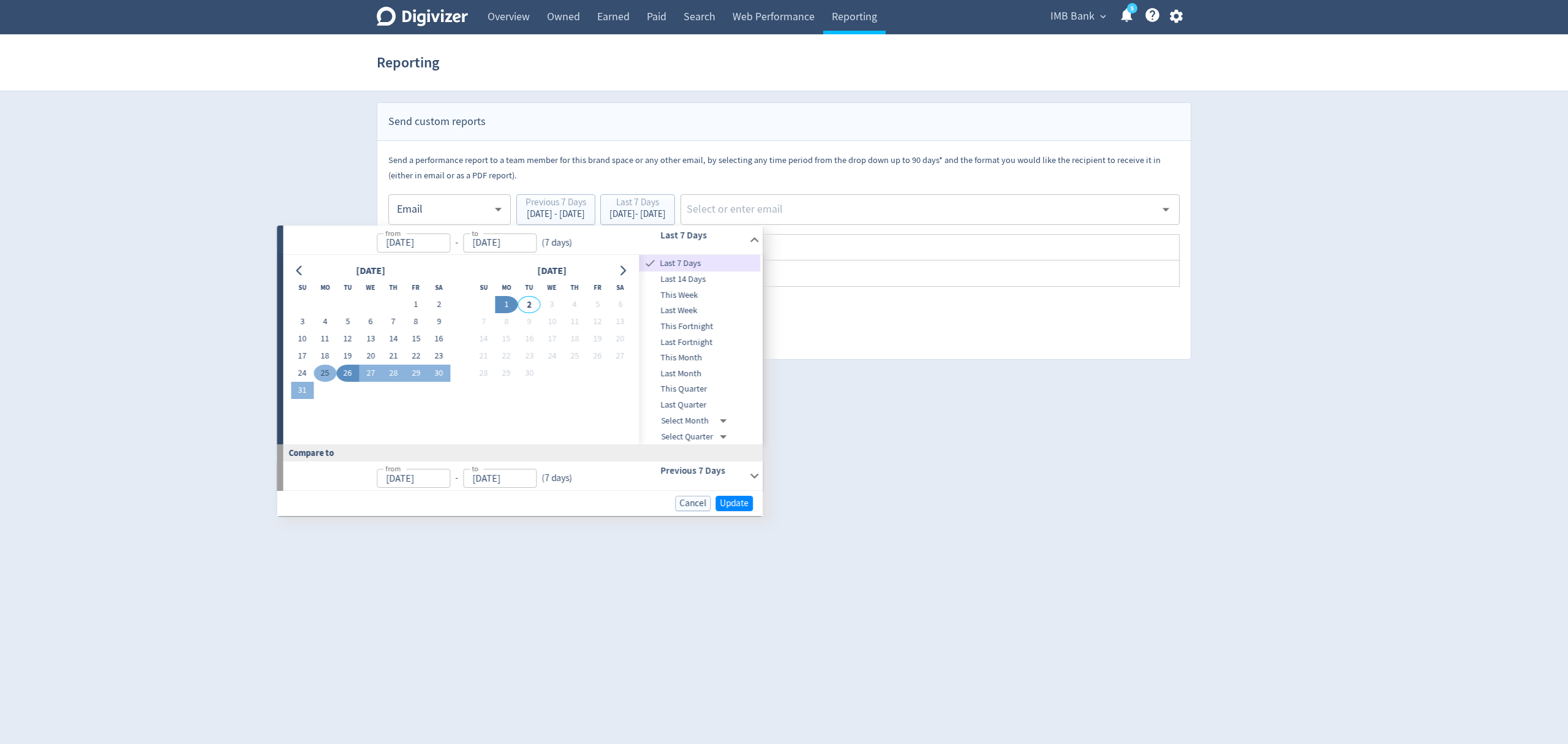
click at [321, 369] on button "25" at bounding box center [325, 373] width 23 height 17
type input "[DATE]"
click at [300, 389] on button "31" at bounding box center [307, 390] width 23 height 17
type input "[DATE]"
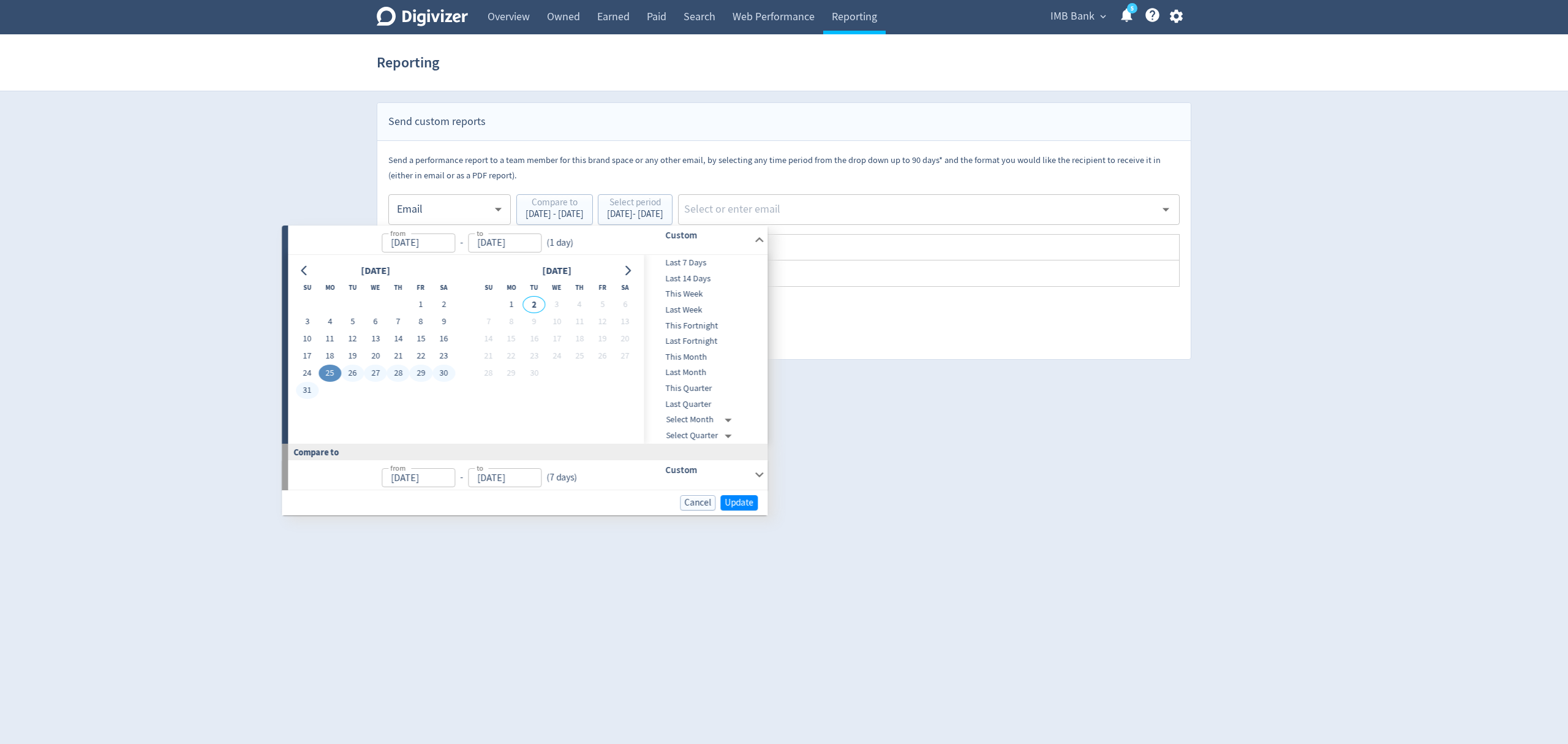
type input "[DATE]"
click at [738, 503] on span "Update" at bounding box center [739, 503] width 29 height 9
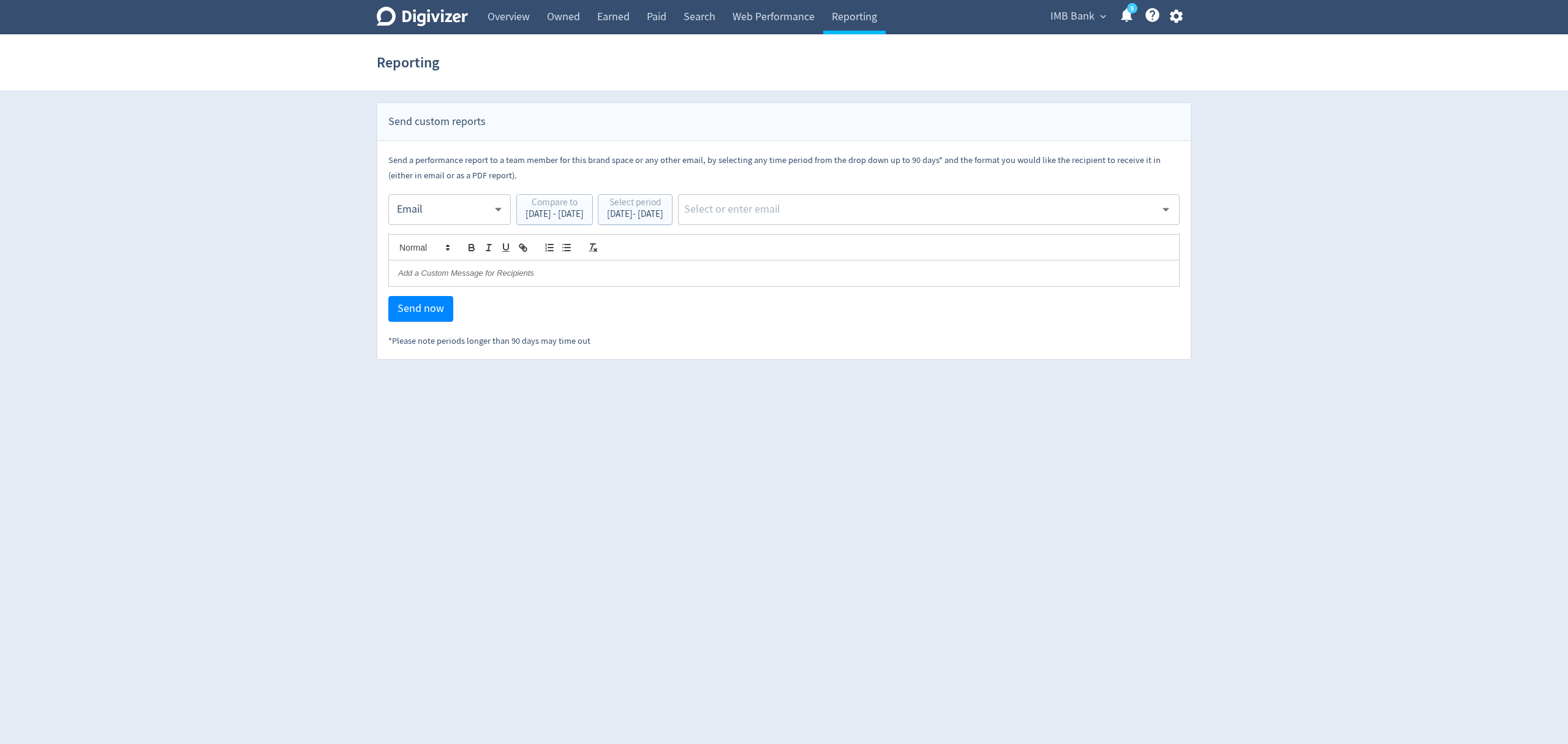
click at [795, 204] on input "text" at bounding box center [919, 210] width 473 height 18
type input "malyn"
click at [845, 239] on li "[EMAIL_ADDRESS][PERSON_NAME][DOMAIN_NAME]" at bounding box center [977, 242] width 406 height 24
click at [435, 309] on span "Send now" at bounding box center [421, 309] width 47 height 11
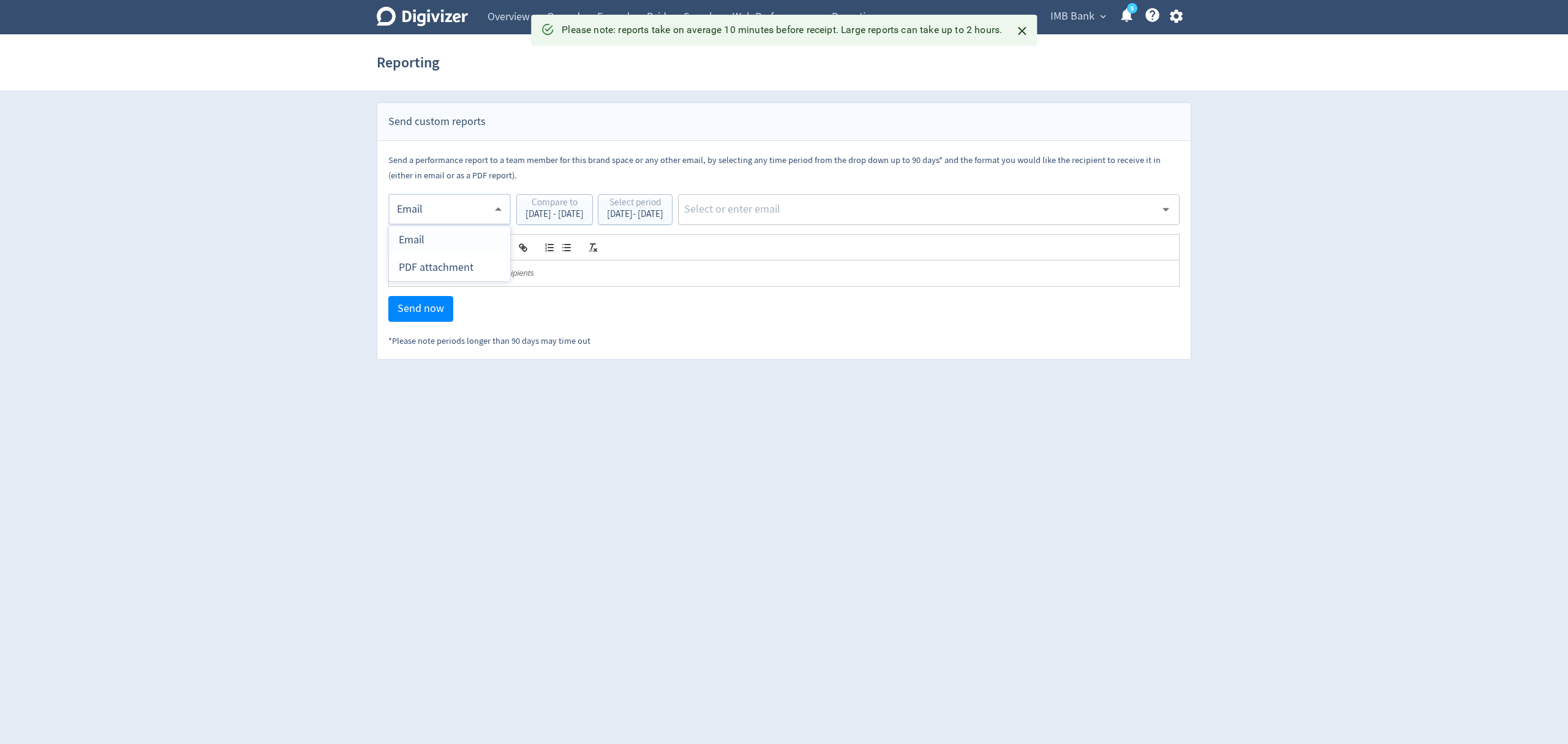
click at [440, 202] on body "Digivizer Logo Mark Digivizer Logo Overview Owned Earned Paid Search Web Perfor…" at bounding box center [784, 180] width 1568 height 360
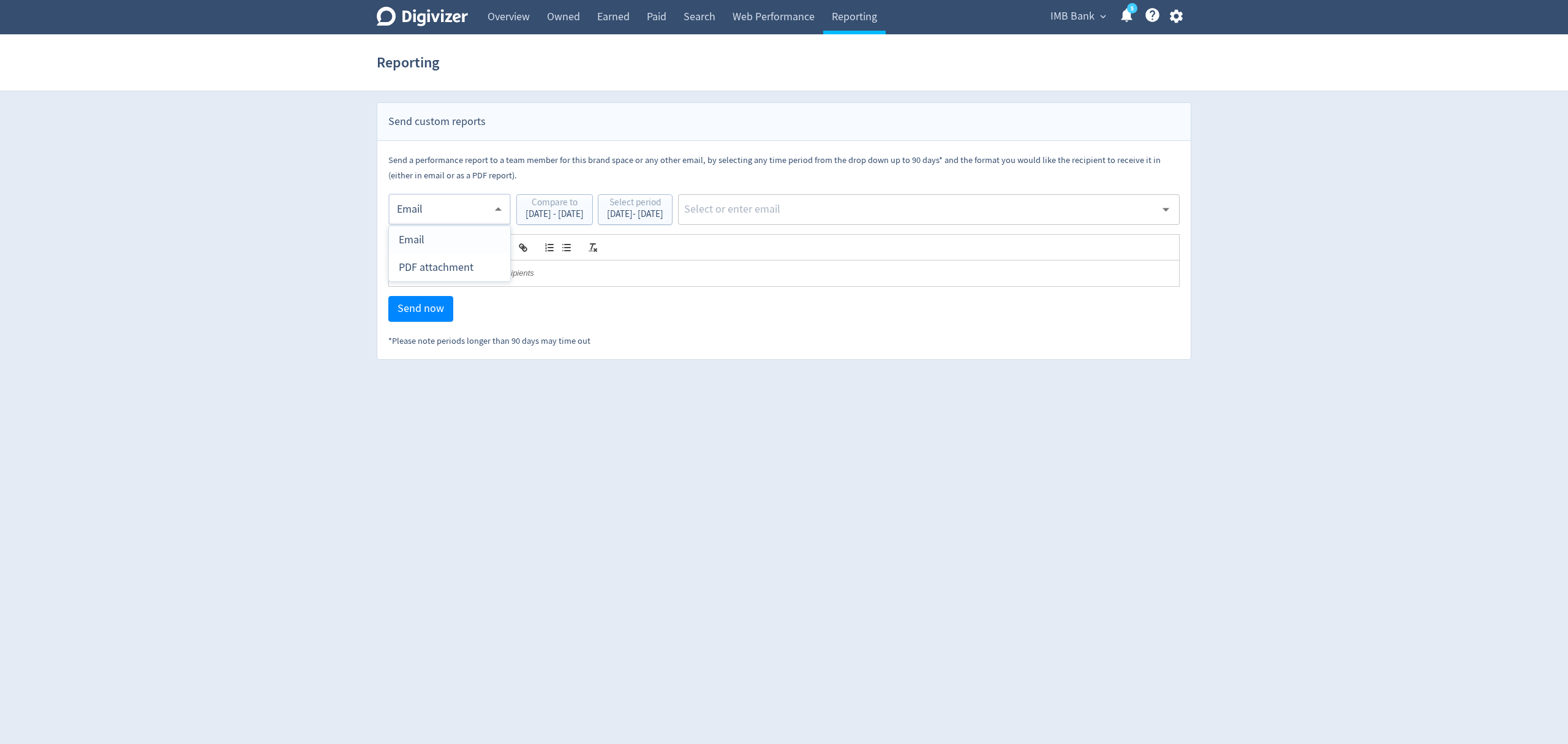
click at [434, 269] on div "PDF attachment" at bounding box center [450, 267] width 102 height 28
type input "pdf"
click at [848, 214] on input "text" at bounding box center [919, 210] width 473 height 18
type input "malyn"
click at [868, 249] on li "[EMAIL_ADDRESS][PERSON_NAME][DOMAIN_NAME]" at bounding box center [977, 242] width 406 height 24
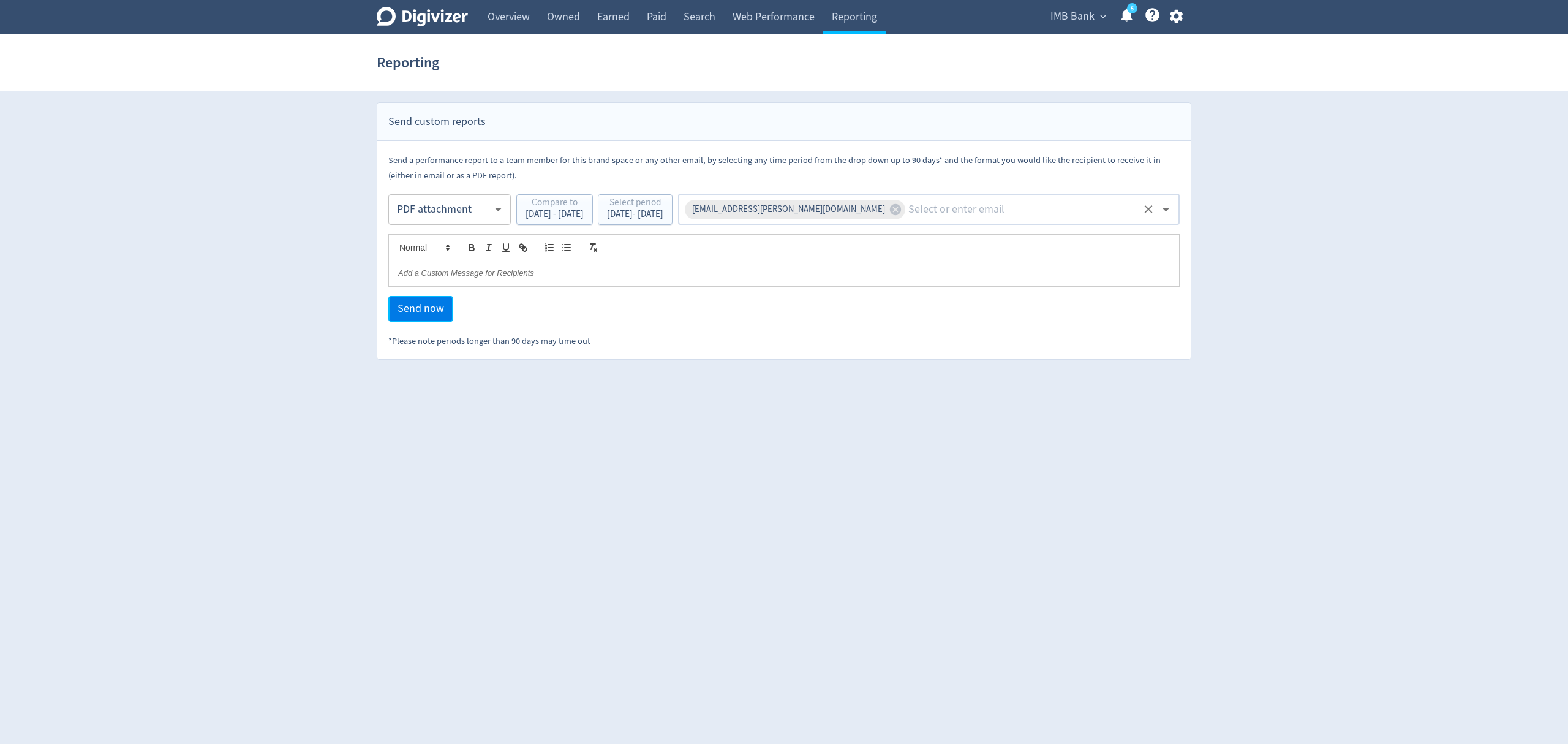
click at [418, 305] on span "Send now" at bounding box center [421, 309] width 47 height 11
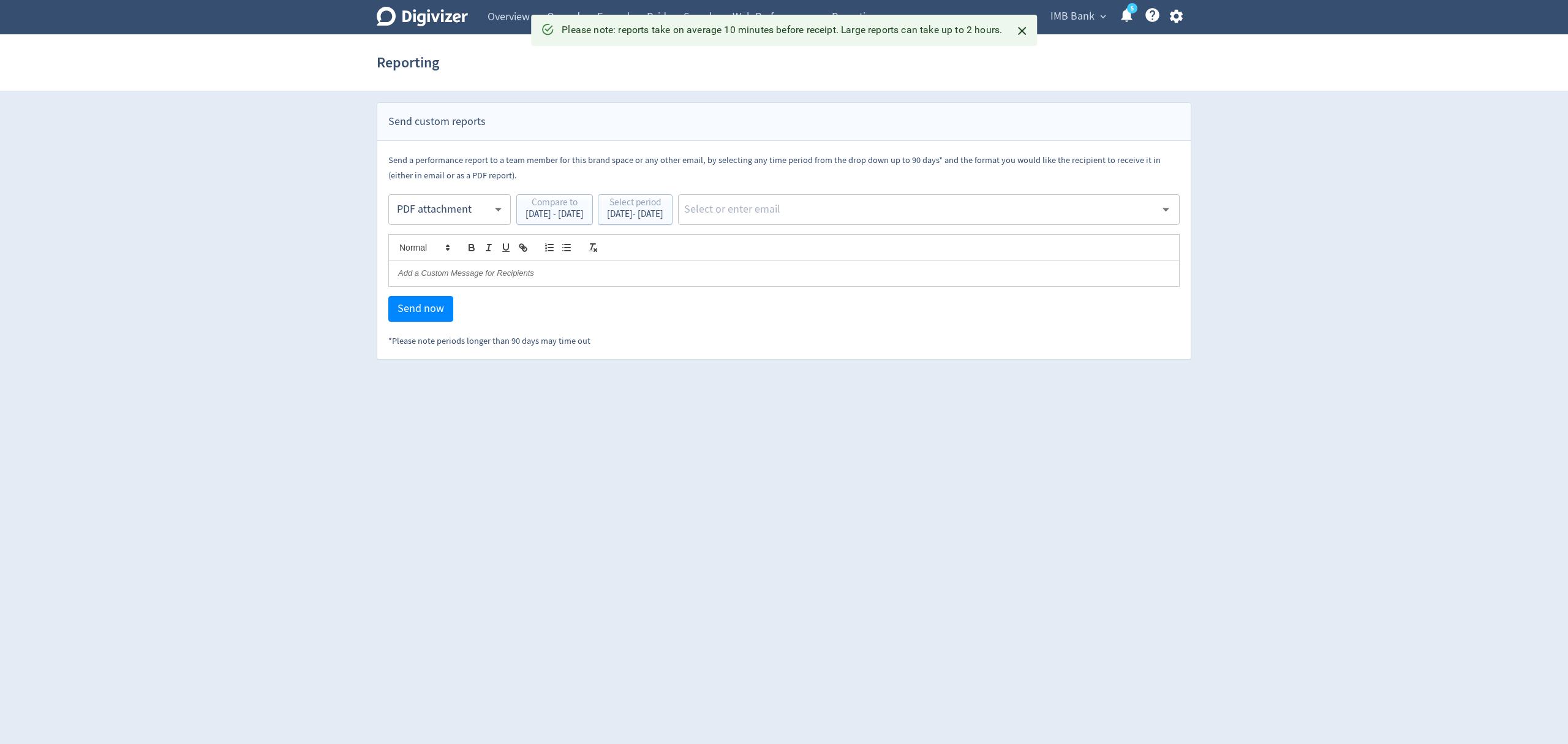
click at [426, 209] on body "Digivizer Logo Mark Digivizer Logo Overview Owned Earned Paid Search Web Perfor…" at bounding box center [784, 180] width 1568 height 360
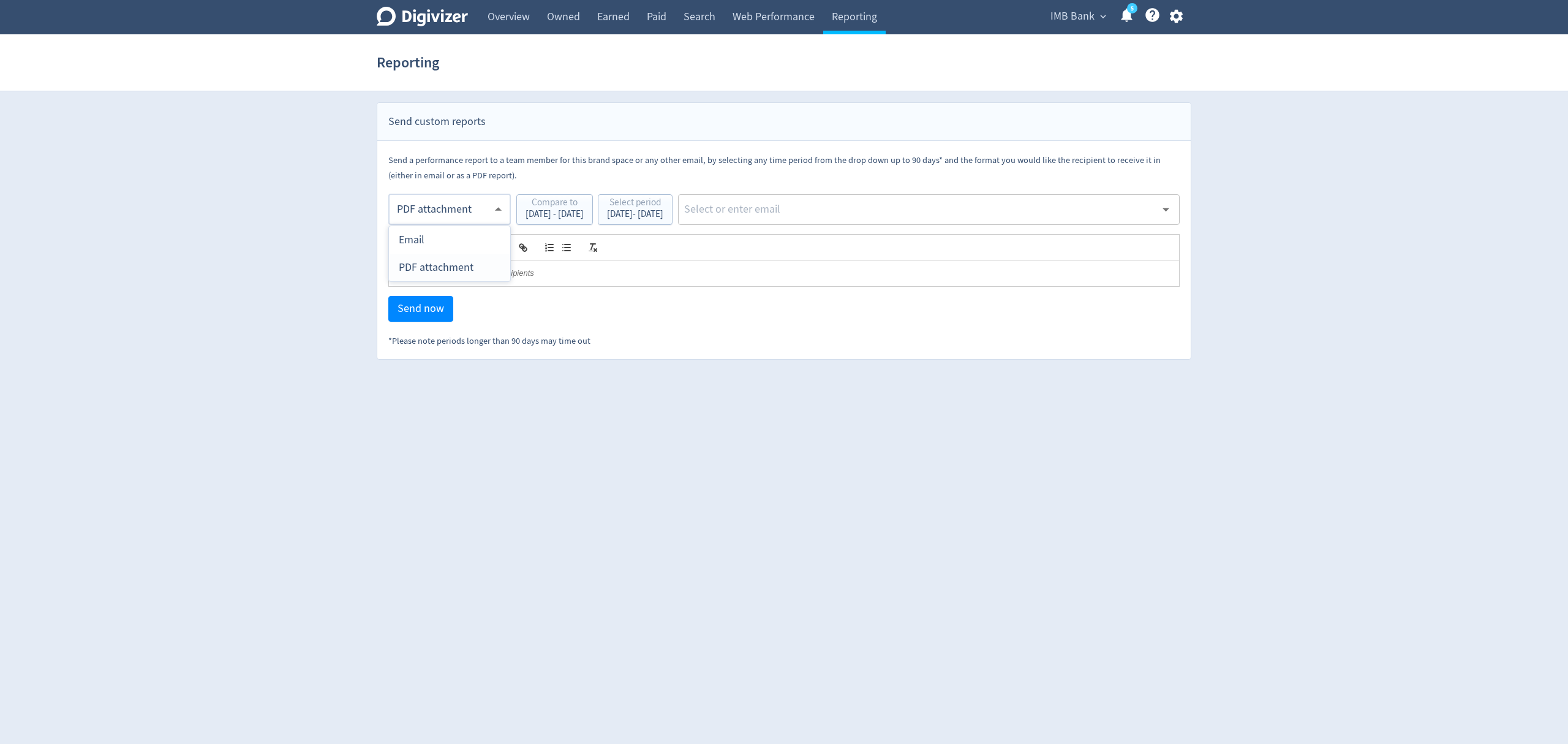
click at [420, 272] on div "PDF attachment" at bounding box center [450, 267] width 102 height 28
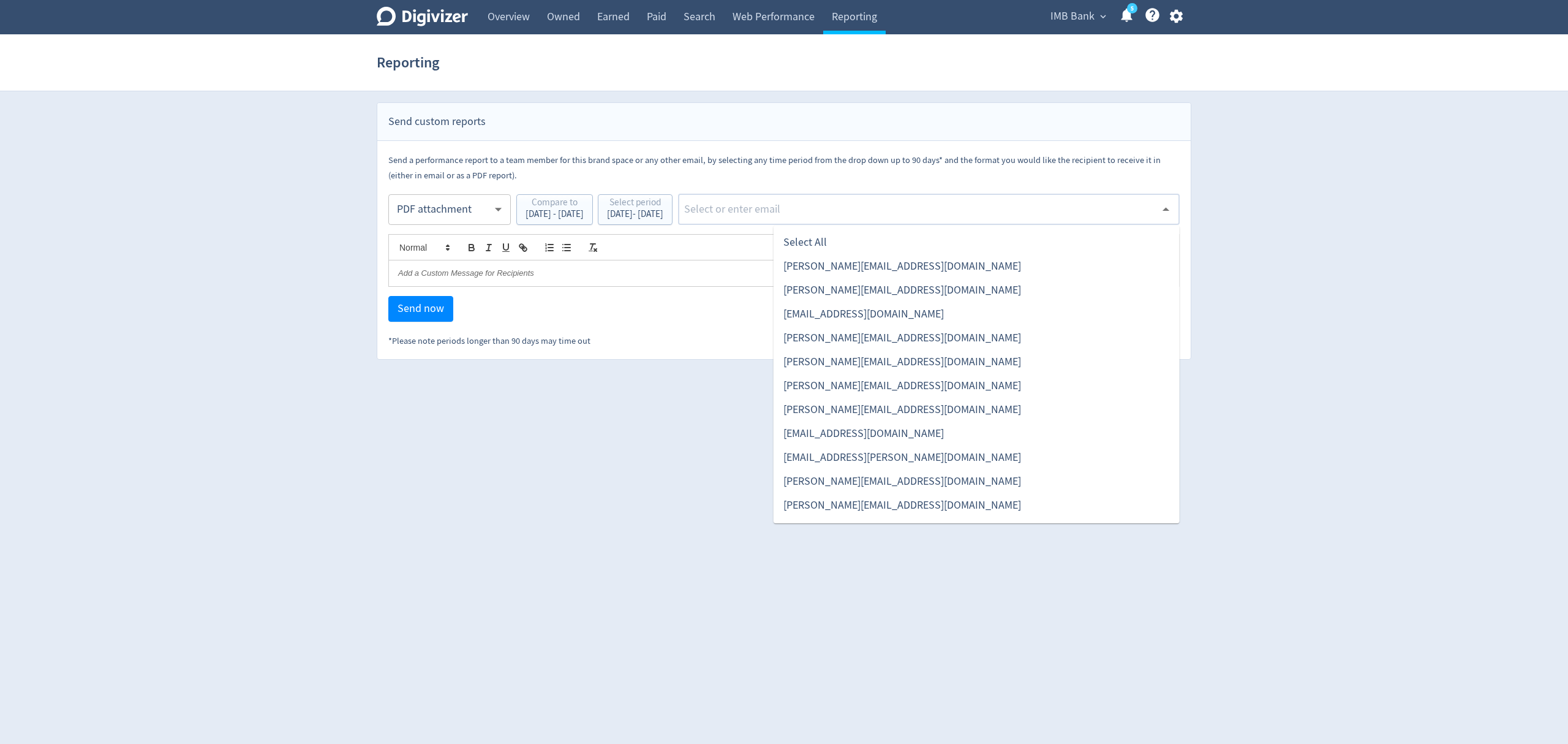
click at [833, 209] on input "text" at bounding box center [919, 210] width 473 height 18
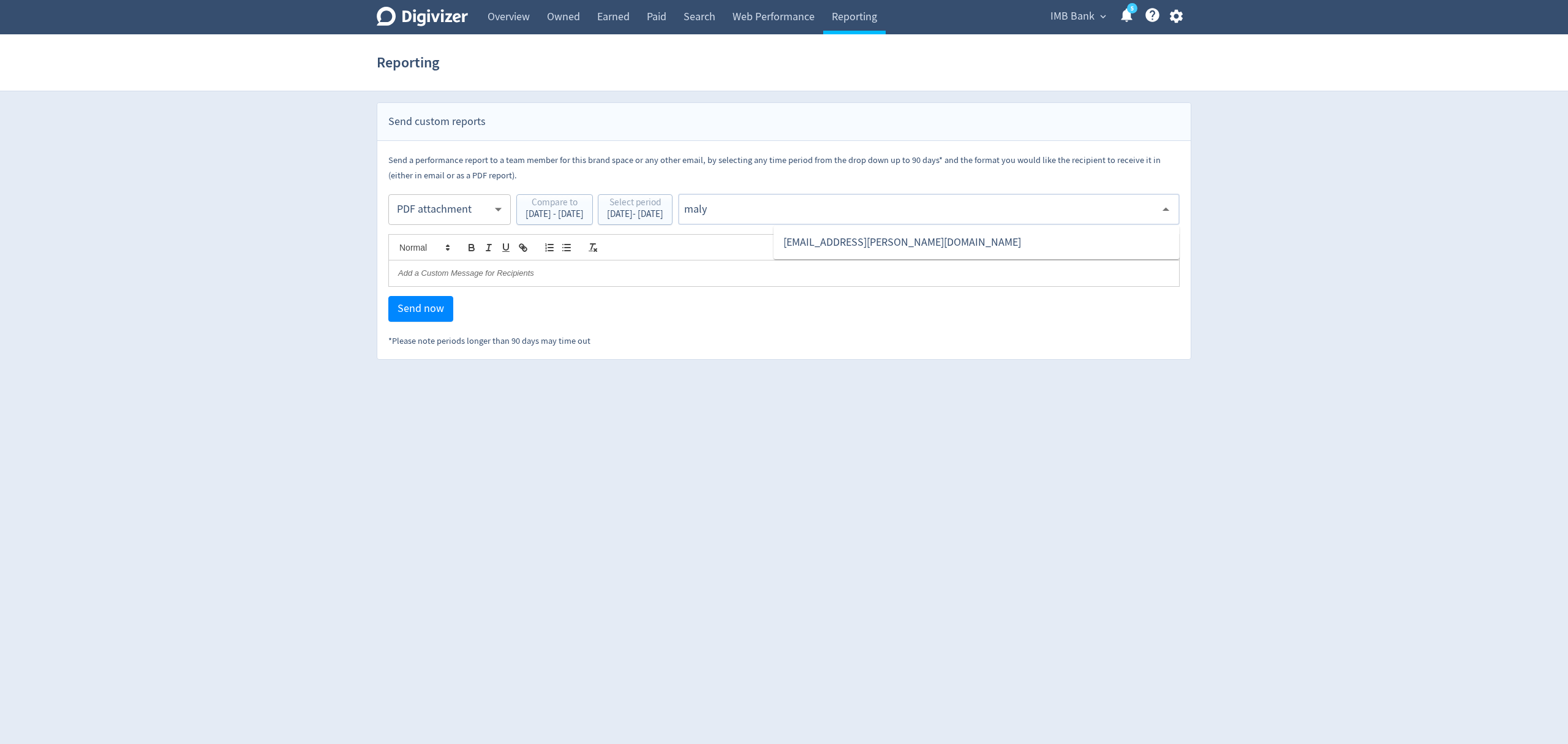
type input "malyn"
click at [833, 236] on li "[EMAIL_ADDRESS][PERSON_NAME][DOMAIN_NAME]" at bounding box center [977, 242] width 406 height 24
click at [426, 311] on span "Send now" at bounding box center [421, 309] width 47 height 11
click at [831, 211] on input "text" at bounding box center [919, 210] width 473 height 18
type input "malyn"
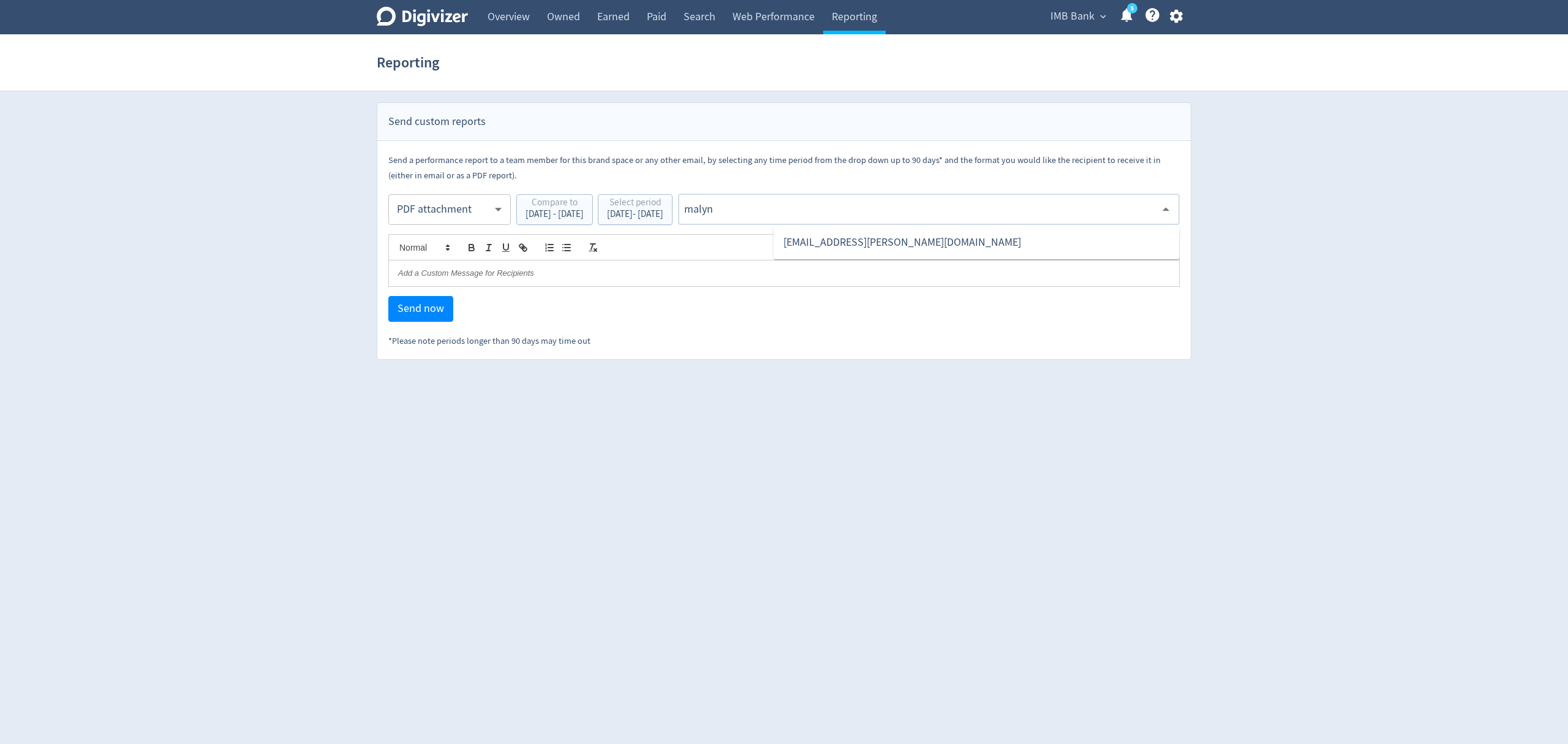
click at [841, 243] on li "[EMAIL_ADDRESS][PERSON_NAME][DOMAIN_NAME]" at bounding box center [977, 242] width 406 height 24
click at [426, 310] on span "Send now" at bounding box center [421, 309] width 47 height 11
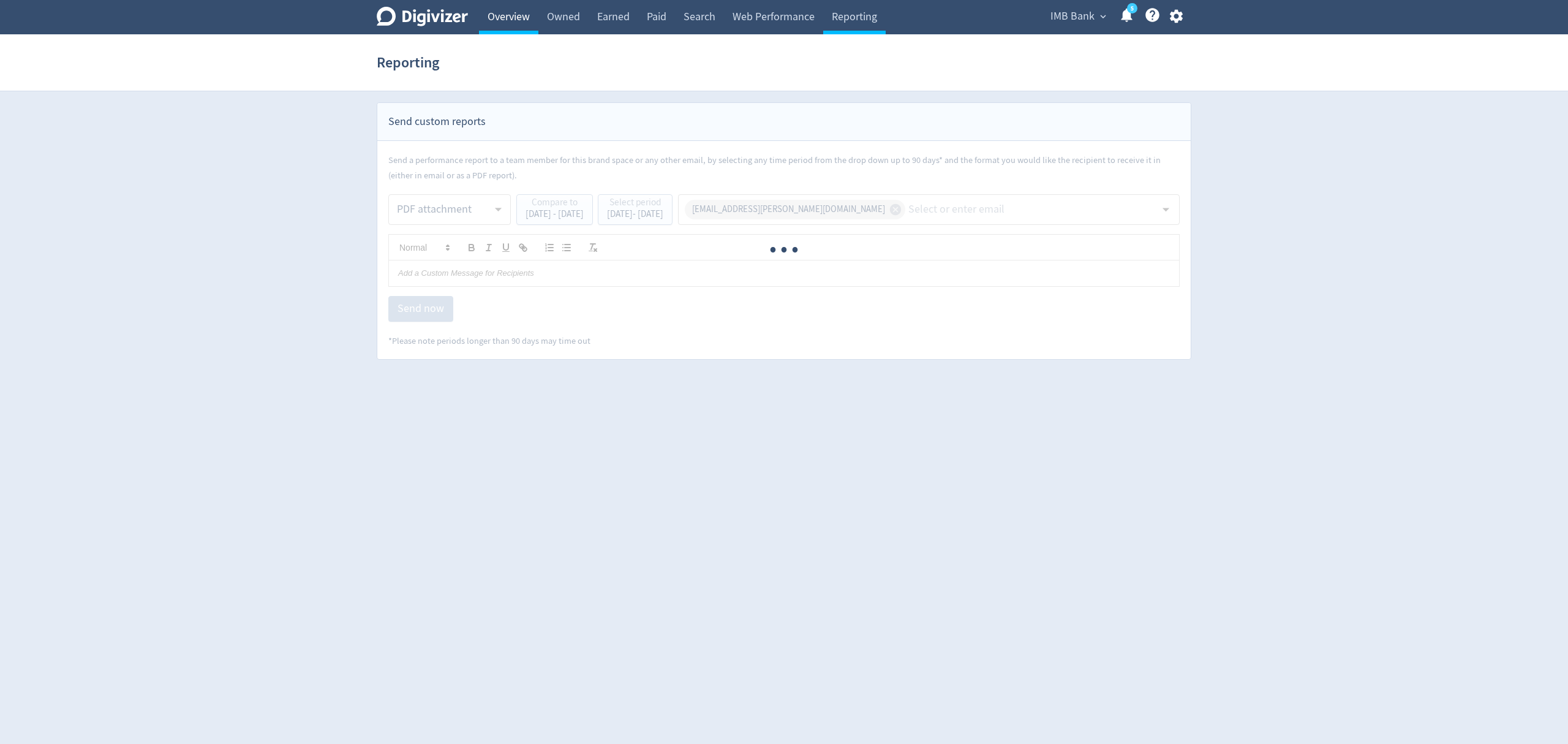
click at [500, 23] on link "Overview" at bounding box center [508, 17] width 60 height 34
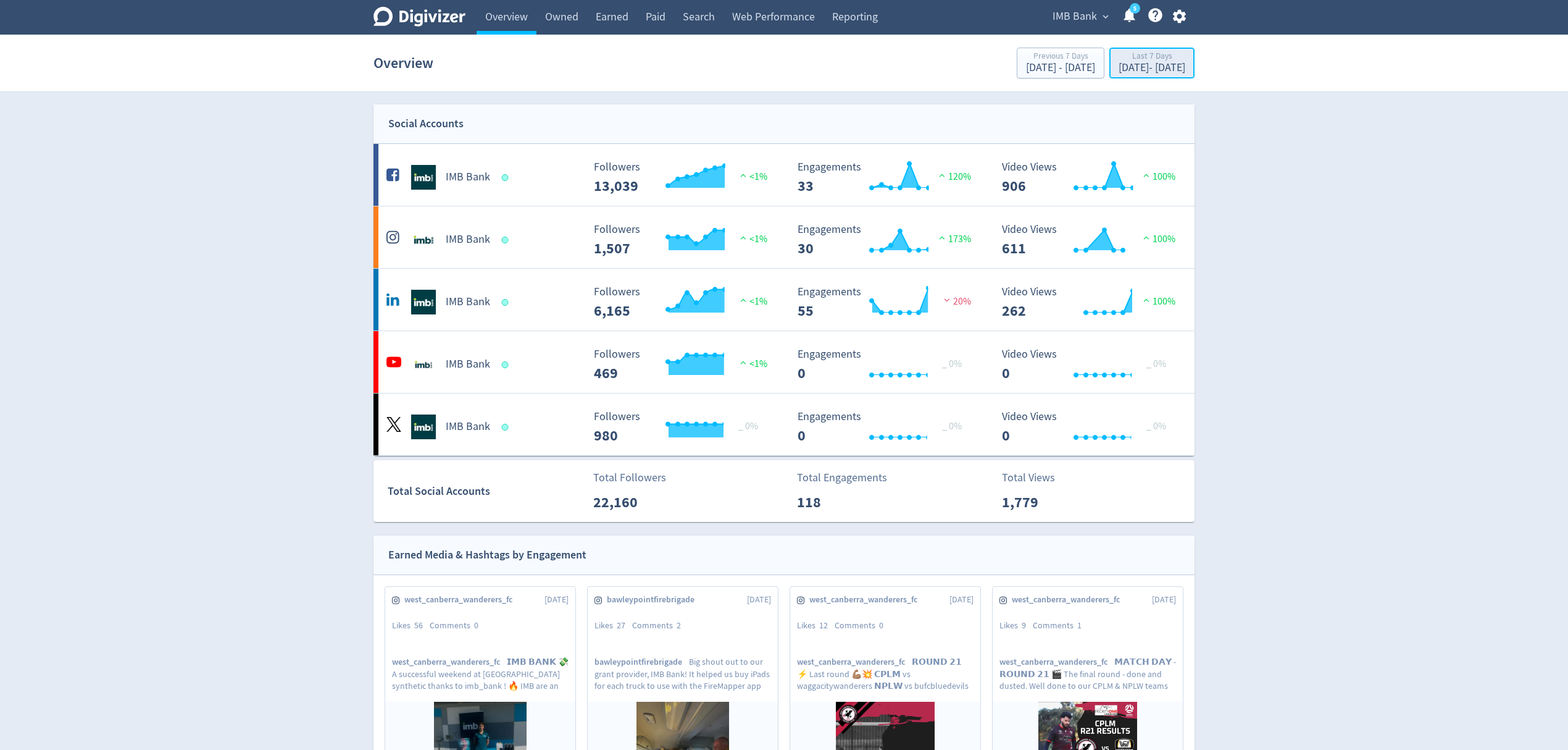
click at [1164, 71] on div "[DATE] - [DATE]" at bounding box center [1152, 68] width 67 height 11
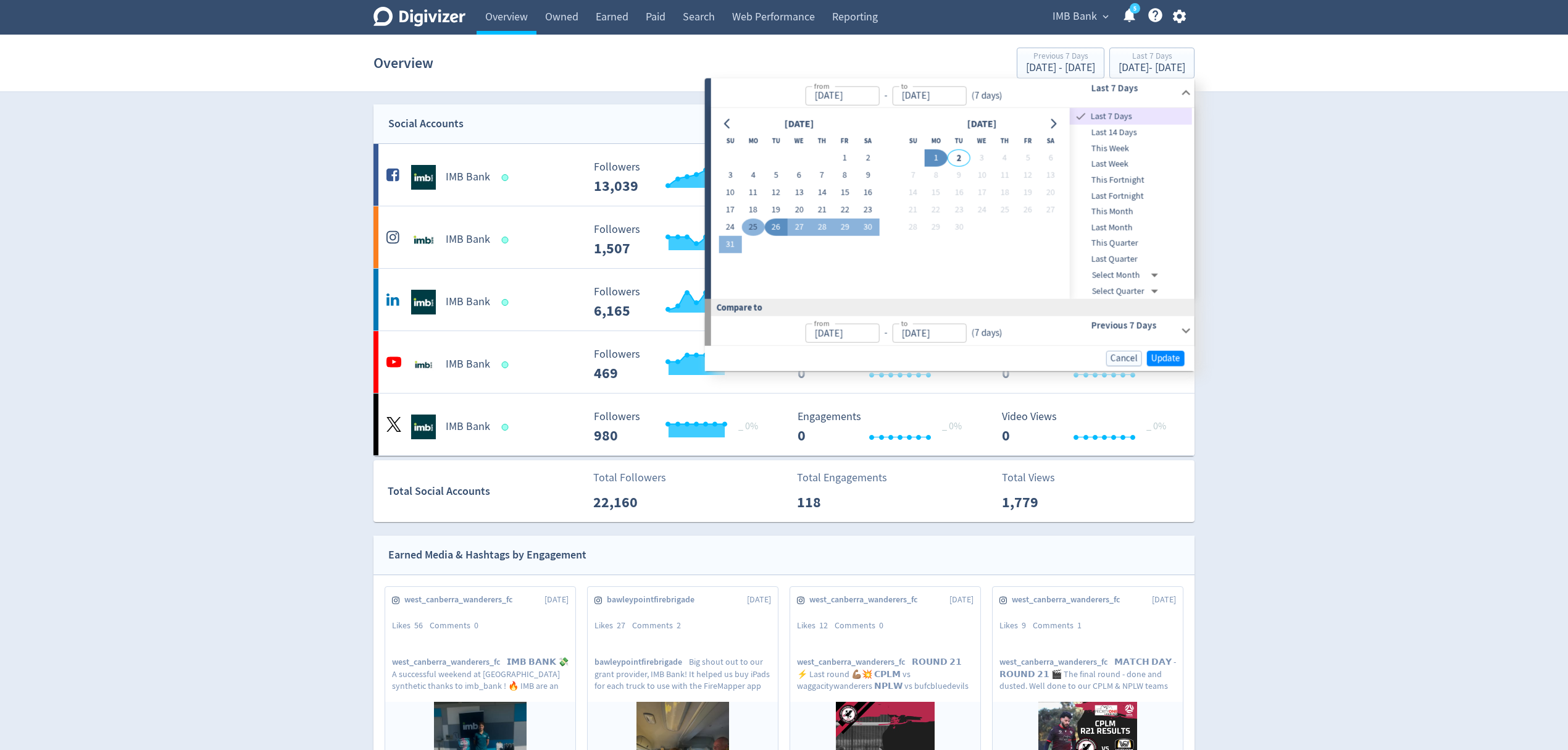
click at [744, 221] on button "25" at bounding box center [753, 227] width 23 height 17
type input "[DATE]"
click at [732, 240] on button "31" at bounding box center [730, 244] width 23 height 17
type input "[DATE]"
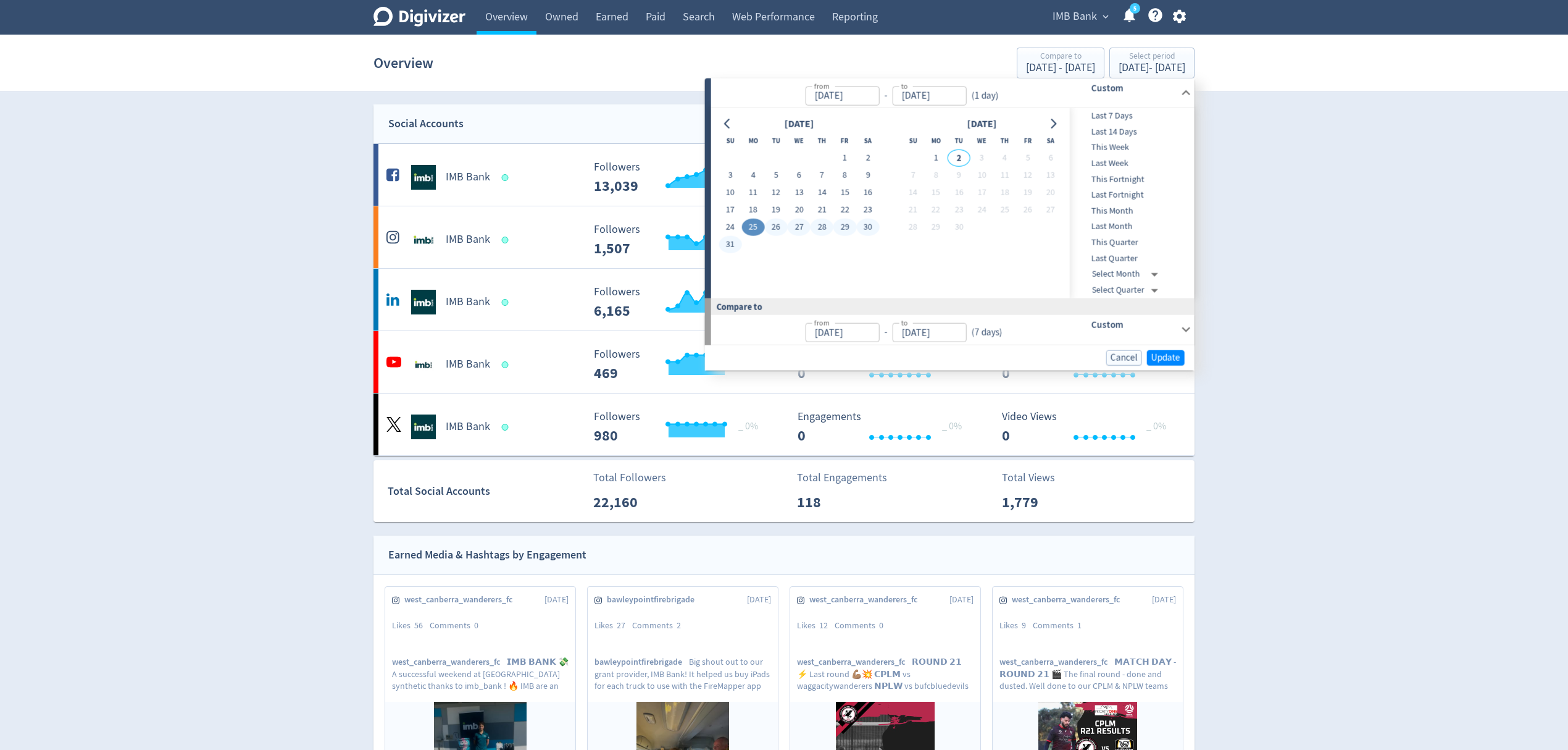
type input "[DATE]"
click at [1168, 350] on button "Update" at bounding box center [1166, 358] width 38 height 15
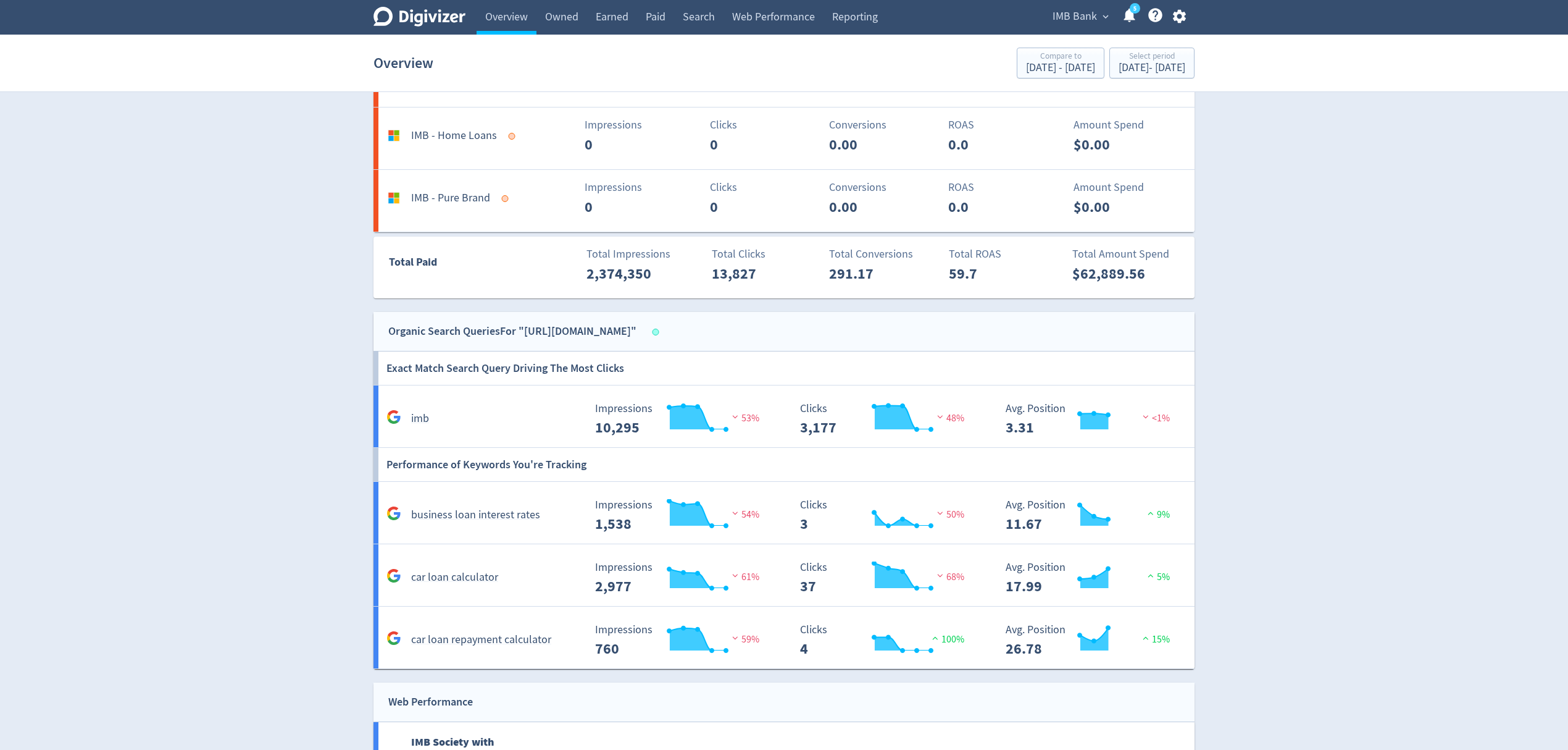
scroll to position [1565, 0]
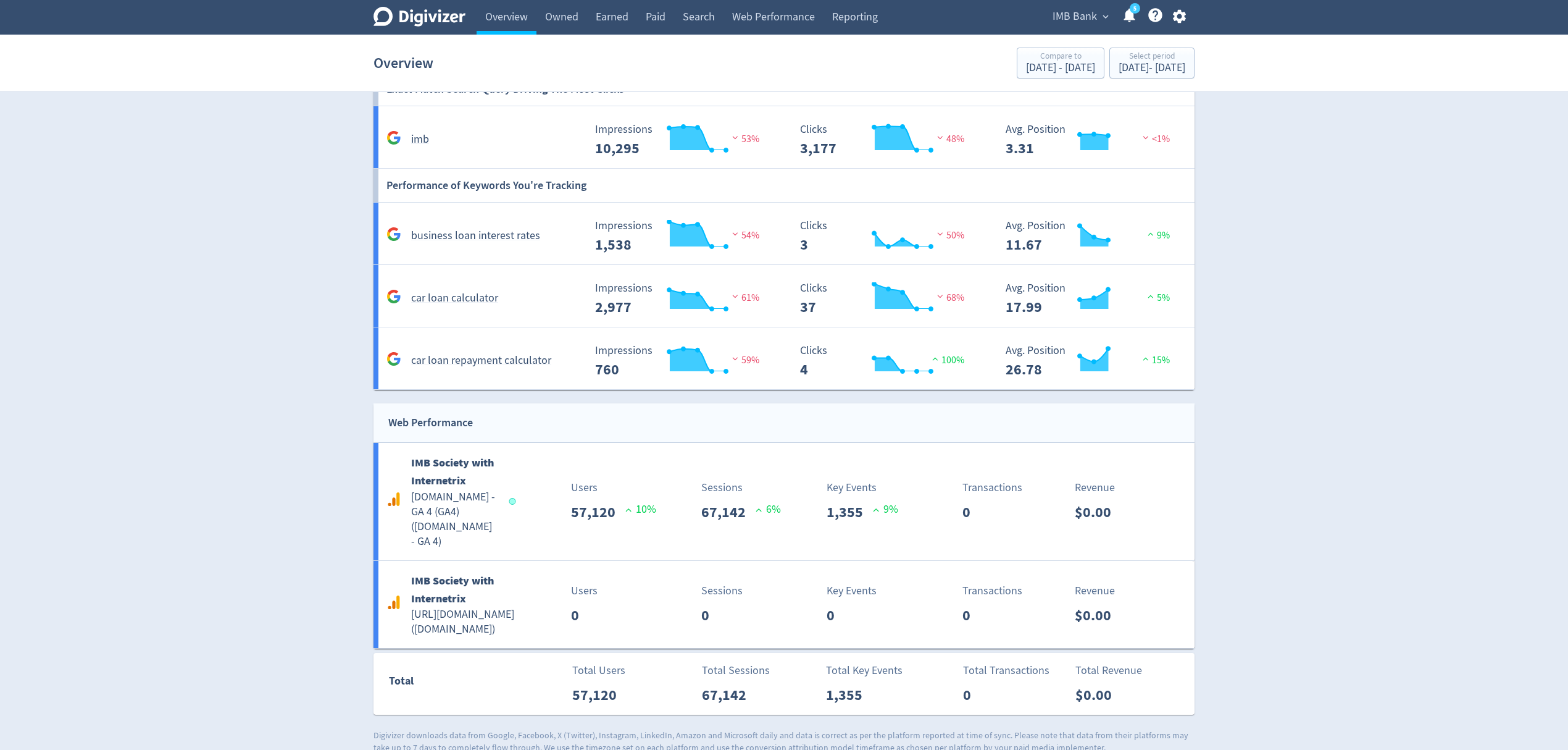
scroll to position [1505, 0]
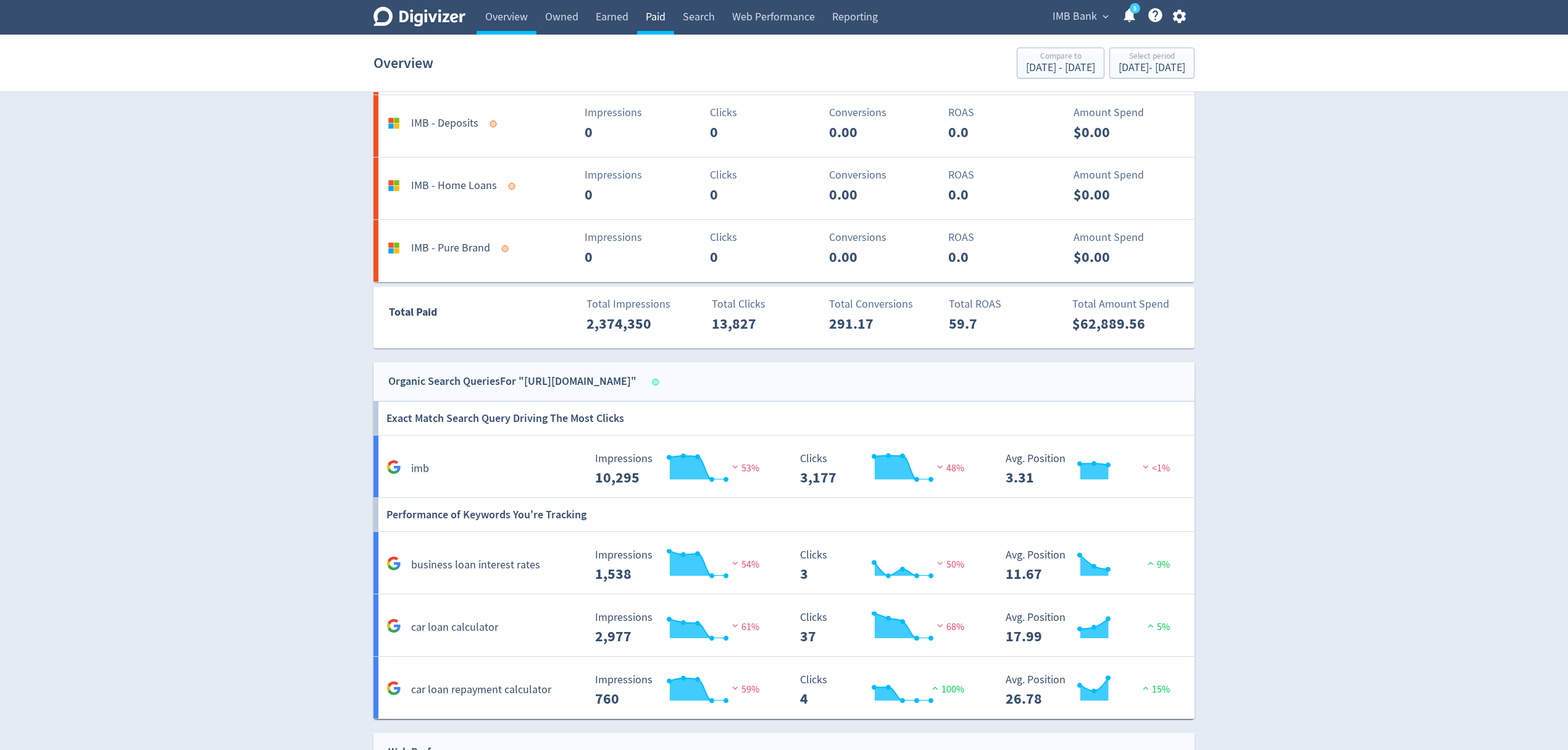
click at [668, 18] on link "Paid" at bounding box center [655, 17] width 37 height 34
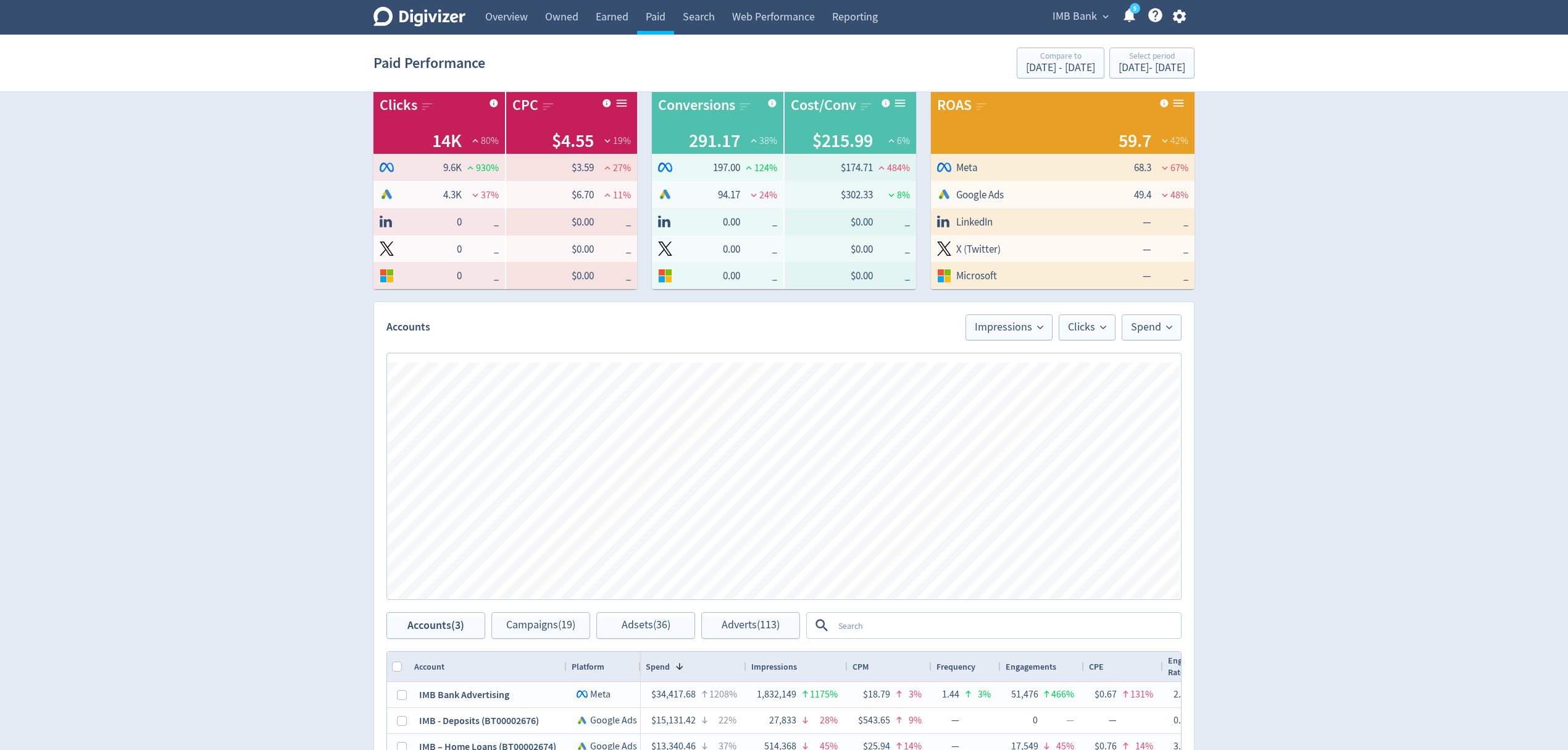
scroll to position [412, 0]
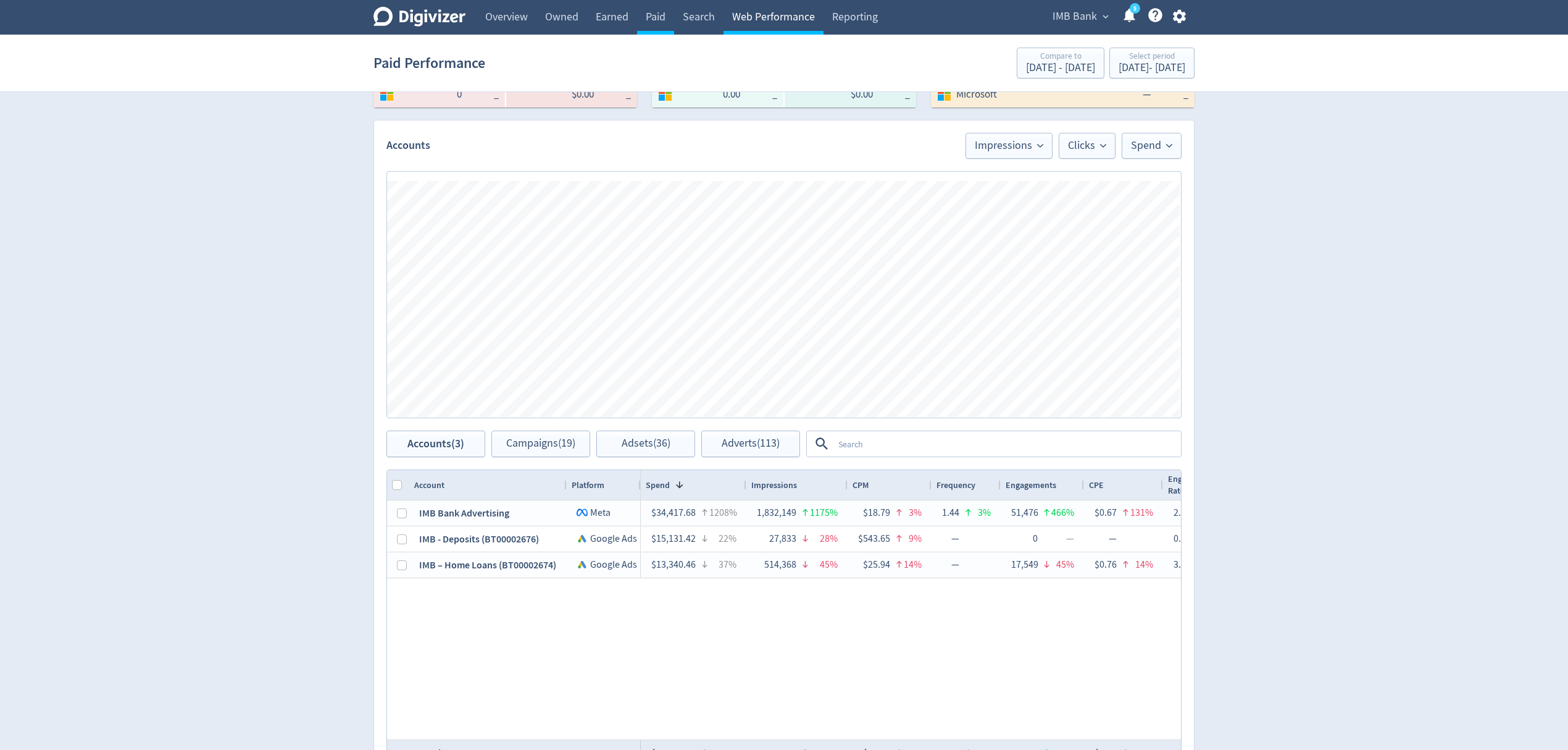
click at [776, 8] on link "Web Performance" at bounding box center [774, 17] width 100 height 34
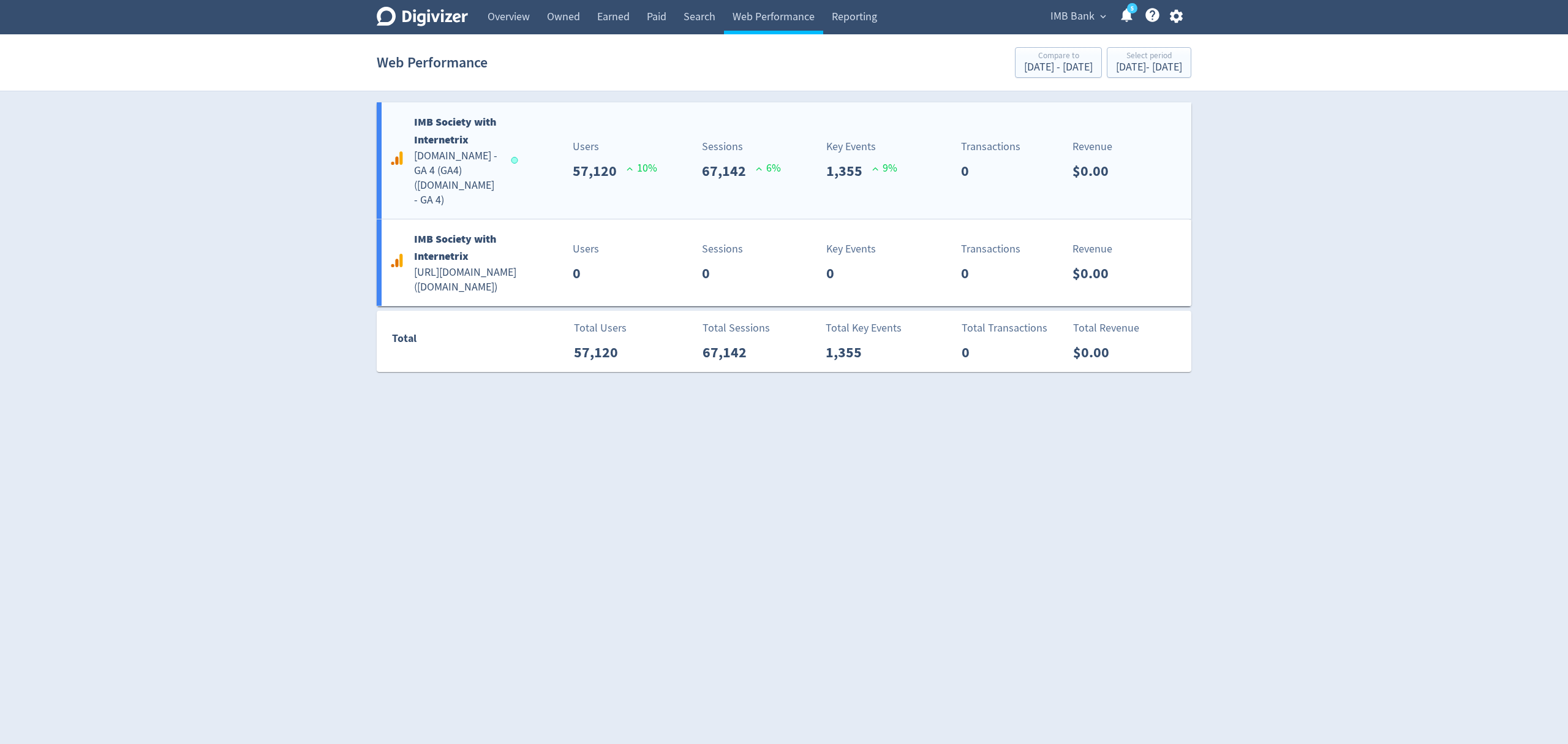
click at [569, 177] on div "IMB Society with Internetrix imb.com.au - GA 4 (GA4) ( imb.com.au - GA 4 ) User…" at bounding box center [784, 161] width 815 height 116
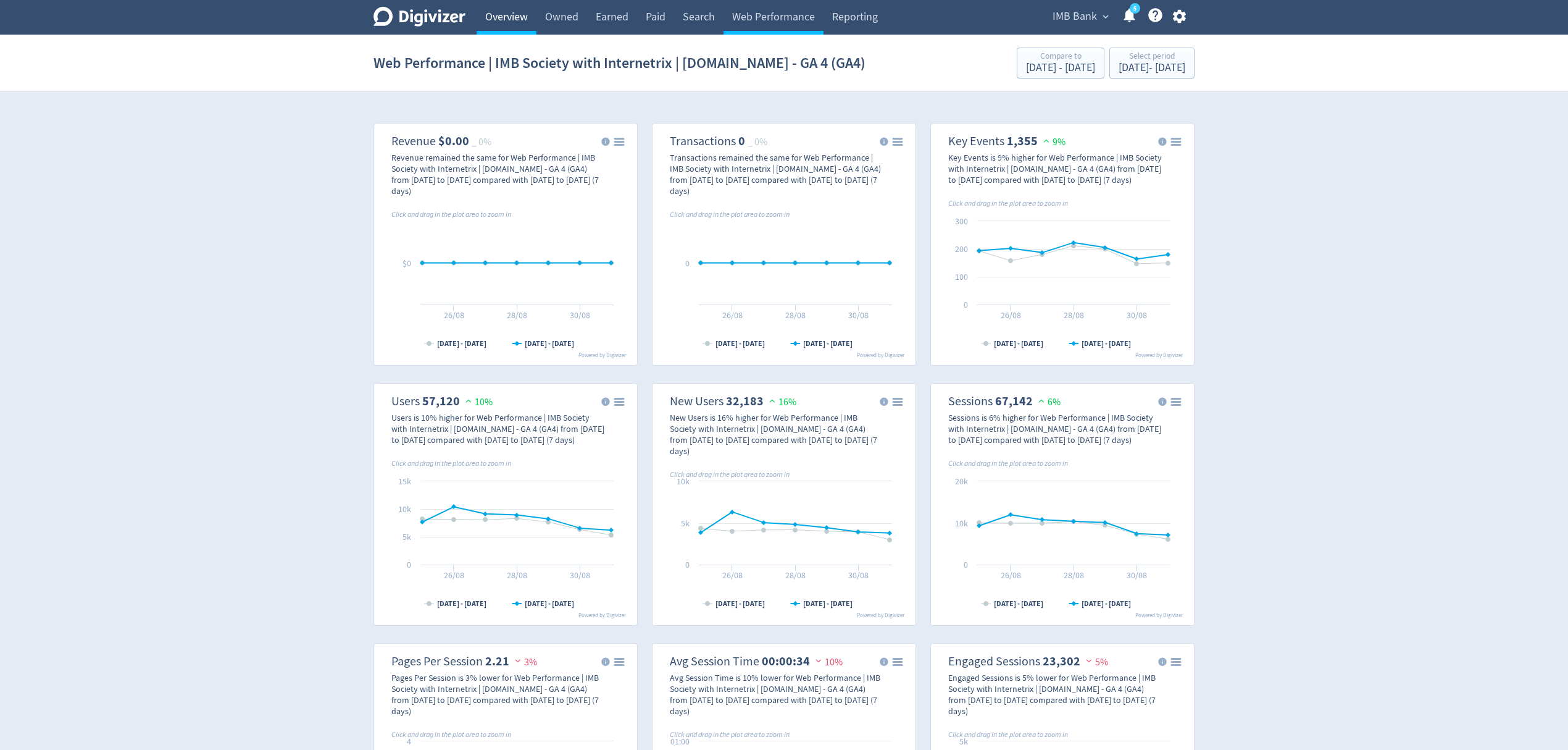
click at [503, 4] on link "Overview" at bounding box center [506, 17] width 60 height 34
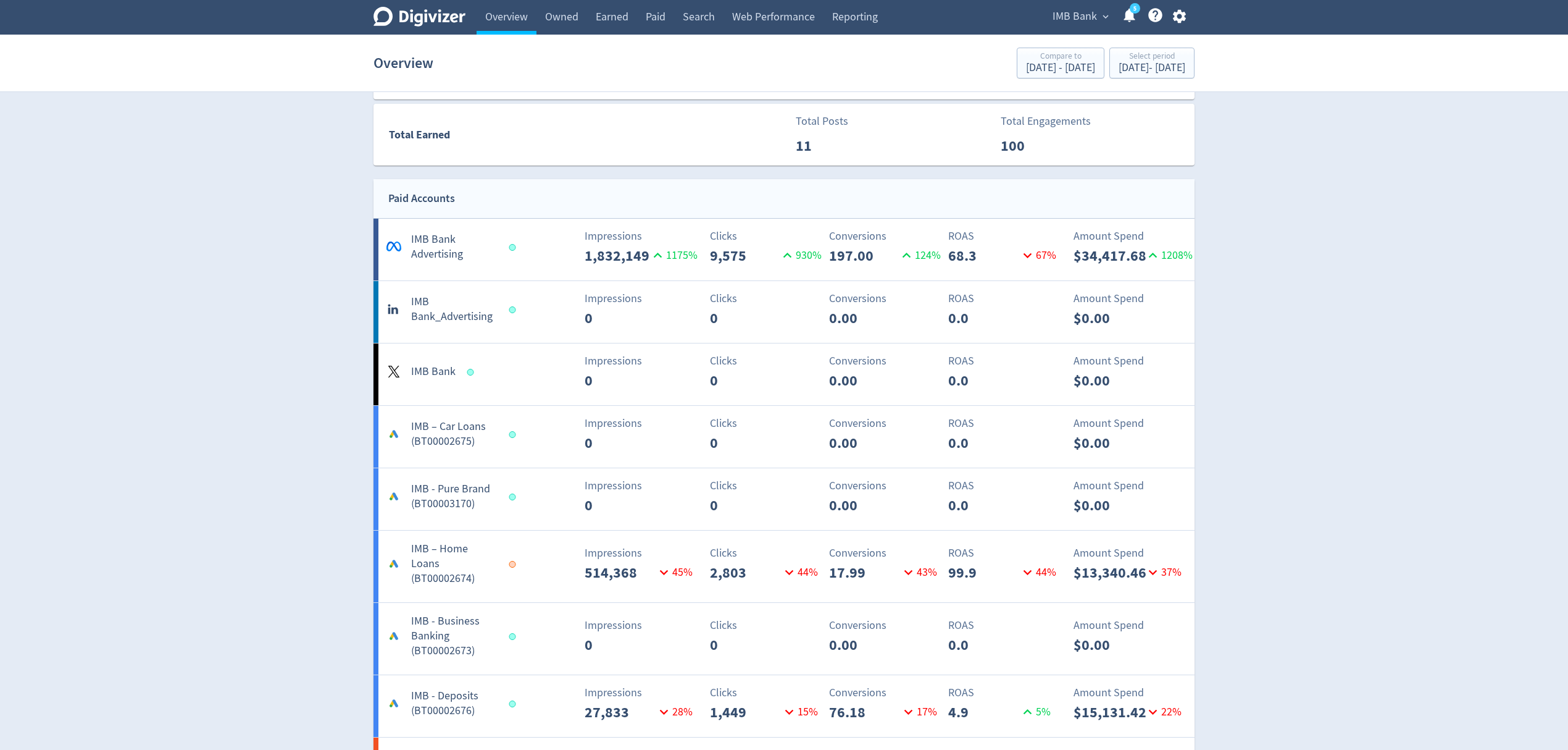
scroll to position [988, 0]
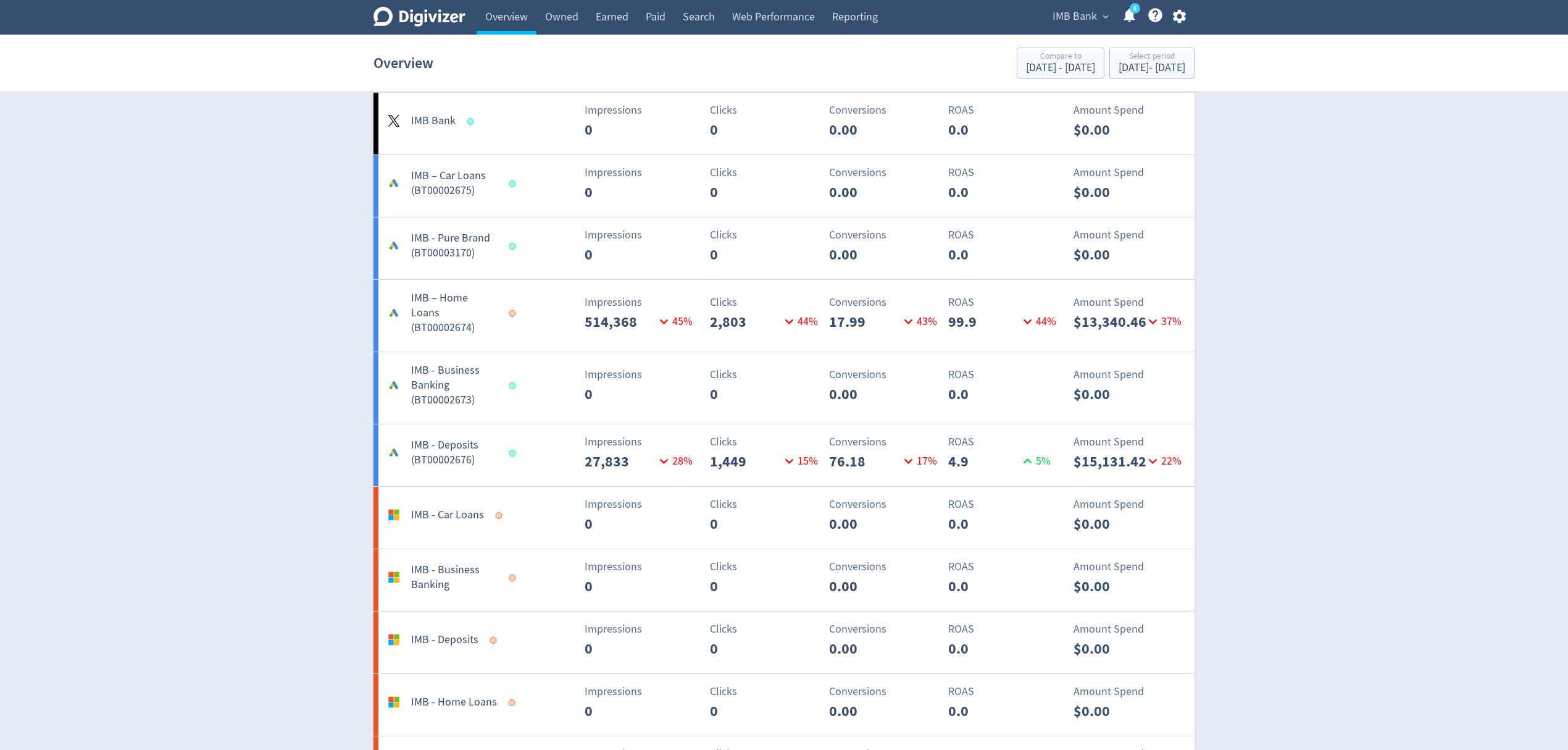
click at [1065, 12] on span "IMB Bank" at bounding box center [1074, 17] width 44 height 20
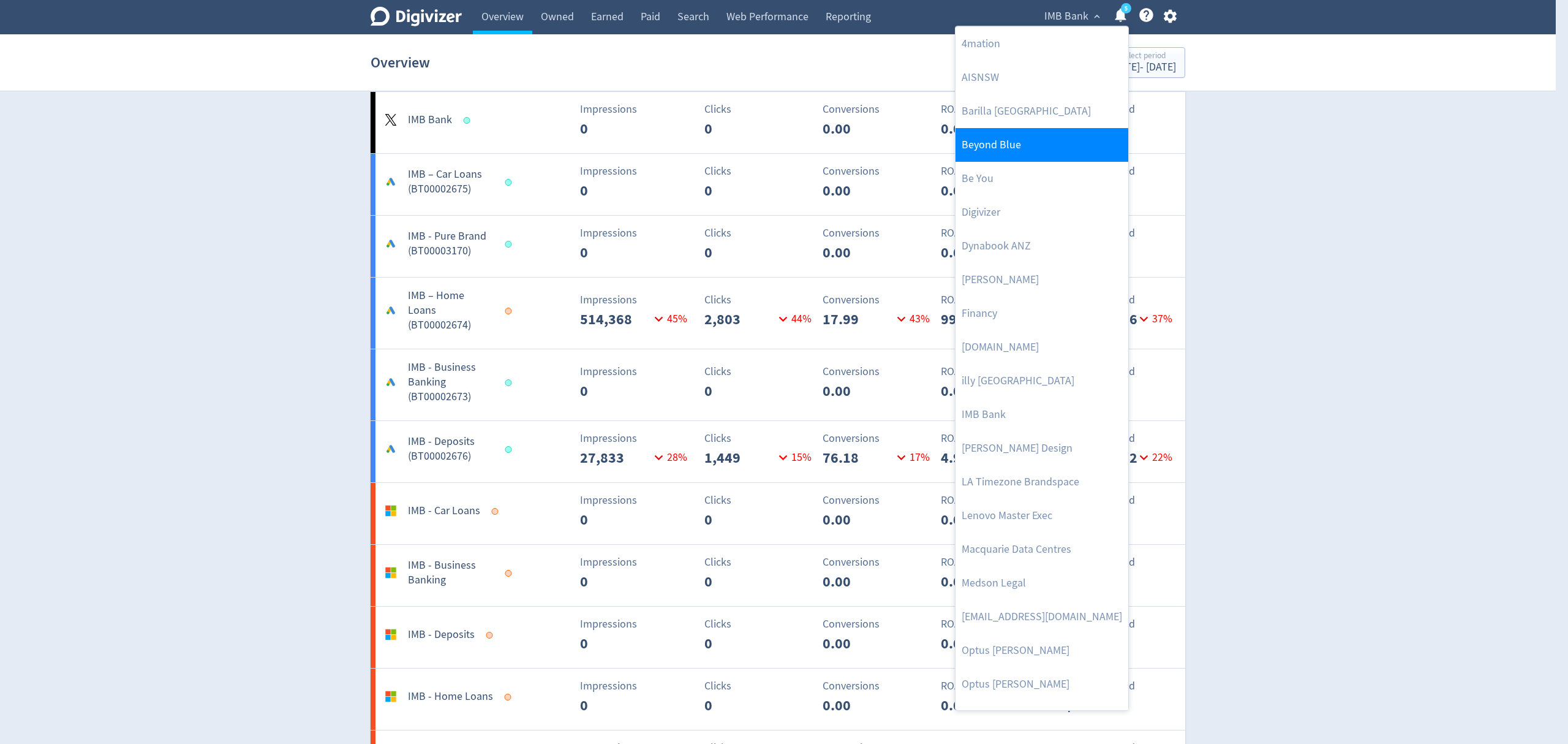
click at [1035, 145] on link "Beyond Blue" at bounding box center [1042, 145] width 173 height 34
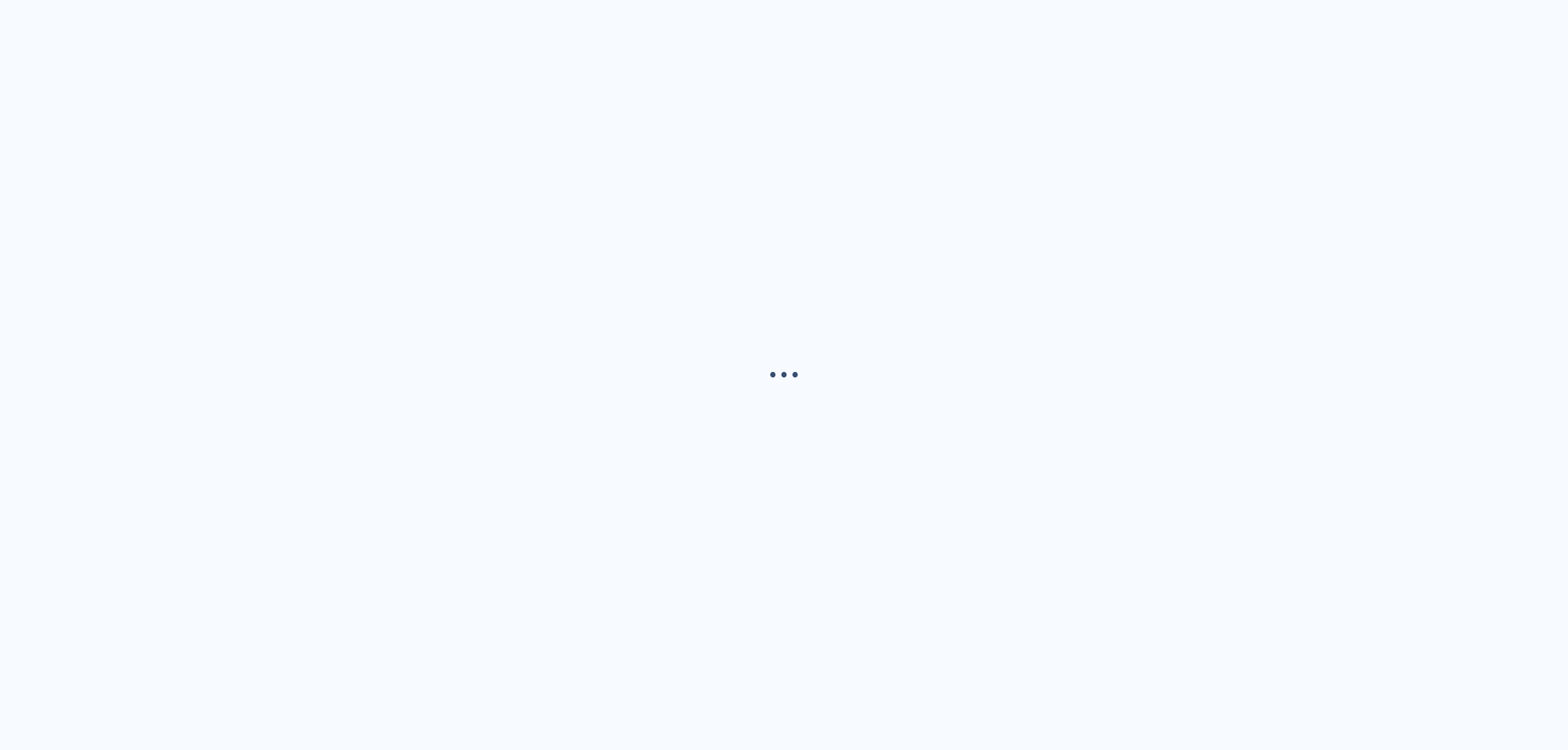
scroll to position [0, 0]
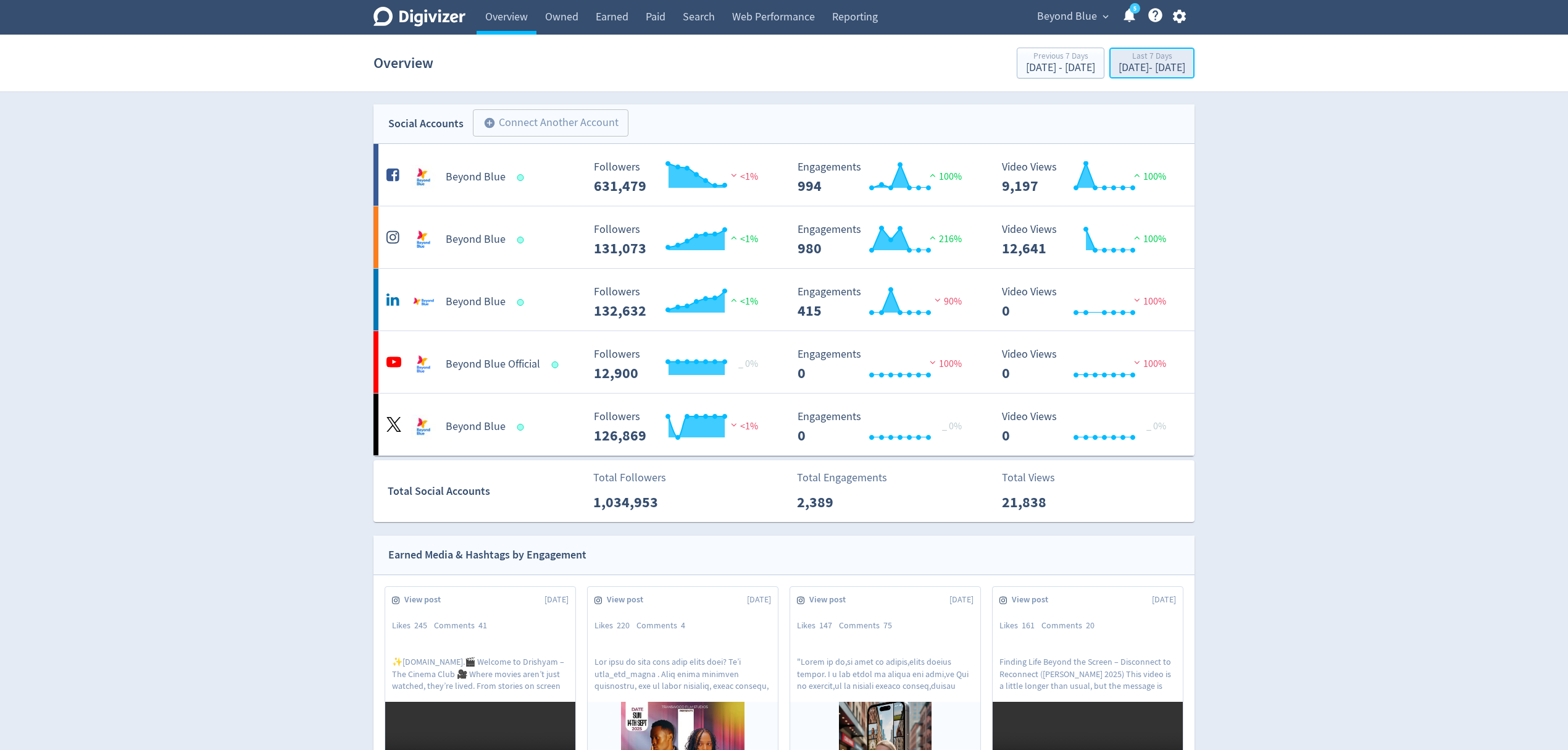
click at [1119, 60] on div "Last 7 Days" at bounding box center [1152, 57] width 67 height 11
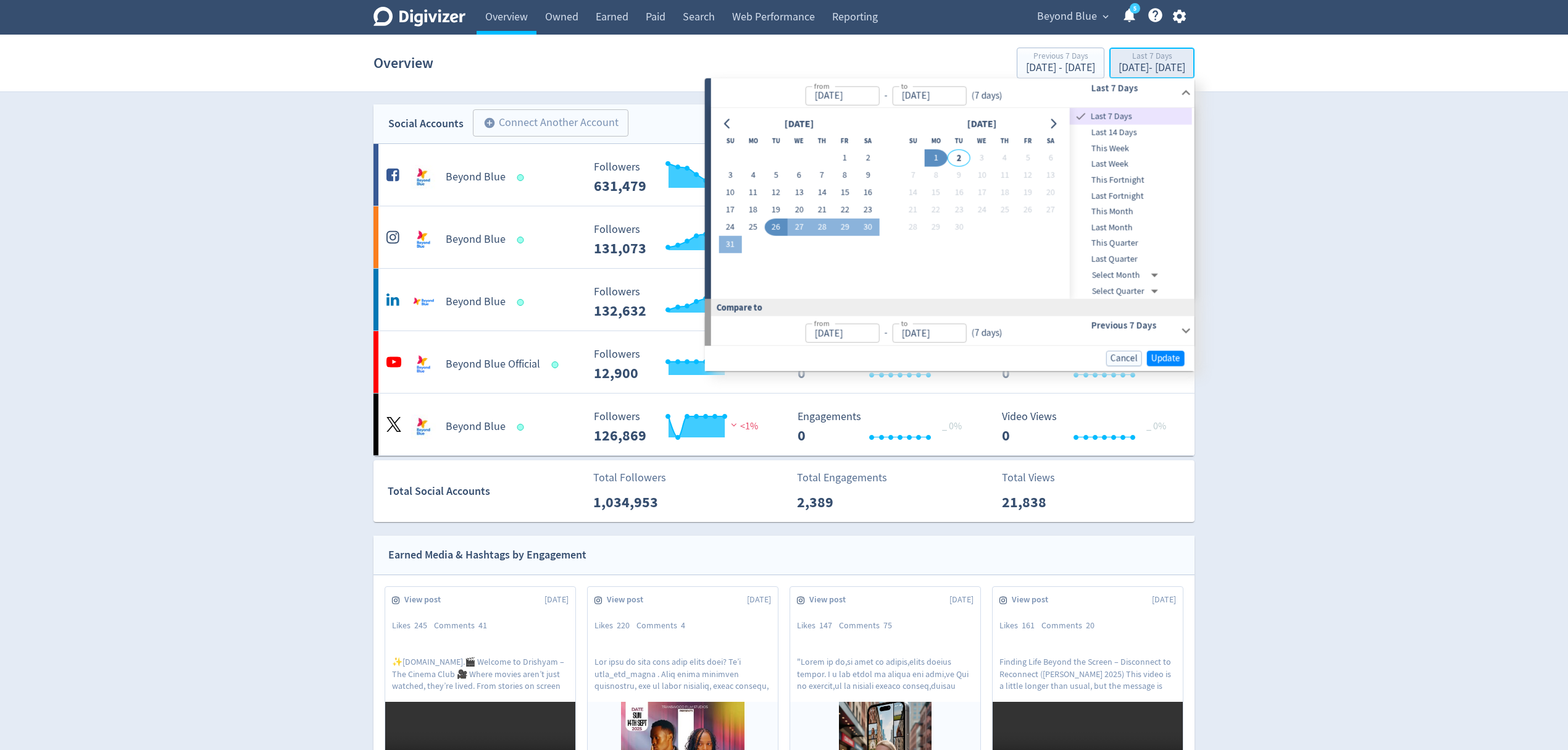
type input "[DATE]"
click at [730, 125] on icon "Go to previous month" at bounding box center [728, 123] width 10 height 10
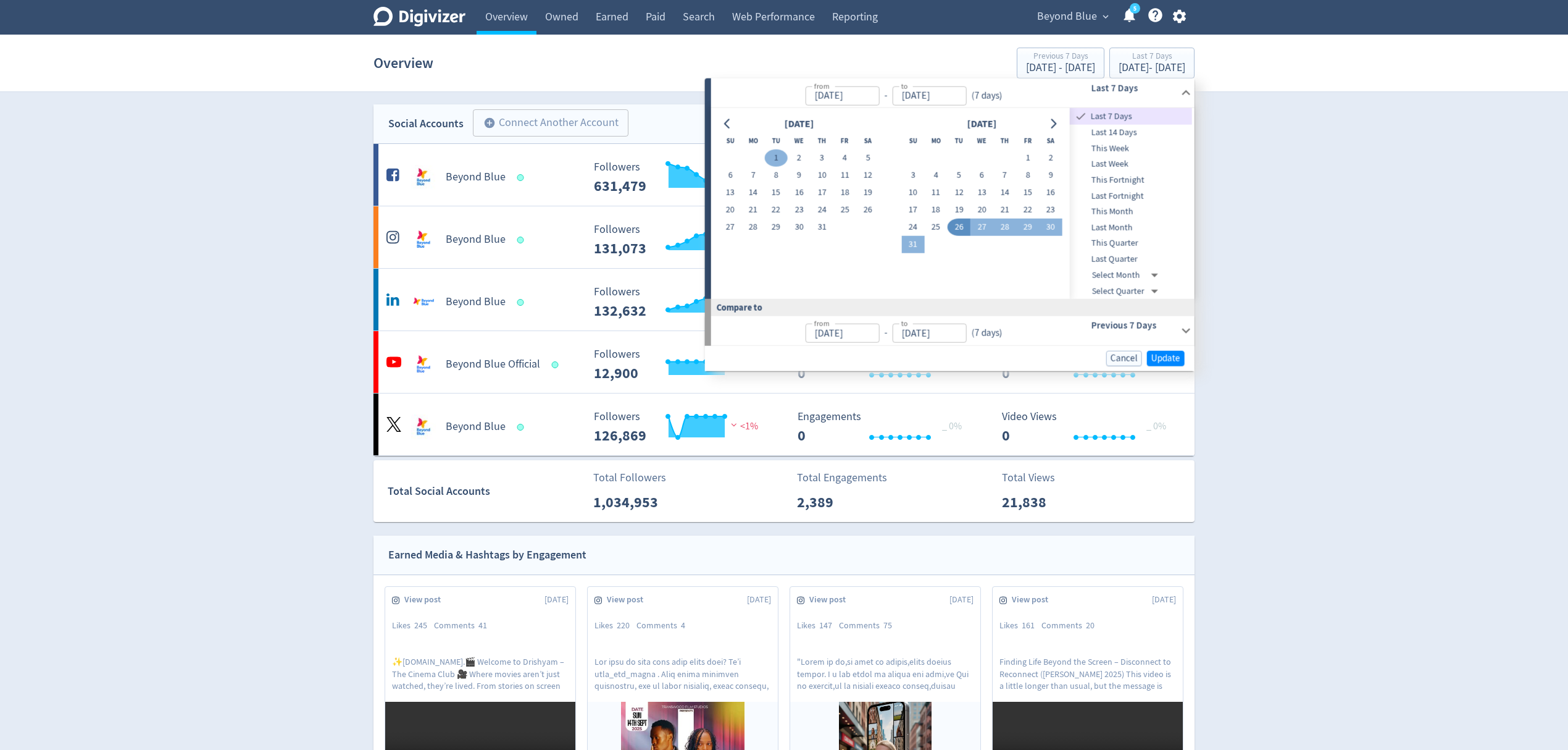
click at [778, 156] on button "1" at bounding box center [776, 158] width 23 height 17
type input "Jul 01, 2025"
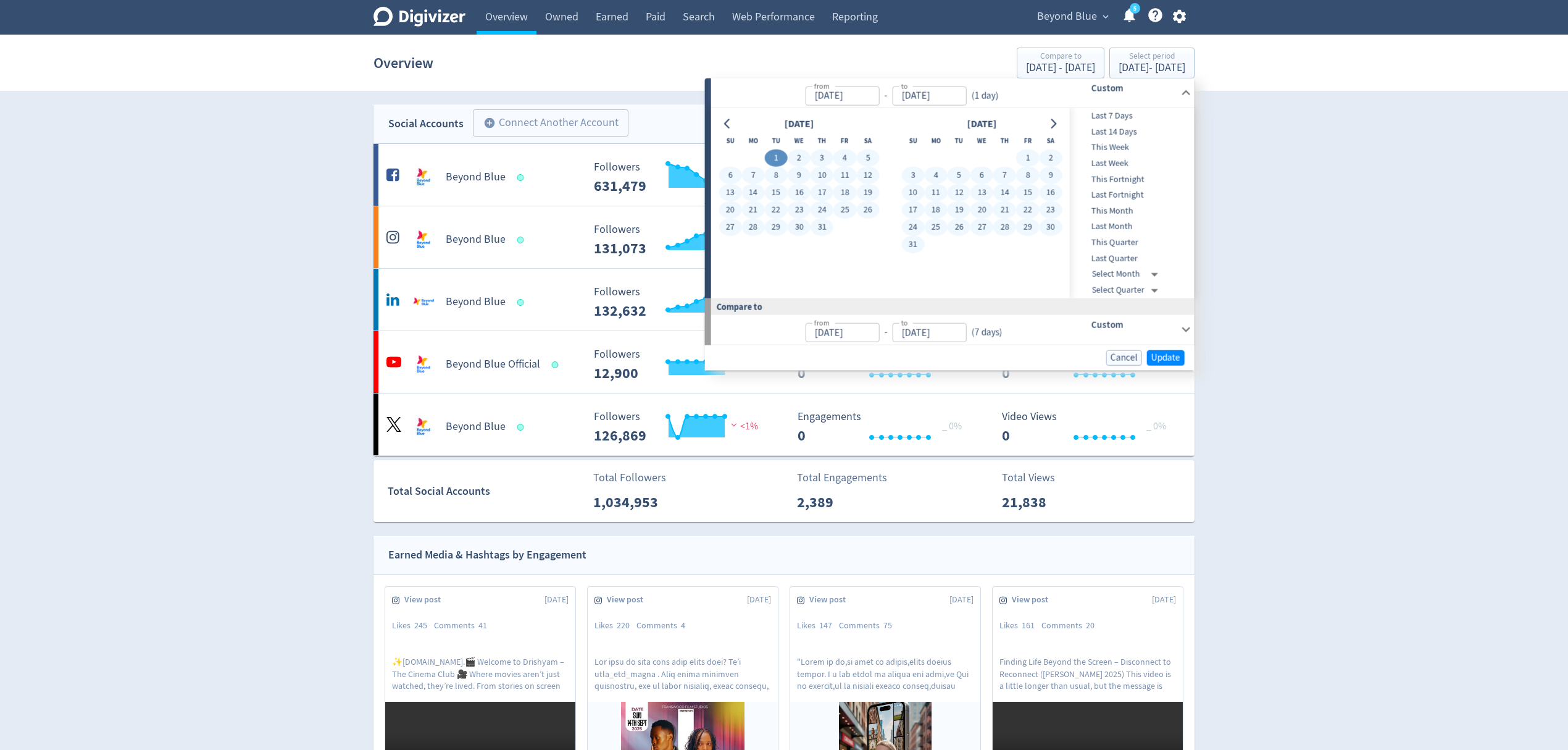
click at [910, 243] on button "31" at bounding box center [913, 244] width 23 height 17
type input "[DATE]"
type input "Apr 30, 2025"
type input "Jun 30, 2025"
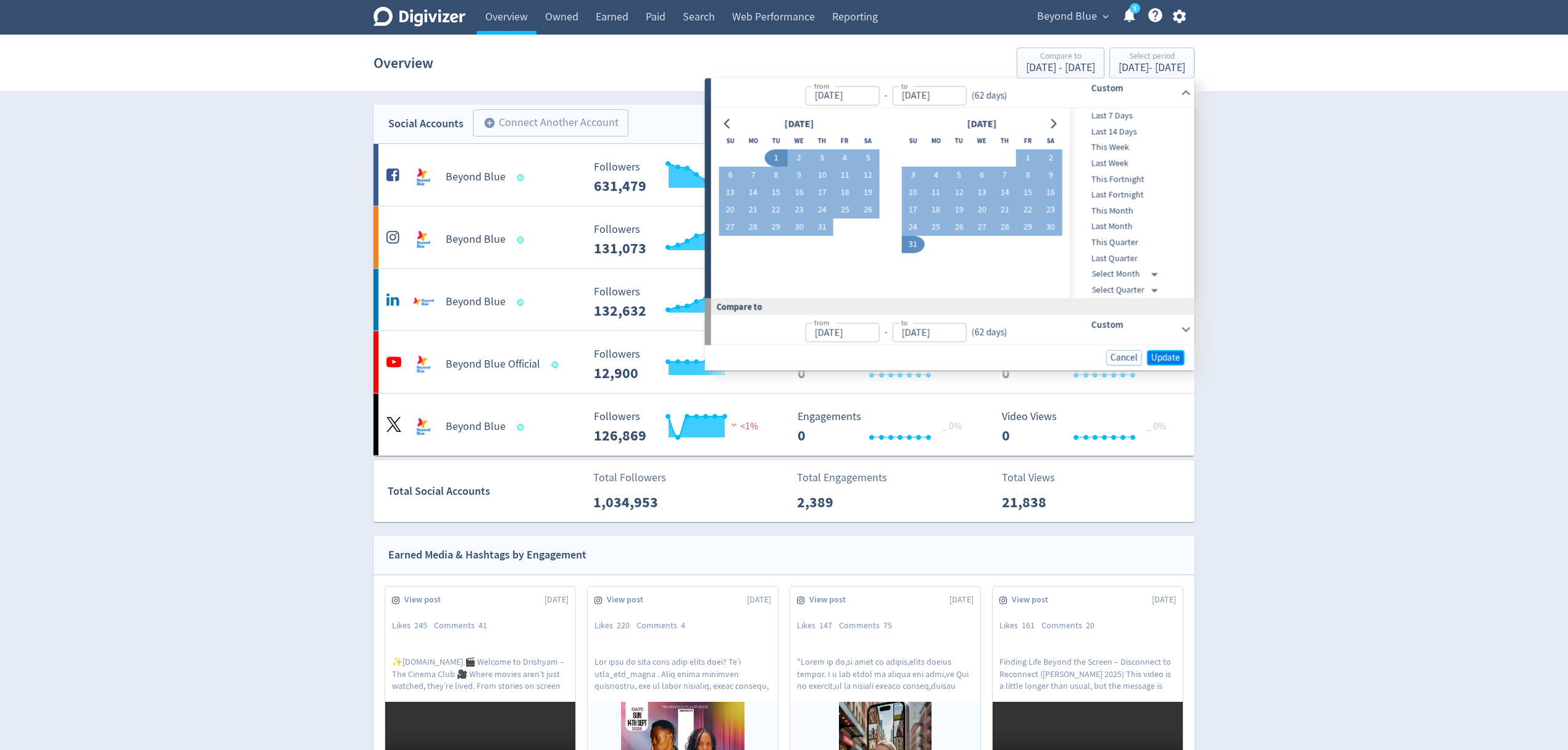
click at [1166, 357] on span "Update" at bounding box center [1166, 358] width 29 height 9
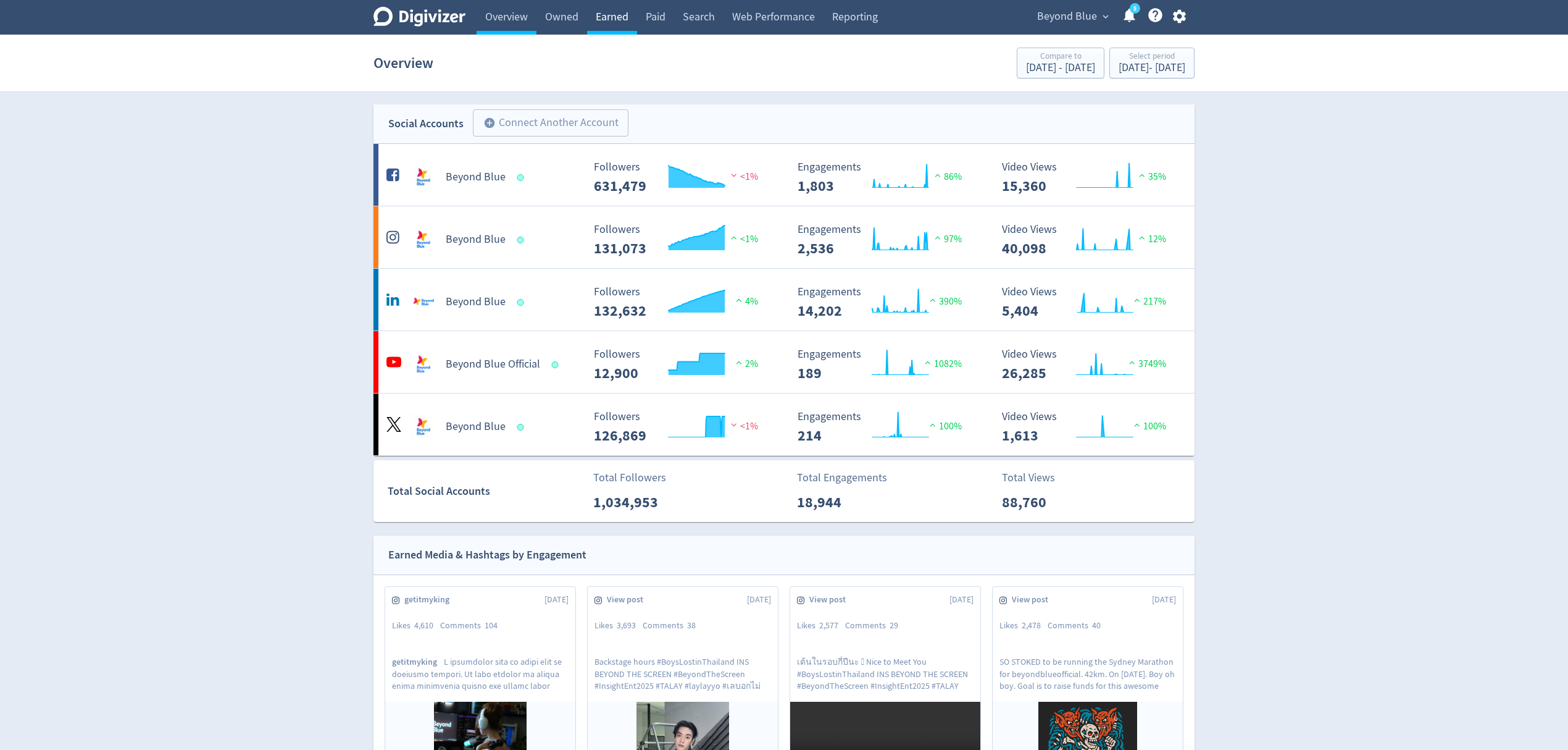
click at [611, 16] on link "Earned" at bounding box center [612, 17] width 50 height 34
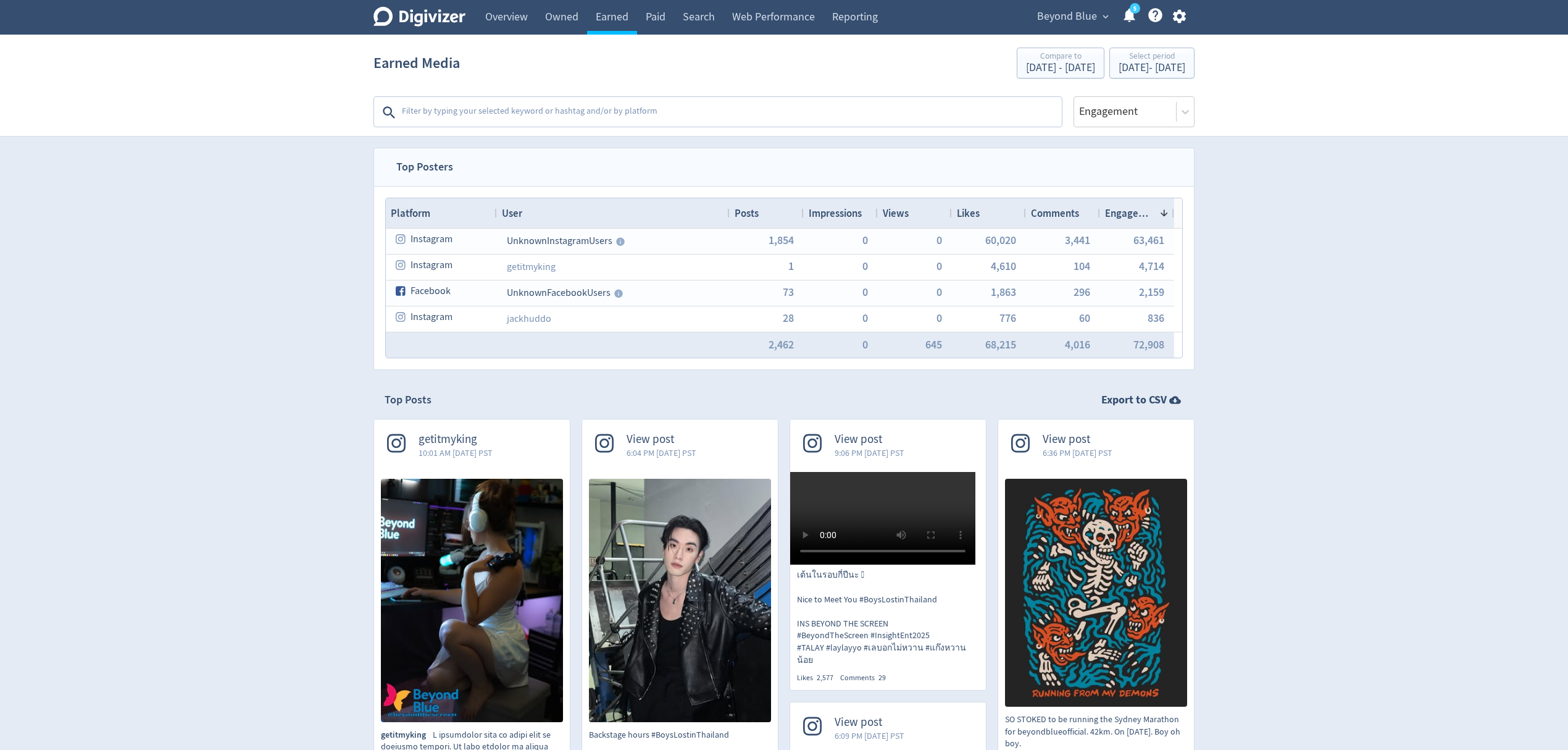
click at [453, 102] on textarea at bounding box center [731, 113] width 660 height 24
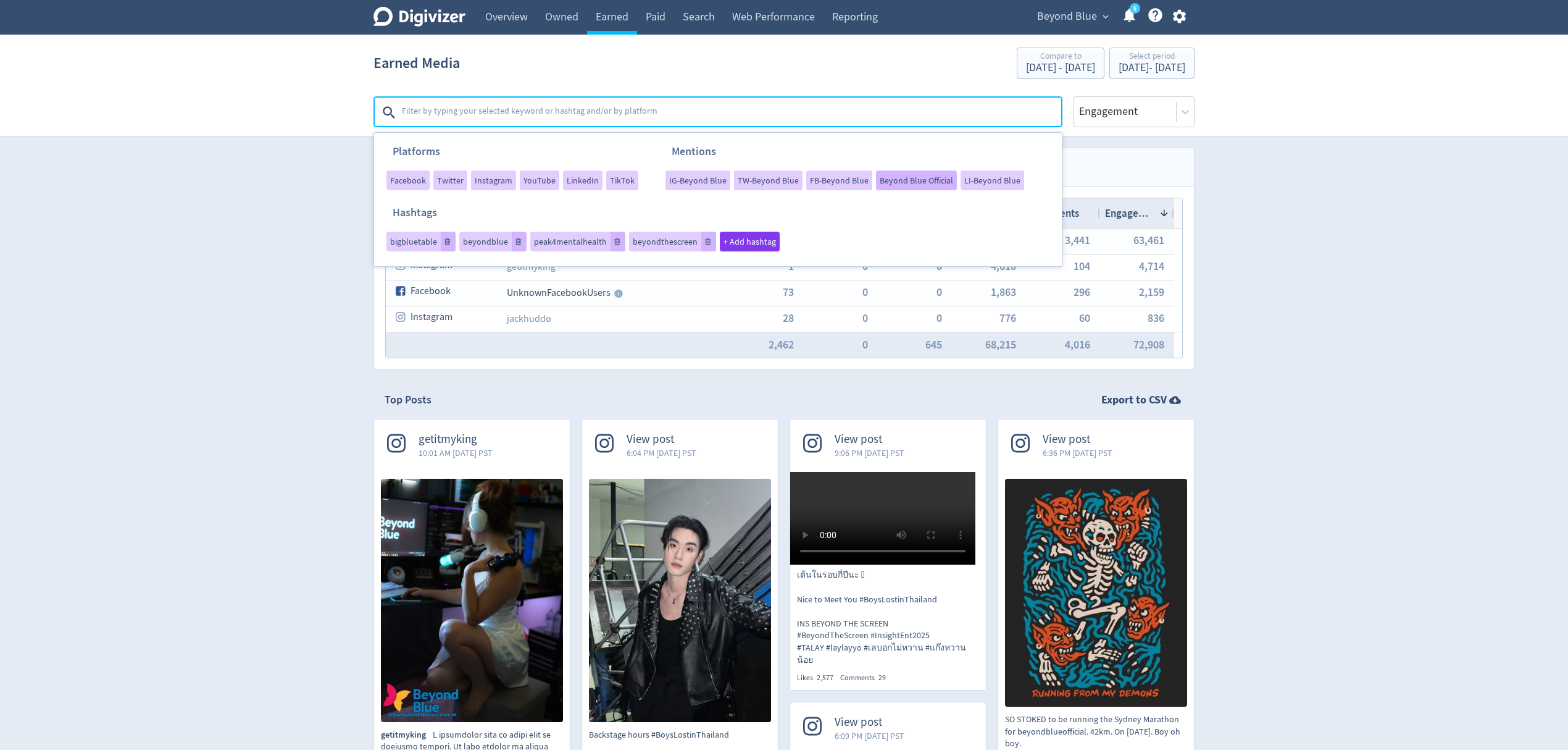
click at [884, 179] on span "Beyond Blue Official" at bounding box center [916, 180] width 74 height 8
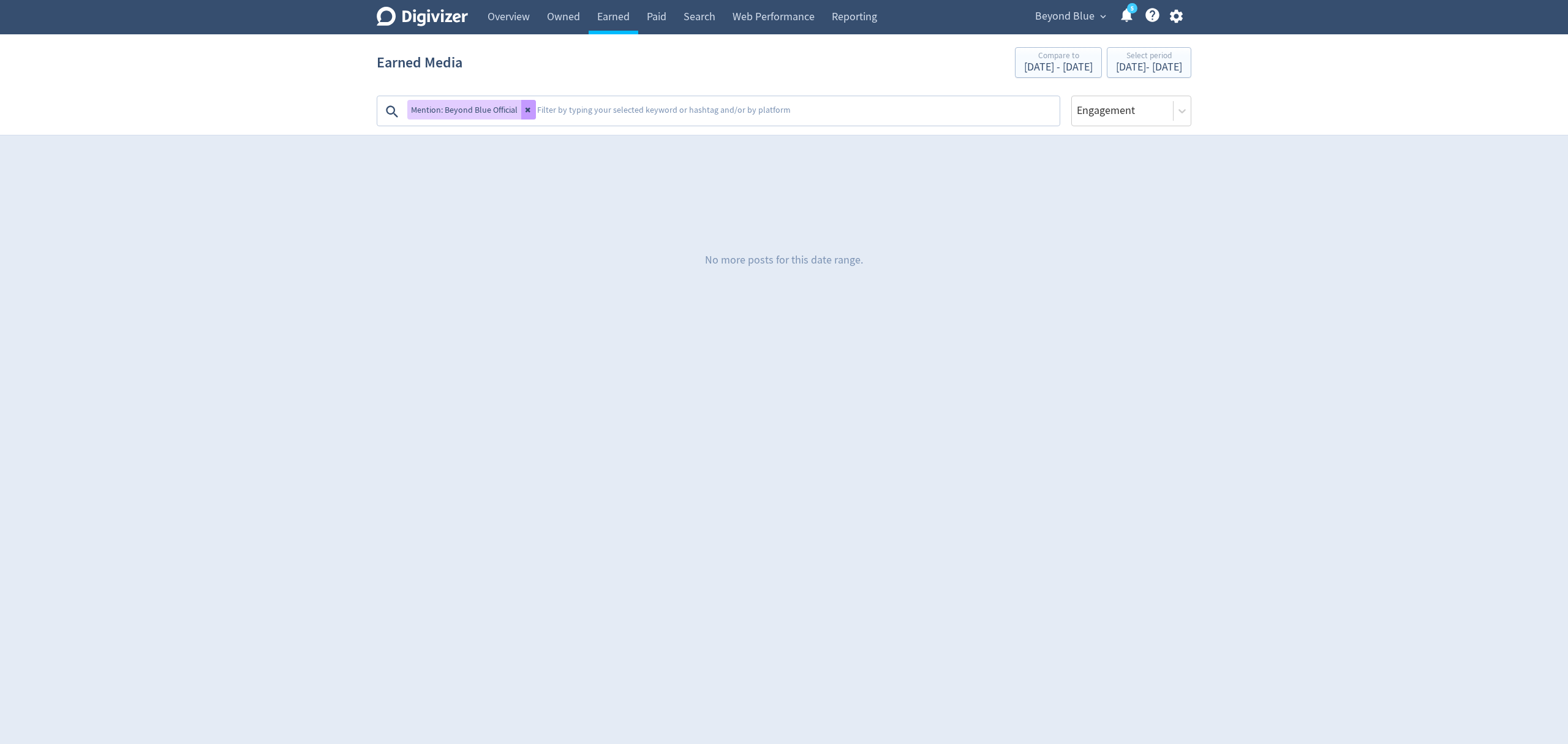
click at [529, 108] on icon at bounding box center [529, 109] width 8 height 8
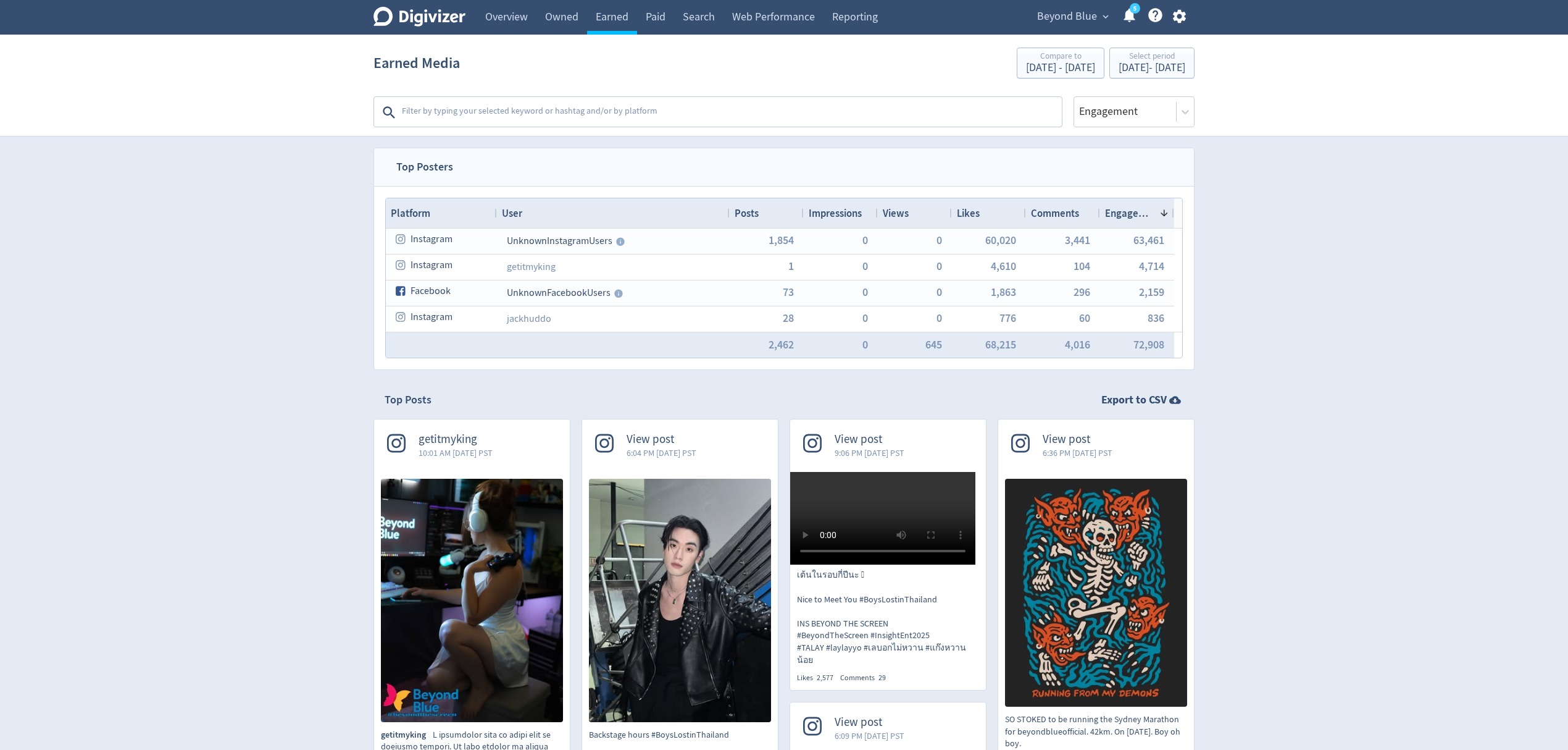
click at [528, 109] on textarea at bounding box center [731, 113] width 660 height 24
type textarea "teamsharkk"
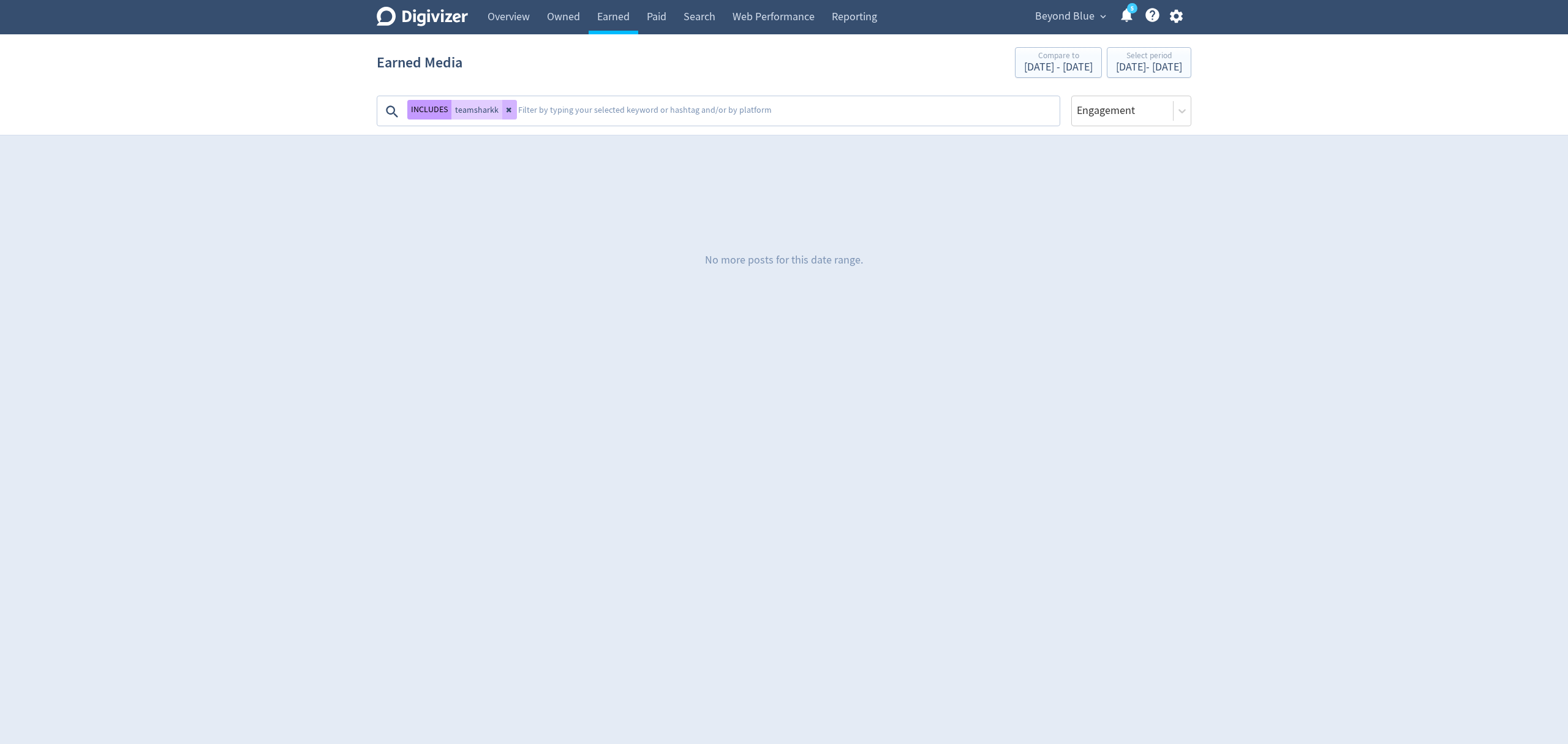
click at [422, 108] on button "INCLUDES" at bounding box center [429, 109] width 44 height 20
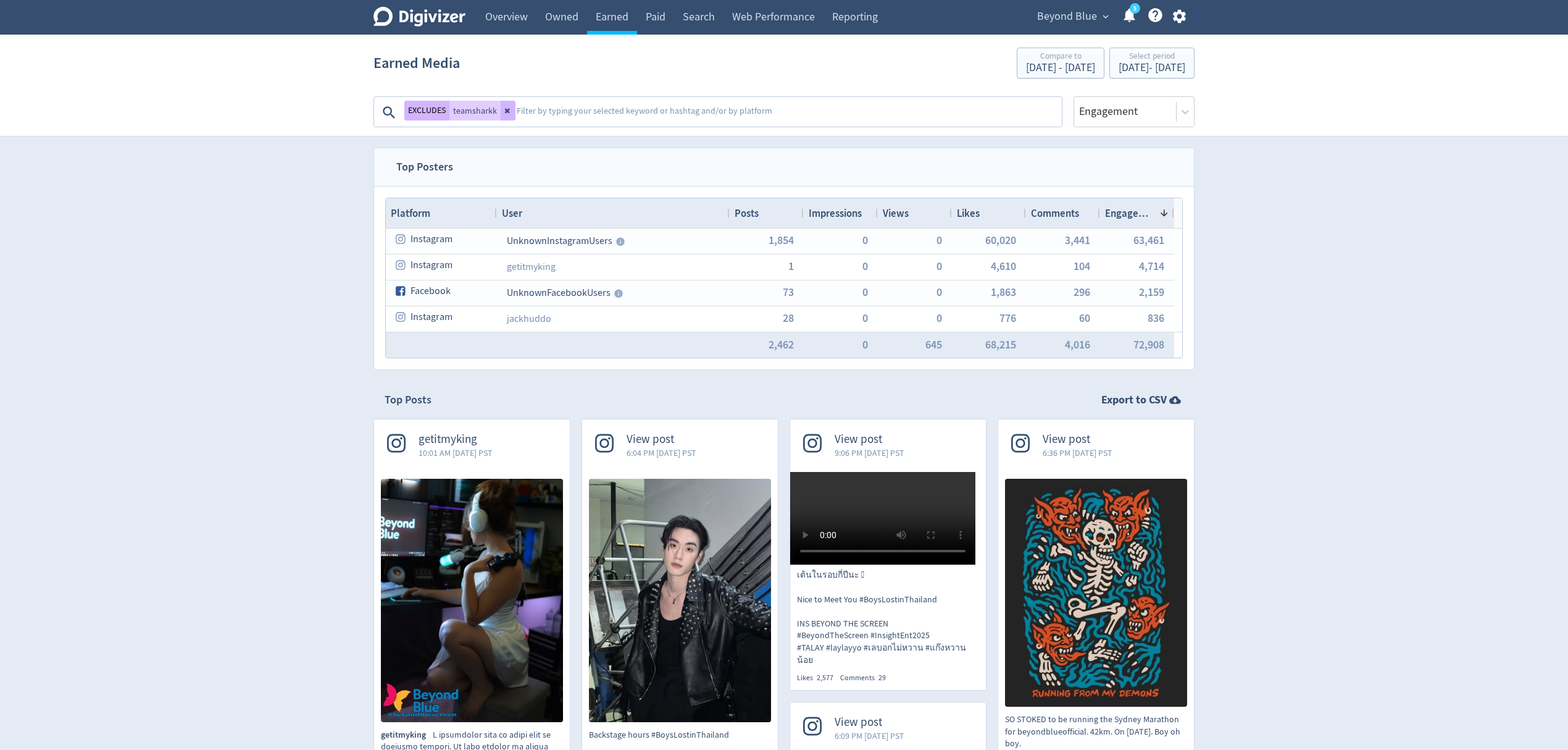
click at [506, 110] on icon at bounding box center [508, 110] width 8 height 8
click at [490, 115] on textarea at bounding box center [731, 113] width 660 height 24
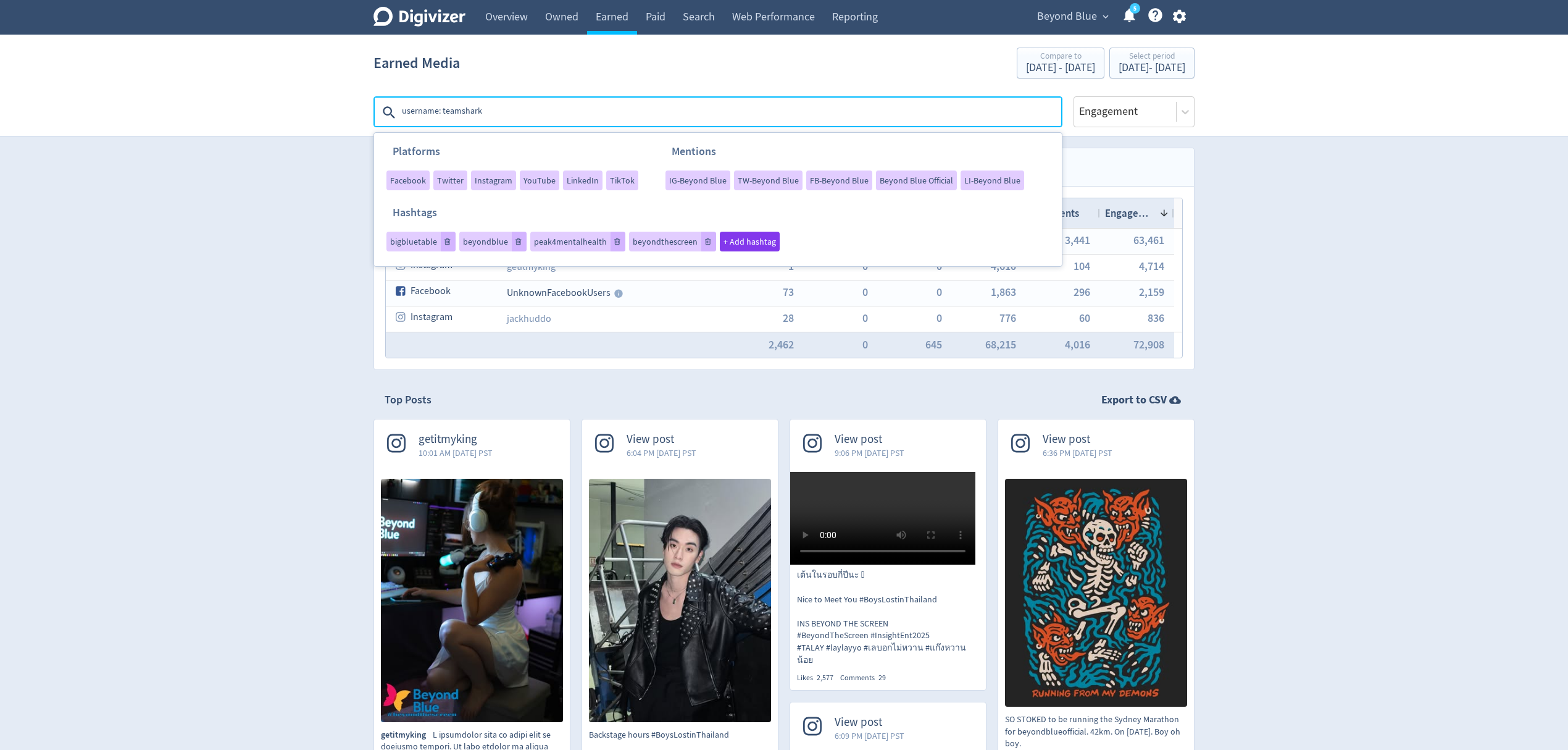
type textarea "username: teamsharkk"
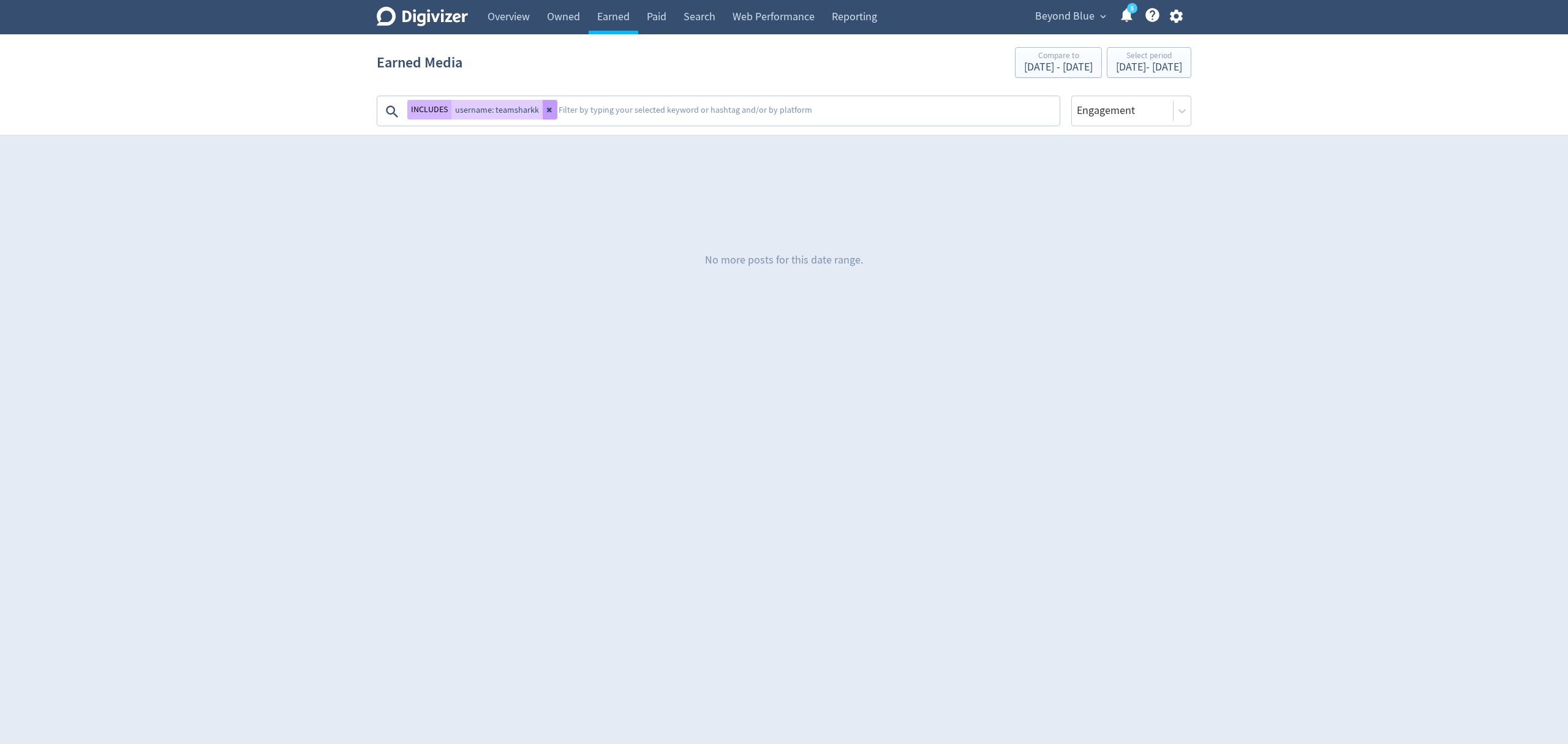
click at [547, 112] on icon at bounding box center [550, 109] width 8 height 8
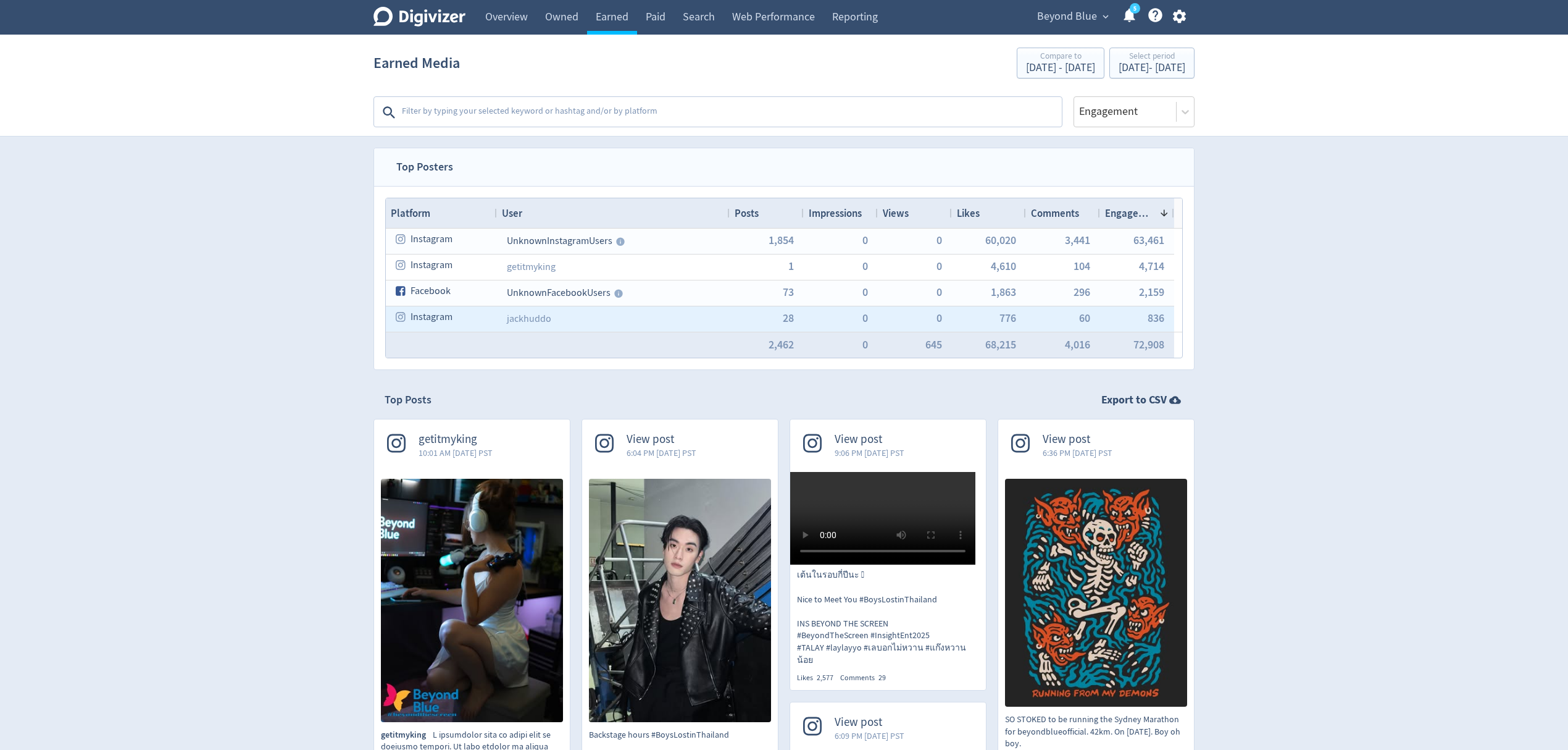
scroll to position [82, 0]
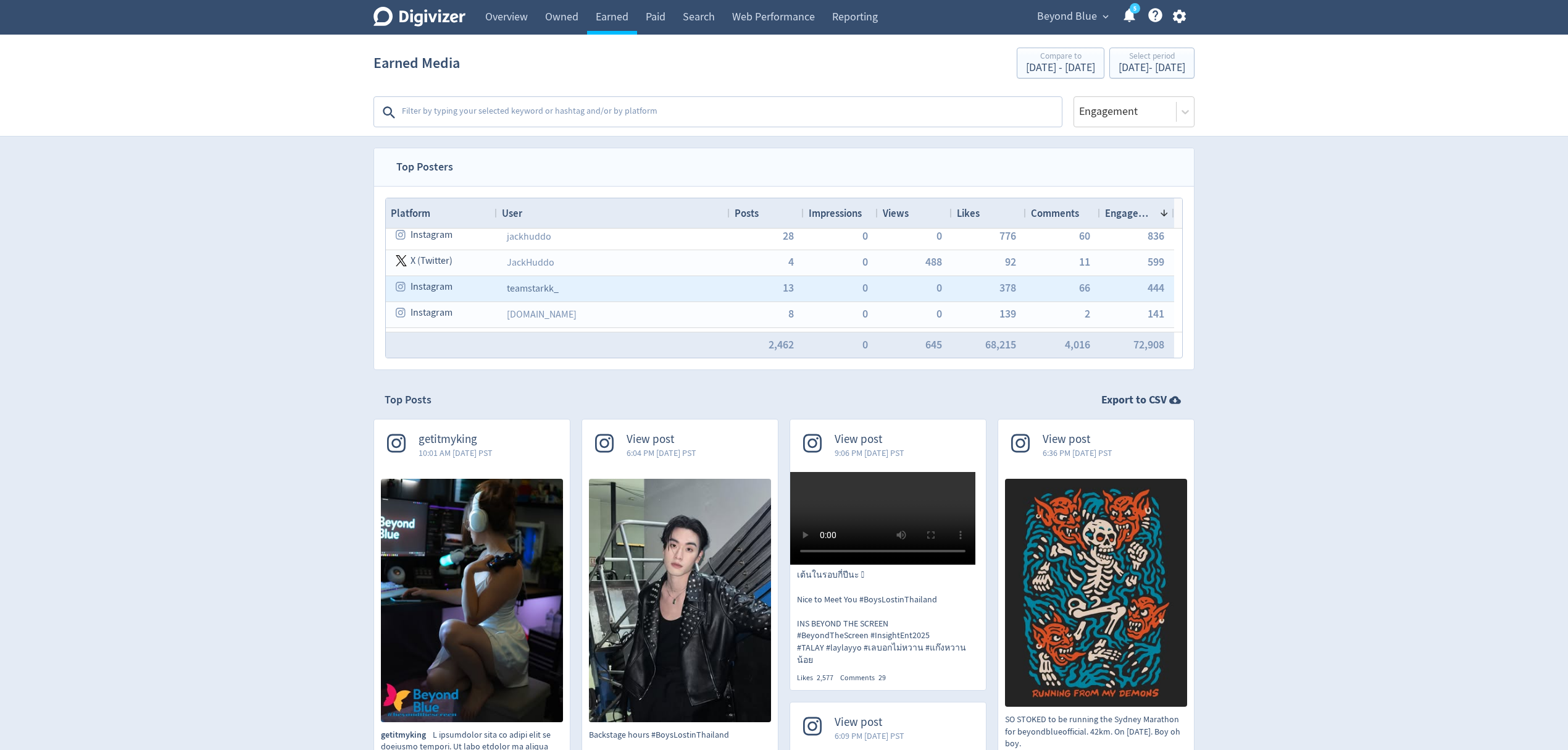
click at [544, 290] on link "teamstarkk_" at bounding box center [533, 288] width 52 height 12
click at [788, 292] on span "13" at bounding box center [788, 288] width 11 height 11
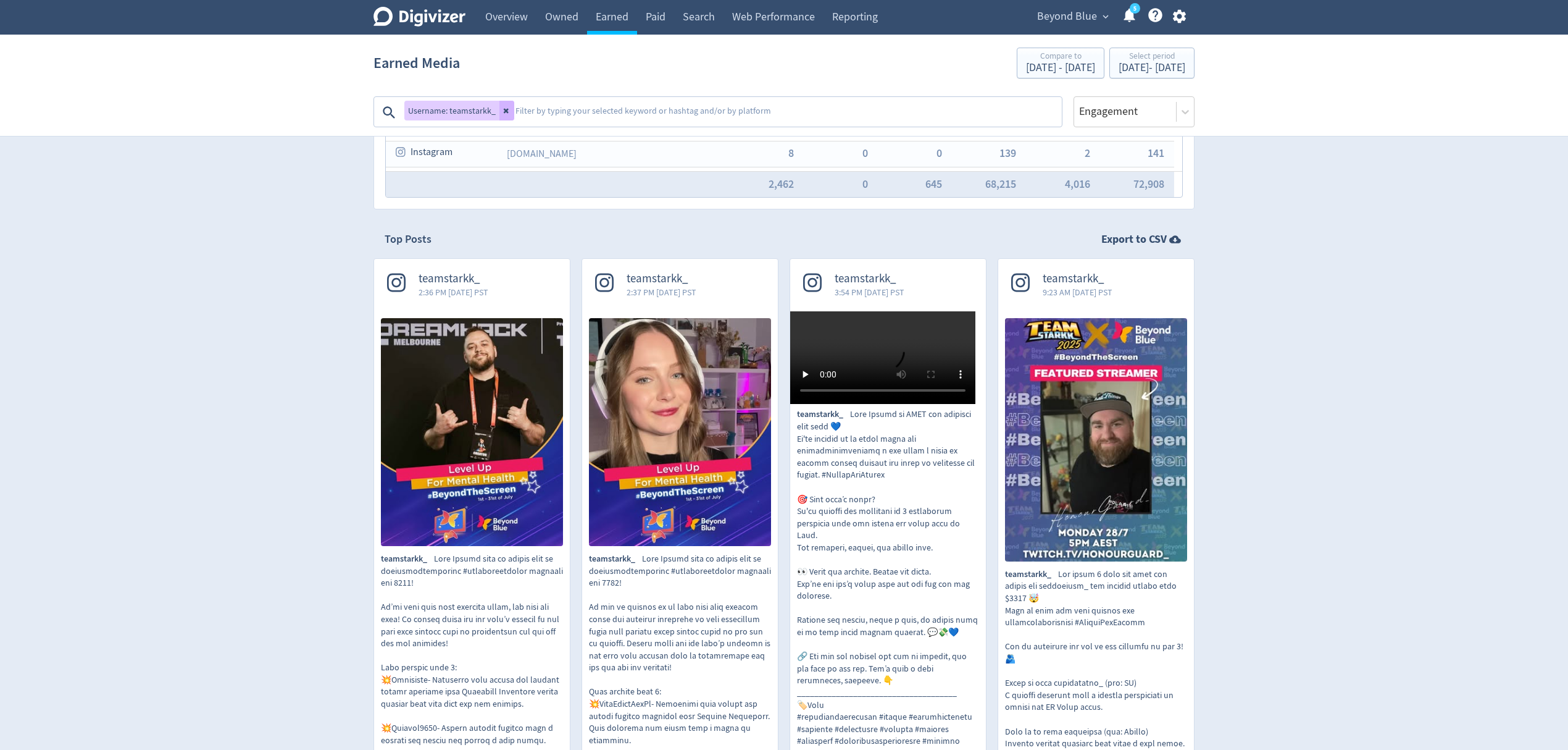
scroll to position [164, 0]
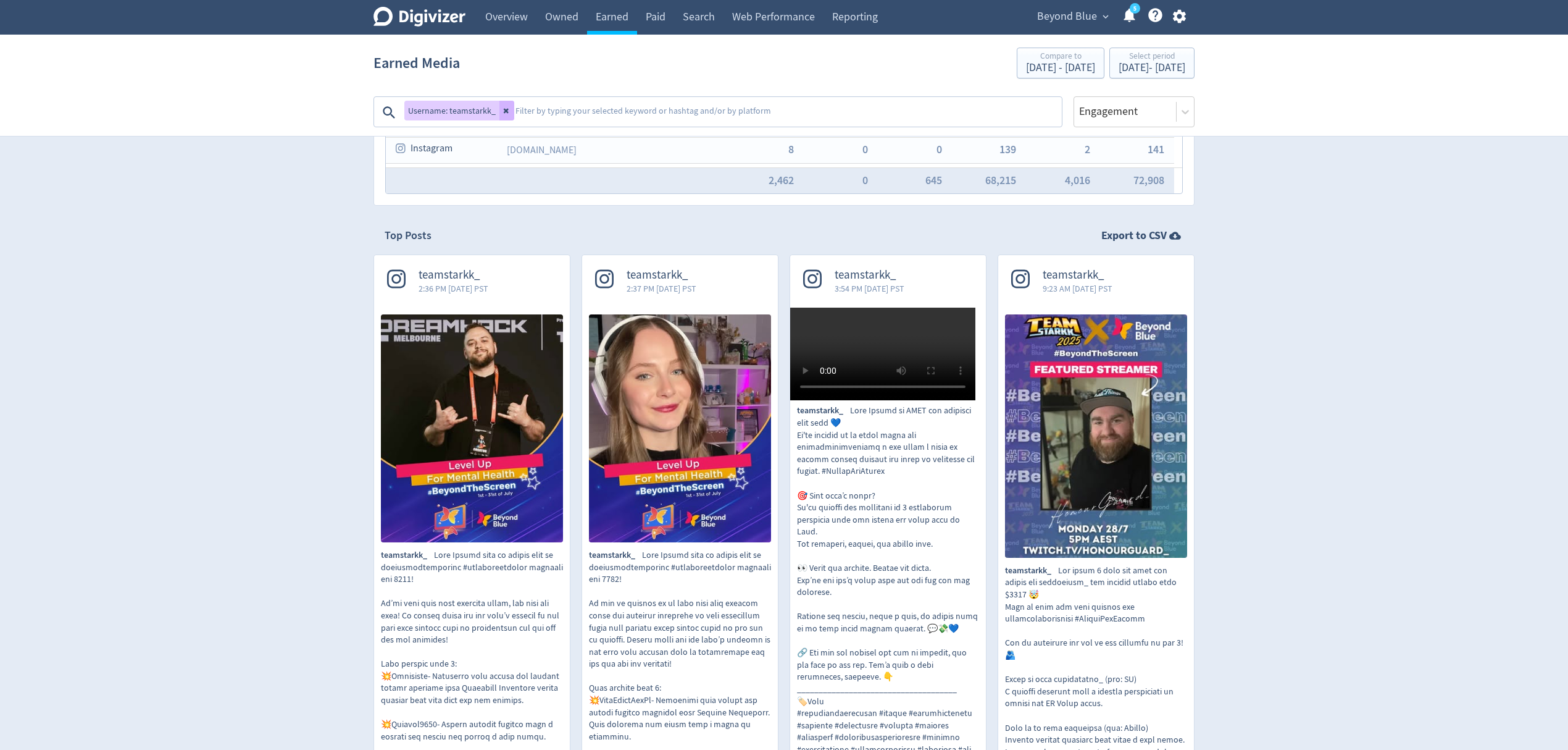
click at [548, 114] on textarea at bounding box center [787, 113] width 547 height 24
